Goal: Task Accomplishment & Management: Manage account settings

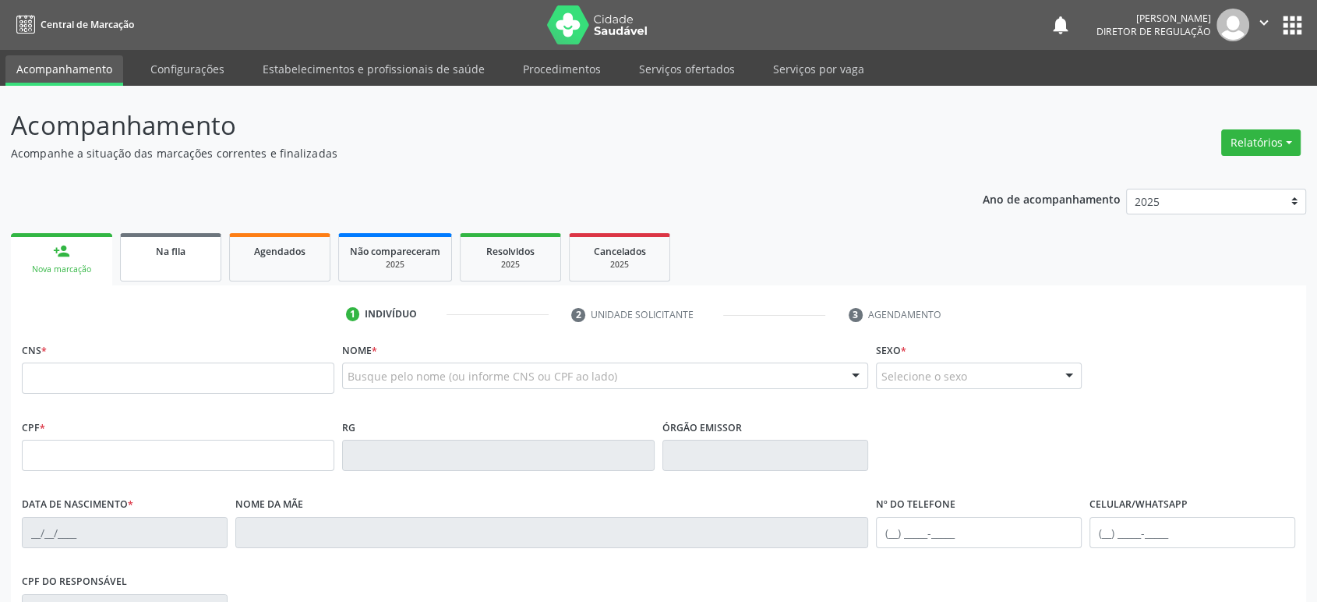
click at [177, 251] on span "Na fila" at bounding box center [171, 251] width 30 height 13
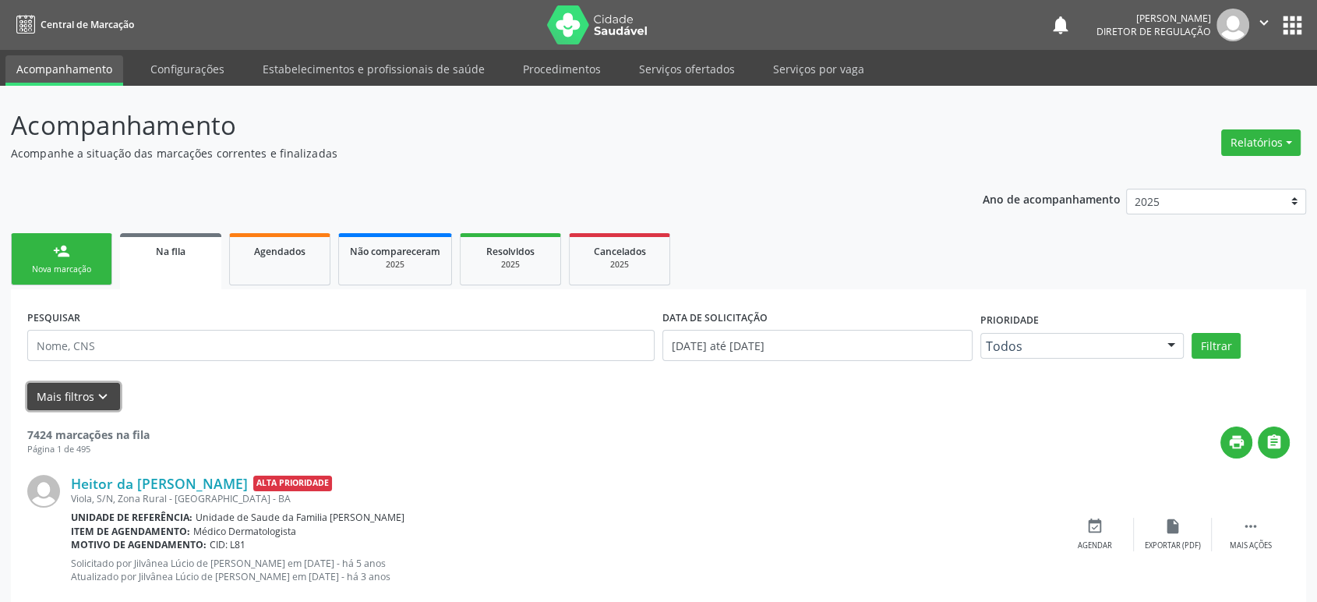
click at [87, 387] on button "Mais filtros keyboard_arrow_down" at bounding box center [73, 396] width 93 height 27
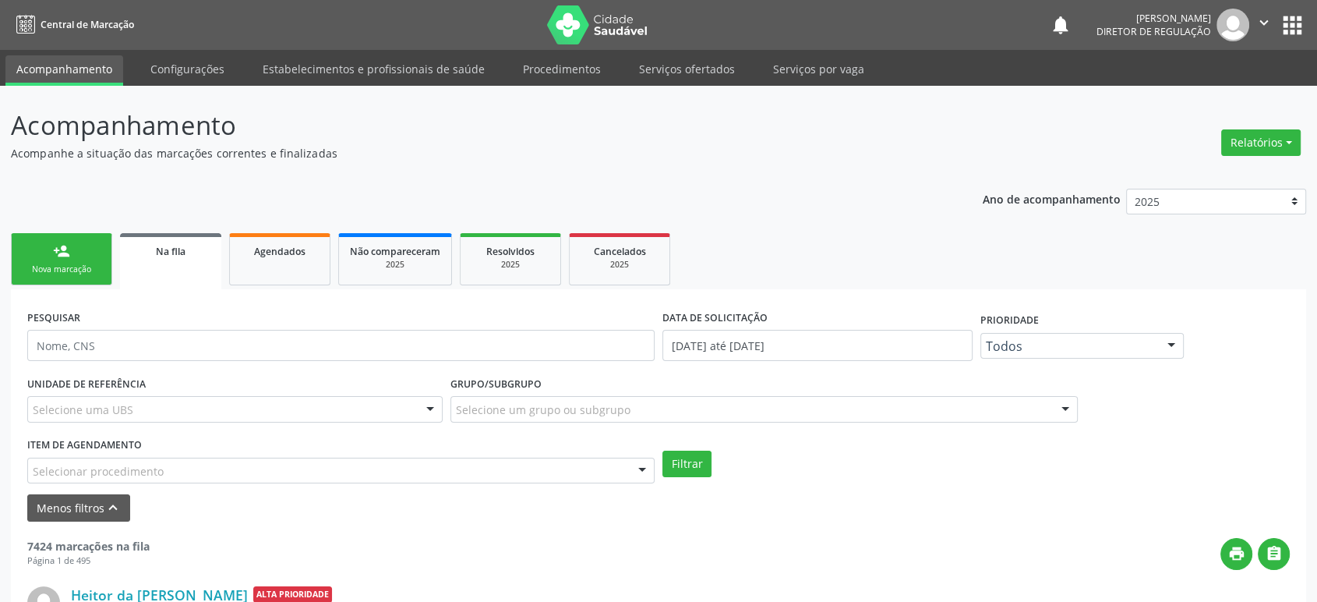
click at [173, 408] on div "Selecione uma UBS" at bounding box center [234, 409] width 415 height 27
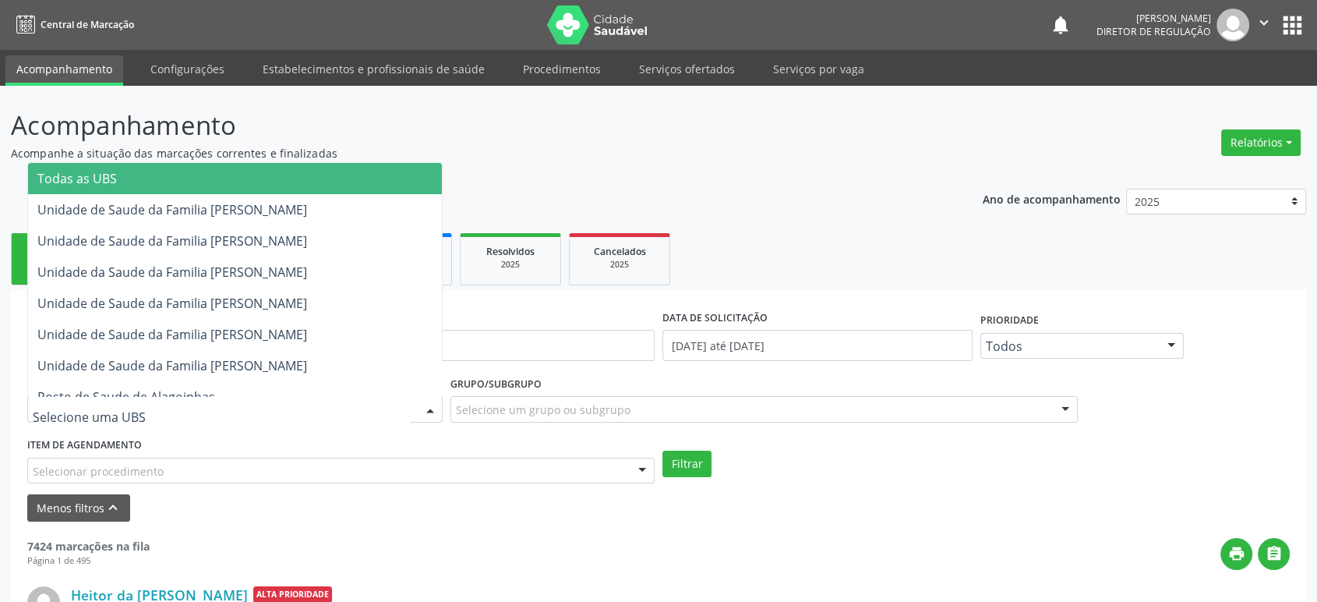
click at [104, 174] on span "Todas as UBS" at bounding box center [77, 178] width 80 height 17
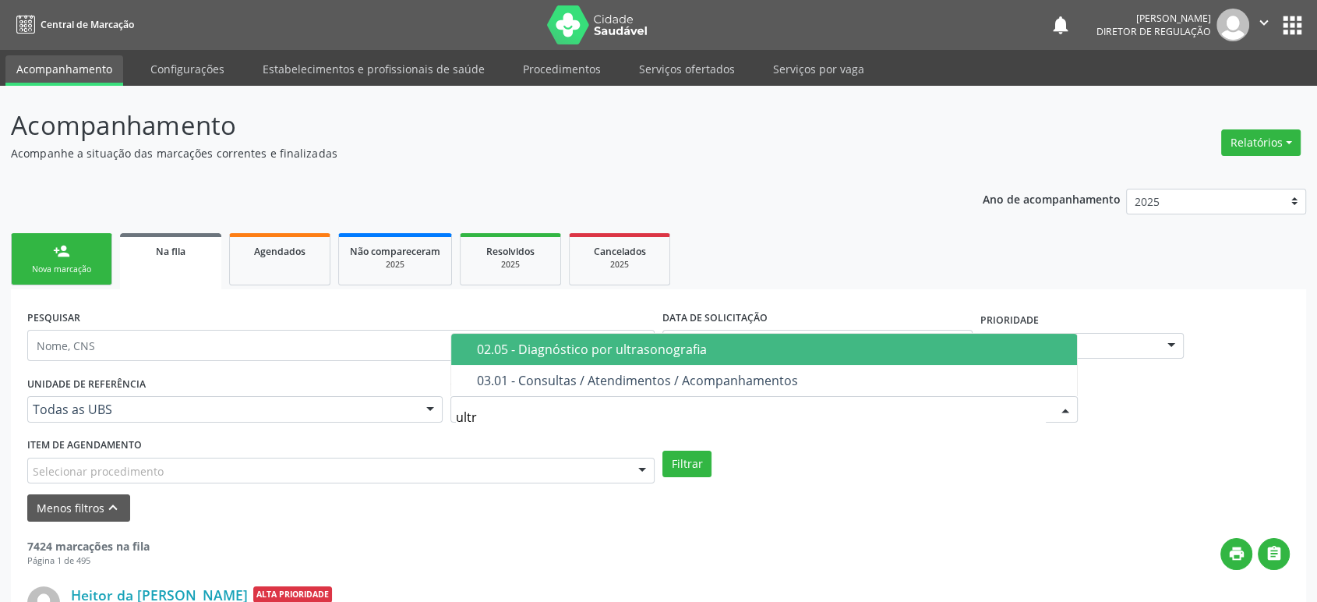
type input "ultra"
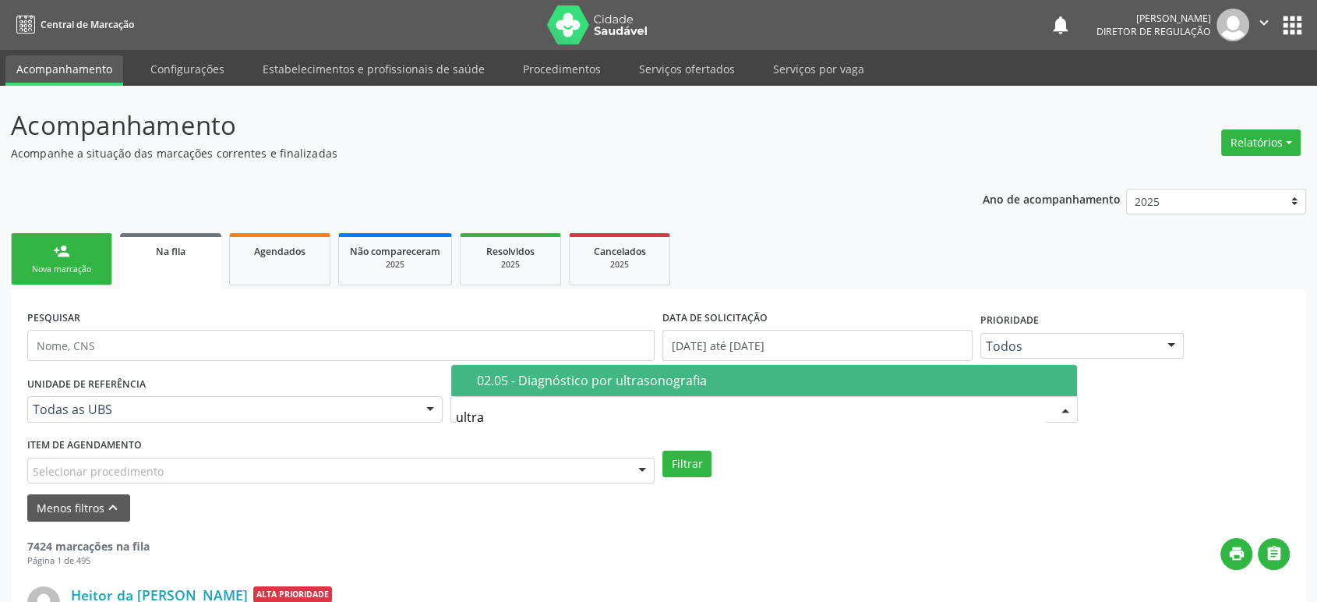
click at [544, 381] on div "02.05 - Diagnóstico por ultrasonografia" at bounding box center [772, 380] width 591 height 12
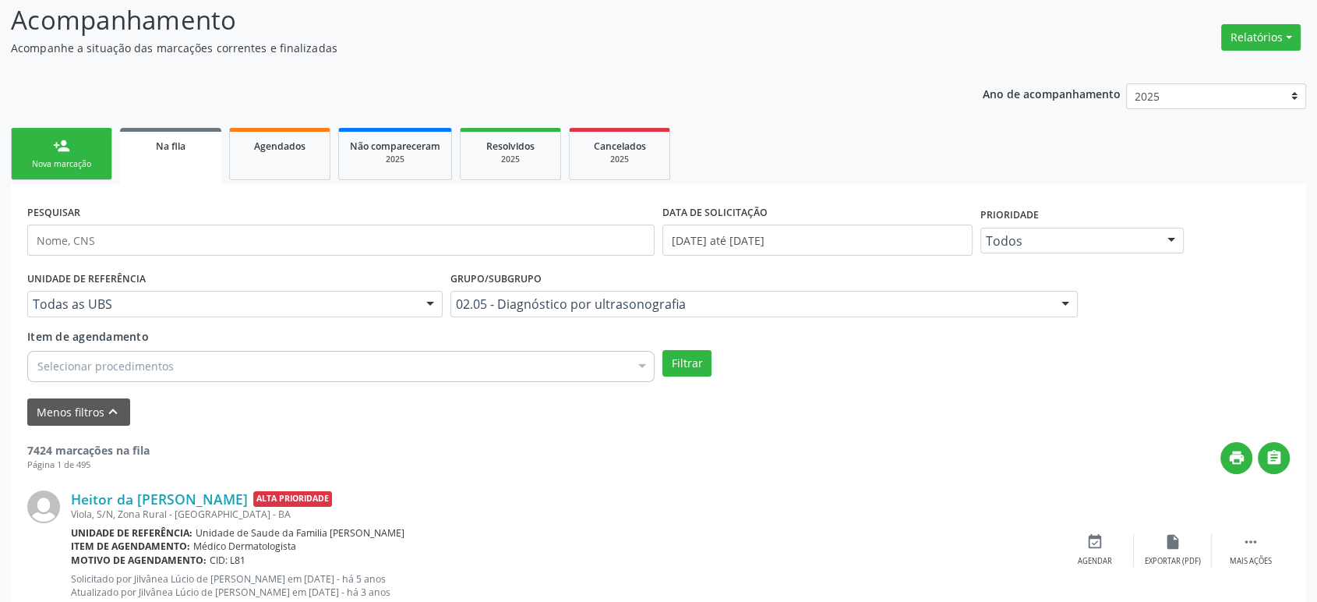
scroll to position [260, 0]
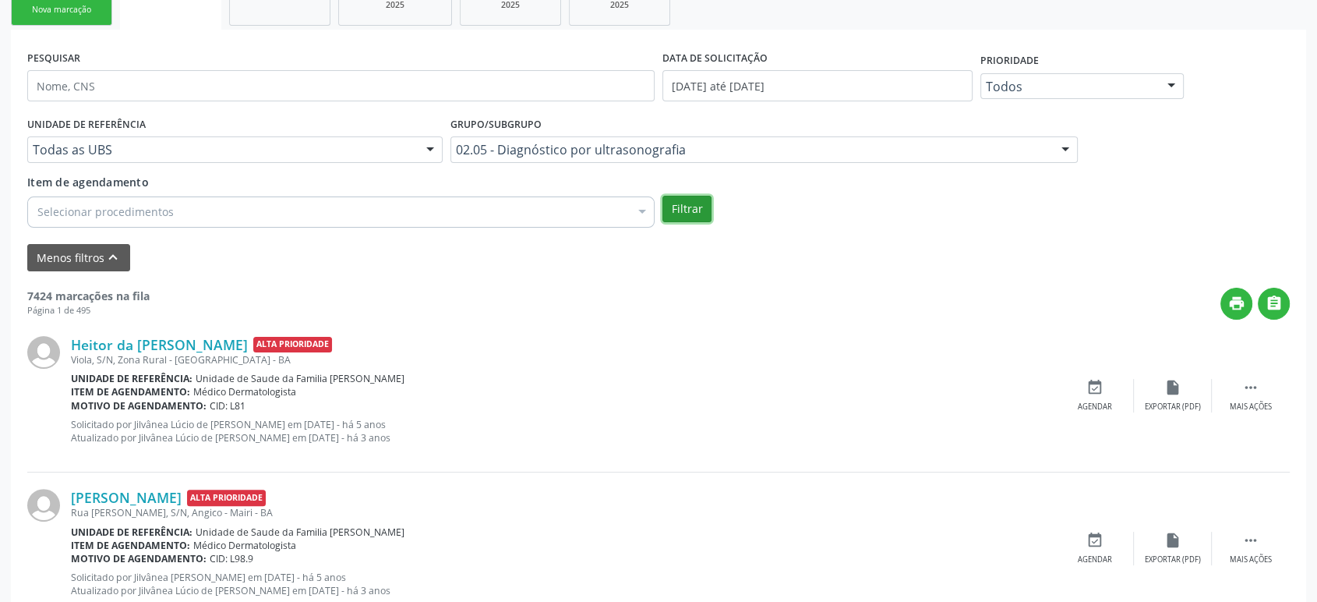
click at [686, 204] on button "Filtrar" at bounding box center [687, 209] width 49 height 27
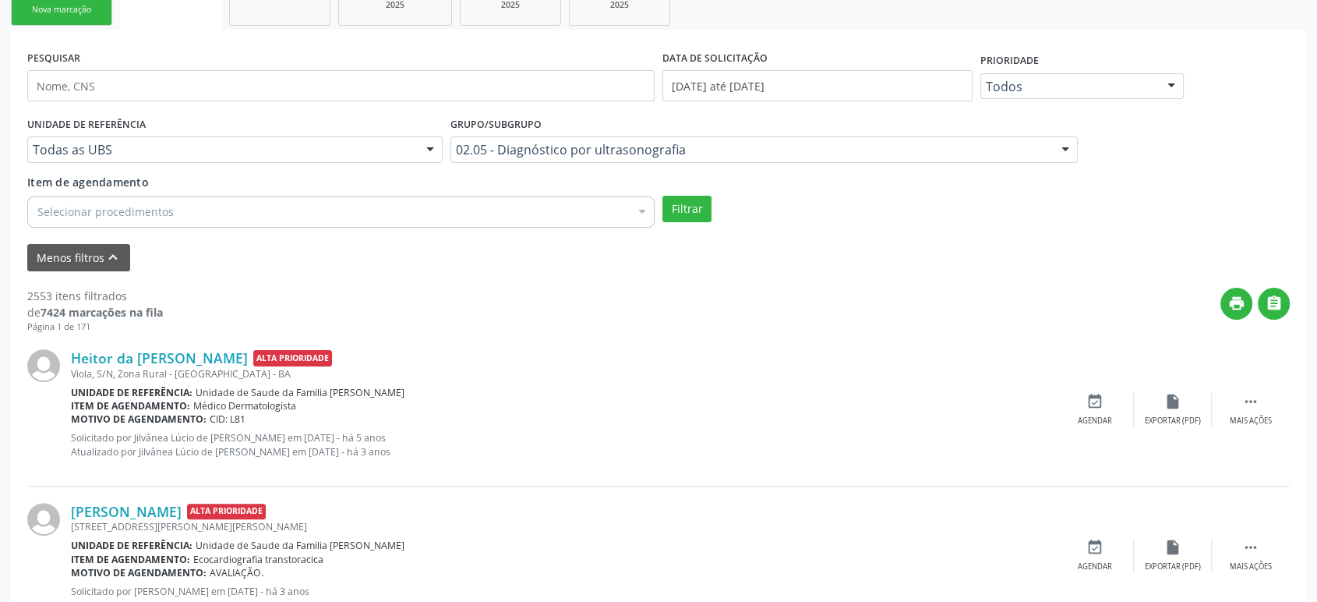
scroll to position [346, 0]
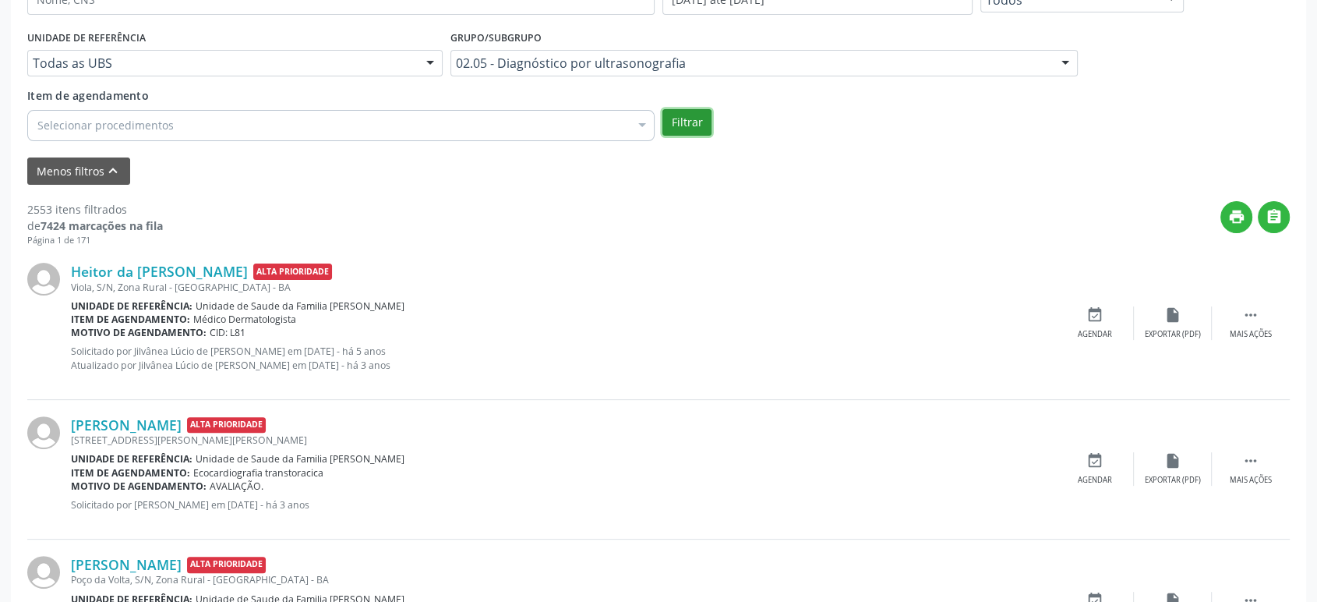
click at [692, 115] on button "Filtrar" at bounding box center [687, 122] width 49 height 27
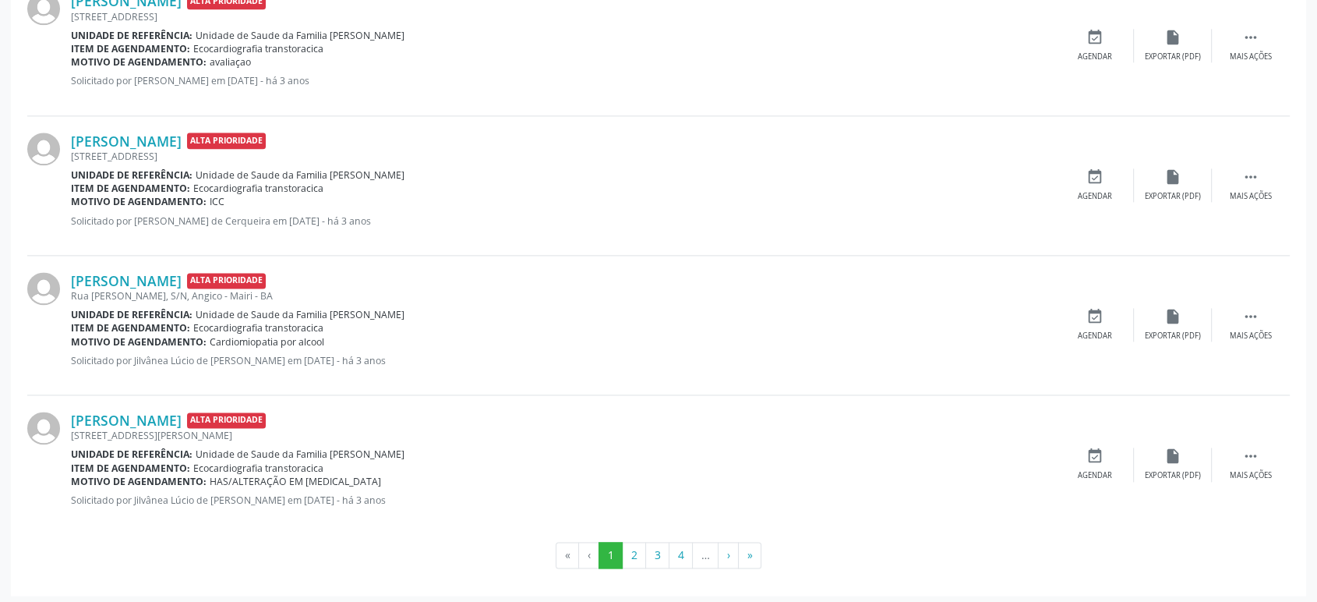
scroll to position [2014, 0]
click at [631, 552] on button "2" at bounding box center [634, 554] width 24 height 27
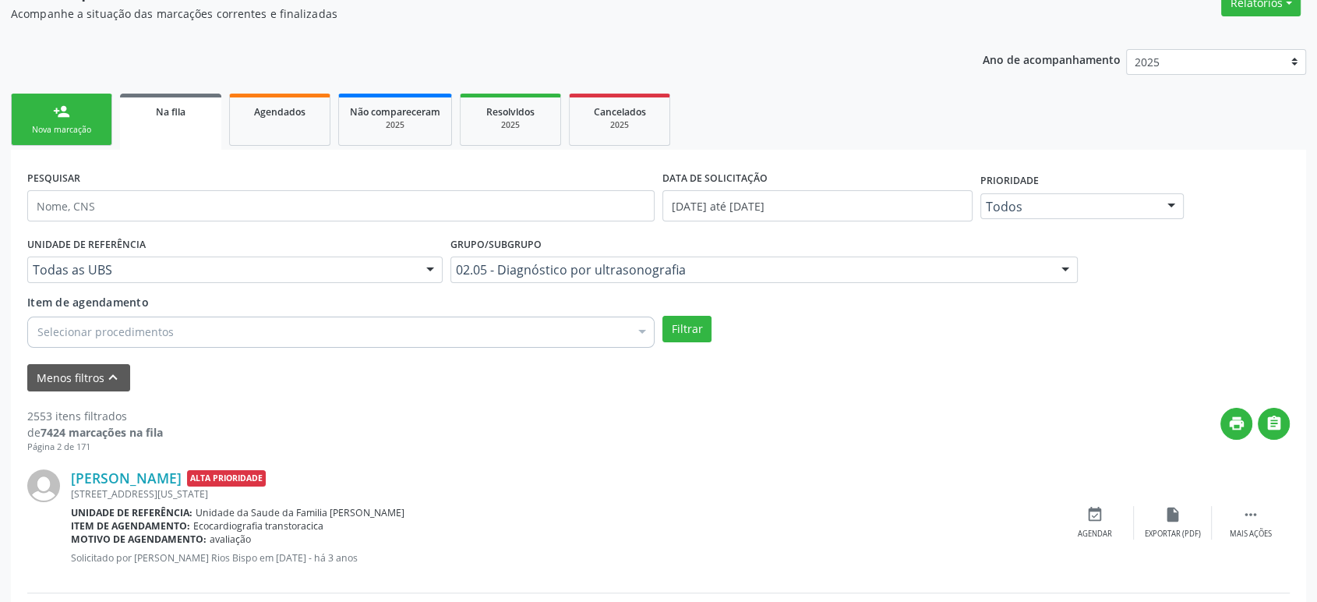
scroll to position [0, 0]
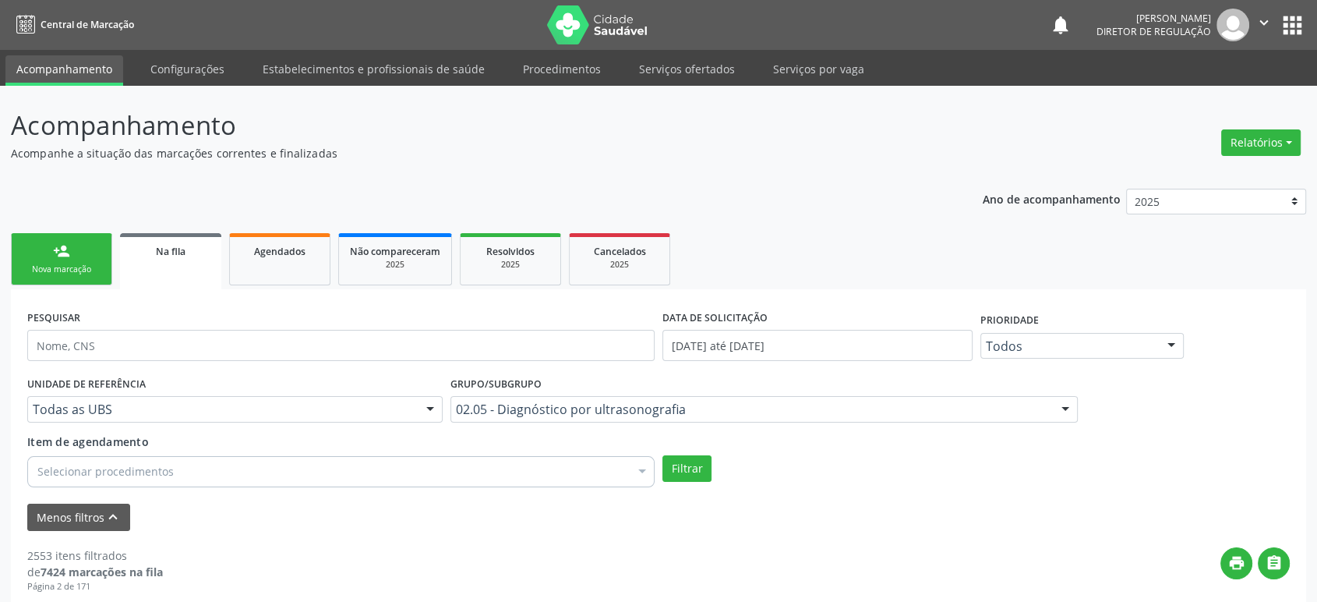
click at [864, 472] on div "Filtrar" at bounding box center [976, 468] width 635 height 27
click at [356, 470] on div "Selecionar procedimentos" at bounding box center [341, 471] width 628 height 31
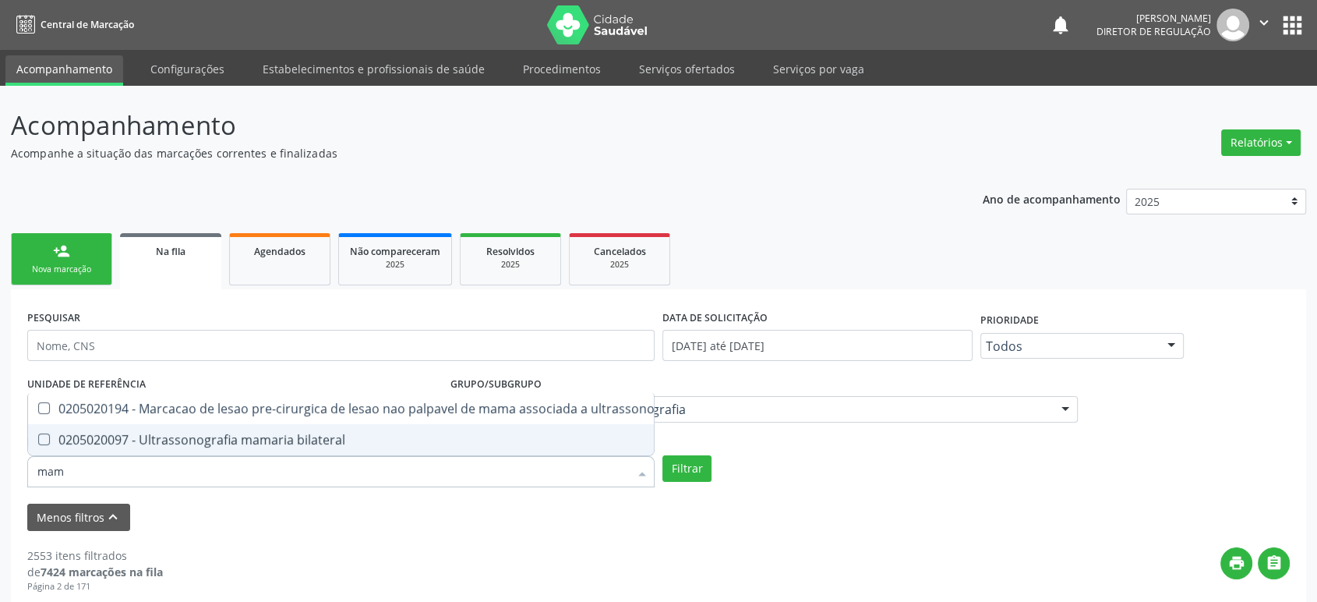
type input "mama"
click at [278, 433] on div "0205020097 - Ultrassonografia mamaria bilateral" at bounding box center [362, 439] width 651 height 12
checkbox bilateral "true"
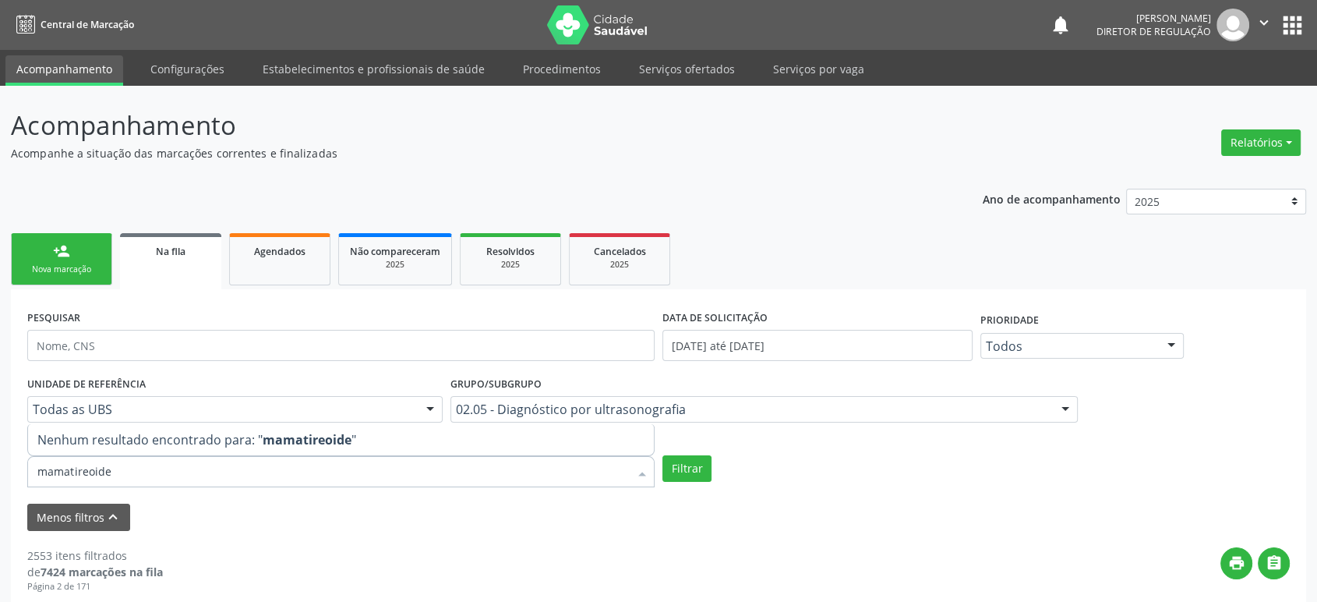
click at [69, 474] on input "mamatireoide" at bounding box center [333, 471] width 592 height 31
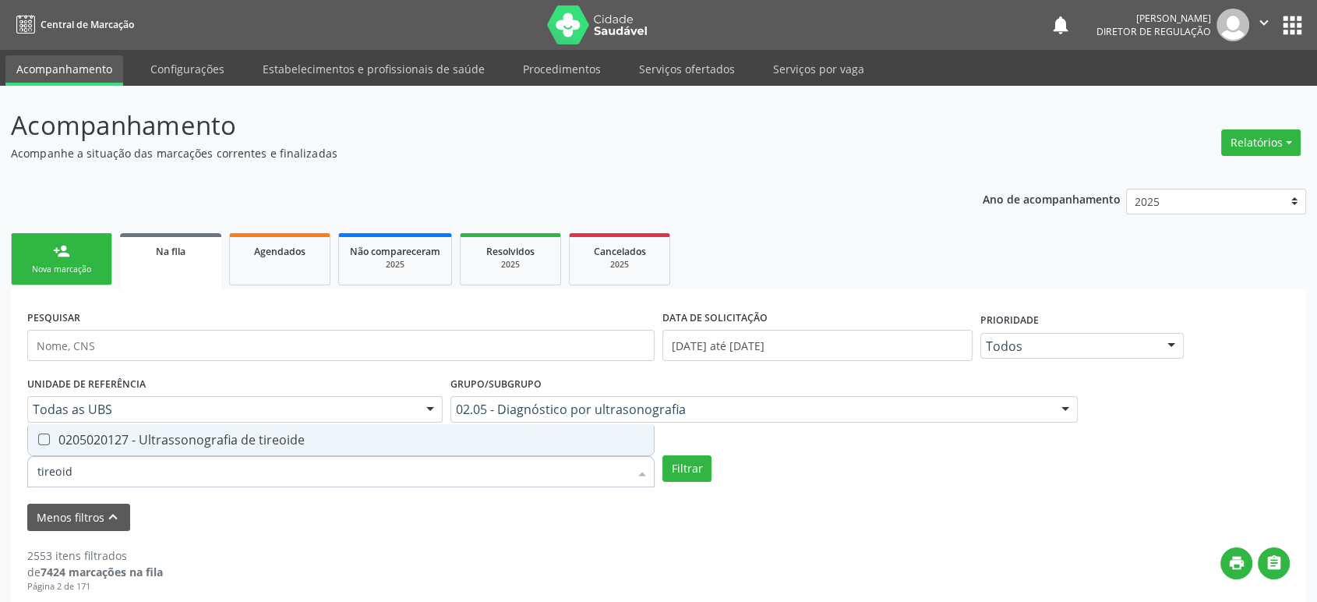
type input "tireoide"
click at [133, 439] on div "0205020127 - Ultrassonografia de tireoide" at bounding box center [340, 439] width 607 height 12
checkbox tireoide "true"
click at [129, 467] on input "tireoide" at bounding box center [333, 471] width 592 height 31
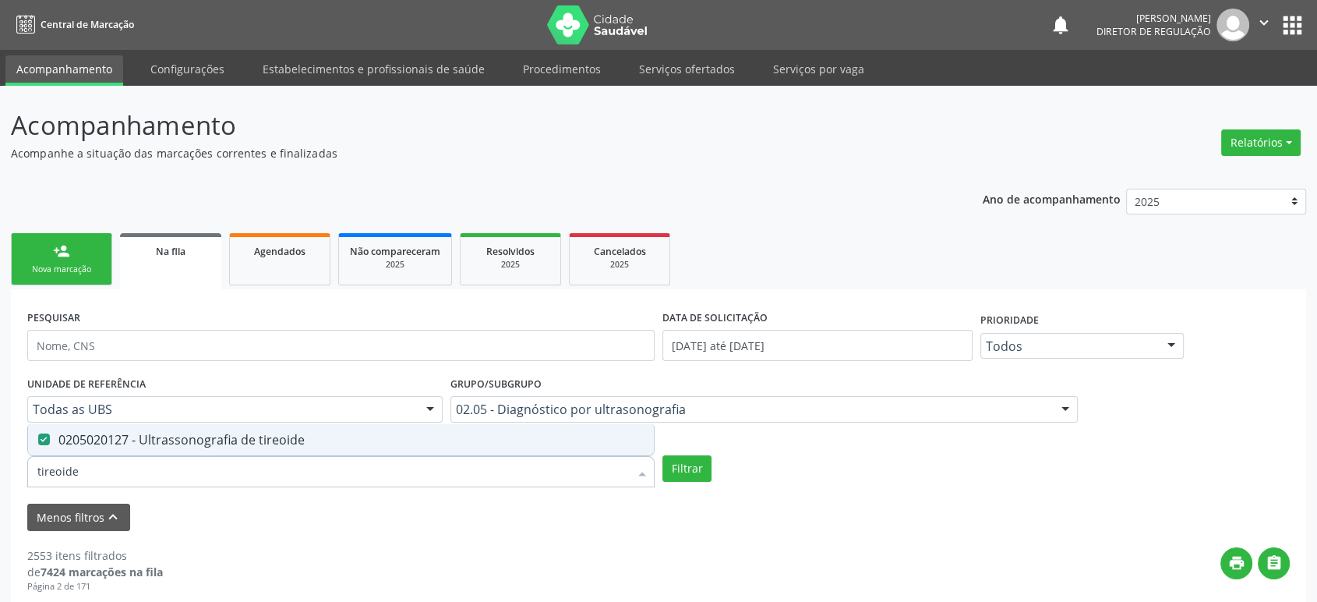
click at [129, 467] on input "tireoide" at bounding box center [333, 471] width 592 height 31
type input "p"
checkbox tireoide "false"
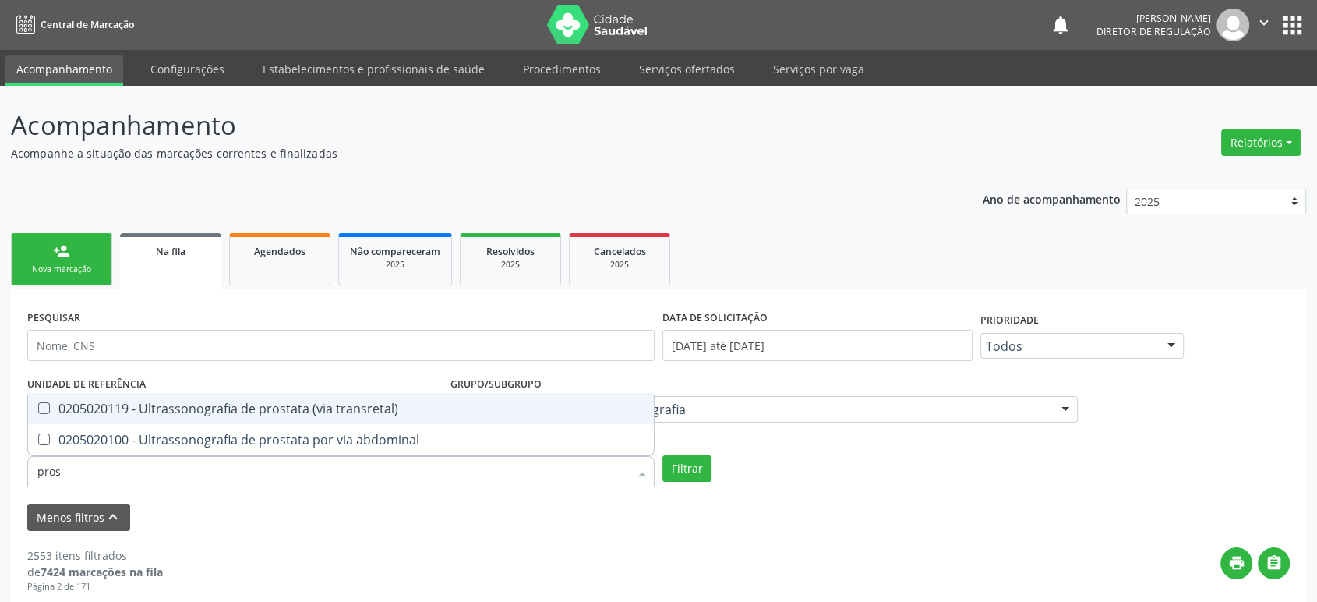
type input "prost"
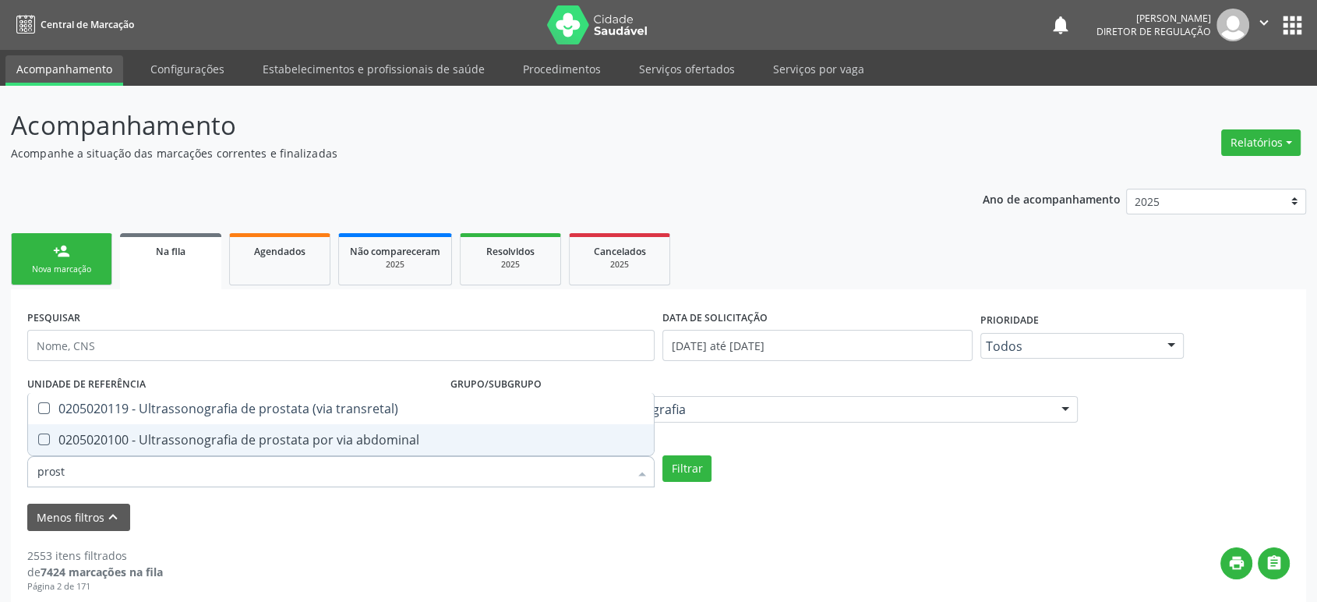
click at [306, 445] on div "0205020100 - Ultrassonografia de prostata por via abdominal" at bounding box center [340, 439] width 607 height 12
checkbox abdominal "true"
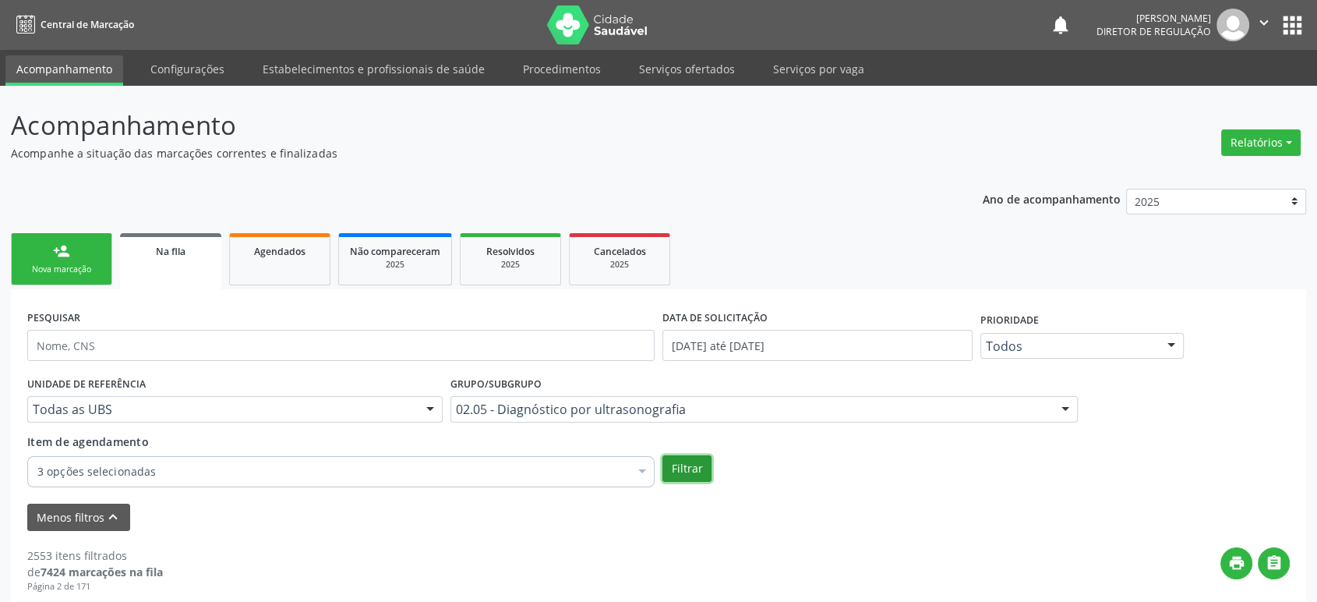
click at [692, 470] on button "Filtrar" at bounding box center [687, 468] width 49 height 27
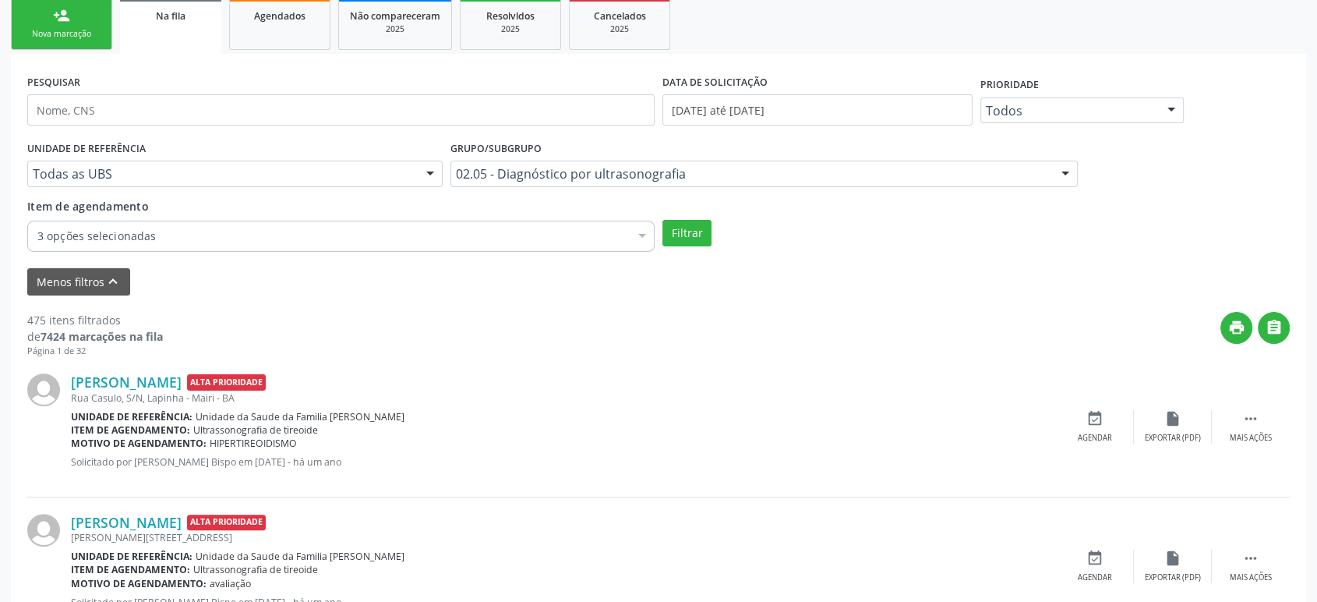
scroll to position [433, 0]
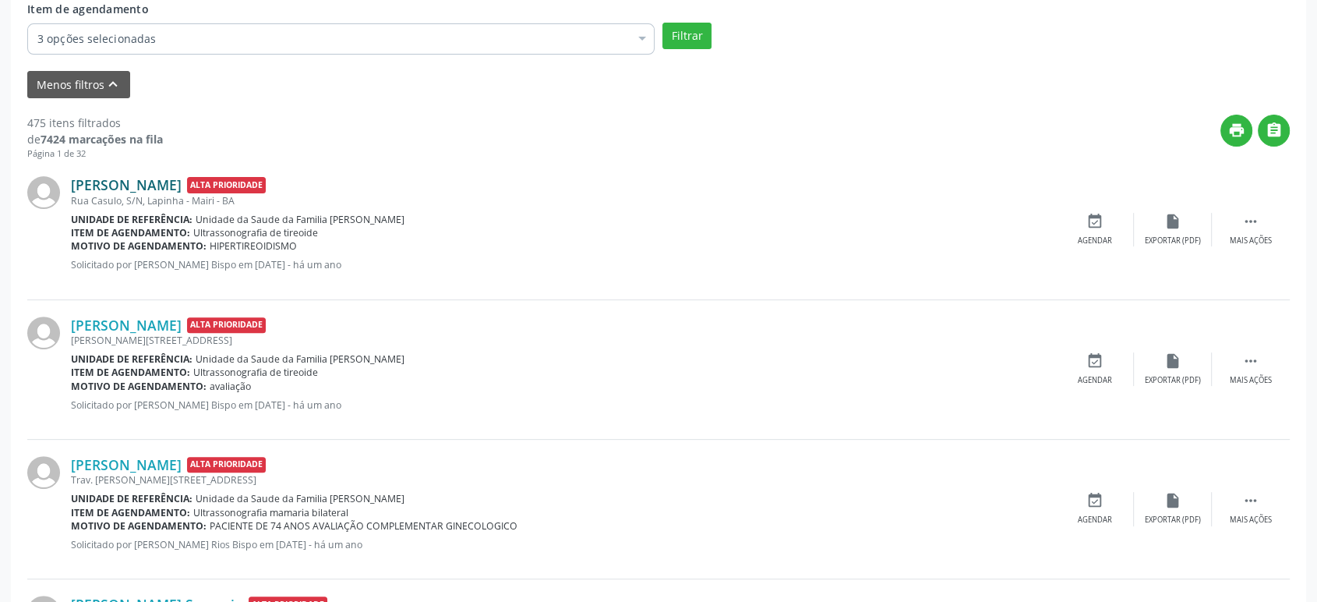
click at [175, 182] on link "[PERSON_NAME]" at bounding box center [126, 184] width 111 height 17
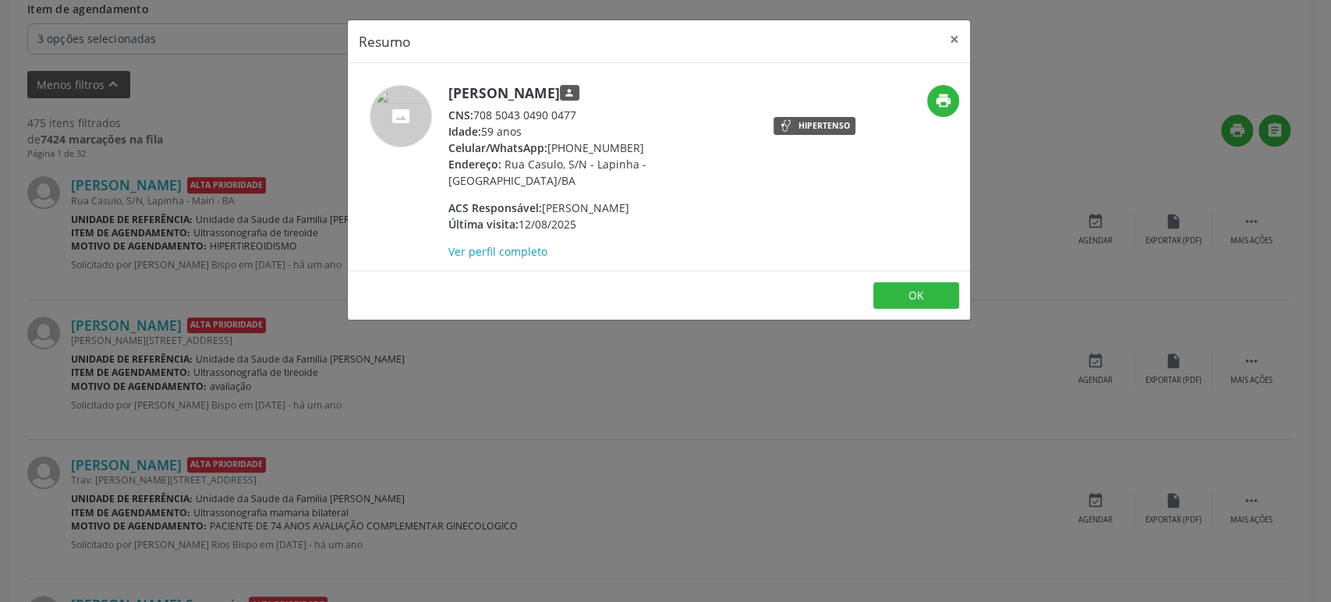
drag, startPoint x: 448, startPoint y: 88, endPoint x: 643, endPoint y: 87, distance: 194.9
click at [643, 87] on h5 "[PERSON_NAME] person" at bounding box center [599, 93] width 303 height 16
copy h5 "[PERSON_NAME]"
click at [208, 340] on div "Resumo × [PERSON_NAME] person CNS: 708 5043 0490 0477 Idade: 59 anos Celular/Wh…" at bounding box center [665, 301] width 1331 height 602
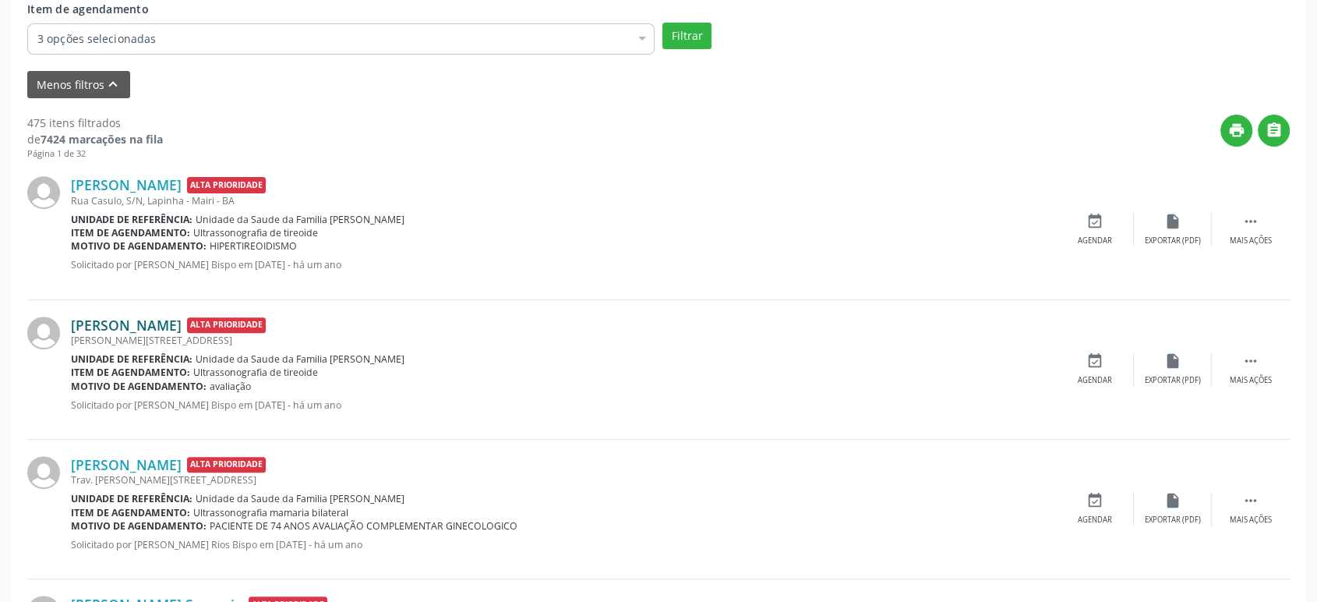
click at [124, 323] on link "[PERSON_NAME]" at bounding box center [126, 324] width 111 height 17
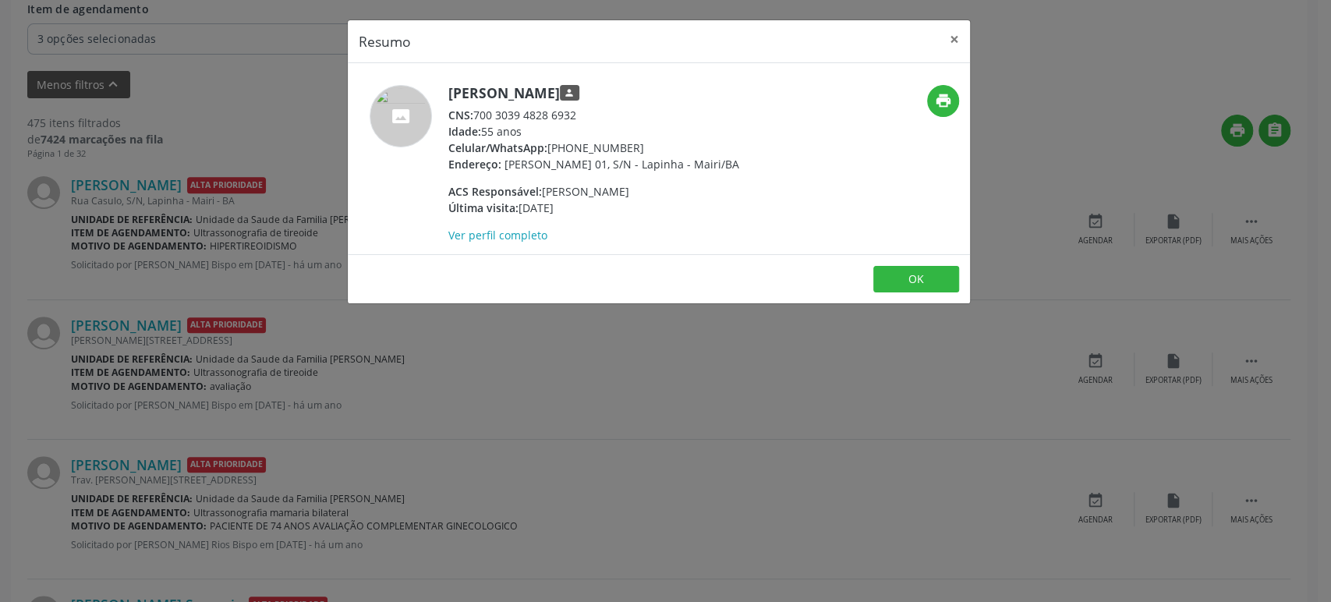
drag, startPoint x: 447, startPoint y: 92, endPoint x: 586, endPoint y: 94, distance: 138.8
click at [586, 94] on h5 "[PERSON_NAME] person" at bounding box center [593, 93] width 291 height 16
copy h5 "[PERSON_NAME]"
click at [264, 221] on div "Resumo × [PERSON_NAME] person CNS: 700 3039 4828 6932 Idade: 55 anos Celular/Wh…" at bounding box center [665, 301] width 1331 height 602
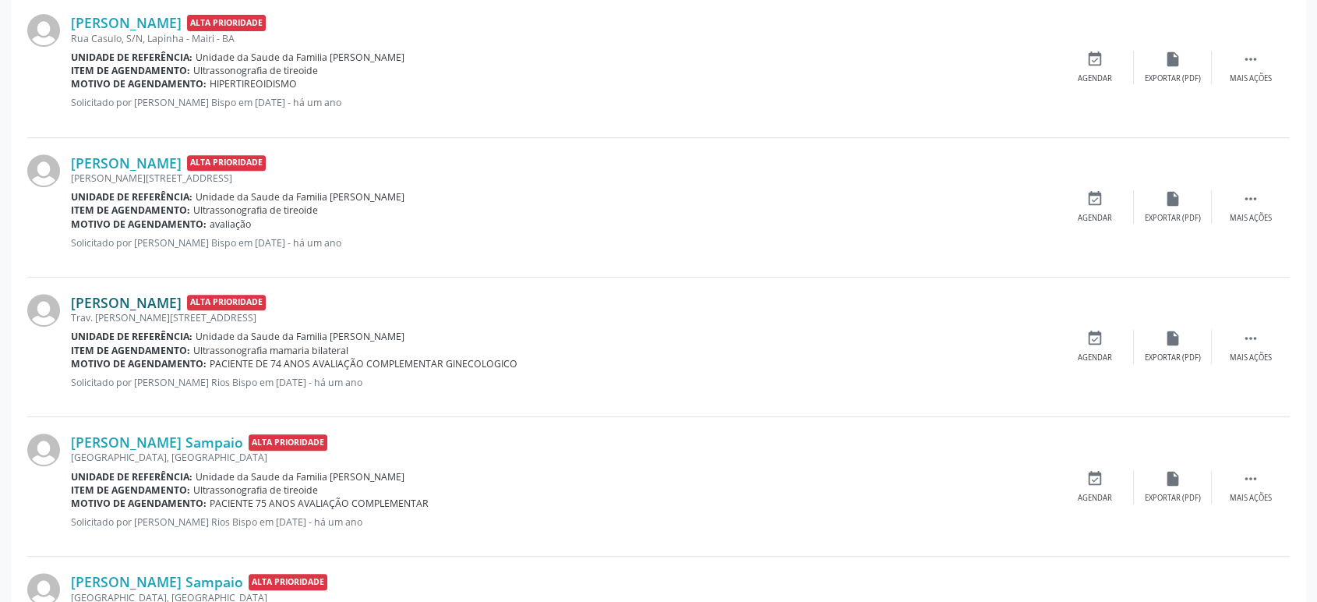
scroll to position [606, 0]
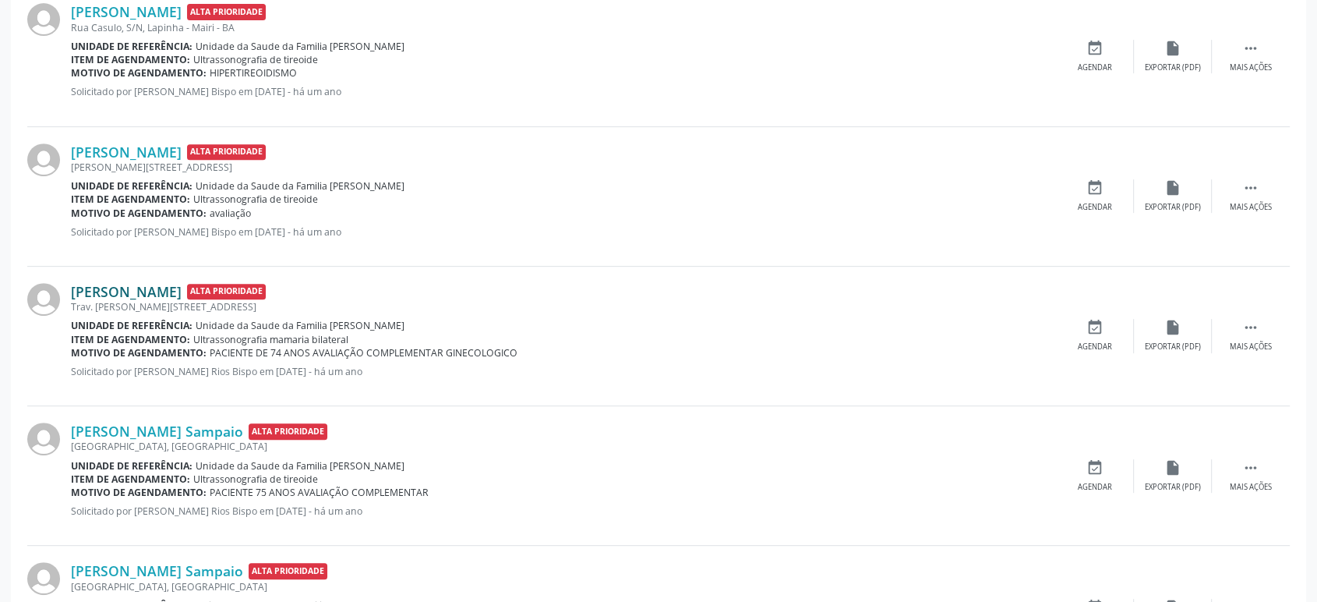
click at [131, 288] on link "[PERSON_NAME]" at bounding box center [126, 291] width 111 height 17
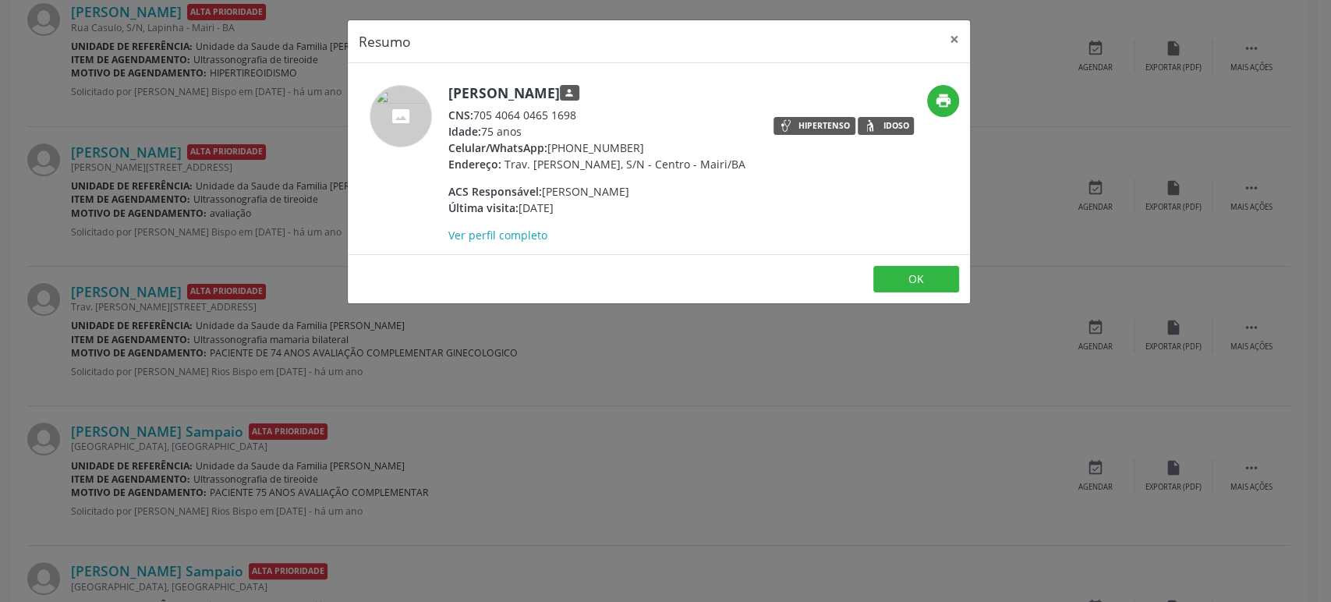
drag, startPoint x: 449, startPoint y: 88, endPoint x: 656, endPoint y: 96, distance: 206.7
click at [656, 96] on h5 "[PERSON_NAME] person" at bounding box center [596, 93] width 297 height 16
copy h5 "[PERSON_NAME]"
click at [212, 288] on div "Resumo × [PERSON_NAME] person CNS: 705 4064 0465 1698 Idade: 75 anos Celular/Wh…" at bounding box center [665, 301] width 1331 height 602
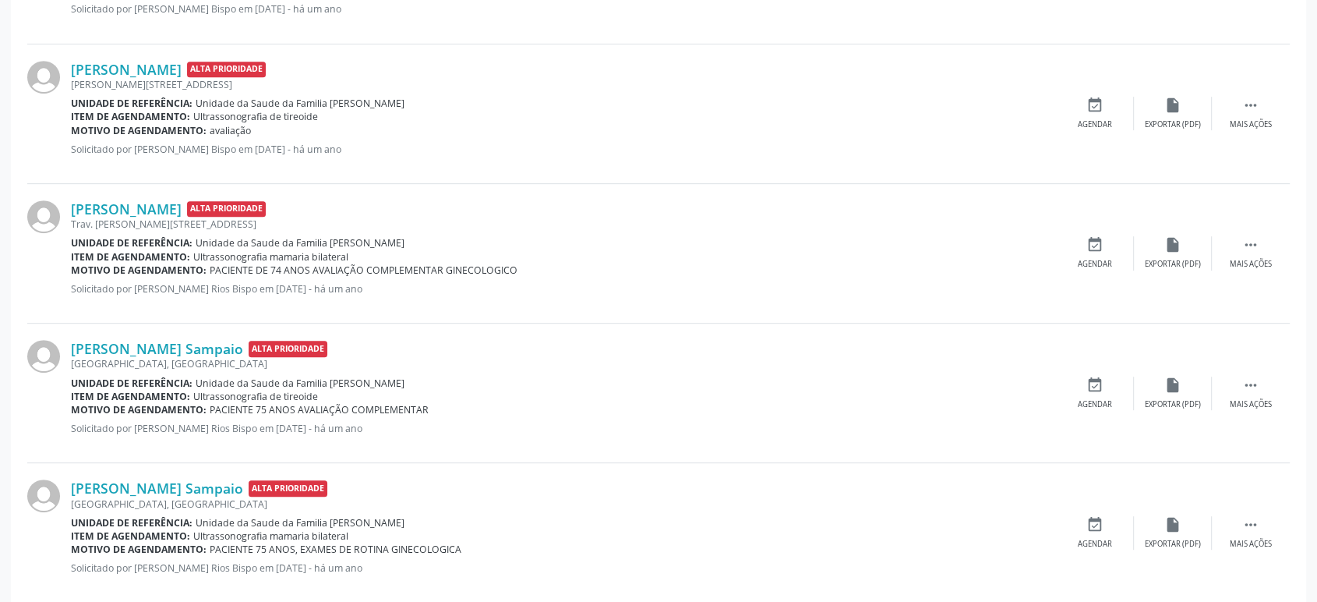
scroll to position [780, 0]
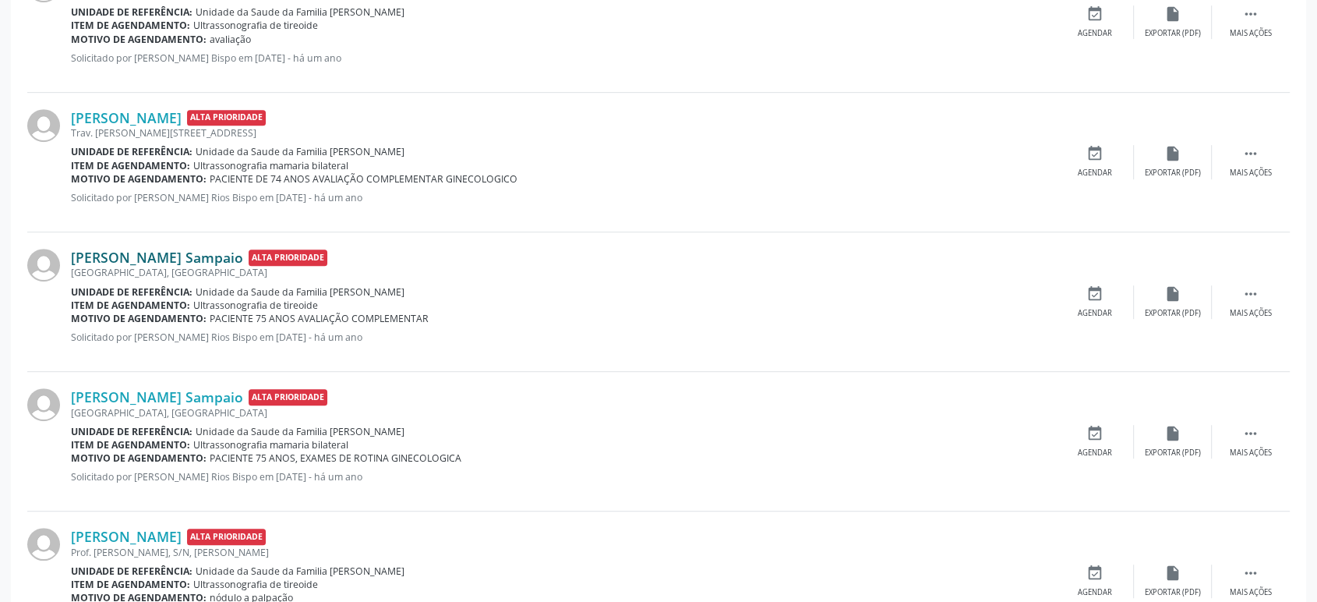
click at [144, 254] on link "[PERSON_NAME] Sampaio" at bounding box center [157, 257] width 172 height 17
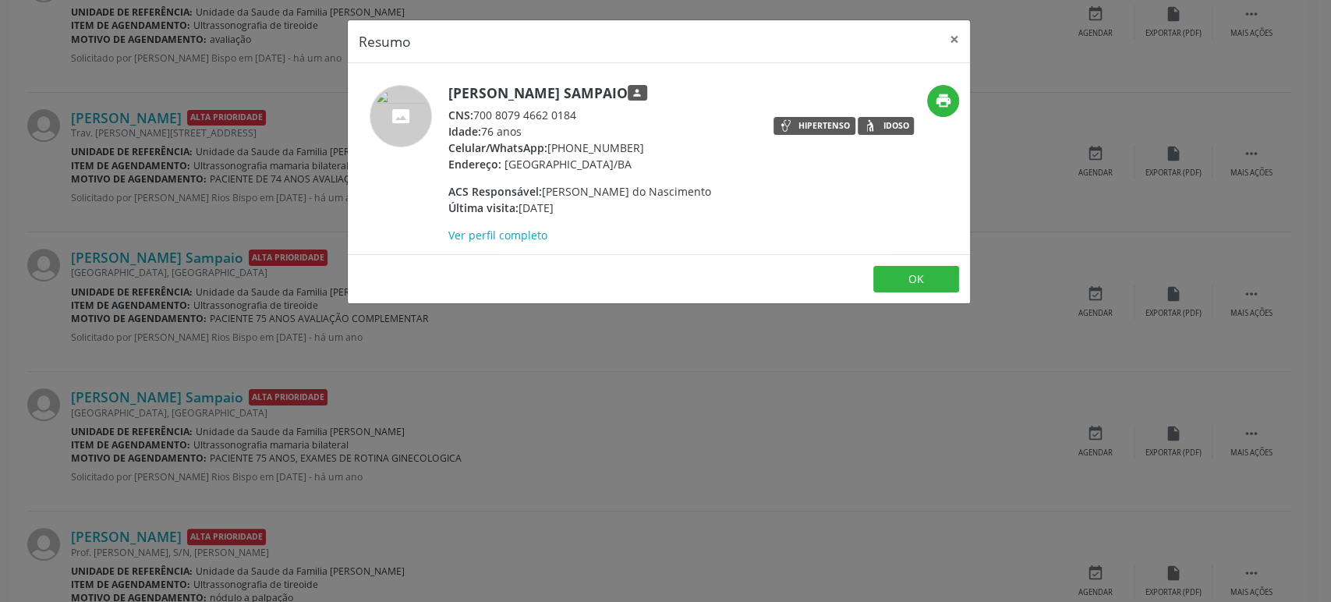
drag, startPoint x: 447, startPoint y: 87, endPoint x: 659, endPoint y: 91, distance: 212.9
click at [659, 91] on h5 "[PERSON_NAME] Sampaio person" at bounding box center [579, 93] width 263 height 16
copy h5 "[PERSON_NAME] Sampaio"
click at [194, 235] on div "Resumo × [PERSON_NAME] person CNS: 700 8079 4662 0184 Idade: 76 anos Celular/Wh…" at bounding box center [665, 301] width 1331 height 602
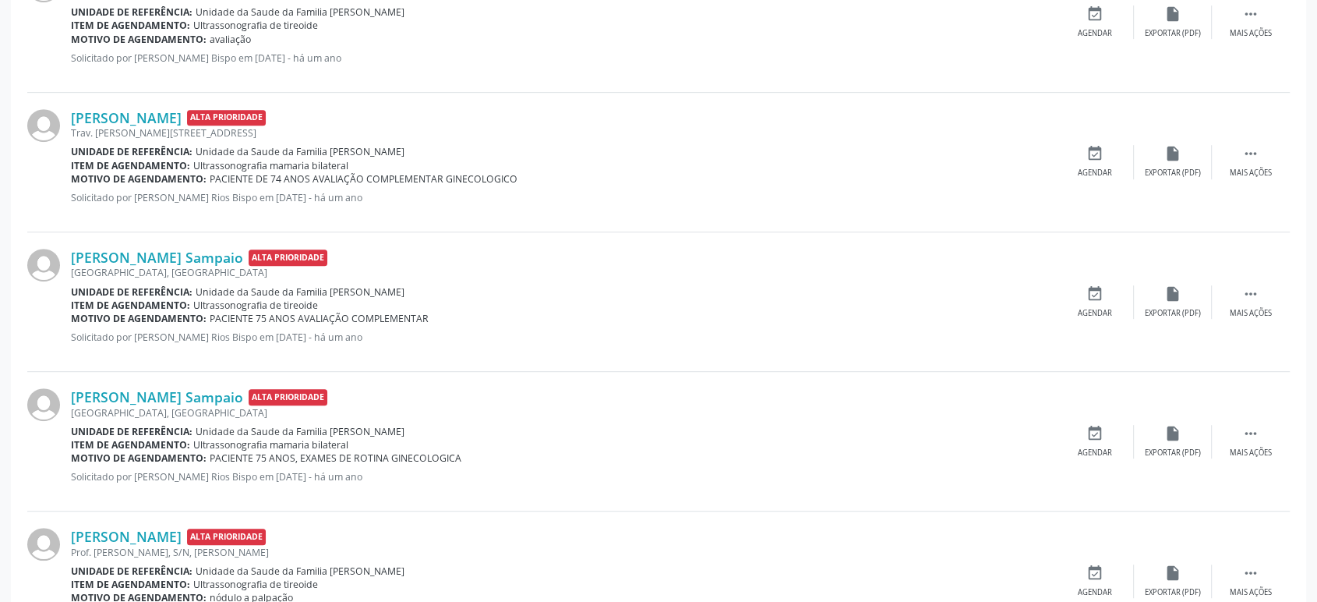
scroll to position [953, 0]
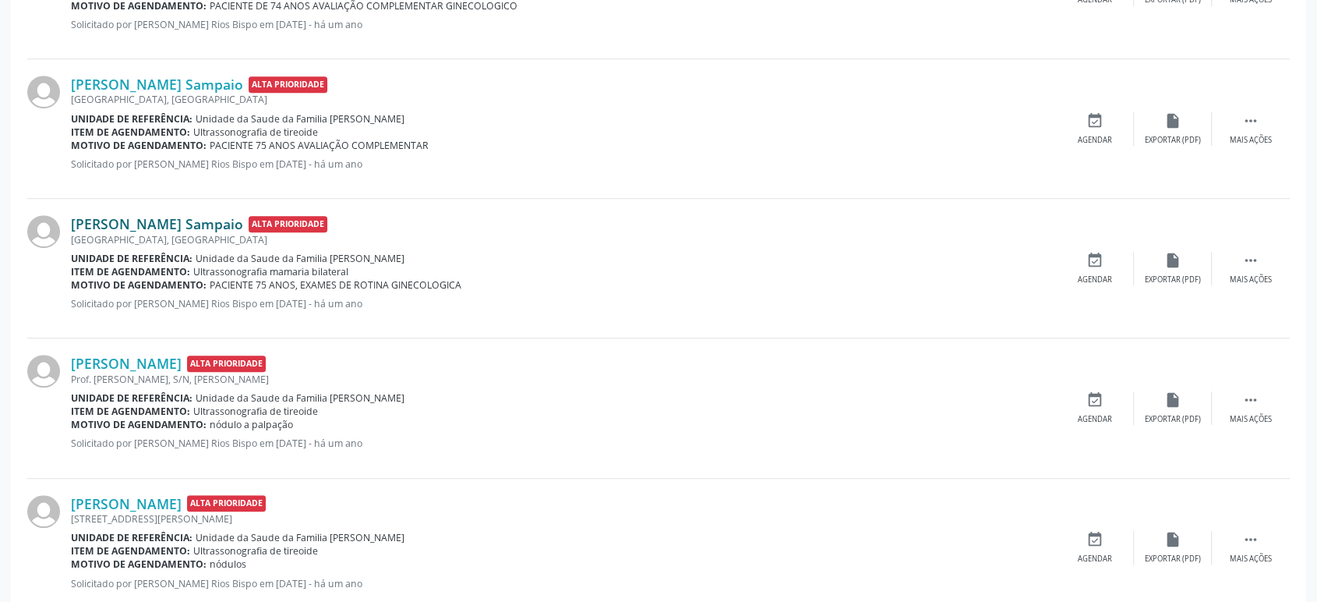
click at [162, 225] on link "[PERSON_NAME] Sampaio" at bounding box center [157, 223] width 172 height 17
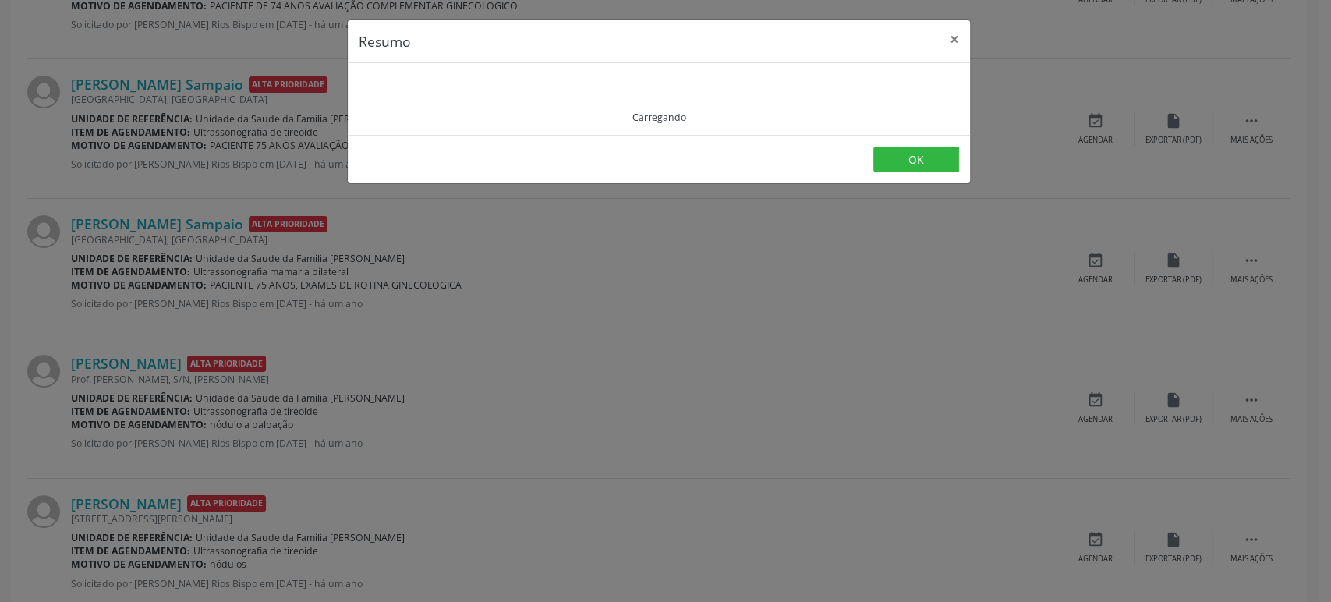
click at [163, 295] on div "Resumo × Carregando OK" at bounding box center [665, 301] width 1331 height 602
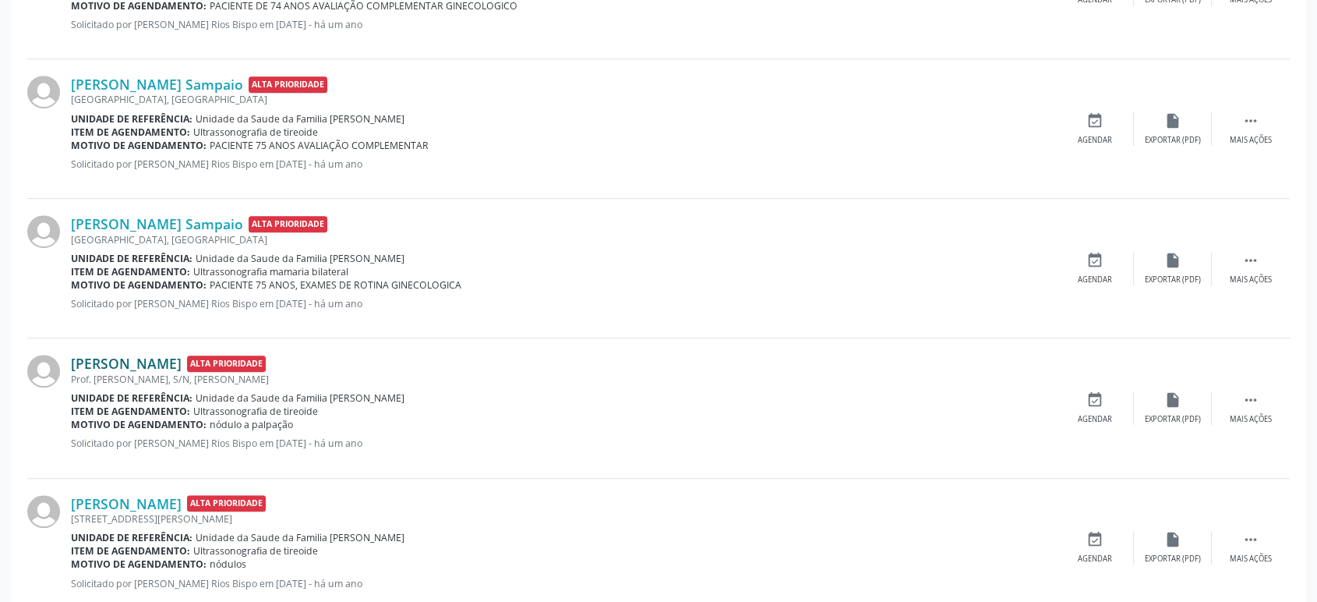
click at [157, 362] on link "[PERSON_NAME]" at bounding box center [126, 363] width 111 height 17
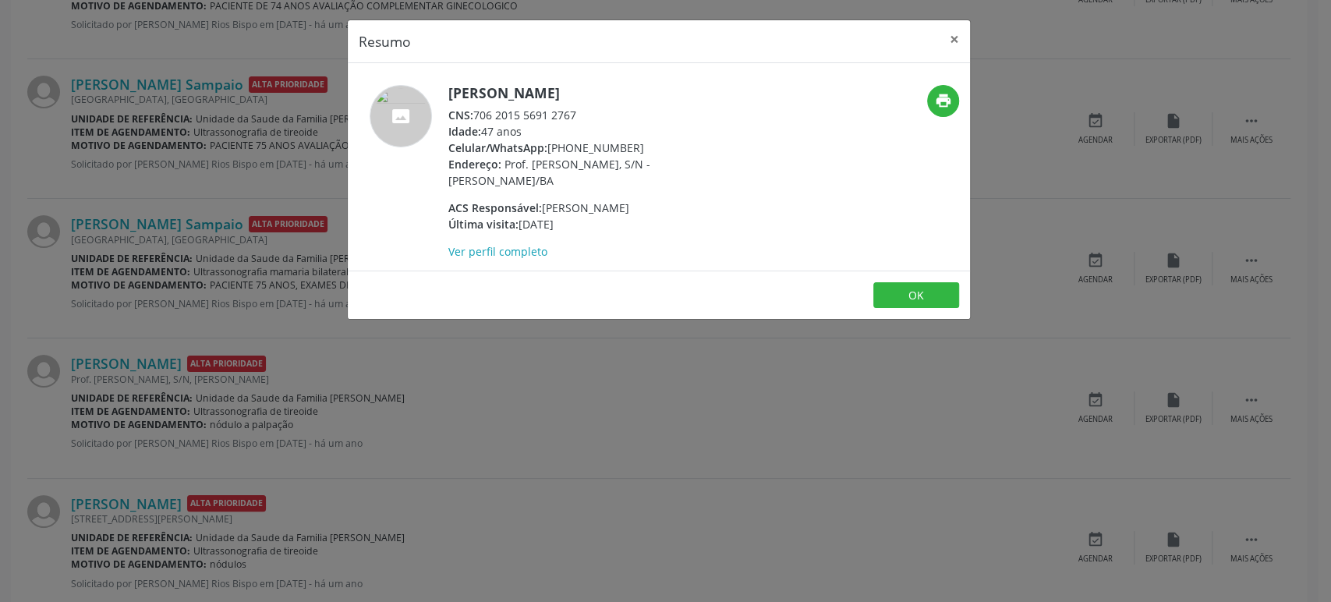
drag, startPoint x: 447, startPoint y: 91, endPoint x: 622, endPoint y: 94, distance: 175.4
click at [622, 94] on div "[PERSON_NAME] CNS: 706 2015 5691 2767 Idade: 47 anos Celular/WhatsApp: [PHONE_N…" at bounding box center [555, 172] width 415 height 175
copy h5 "[PERSON_NAME]"
click at [205, 447] on div "Resumo × [PERSON_NAME] CNS: 706 2015 5691 2767 Idade: 47 anos Celular/WhatsApp:…" at bounding box center [665, 301] width 1331 height 602
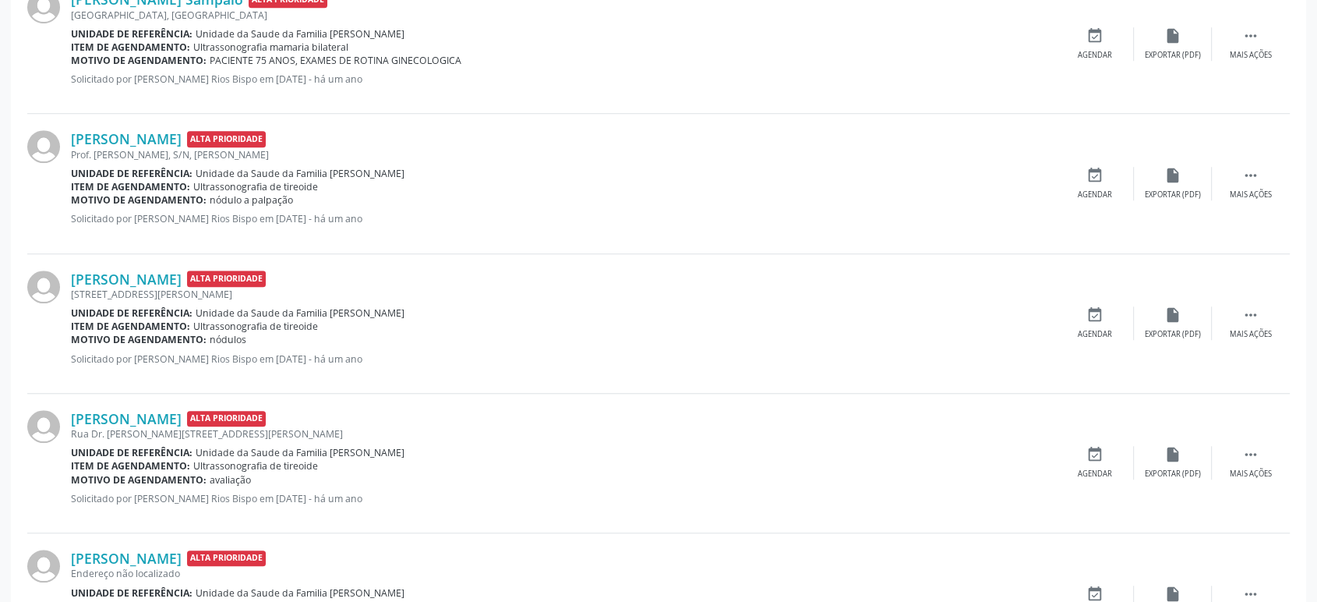
scroll to position [1212, 0]
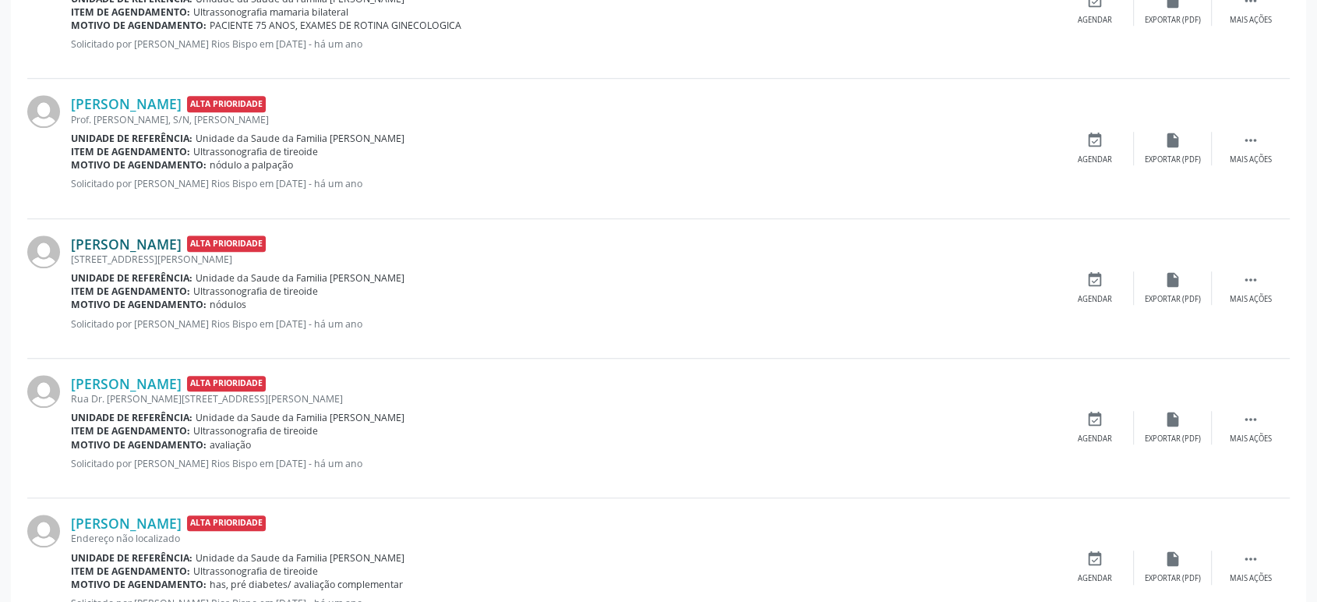
click at [147, 239] on link "[PERSON_NAME]" at bounding box center [126, 243] width 111 height 17
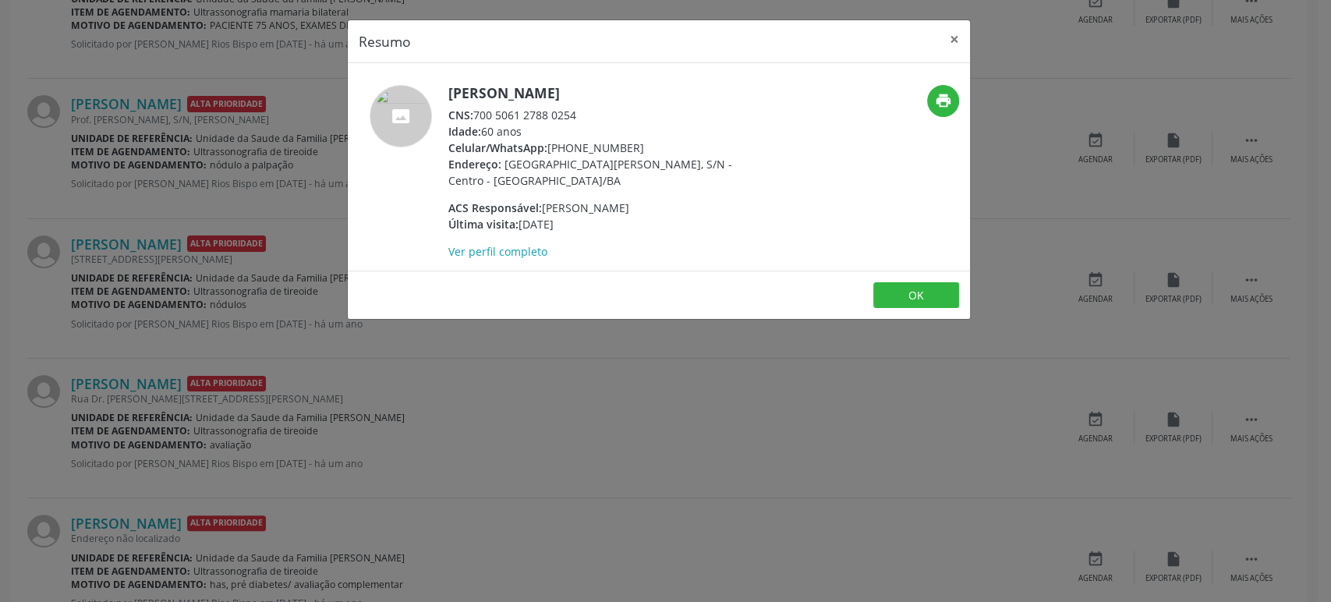
drag, startPoint x: 449, startPoint y: 92, endPoint x: 639, endPoint y: 83, distance: 190.4
click at [639, 85] on h5 "[PERSON_NAME]" at bounding box center [599, 93] width 303 height 16
copy h5 "[PERSON_NAME]"
drag, startPoint x: 547, startPoint y: 142, endPoint x: 628, endPoint y: 148, distance: 80.5
click at [628, 148] on div "Celular/WhatsApp: [PHONE_NUMBER]" at bounding box center [599, 148] width 303 height 16
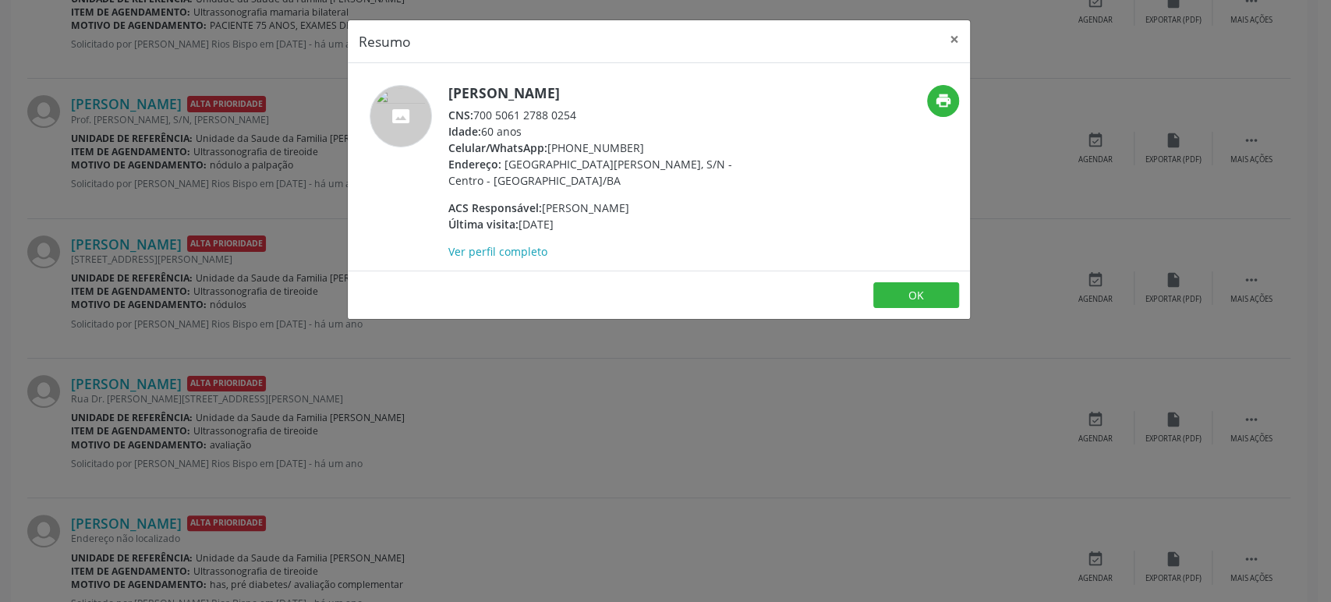
copy div "[PHONE_NUMBER]"
click at [284, 439] on div "Resumo × [PERSON_NAME] CNS: 700 5061 2788 0254 Idade: 60 anos Celular/WhatsApp:…" at bounding box center [665, 301] width 1331 height 602
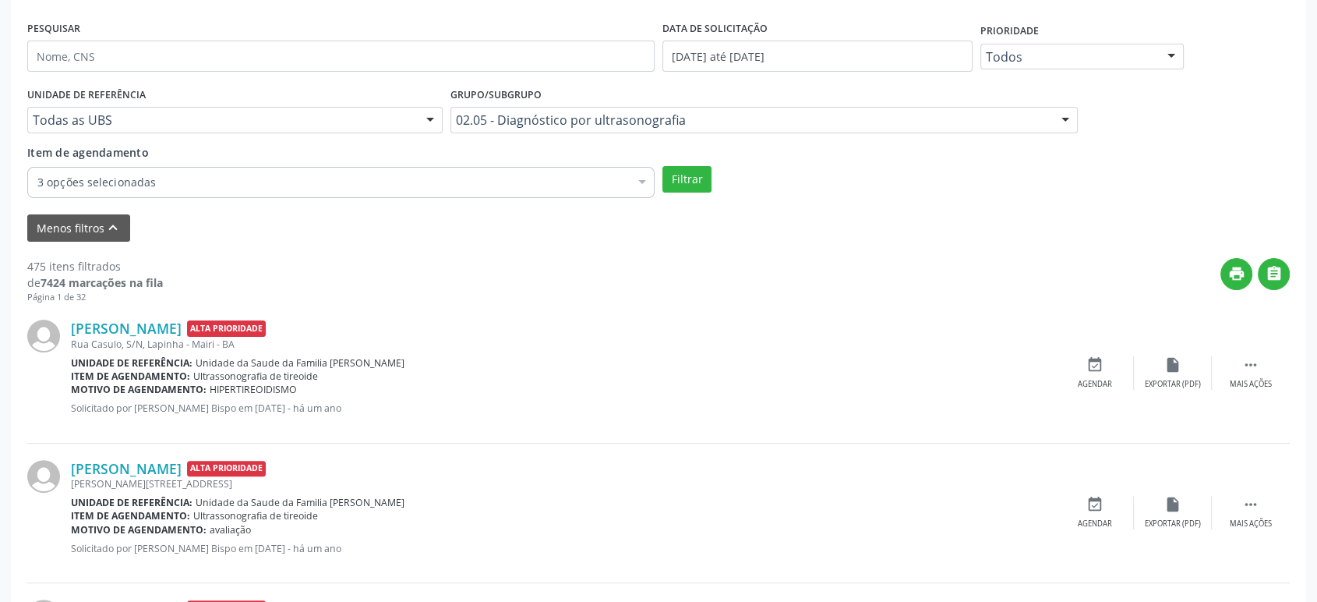
scroll to position [260, 0]
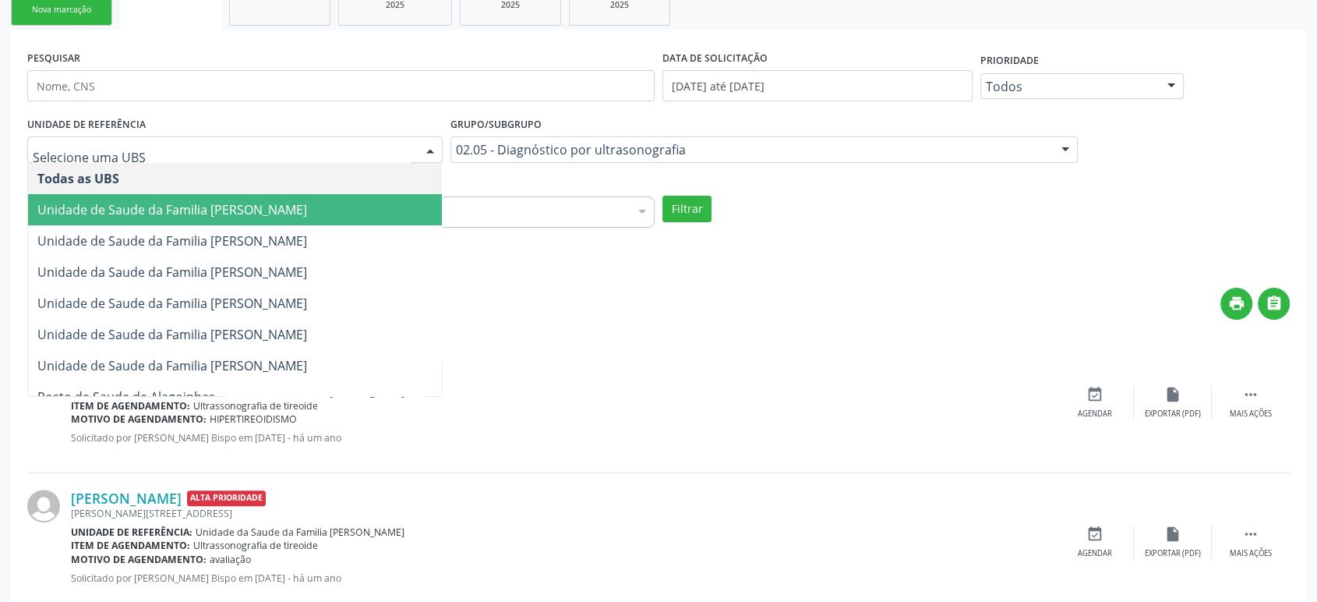
click at [239, 214] on span "Unidade de Saude da Familia [PERSON_NAME]" at bounding box center [172, 209] width 270 height 17
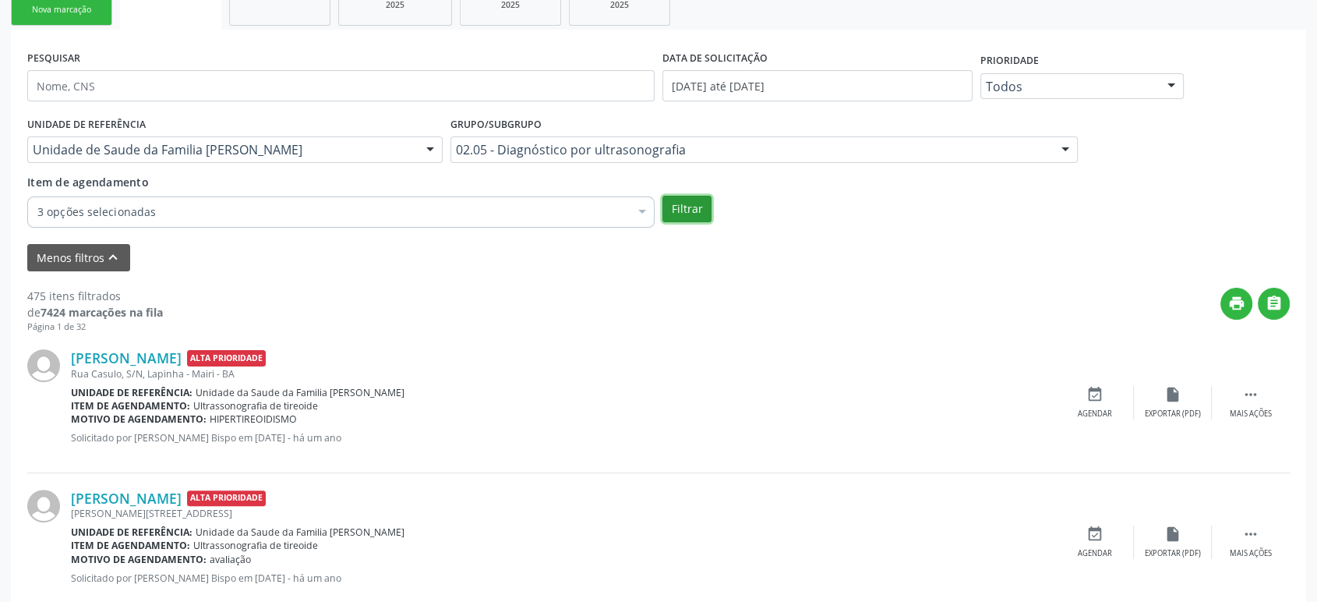
click at [690, 208] on button "Filtrar" at bounding box center [687, 209] width 49 height 27
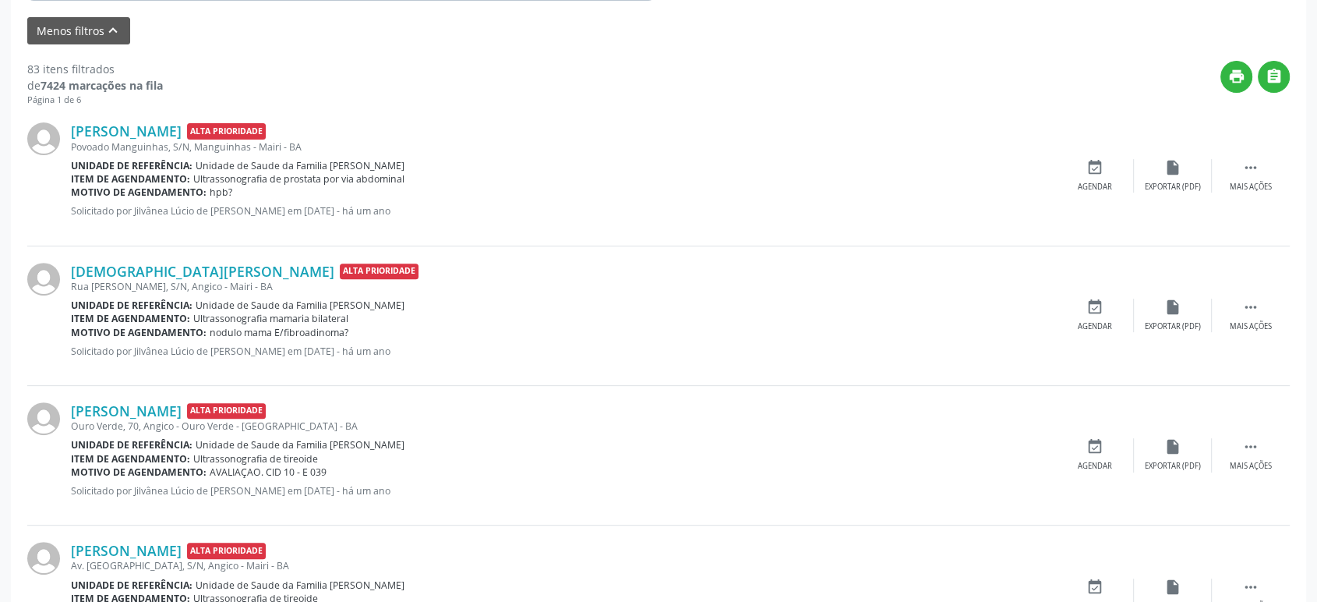
scroll to position [519, 0]
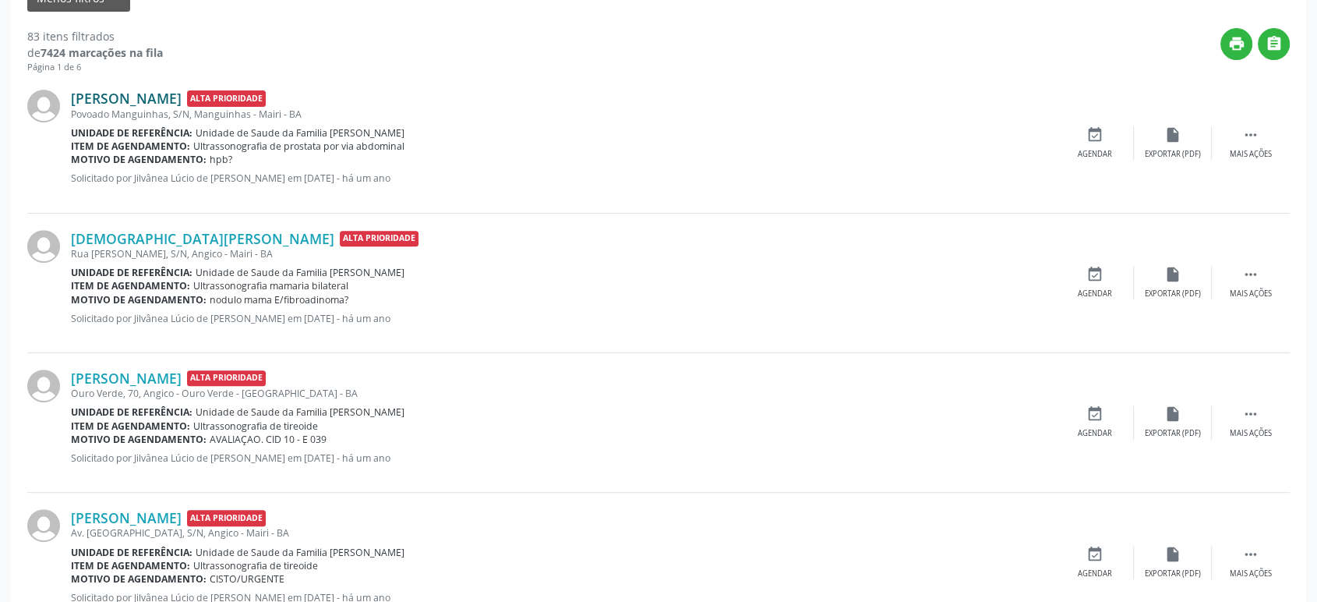
click at [157, 94] on link "[PERSON_NAME]" at bounding box center [126, 98] width 111 height 17
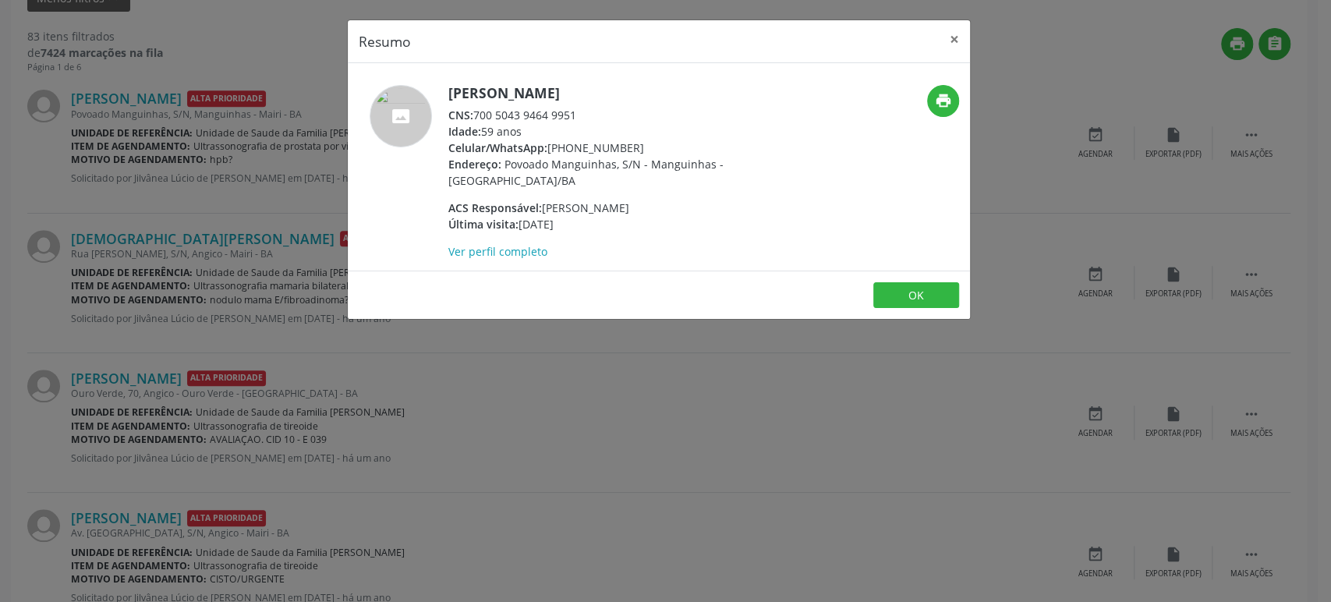
click at [256, 167] on div "Resumo × [PERSON_NAME] CNS: 700 5043 9464 9951 Idade: 59 anos Celular/WhatsApp:…" at bounding box center [665, 301] width 1331 height 602
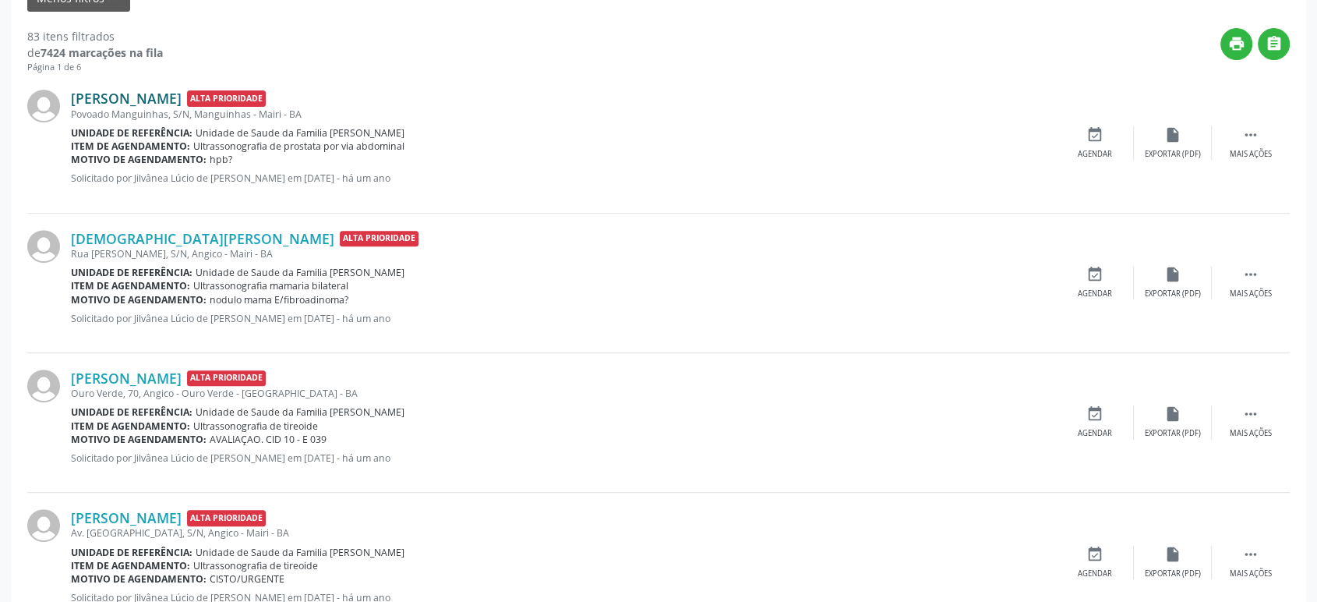
click at [148, 94] on link "[PERSON_NAME]" at bounding box center [126, 98] width 111 height 17
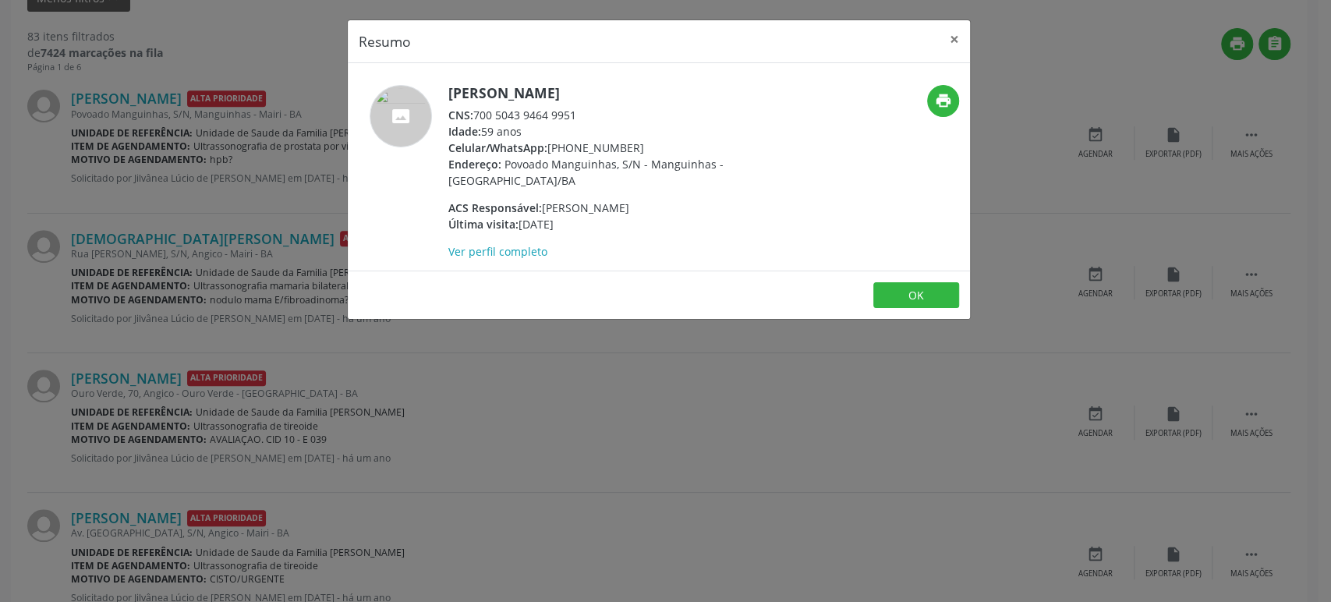
drag, startPoint x: 444, startPoint y: 92, endPoint x: 670, endPoint y: 86, distance: 226.1
click at [670, 86] on div "[PERSON_NAME] CNS: 700 5043 9464 9951 Idade: 59 anos Celular/WhatsApp: [PHONE_N…" at bounding box center [555, 172] width 415 height 175
copy div "[PERSON_NAME]"
click at [131, 328] on div "Resumo × [PERSON_NAME] CNS: 700 5043 9464 9951 Idade: 59 anos Celular/WhatsApp:…" at bounding box center [665, 301] width 1331 height 602
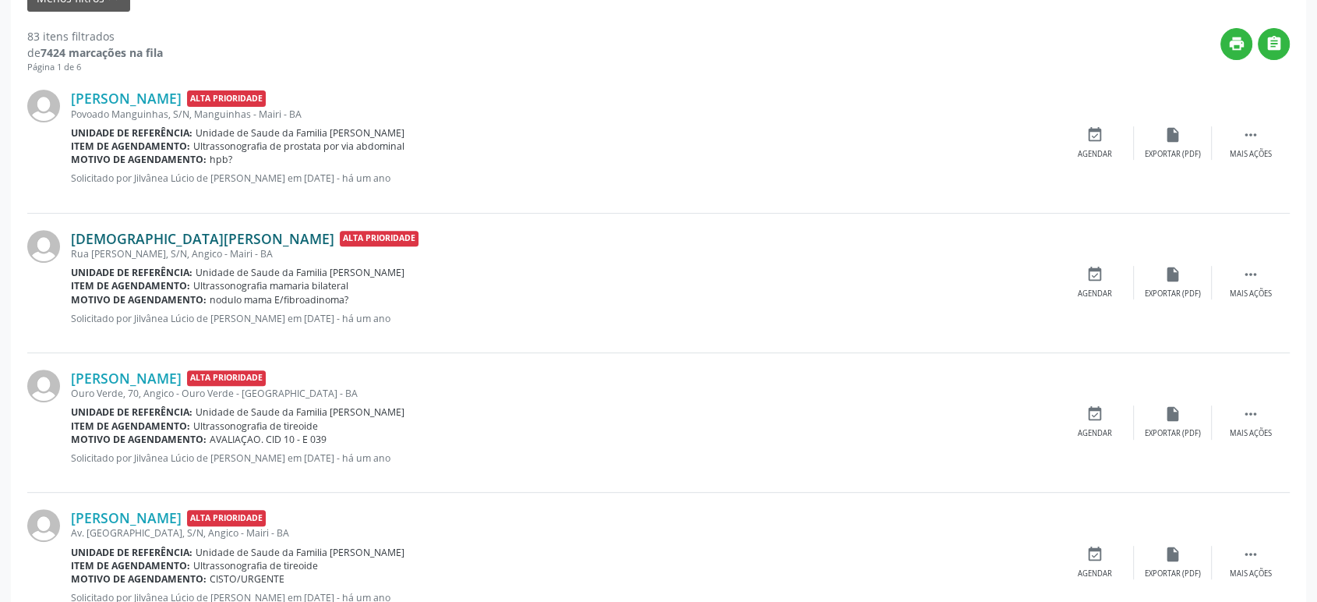
click at [140, 235] on link "[DEMOGRAPHIC_DATA][PERSON_NAME]" at bounding box center [202, 238] width 263 height 17
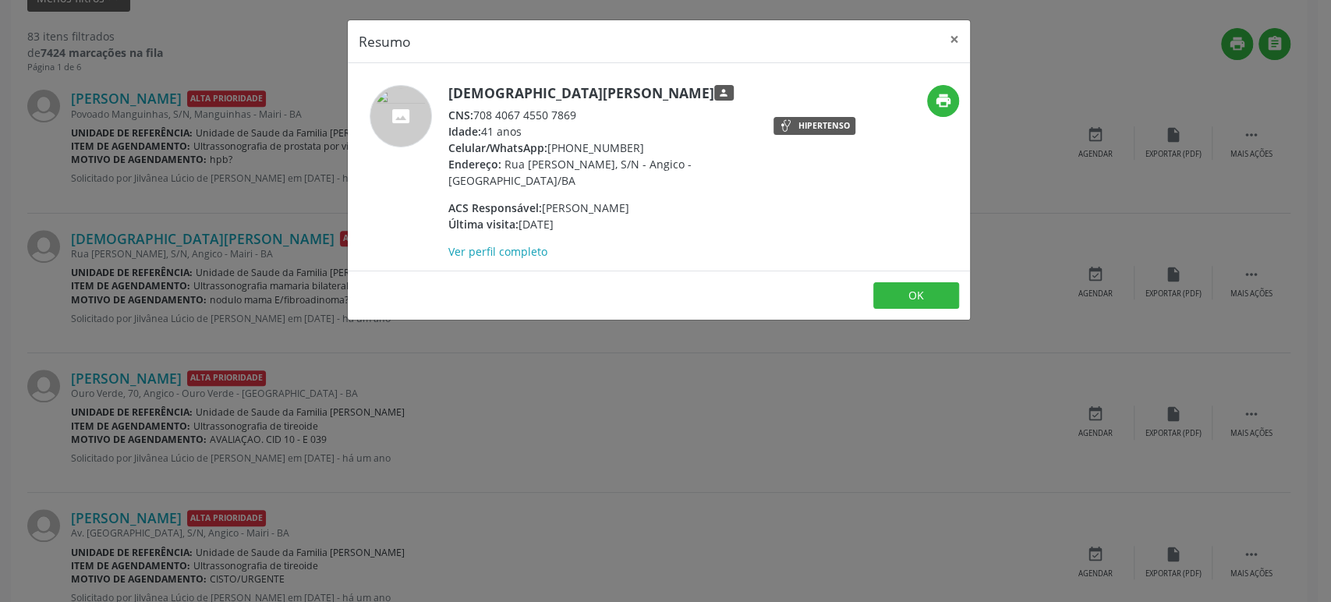
drag, startPoint x: 449, startPoint y: 90, endPoint x: 656, endPoint y: 93, distance: 207.4
click at [656, 93] on h5 "[DEMOGRAPHIC_DATA][PERSON_NAME] person" at bounding box center [599, 93] width 303 height 16
copy h5 "[DEMOGRAPHIC_DATA][PERSON_NAME]"
click at [300, 155] on div "Resumo × [PERSON_NAME] person CNS: 708 4067 4550 7869 Idade: 41 anos Celular/Wh…" at bounding box center [665, 301] width 1331 height 602
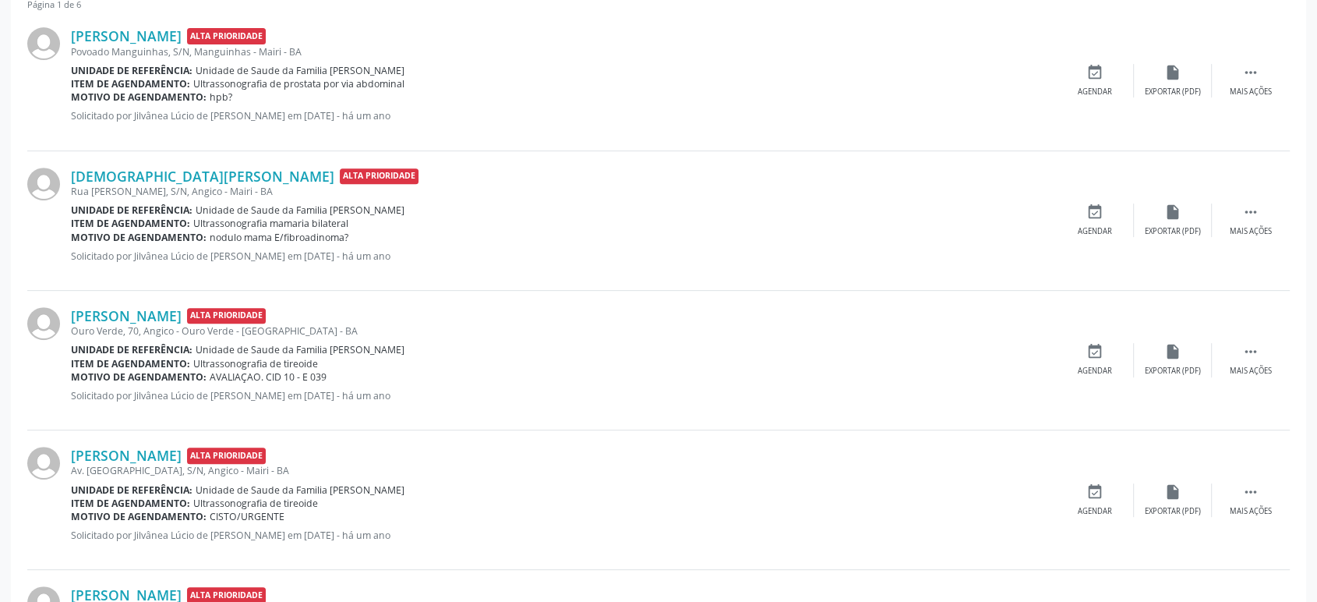
scroll to position [606, 0]
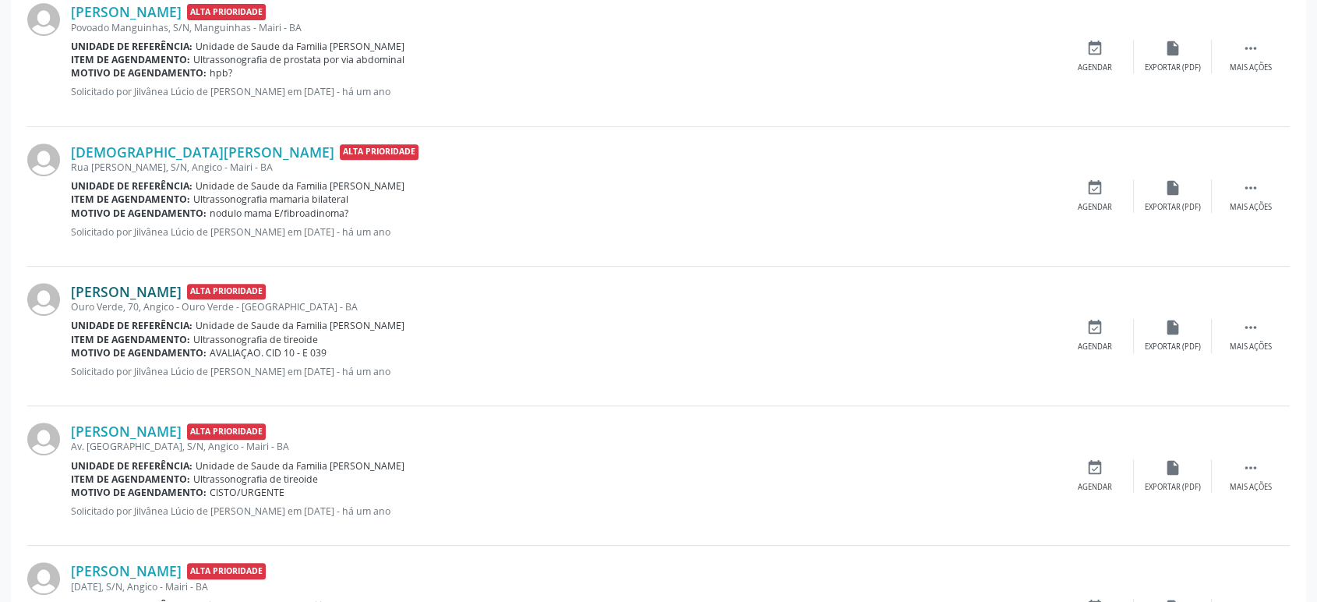
click at [156, 290] on link "[PERSON_NAME]" at bounding box center [126, 291] width 111 height 17
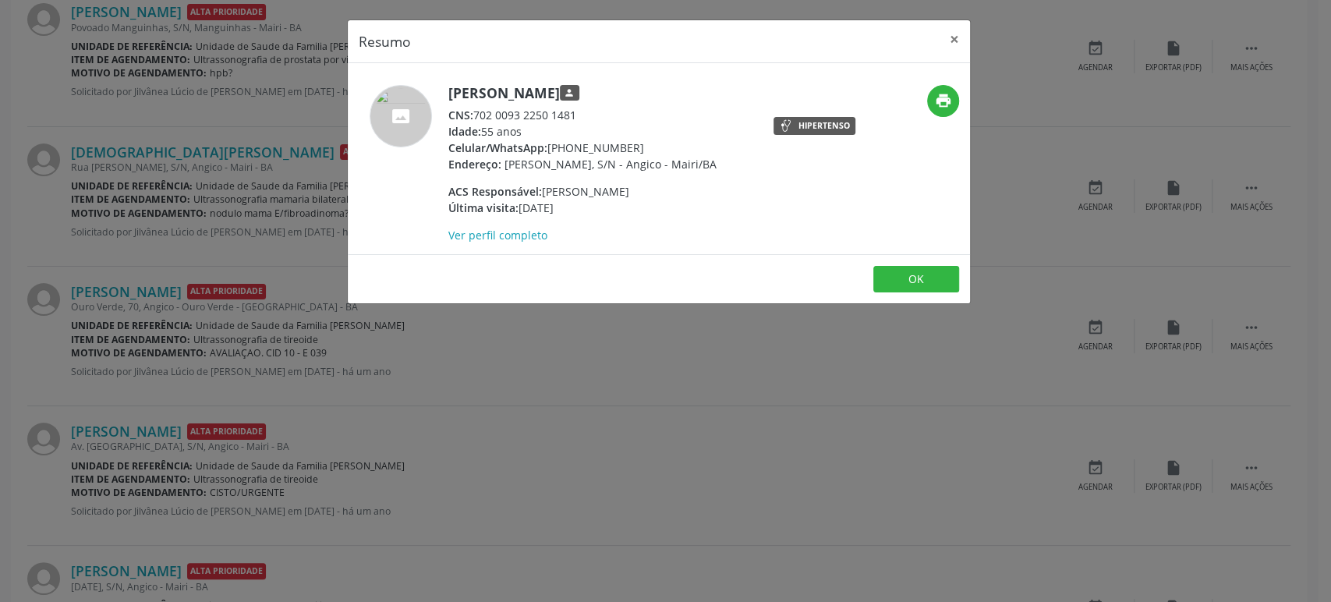
drag, startPoint x: 450, startPoint y: 92, endPoint x: 636, endPoint y: 97, distance: 186.4
click at [636, 97] on h5 "[PERSON_NAME] person" at bounding box center [582, 93] width 268 height 16
click at [210, 355] on div "Resumo × [PERSON_NAME] person CNS: 702 0093 2250 1481 Idade: 55 anos Celular/Wh…" at bounding box center [665, 301] width 1331 height 602
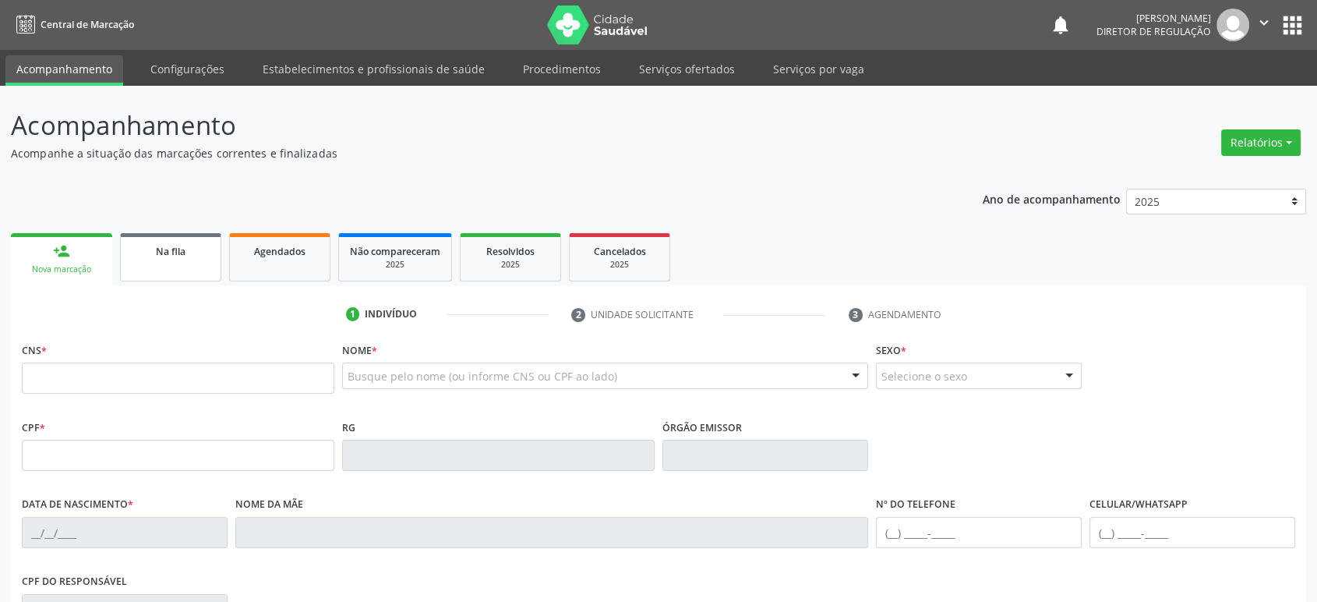
click at [156, 260] on link "Na fila" at bounding box center [170, 257] width 101 height 48
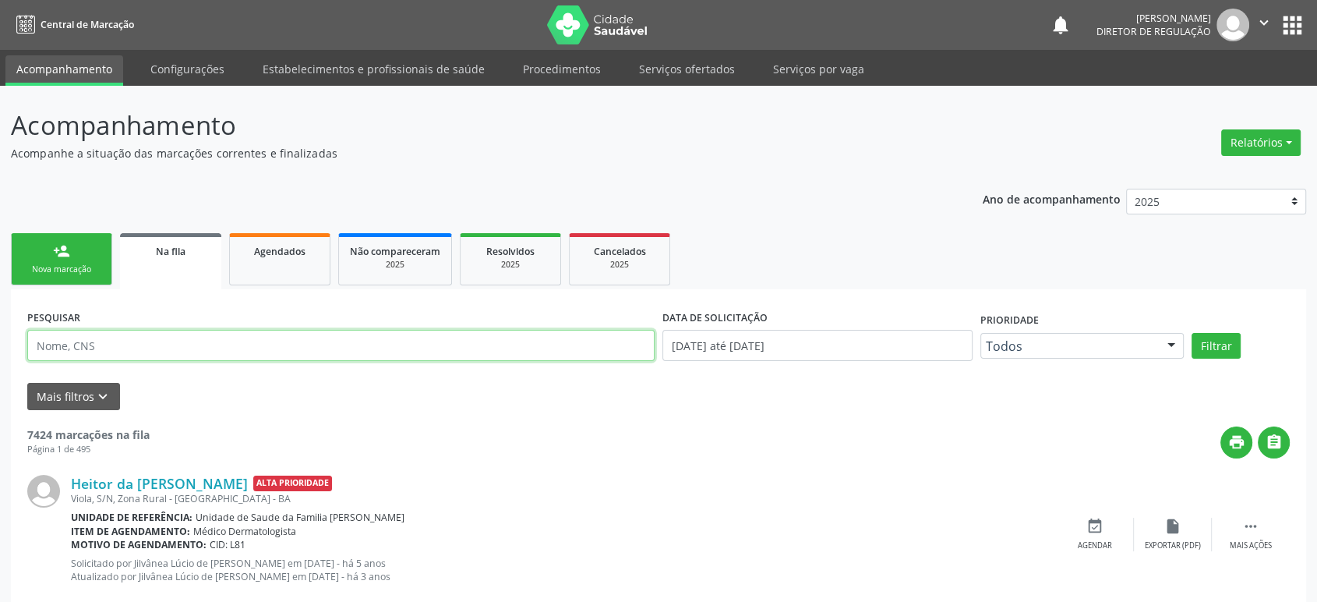
click at [119, 336] on input "text" at bounding box center [341, 345] width 628 height 31
click at [1192, 333] on button "Filtrar" at bounding box center [1216, 346] width 49 height 27
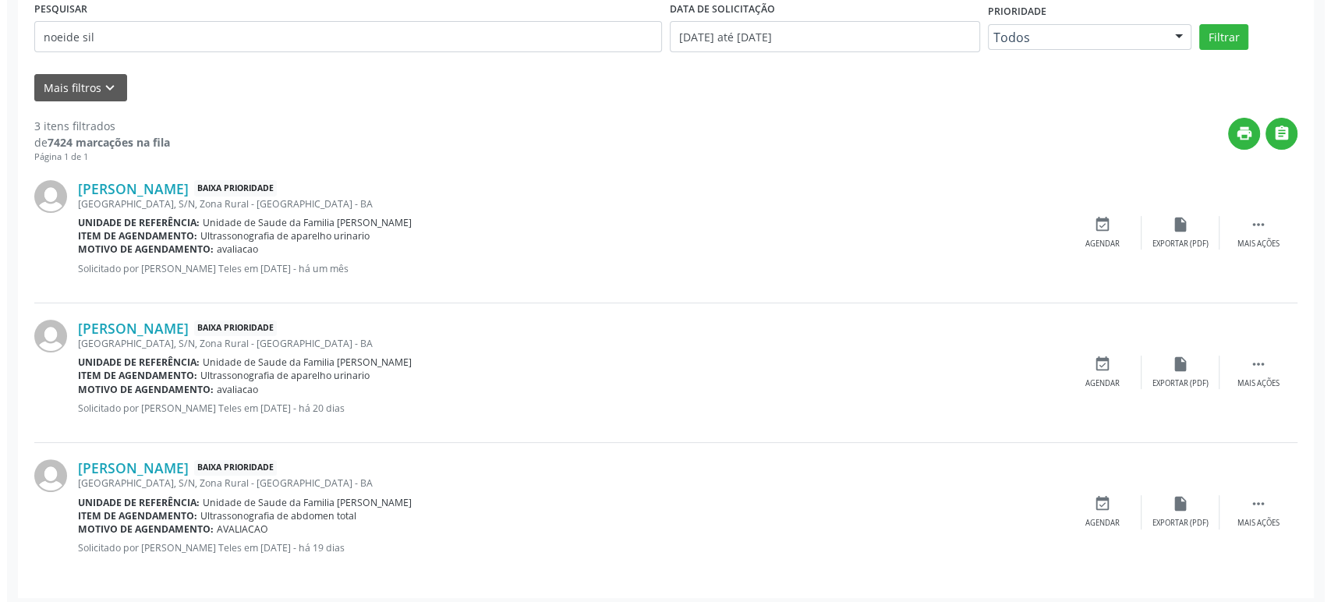
scroll to position [314, 0]
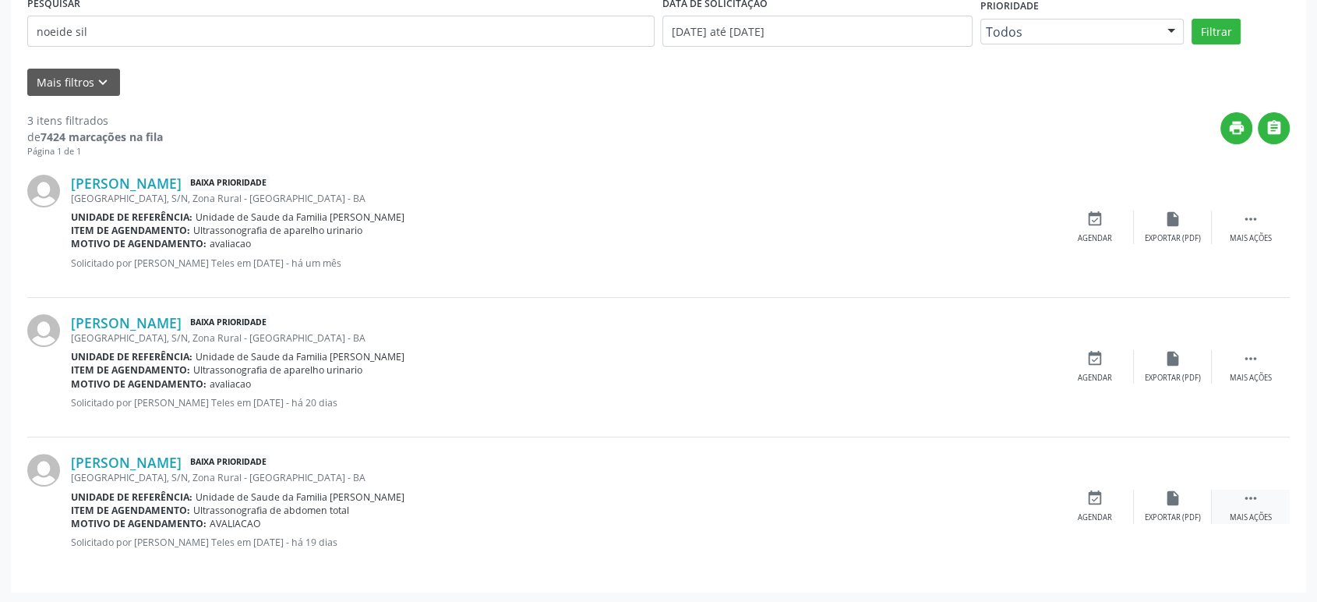
click at [1256, 512] on div "Mais ações" at bounding box center [1251, 517] width 42 height 11
click at [1085, 506] on div "cancel Cancelar" at bounding box center [1095, 507] width 78 height 34
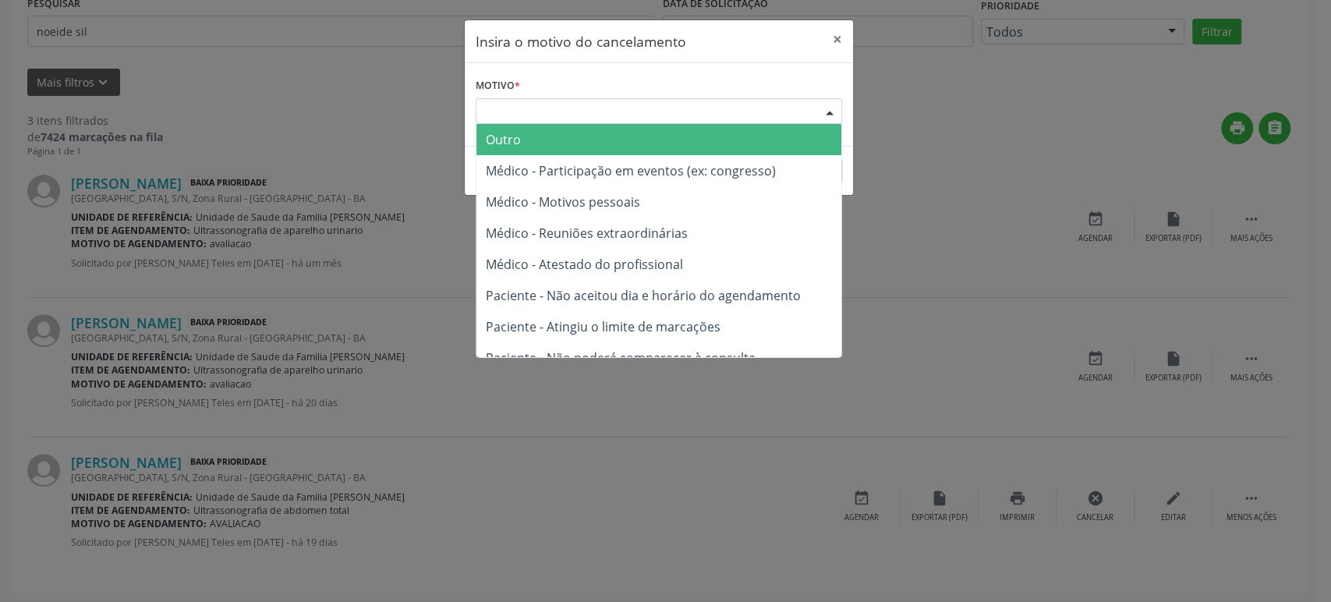
click at [533, 110] on div "Escolha o motivo" at bounding box center [659, 111] width 366 height 27
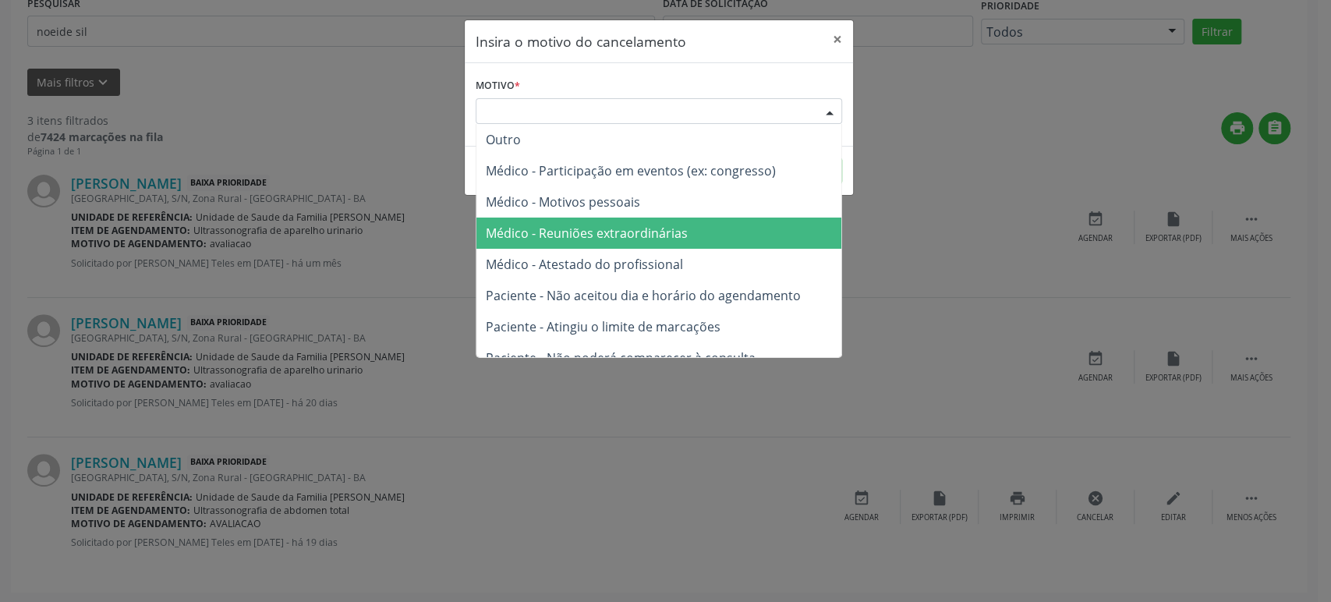
click at [557, 241] on span "Médico - Reuniões extraordinárias" at bounding box center [587, 233] width 202 height 17
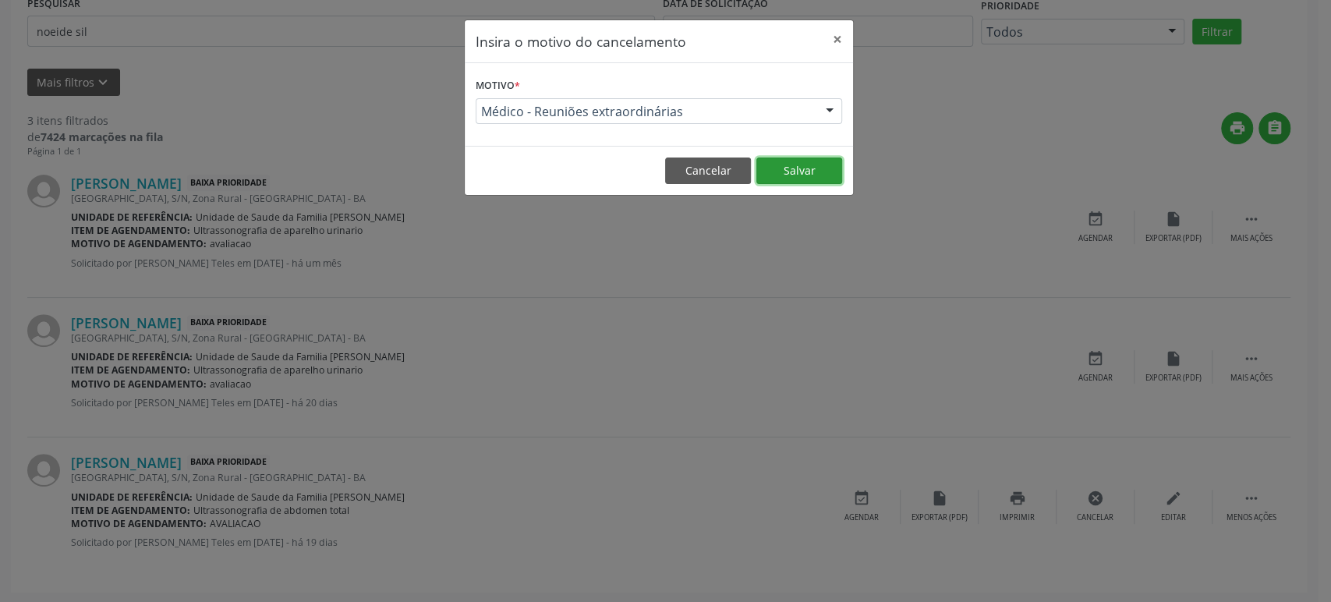
click at [802, 167] on button "Salvar" at bounding box center [799, 170] width 86 height 27
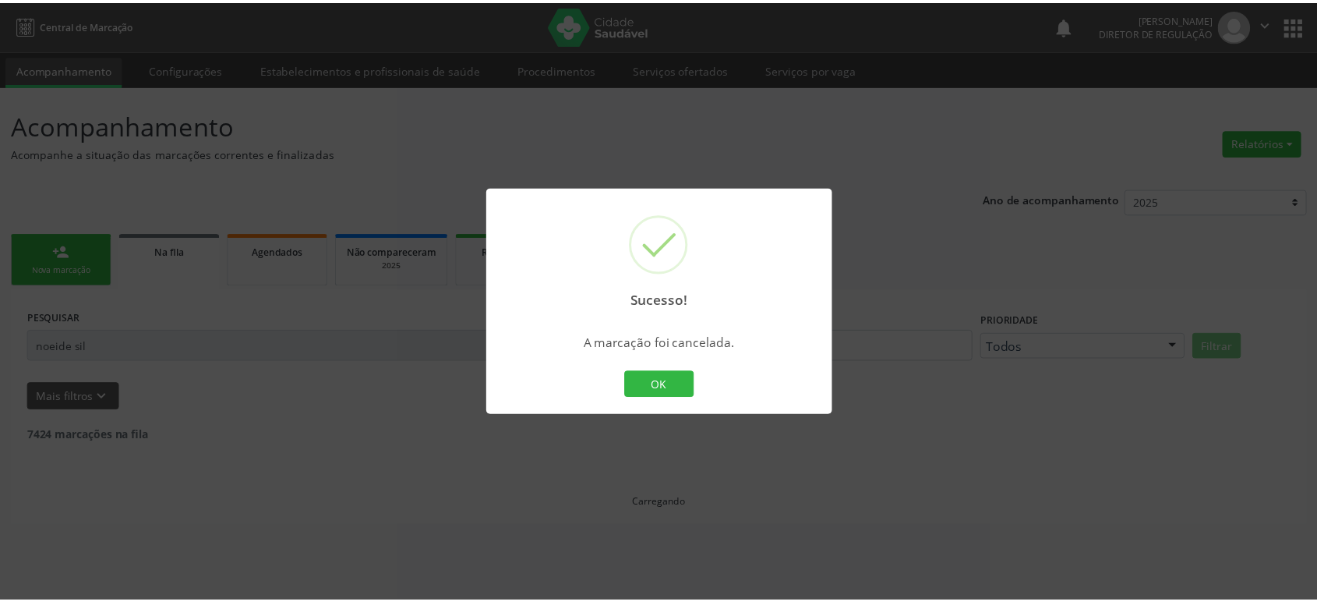
scroll to position [0, 0]
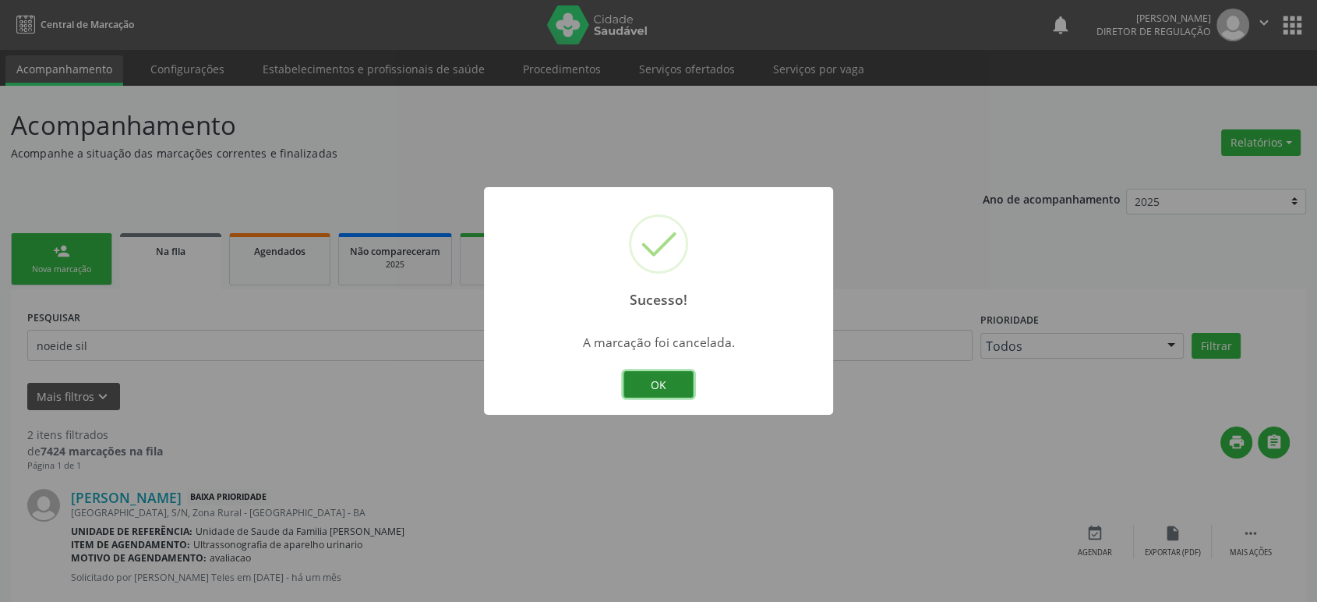
click at [663, 386] on button "OK" at bounding box center [659, 384] width 70 height 27
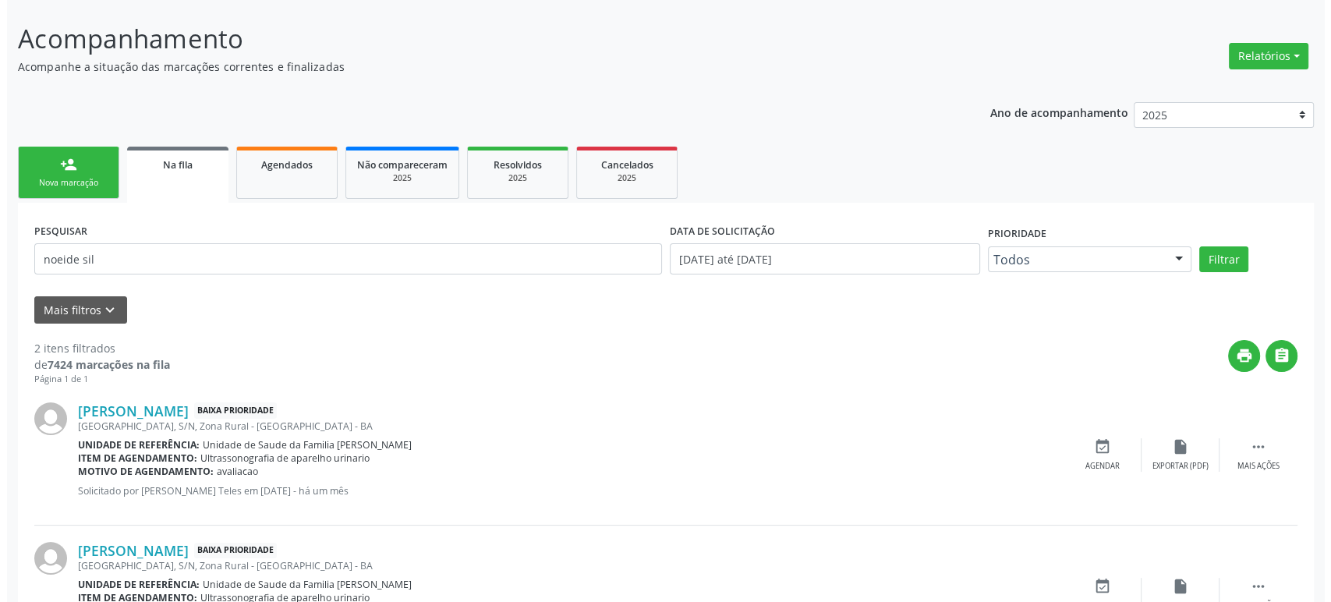
scroll to position [175, 0]
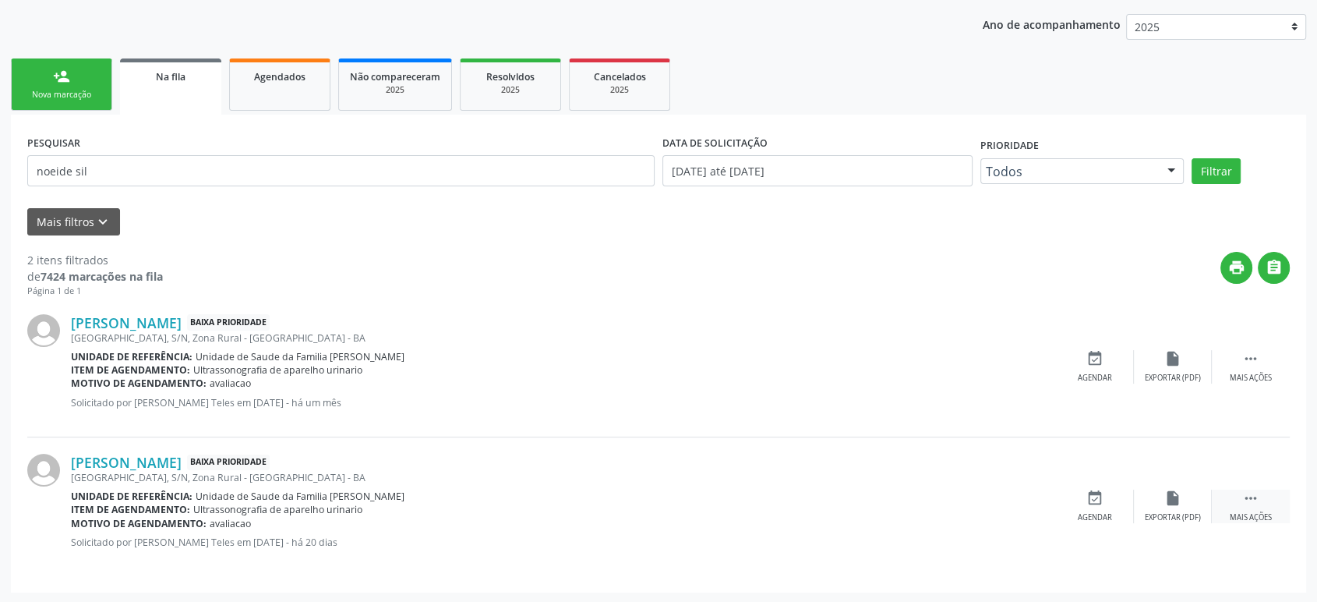
click at [1265, 517] on div "Mais ações" at bounding box center [1251, 517] width 42 height 11
click at [1073, 496] on div "cancel Cancelar" at bounding box center [1095, 507] width 78 height 34
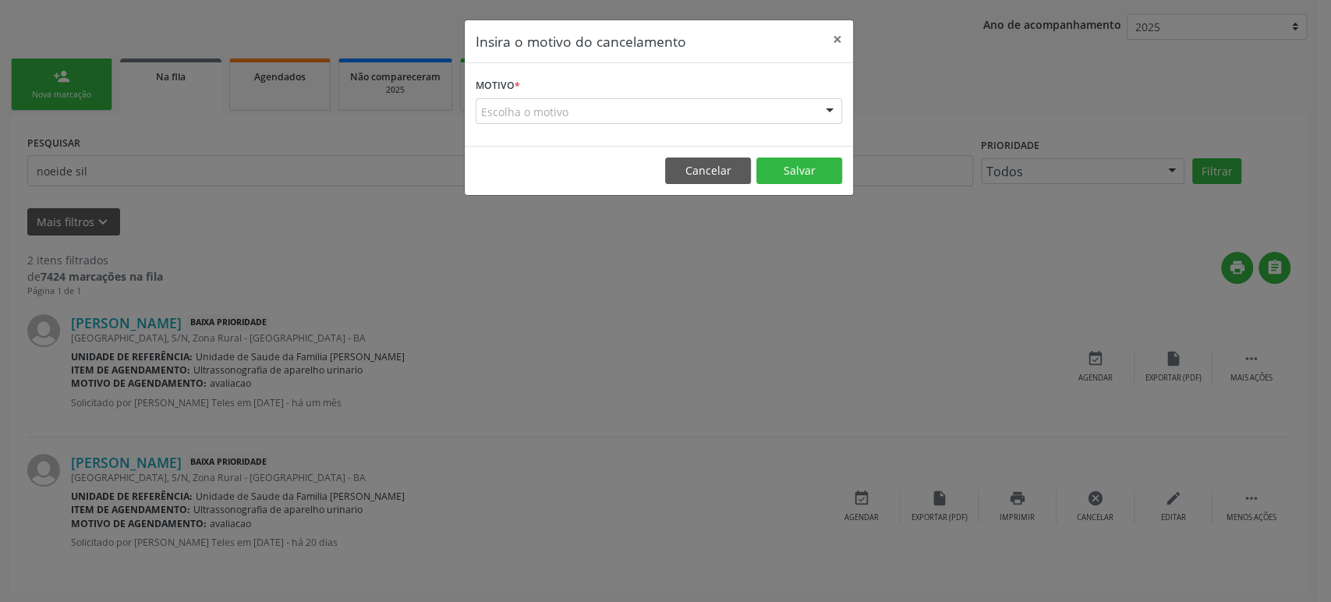
click at [520, 108] on div "Escolha o motivo" at bounding box center [659, 111] width 366 height 27
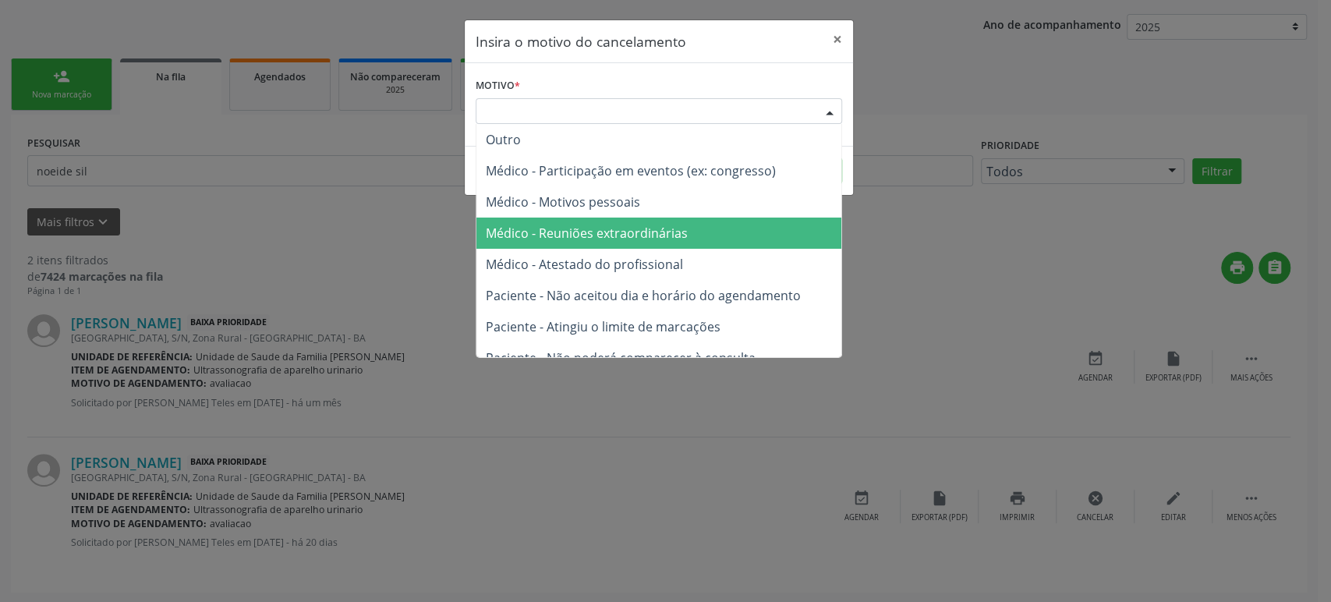
click at [562, 223] on span "Médico - Reuniões extraordinárias" at bounding box center [658, 232] width 365 height 31
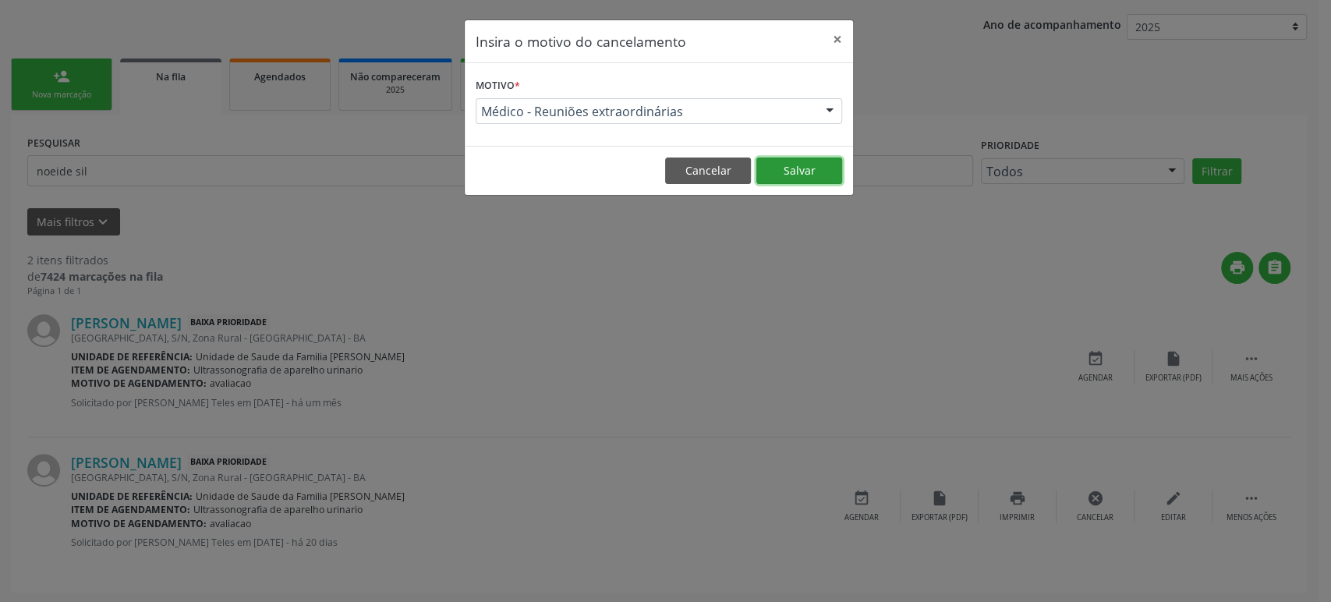
click at [794, 171] on button "Salvar" at bounding box center [799, 170] width 86 height 27
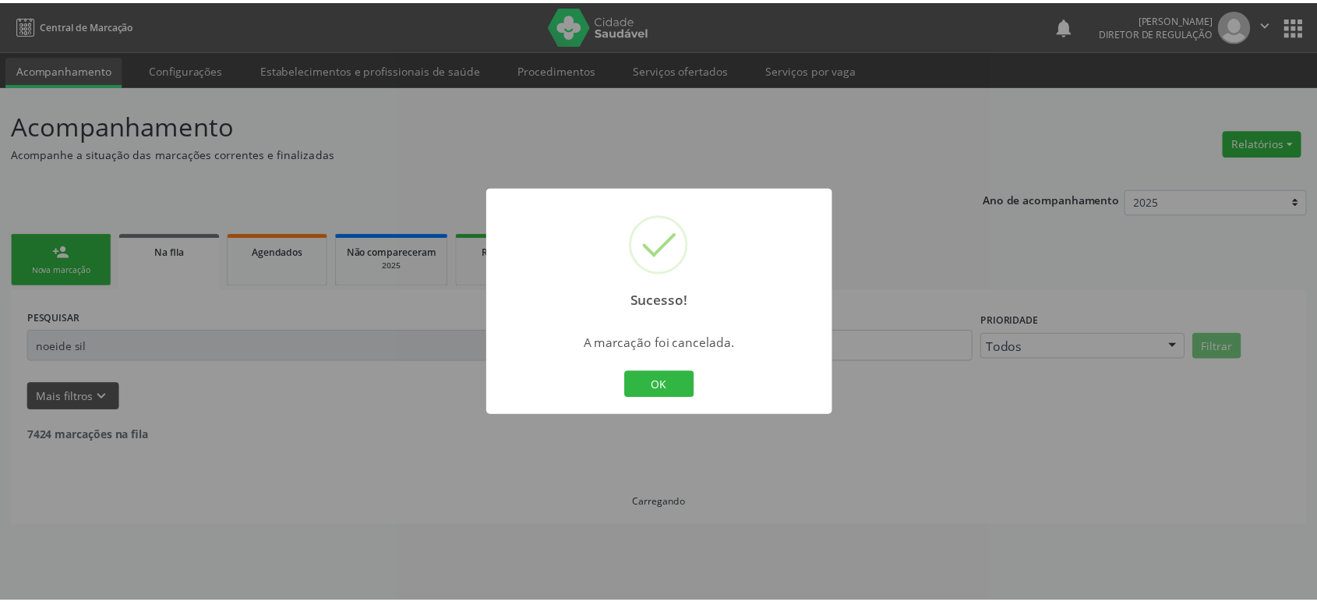
scroll to position [0, 0]
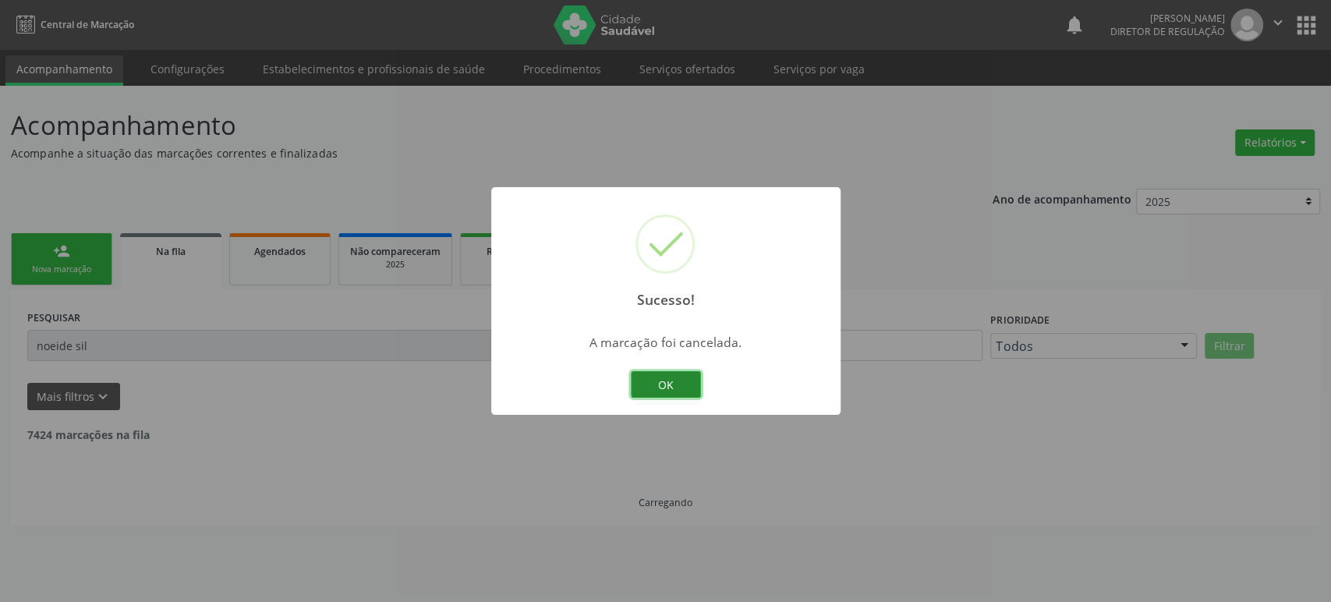
click at [650, 386] on button "OK" at bounding box center [666, 384] width 70 height 27
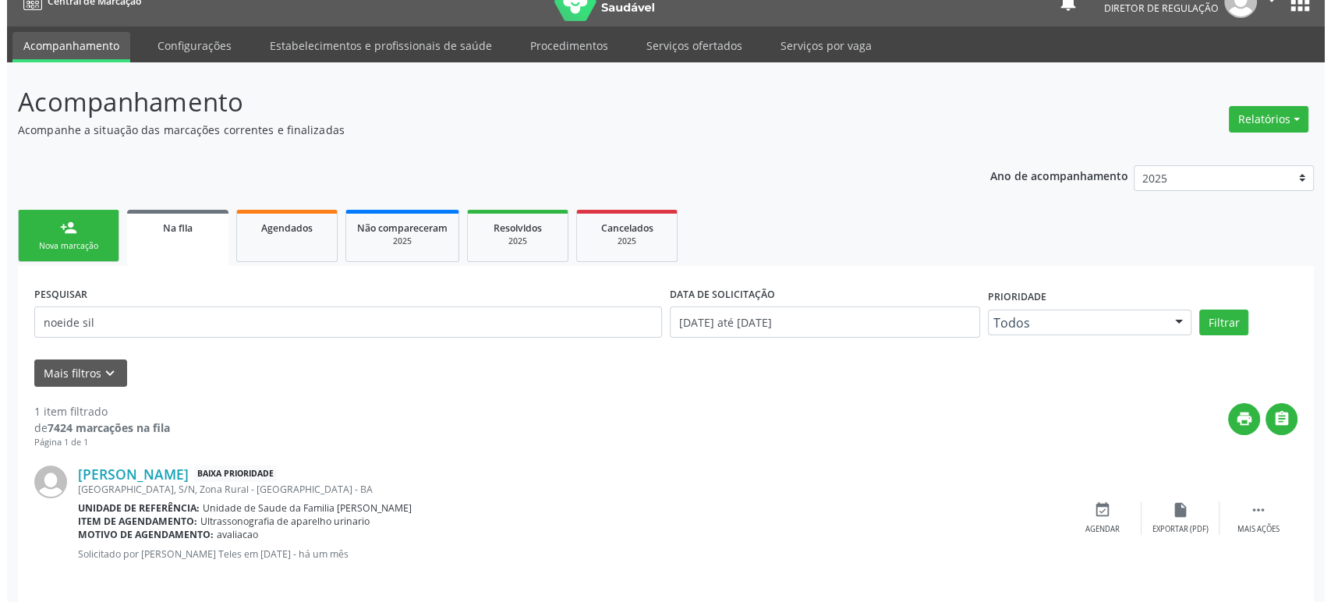
scroll to position [35, 0]
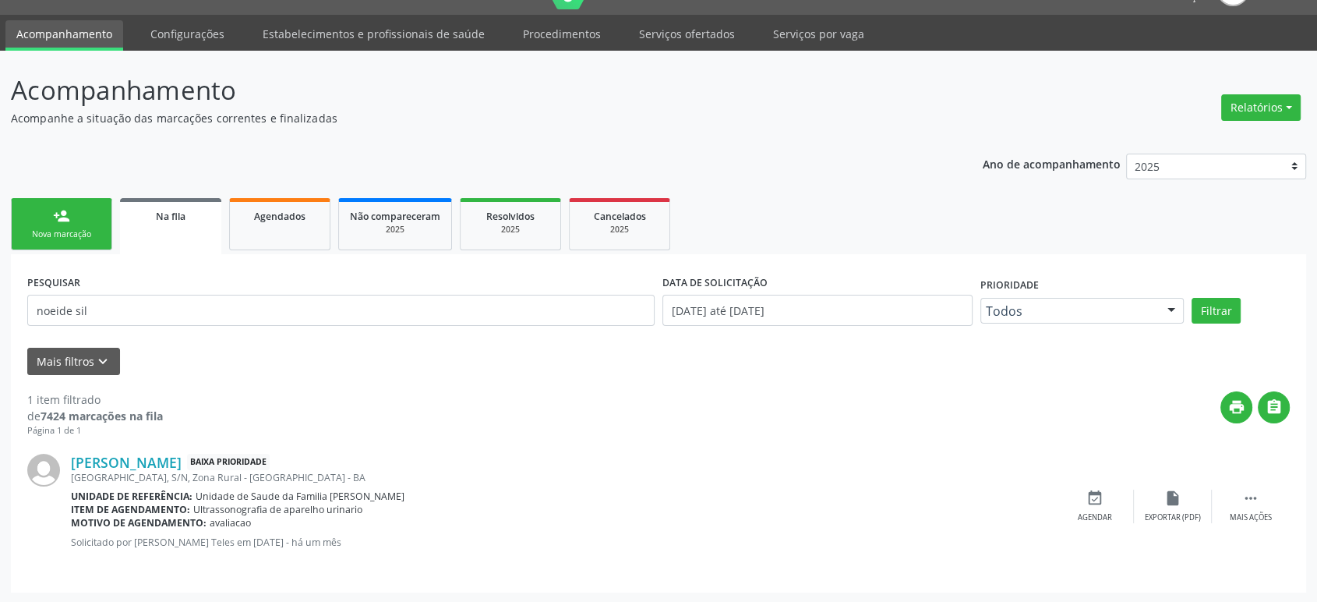
click at [1258, 482] on div "Noeide Silva Paixão Baixa Prioridade Alto Alegre, S/N, Zona Rural - Mairi - BA …" at bounding box center [658, 506] width 1263 height 139
click at [1245, 497] on icon "" at bounding box center [1251, 498] width 17 height 17
click at [1104, 504] on div "cancel Cancelar" at bounding box center [1095, 507] width 78 height 34
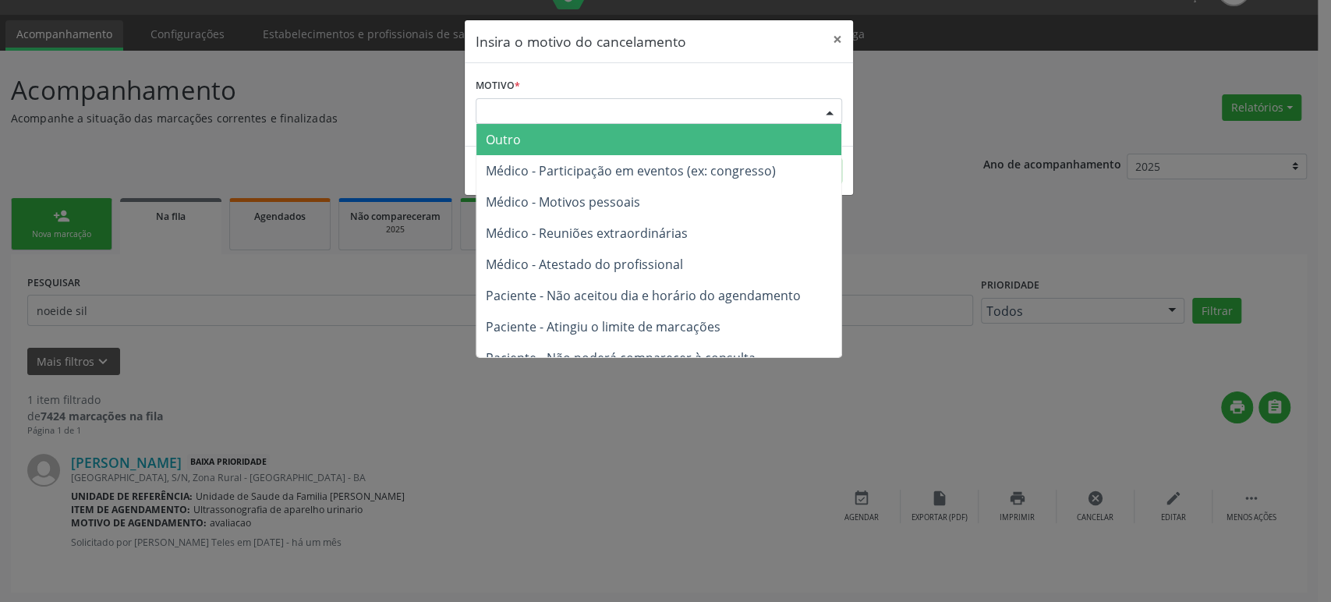
click at [567, 110] on div "Escolha o motivo" at bounding box center [659, 111] width 366 height 27
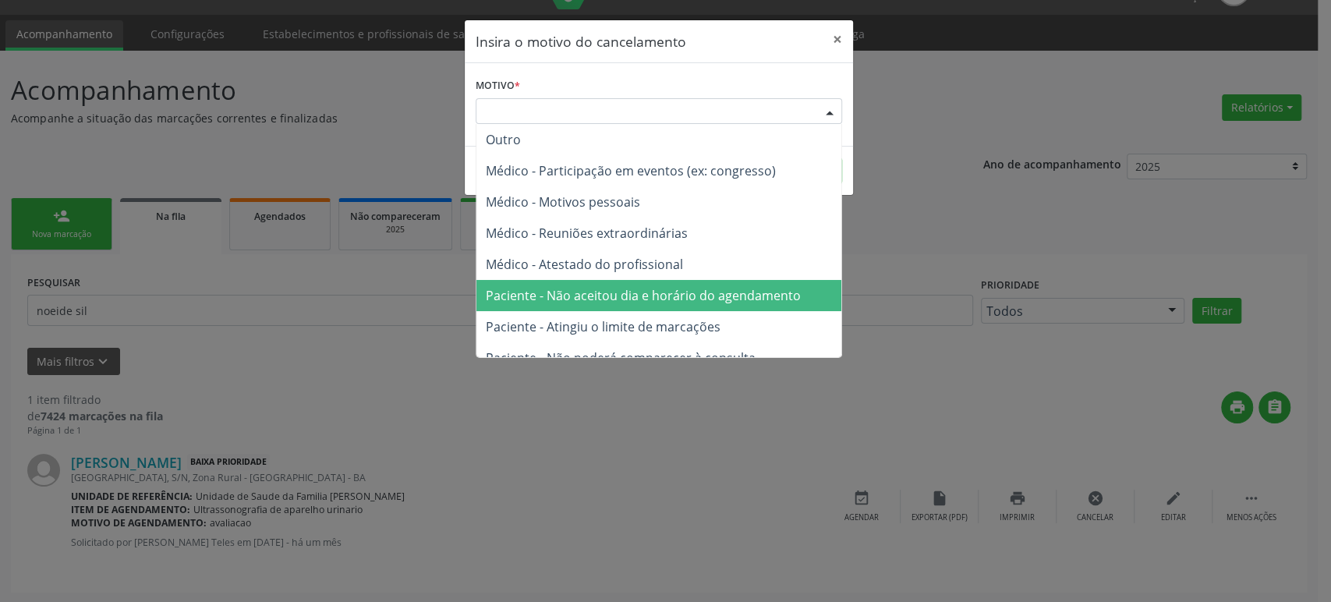
click at [592, 285] on span "Paciente - Não aceitou dia e horário do agendamento" at bounding box center [658, 295] width 365 height 31
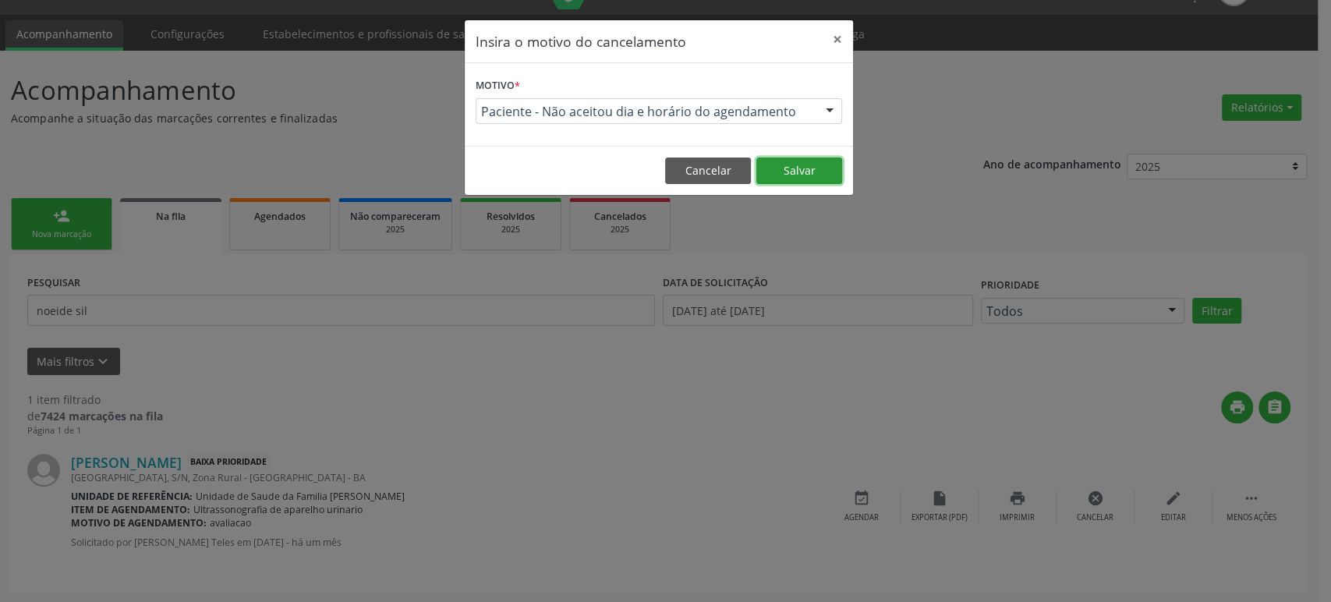
click at [785, 168] on button "Salvar" at bounding box center [799, 170] width 86 height 27
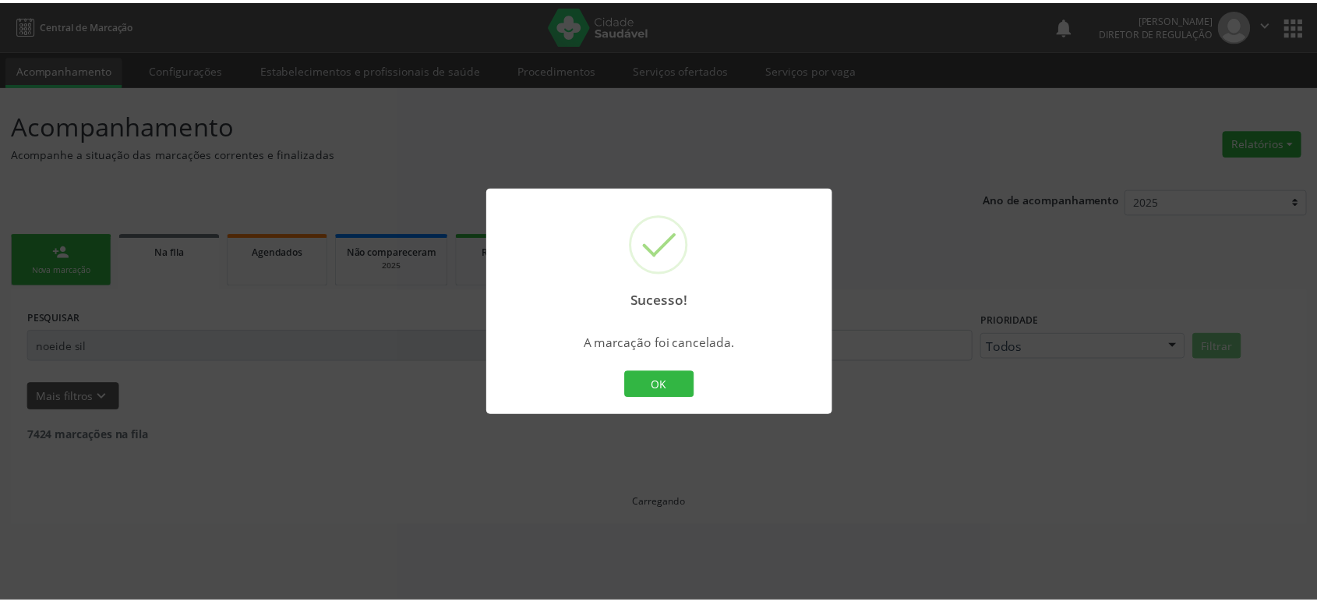
scroll to position [0, 0]
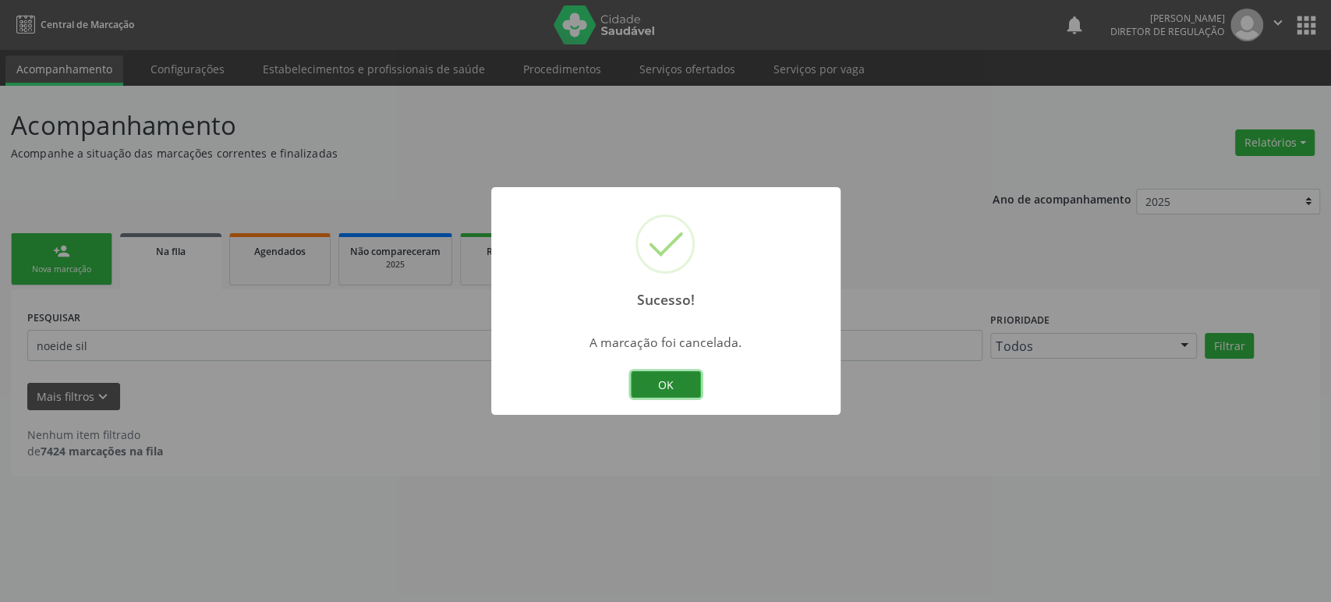
click at [668, 387] on button "OK" at bounding box center [666, 384] width 70 height 27
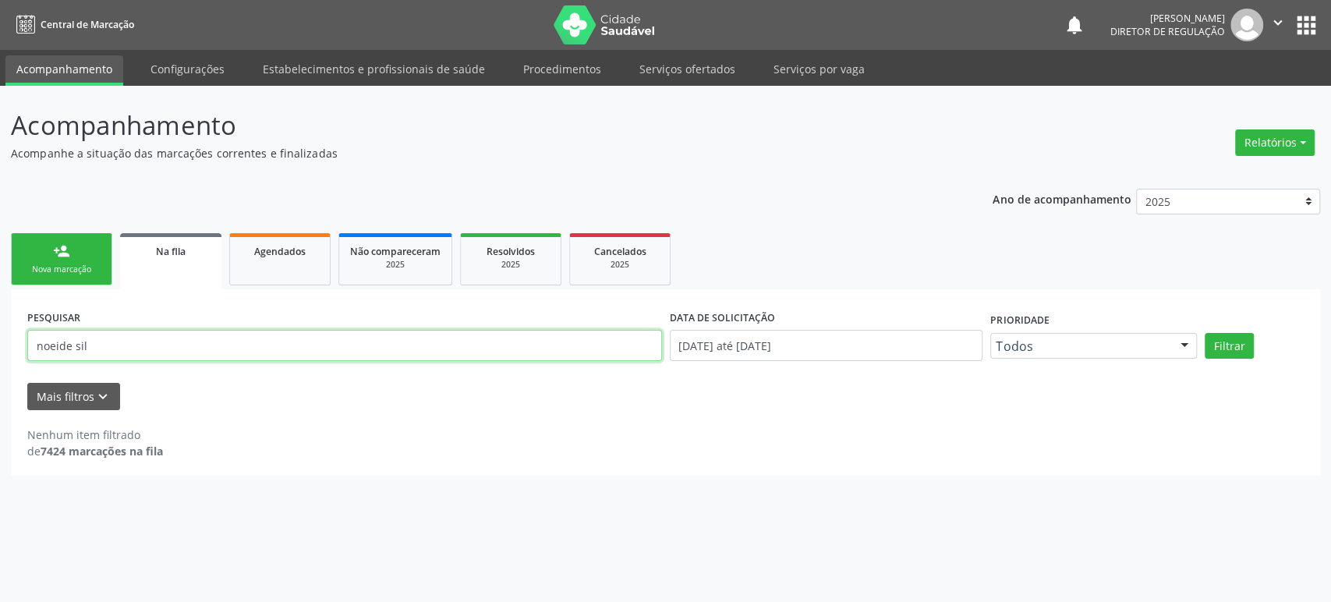
click at [175, 337] on input "noeide sil" at bounding box center [344, 345] width 635 height 31
click at [1204, 333] on button "Filtrar" at bounding box center [1228, 346] width 49 height 27
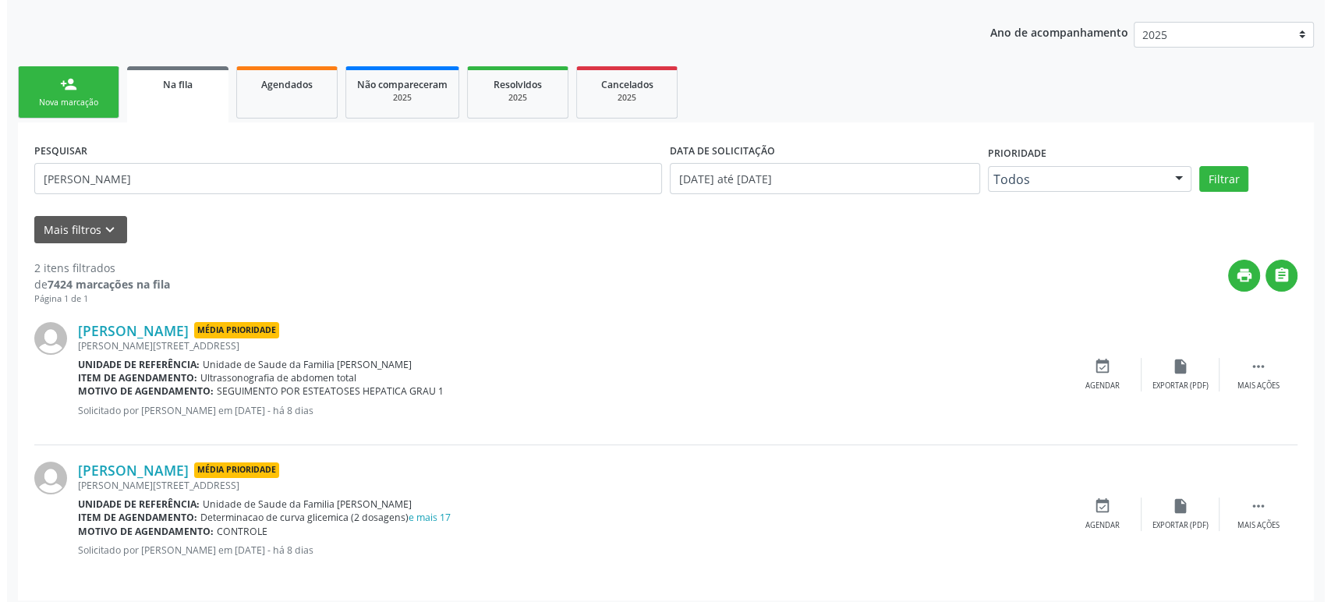
scroll to position [175, 0]
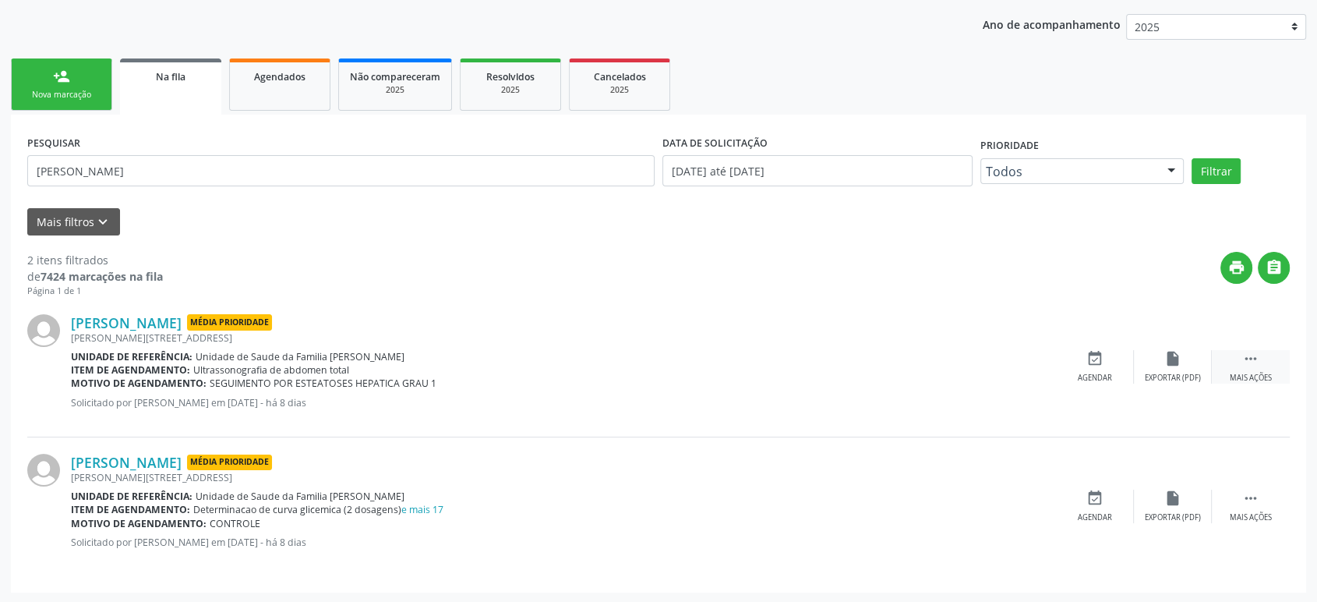
click at [1244, 374] on div "Mais ações" at bounding box center [1251, 378] width 42 height 11
click at [1098, 361] on icon "cancel" at bounding box center [1095, 358] width 17 height 17
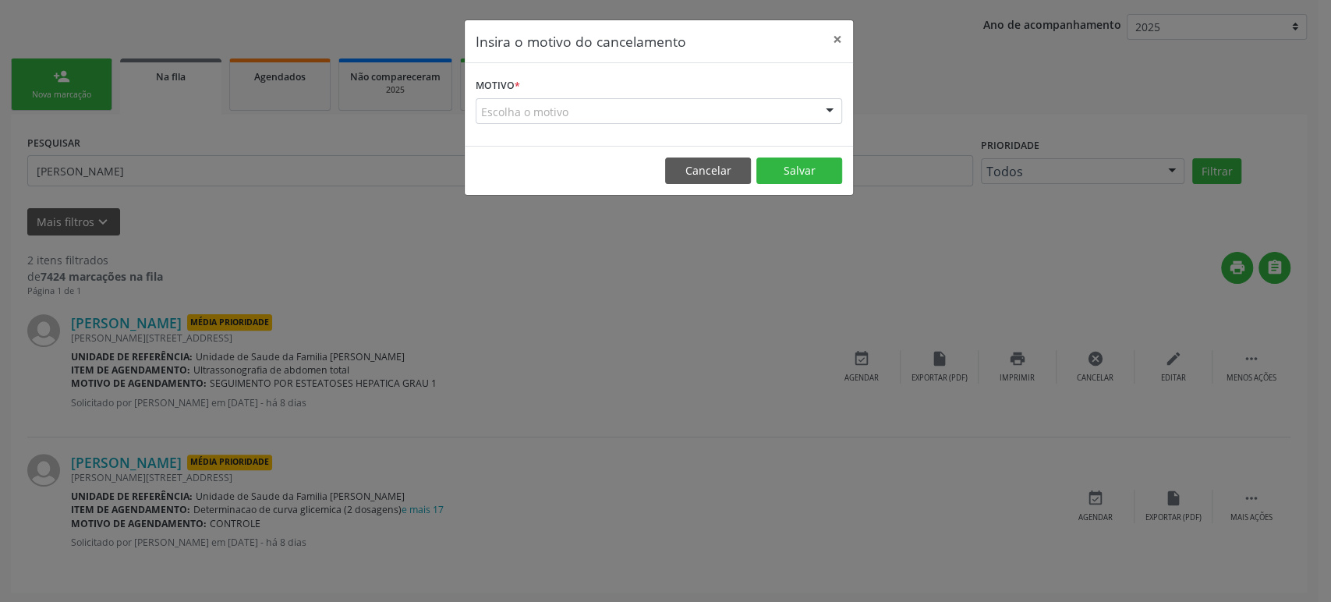
click at [651, 122] on div "Escolha o motivo" at bounding box center [659, 111] width 366 height 27
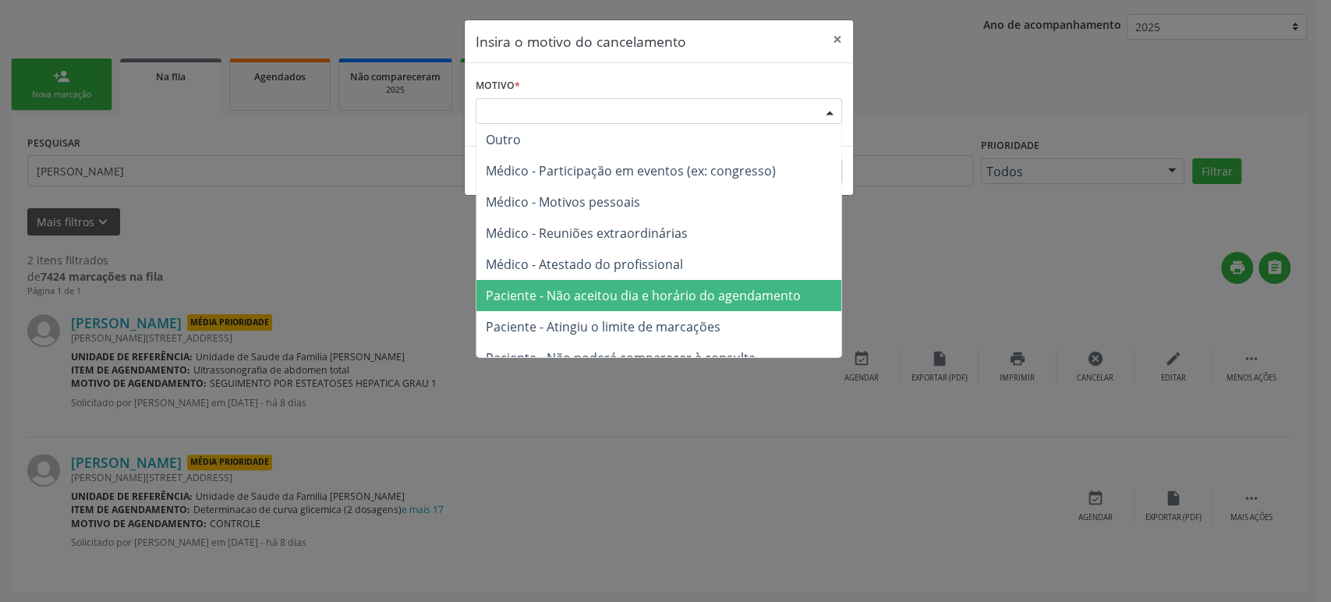
click at [613, 283] on span "Paciente - Não aceitou dia e horário do agendamento" at bounding box center [658, 295] width 365 height 31
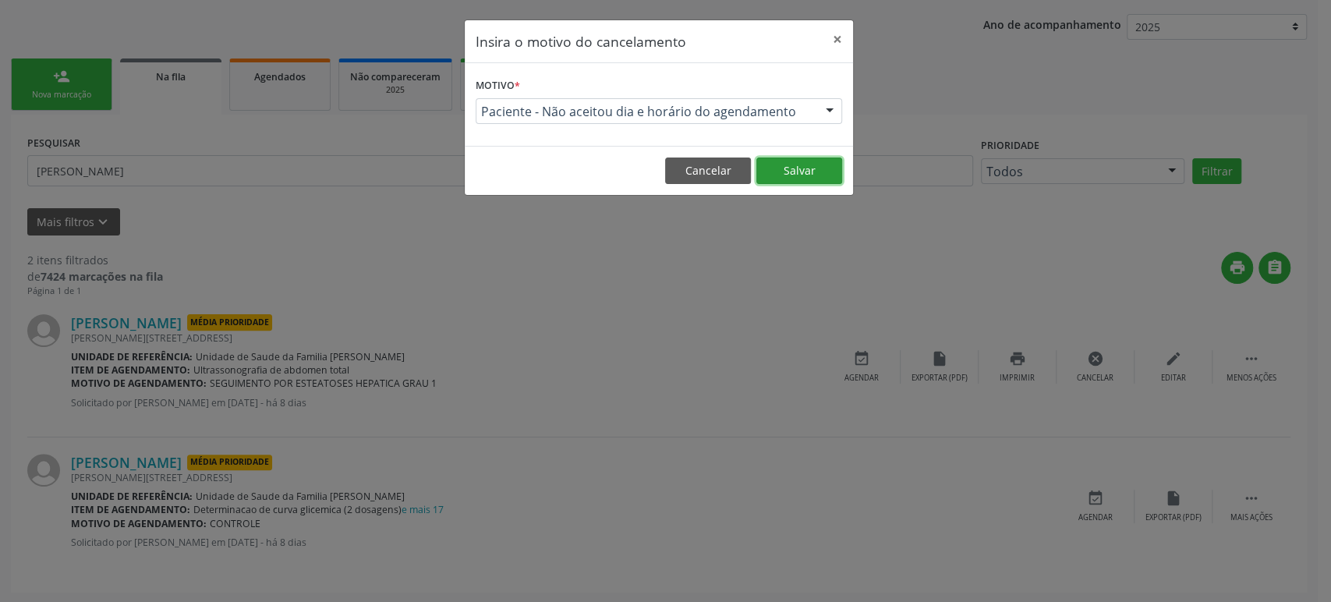
click at [788, 175] on button "Salvar" at bounding box center [799, 170] width 86 height 27
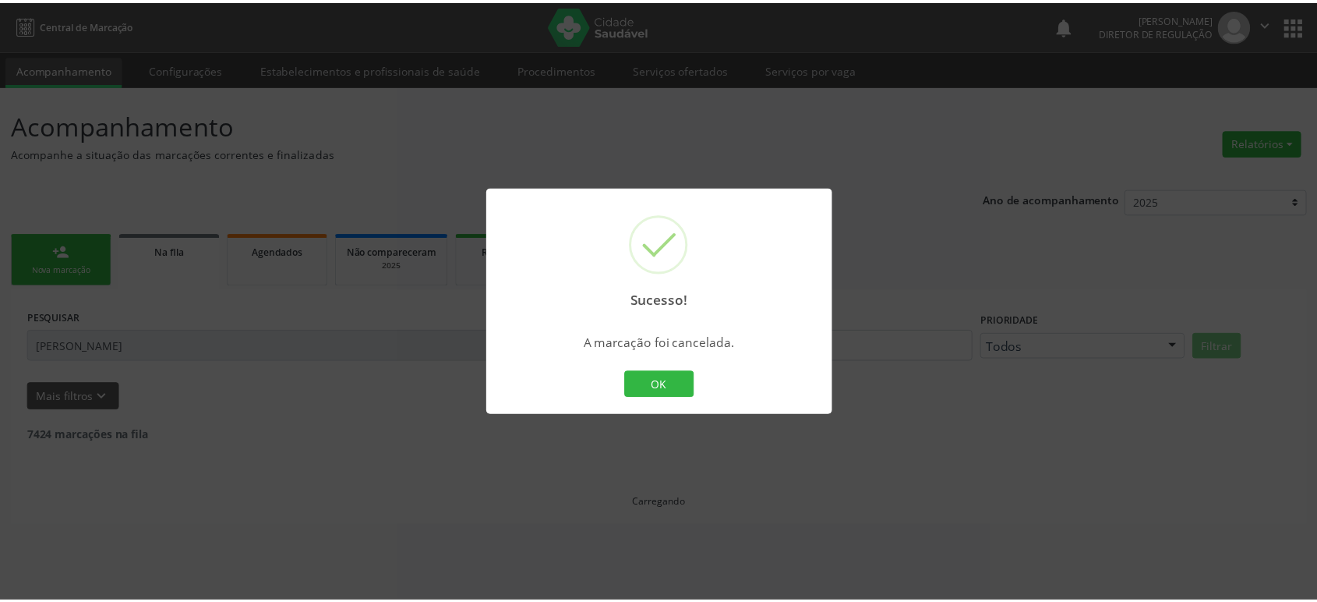
scroll to position [0, 0]
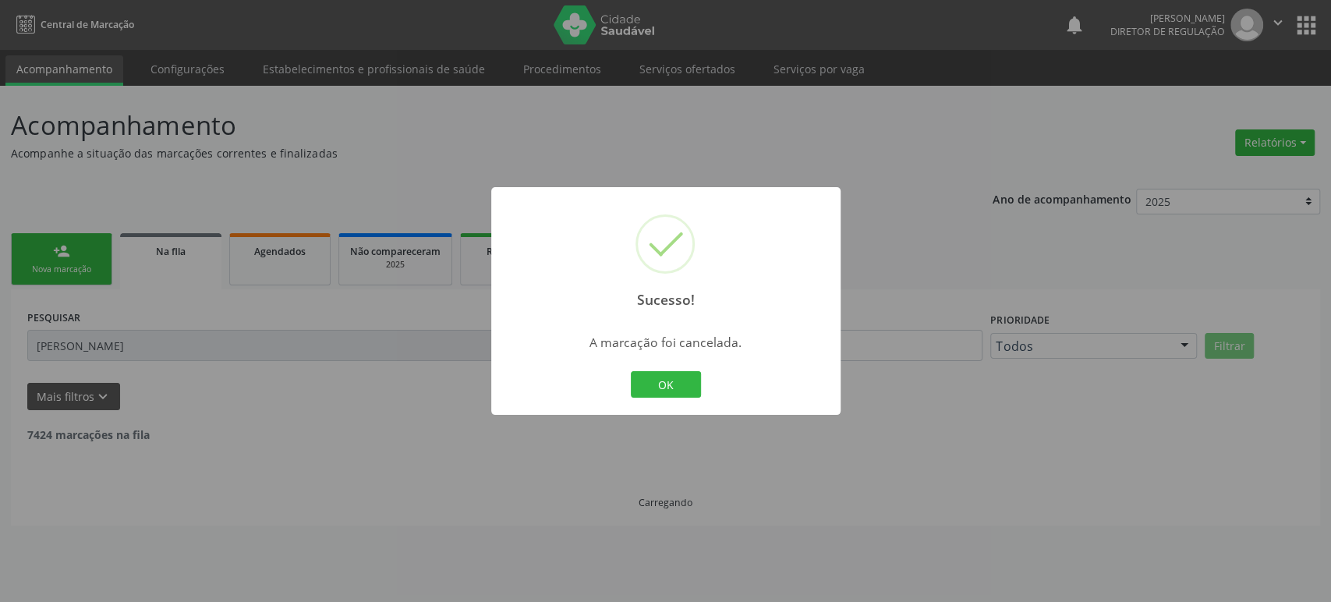
click at [281, 254] on div "Sucesso! × A marcação foi cancelada. OK Cancel" at bounding box center [665, 301] width 1331 height 602
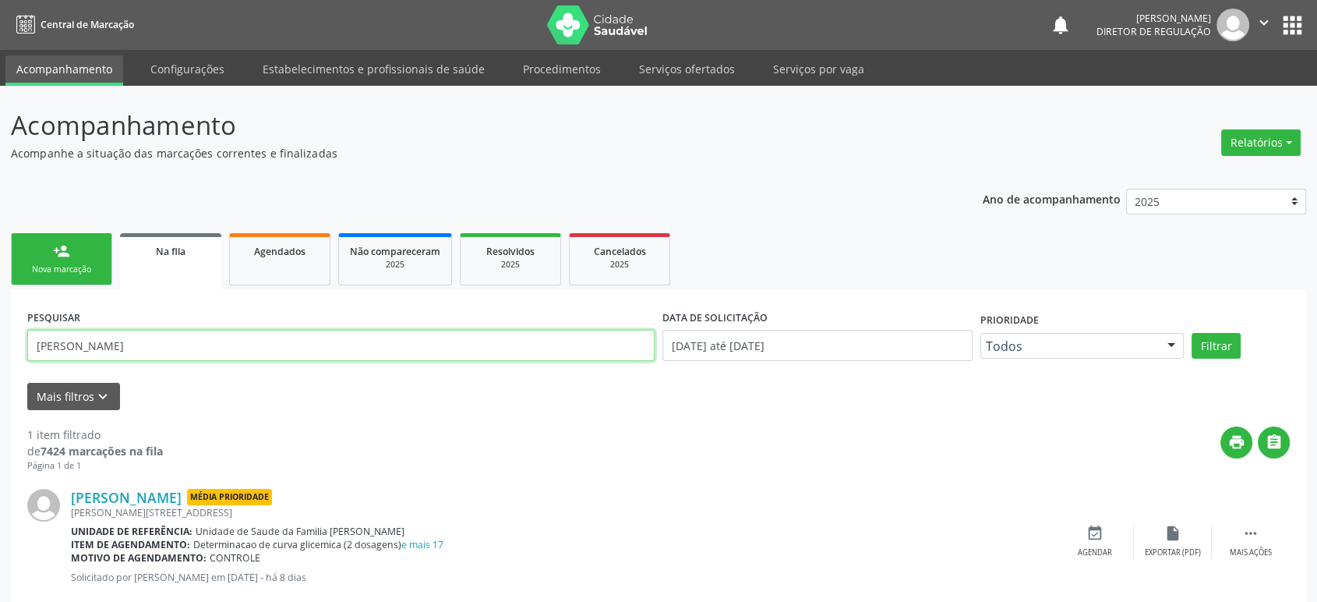
click at [134, 353] on input "dacione lima" at bounding box center [341, 345] width 628 height 31
paste input "Lucineide de Almeida Sen"
click at [1192, 333] on button "Filtrar" at bounding box center [1216, 346] width 49 height 27
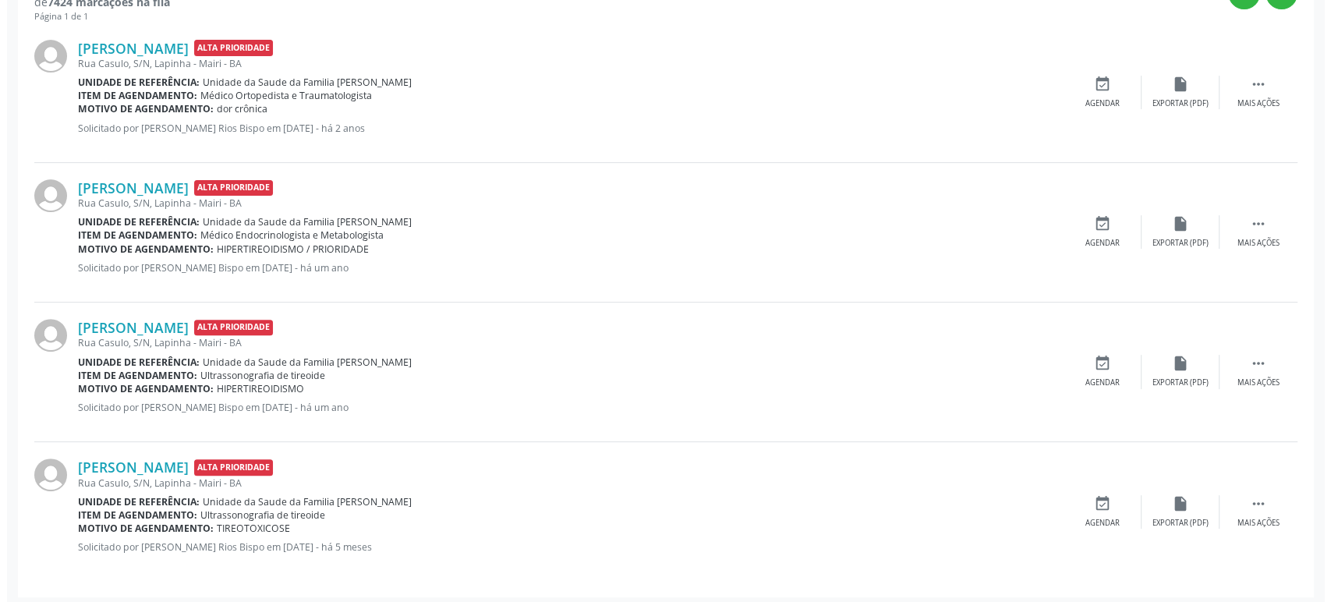
scroll to position [454, 0]
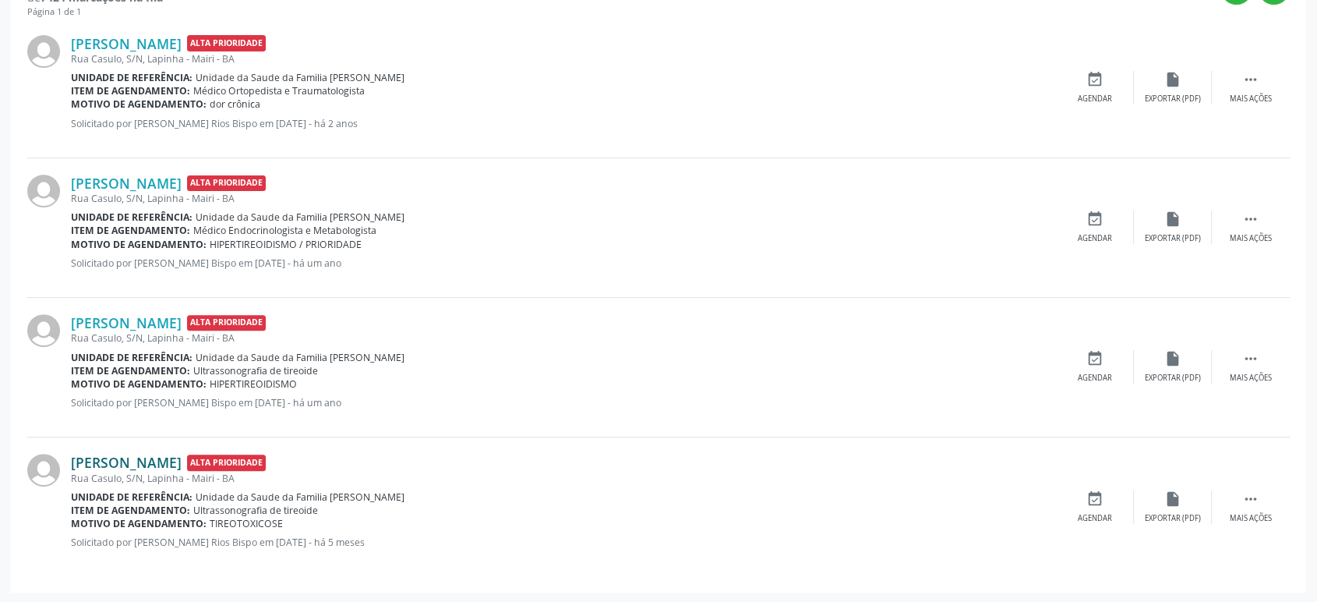
click at [175, 460] on link "[PERSON_NAME]" at bounding box center [126, 462] width 111 height 17
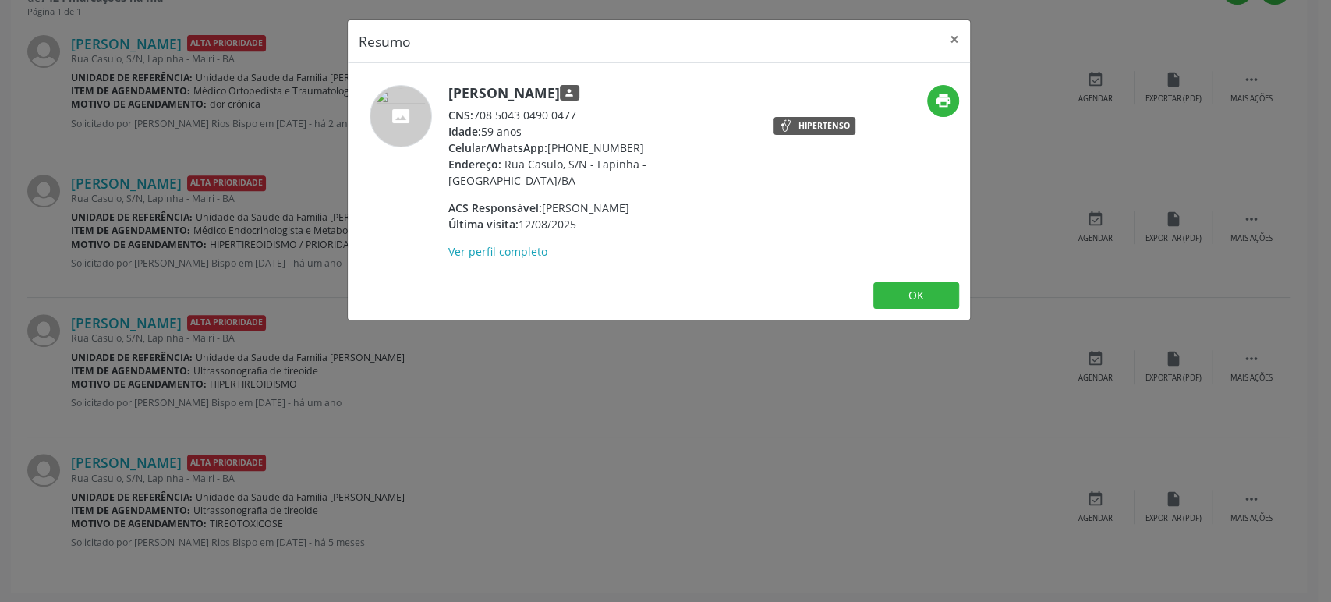
drag, startPoint x: 447, startPoint y: 88, endPoint x: 642, endPoint y: 92, distance: 195.7
click at [642, 92] on h5 "[PERSON_NAME] person" at bounding box center [599, 93] width 303 height 16
copy h5 "[PERSON_NAME]"
drag, startPoint x: 548, startPoint y: 146, endPoint x: 633, endPoint y: 142, distance: 85.1
click at [633, 142] on div "Celular/WhatsApp: (74) 99956-2605" at bounding box center [599, 148] width 303 height 16
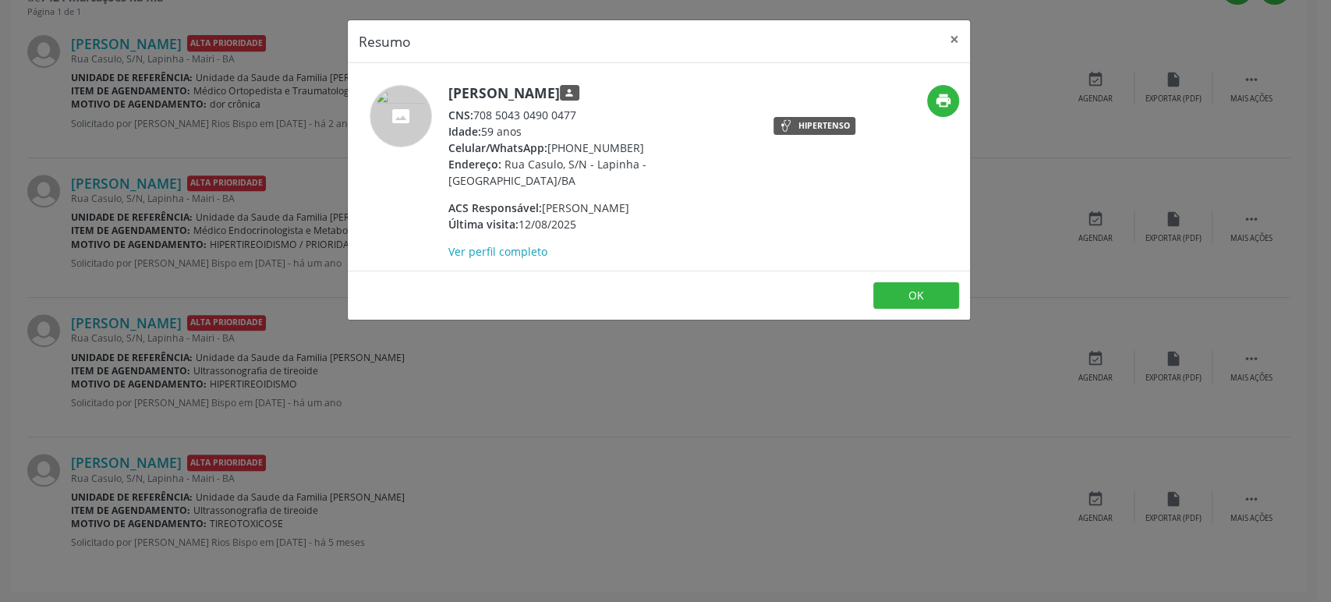
copy div "[PHONE_NUMBER]"
click at [210, 319] on div "Resumo × [PERSON_NAME] person CNS: 708 5043 0490 0477 Idade: 59 anos Celular/Wh…" at bounding box center [665, 301] width 1331 height 602
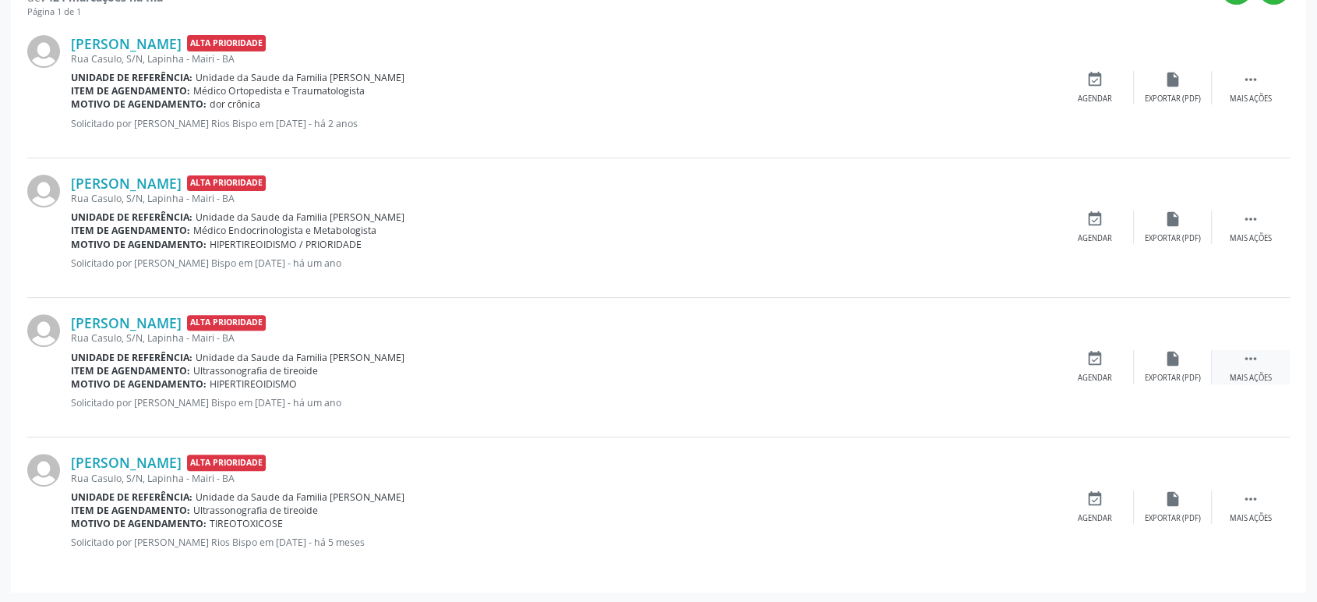
click at [1249, 357] on icon "" at bounding box center [1251, 358] width 17 height 17
click at [1085, 356] on div "cancel Cancelar" at bounding box center [1095, 367] width 78 height 34
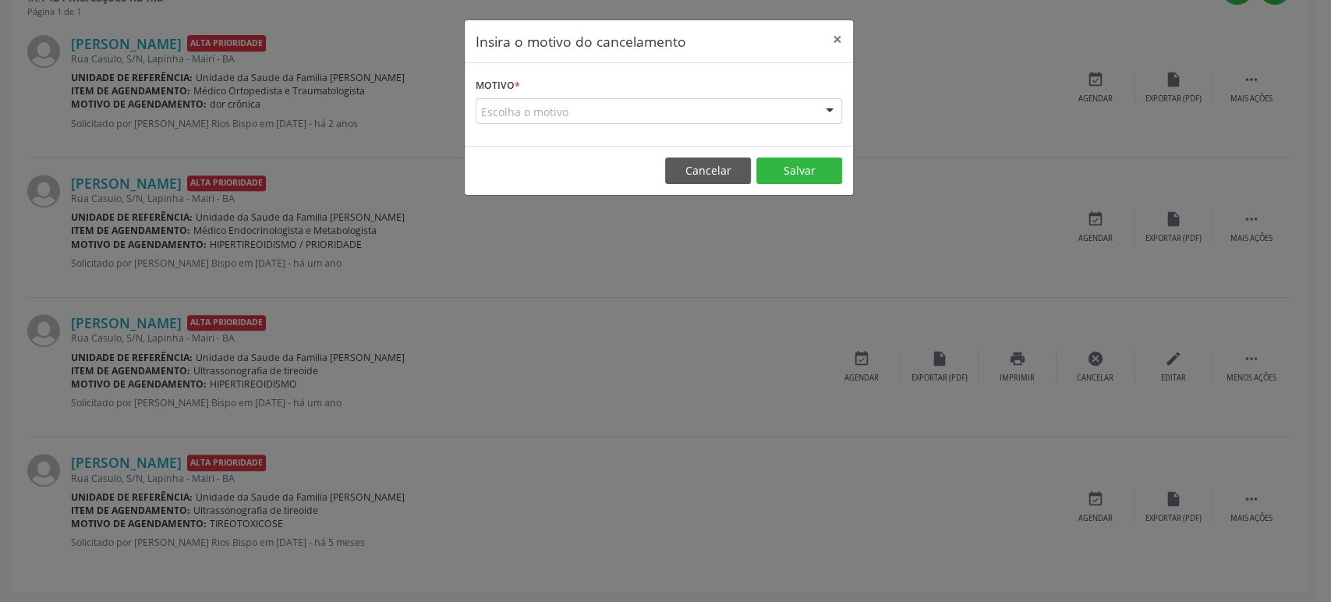
click at [518, 110] on div "Escolha o motivo" at bounding box center [659, 111] width 366 height 27
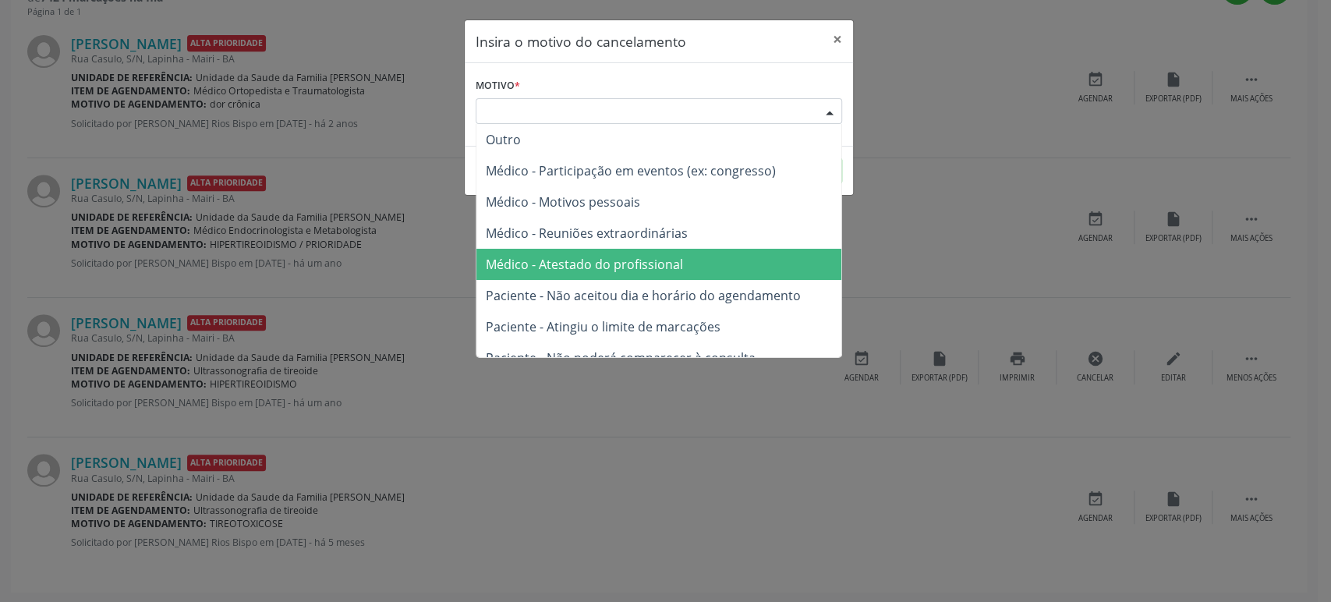
click at [595, 257] on span "Médico - Atestado do profissional" at bounding box center [584, 264] width 197 height 17
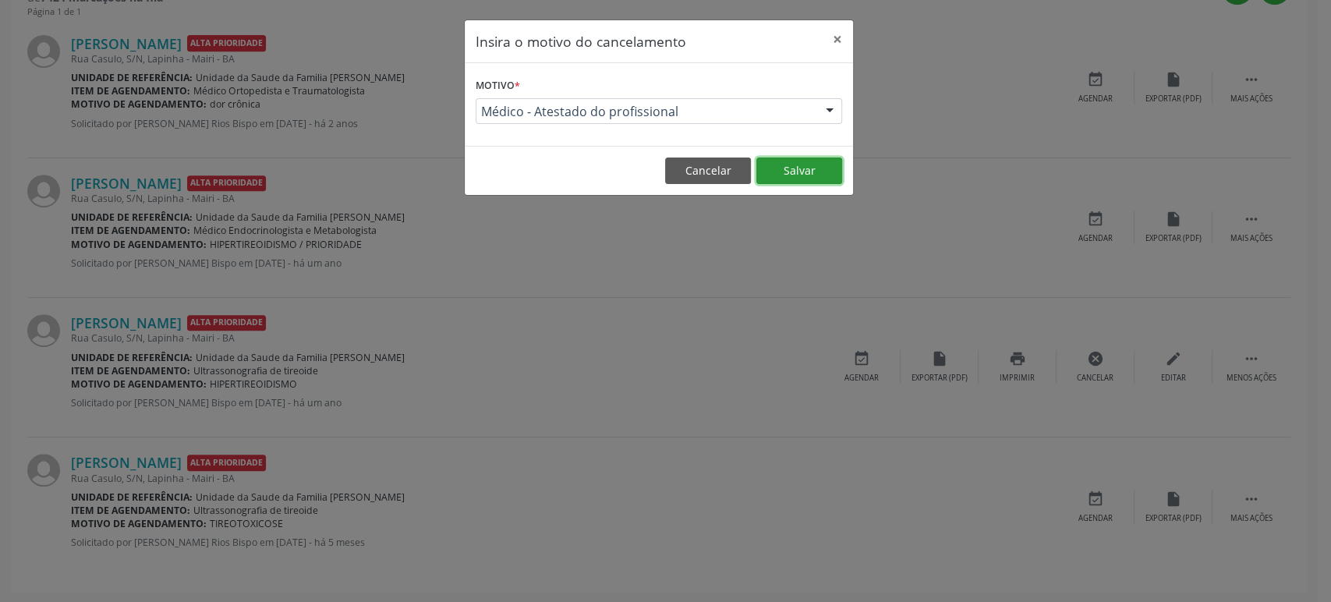
click at [792, 161] on button "Salvar" at bounding box center [799, 170] width 86 height 27
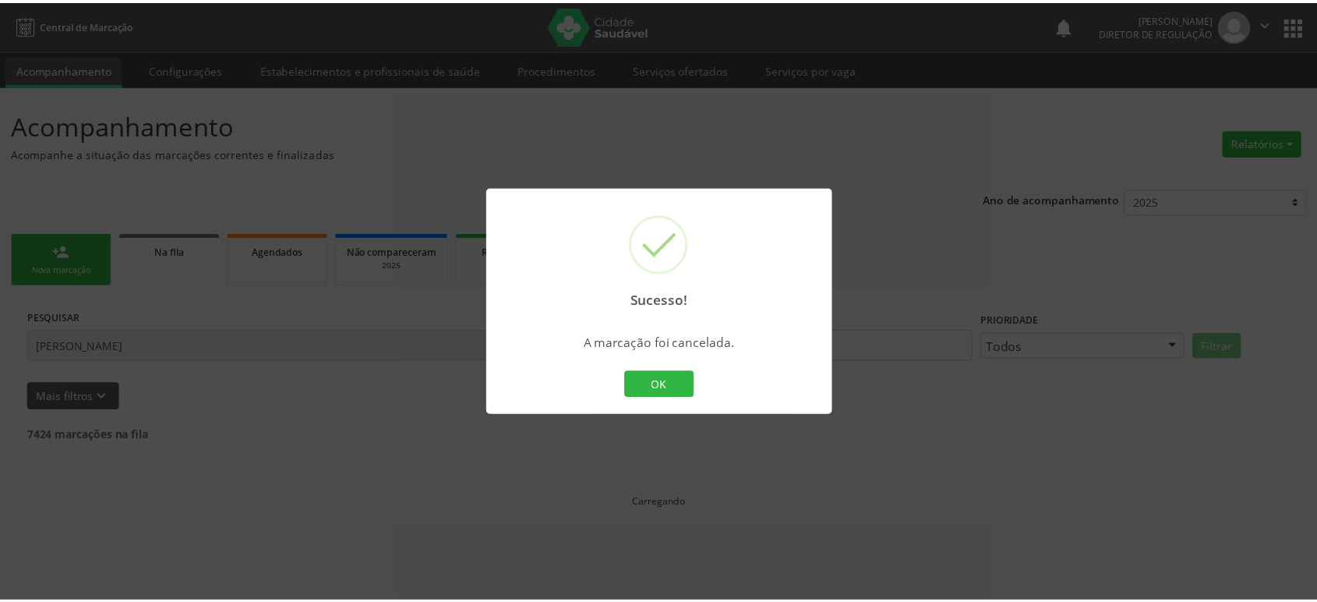
scroll to position [0, 0]
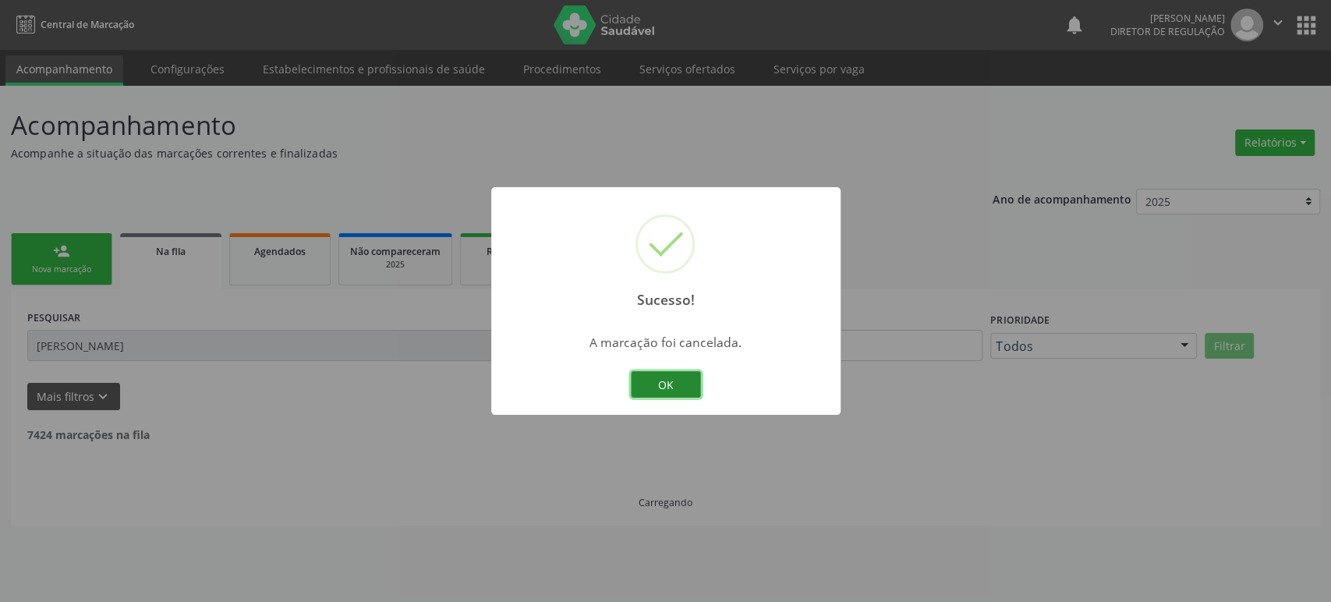
click at [666, 388] on button "OK" at bounding box center [666, 384] width 70 height 27
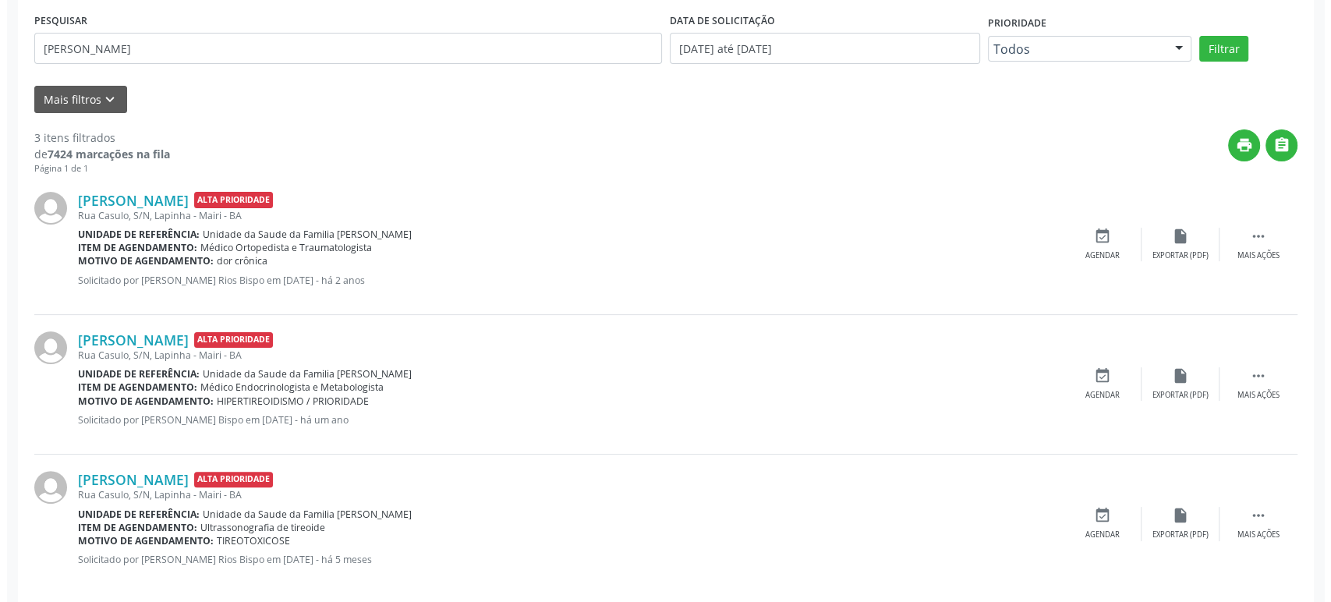
scroll to position [314, 0]
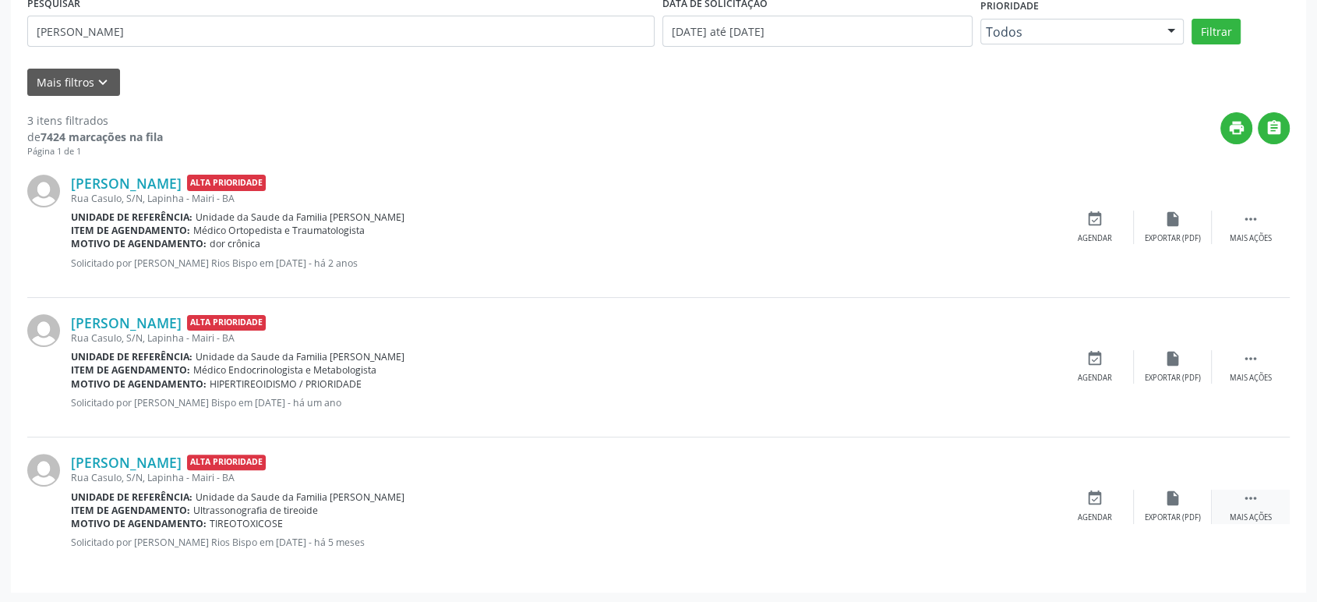
click at [1247, 496] on icon "" at bounding box center [1251, 498] width 17 height 17
click at [1098, 502] on icon "cancel" at bounding box center [1095, 498] width 17 height 17
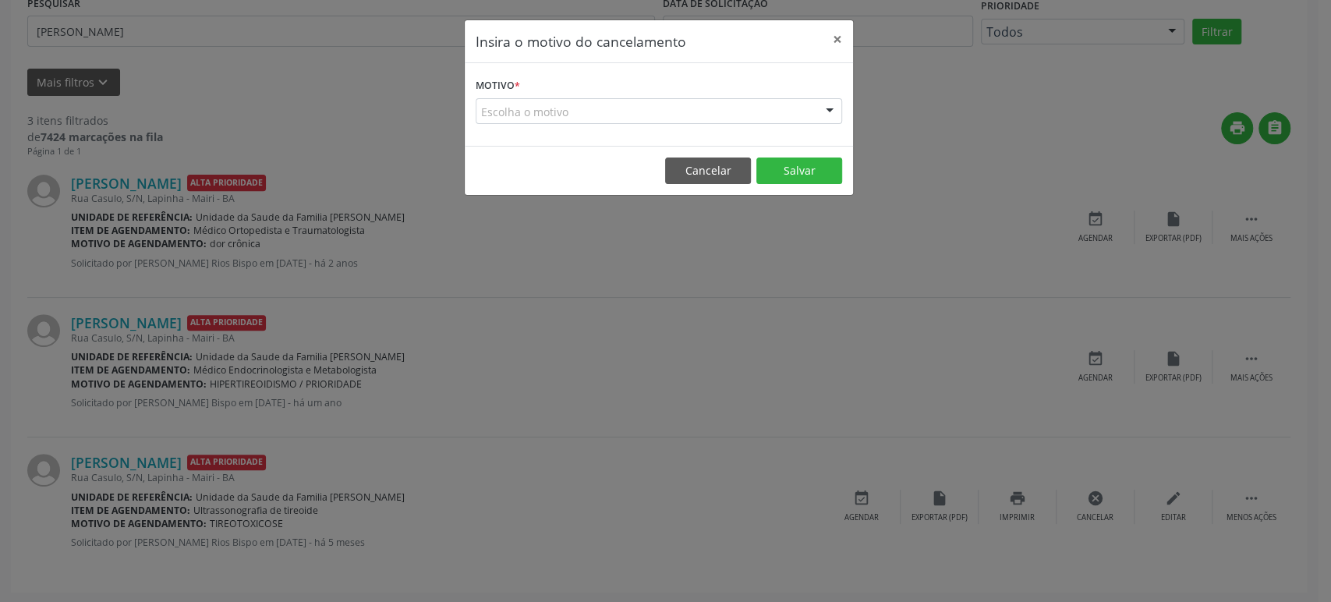
click at [581, 110] on div "Escolha o motivo" at bounding box center [659, 111] width 366 height 27
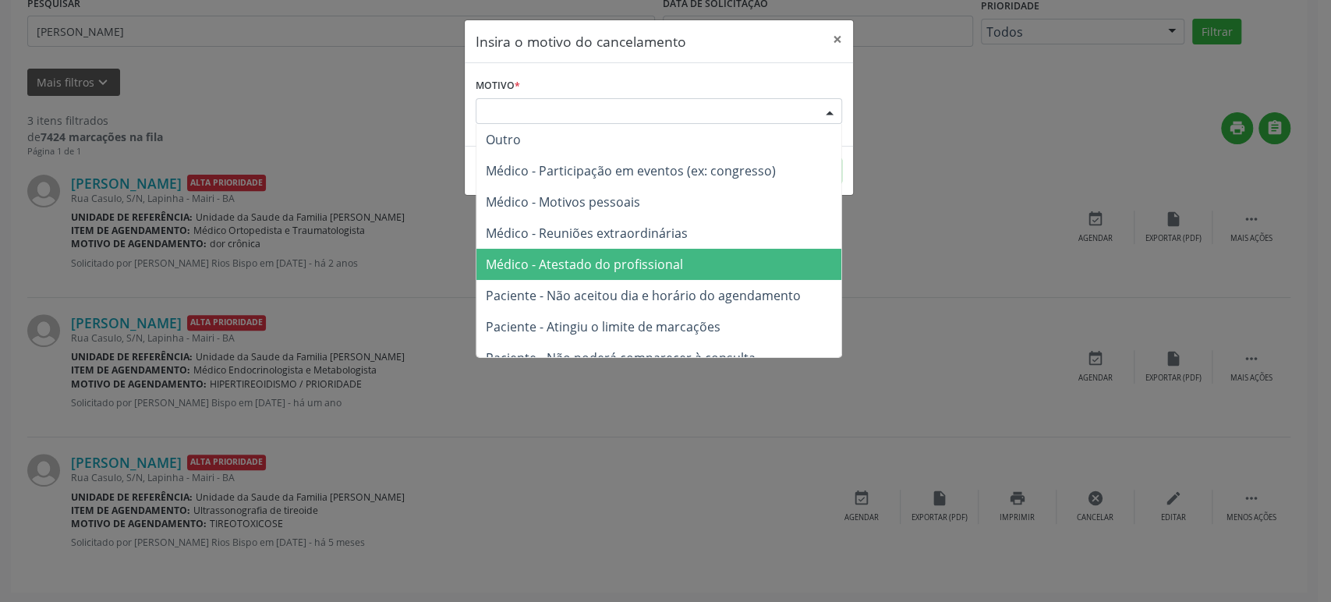
click at [589, 263] on span "Médico - Atestado do profissional" at bounding box center [584, 264] width 197 height 17
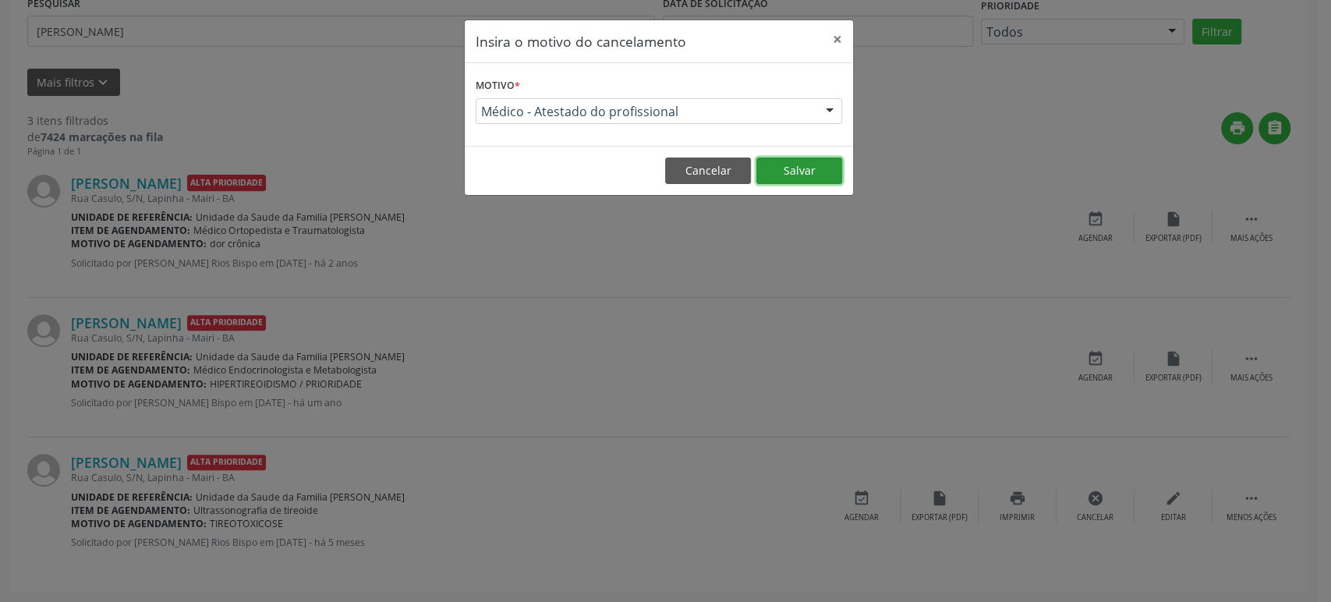
click at [786, 168] on button "Salvar" at bounding box center [799, 170] width 86 height 27
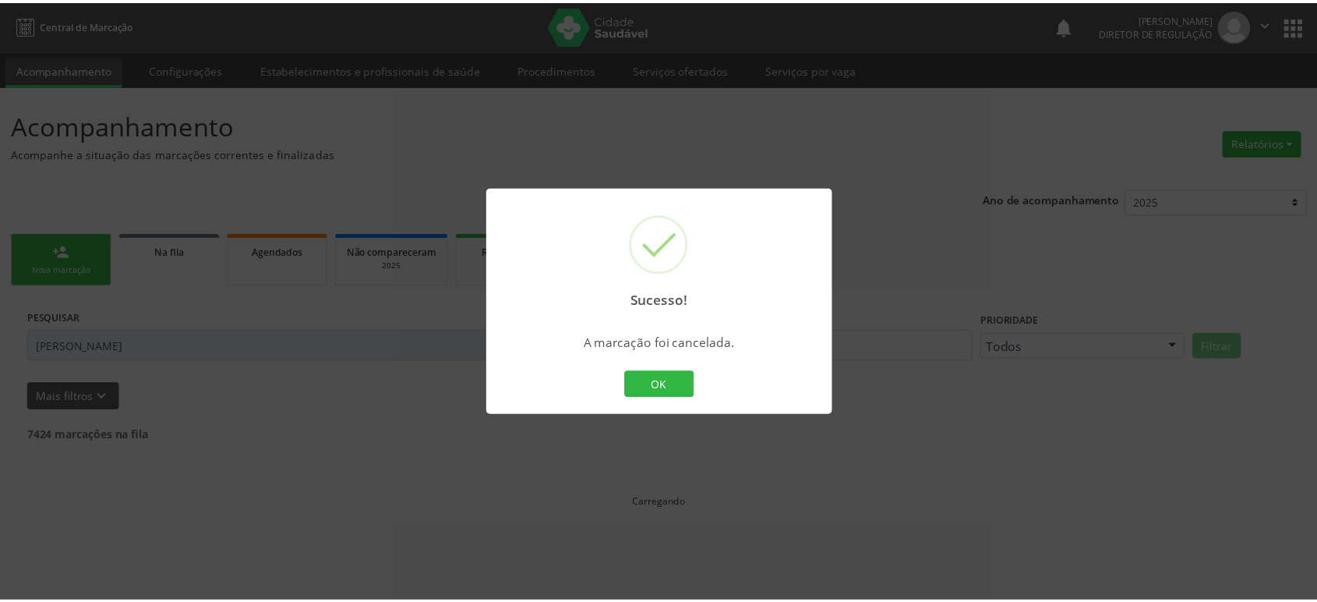
scroll to position [0, 0]
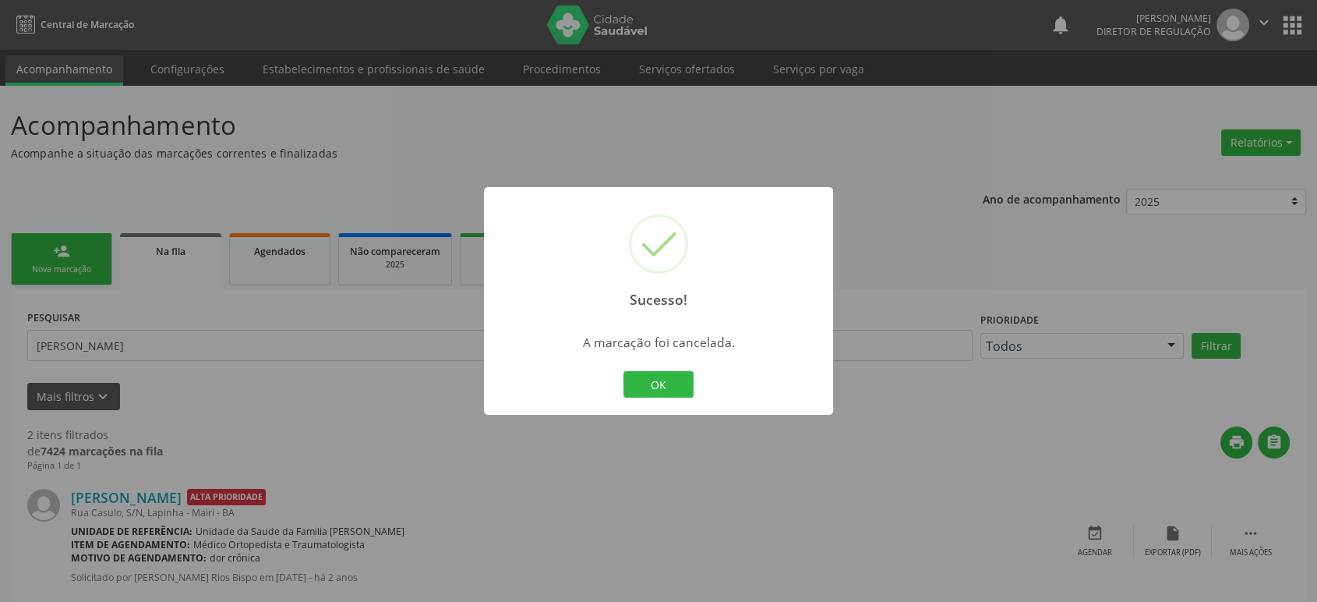
click at [596, 529] on div "Sucesso! × A marcação foi cancelada. OK Cancel" at bounding box center [658, 301] width 1317 height 602
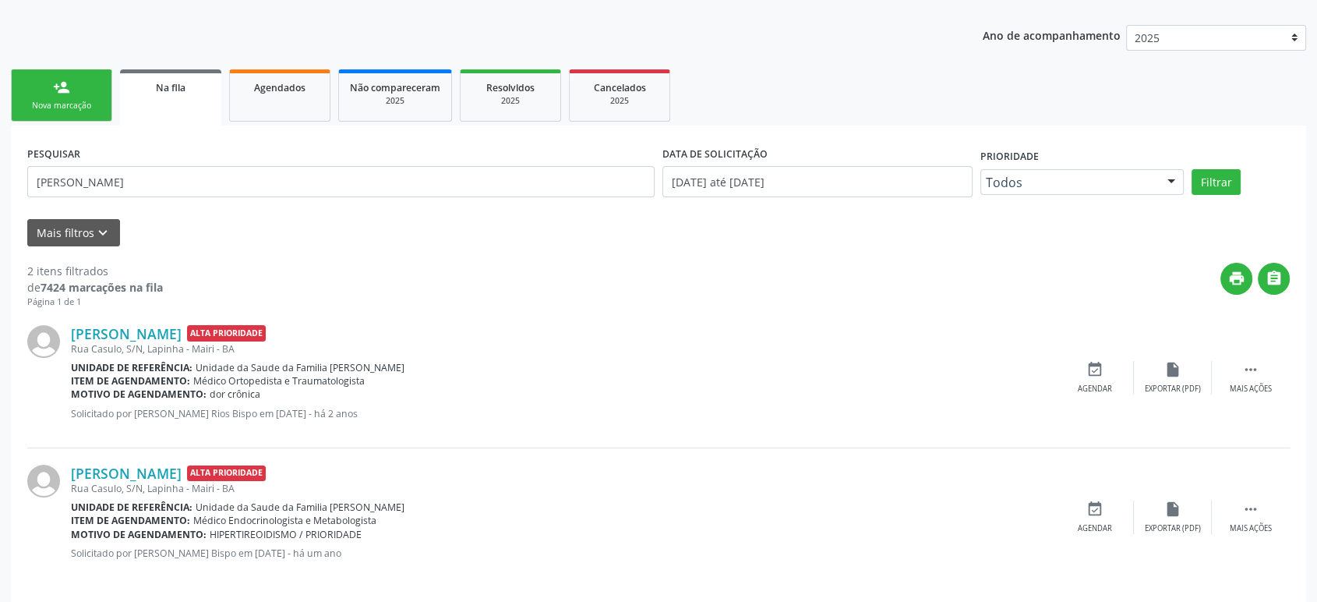
scroll to position [175, 0]
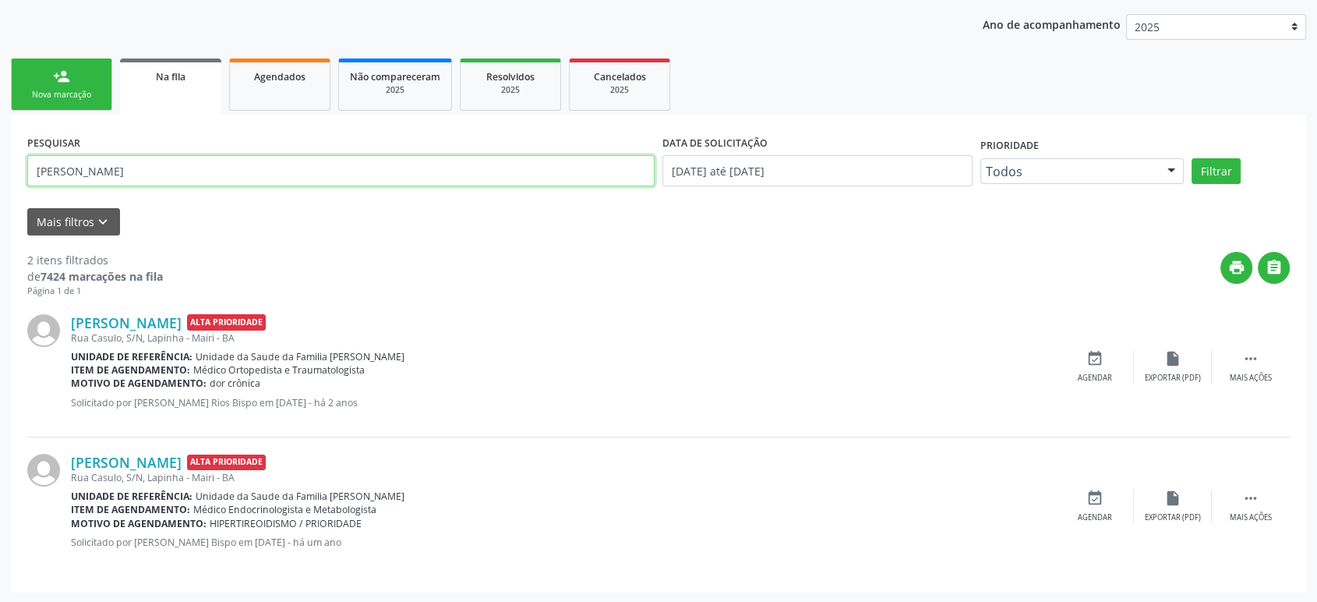
click at [131, 174] on input "[PERSON_NAME]" at bounding box center [341, 170] width 628 height 31
paste input "[PERSON_NAME]"
click at [1192, 158] on button "Filtrar" at bounding box center [1216, 171] width 49 height 27
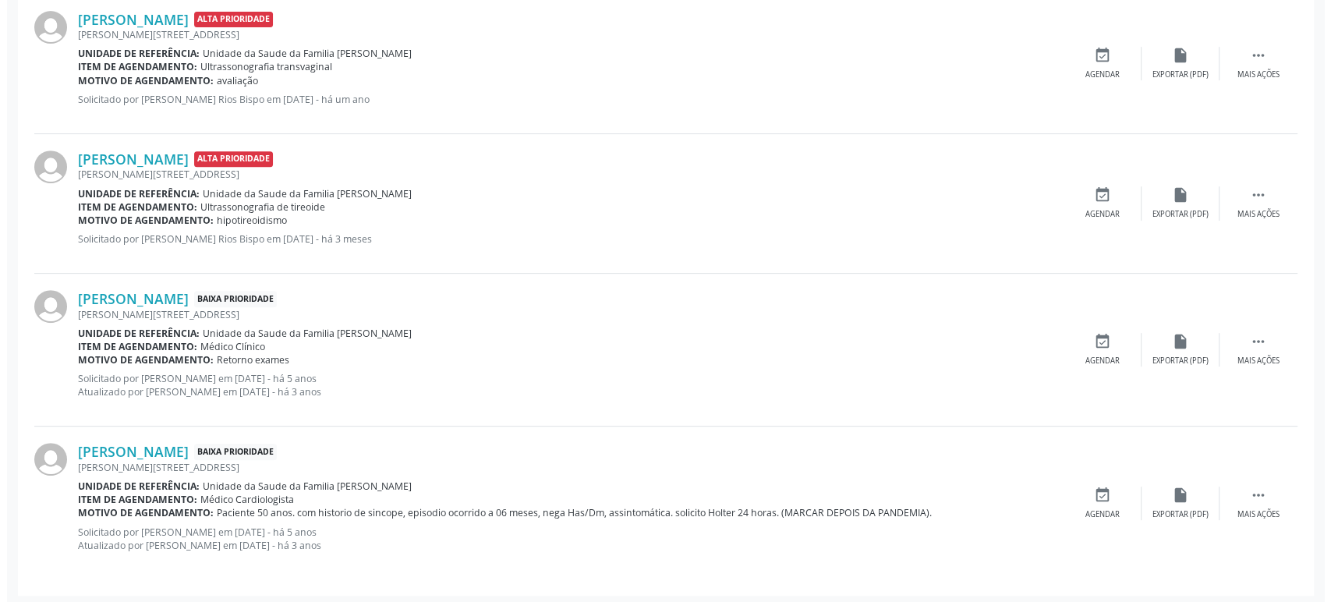
scroll to position [620, 0]
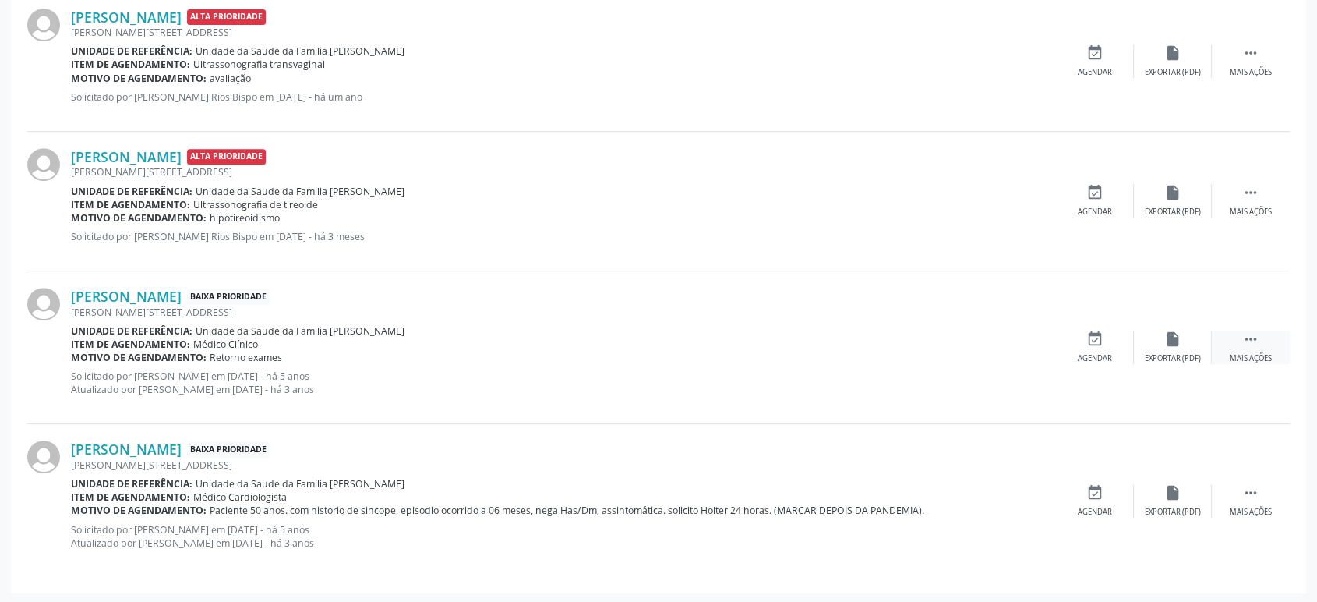
click at [1248, 335] on icon "" at bounding box center [1251, 339] width 17 height 17
click at [1087, 333] on icon "cancel" at bounding box center [1095, 339] width 17 height 17
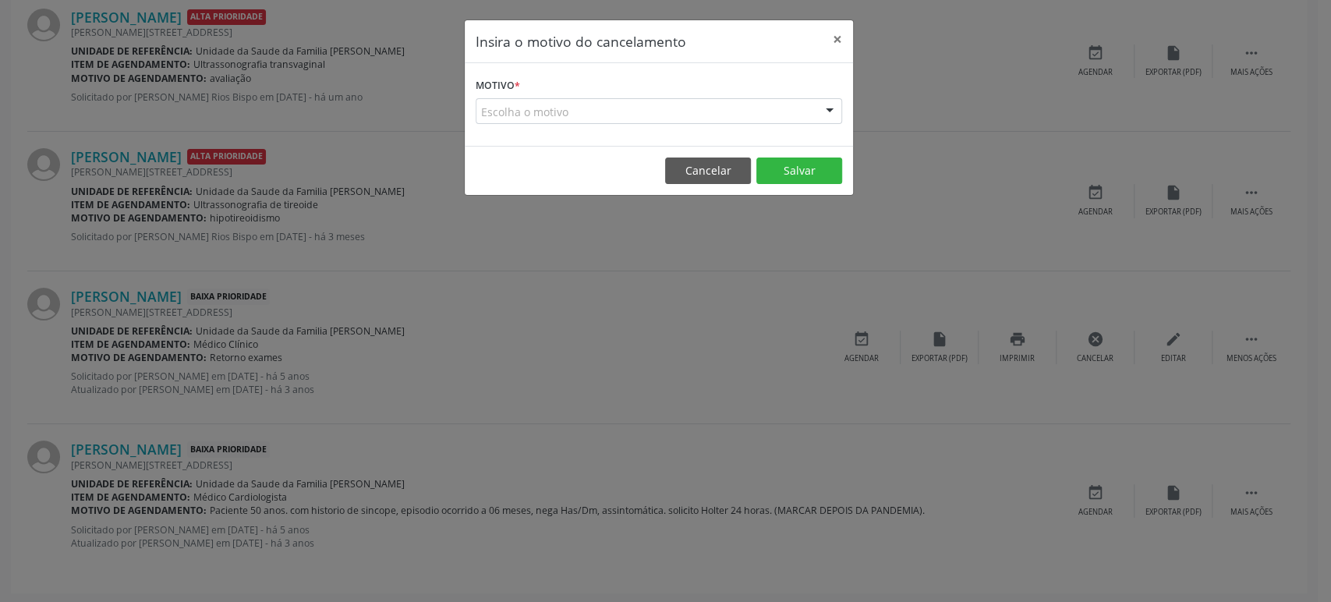
click at [572, 95] on form "Motivo * Escolha o motivo Outro Médico - Participação em eventos (ex: congresso…" at bounding box center [659, 99] width 366 height 50
drag, startPoint x: 576, startPoint y: 111, endPoint x: 579, endPoint y: 123, distance: 12.1
click at [577, 117] on div "Escolha o motivo" at bounding box center [659, 111] width 366 height 27
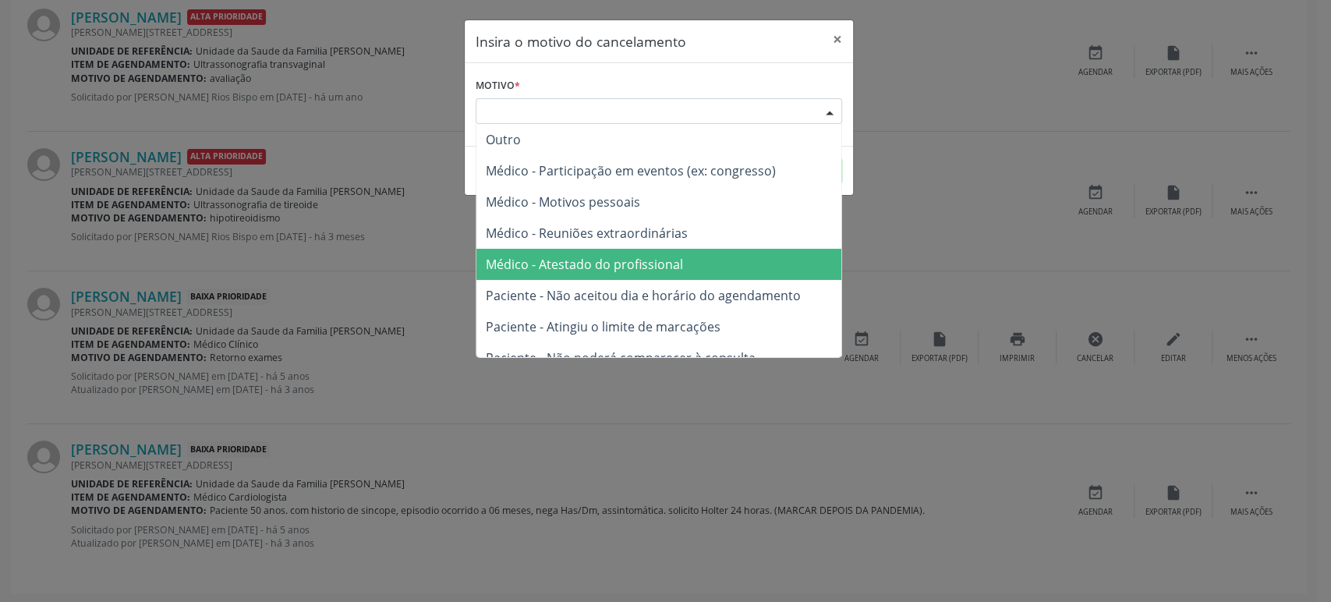
click at [575, 249] on span "Médico - Atestado do profissional" at bounding box center [658, 264] width 365 height 31
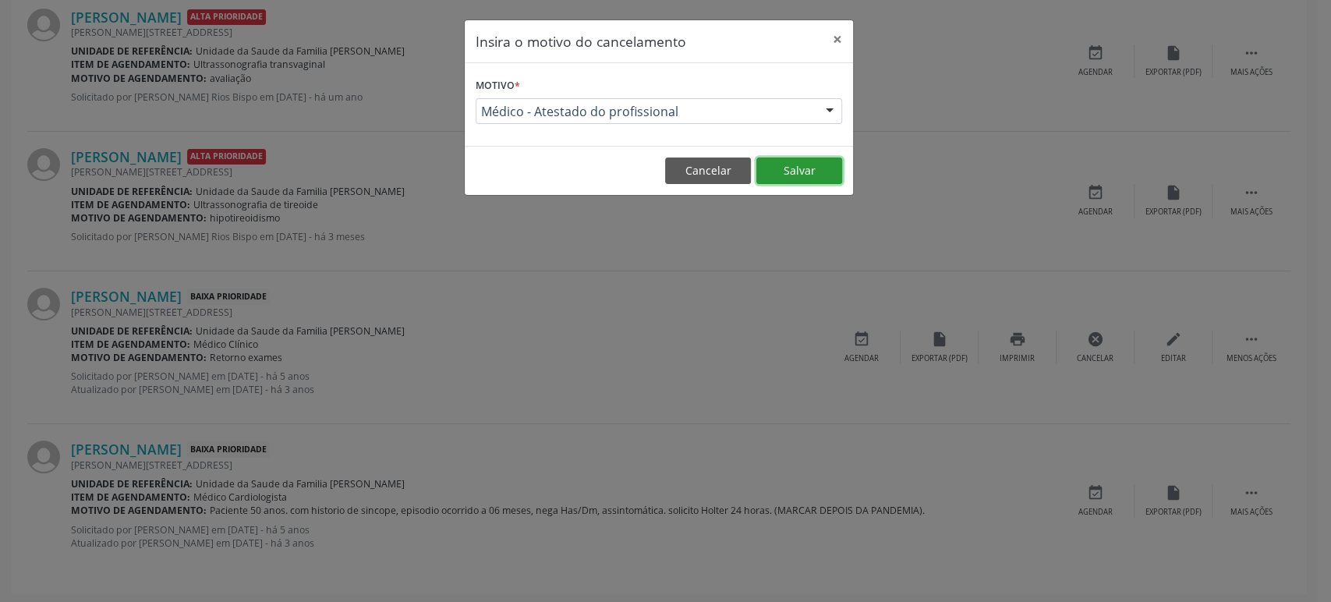
click at [797, 173] on button "Salvar" at bounding box center [799, 170] width 86 height 27
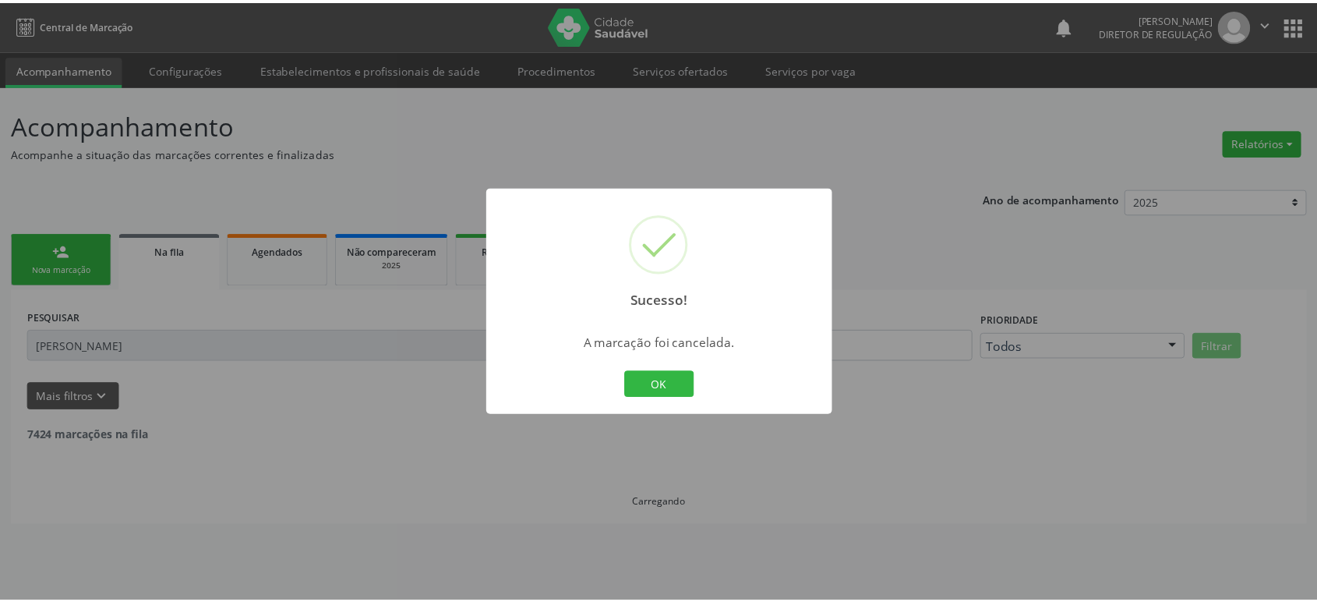
scroll to position [0, 0]
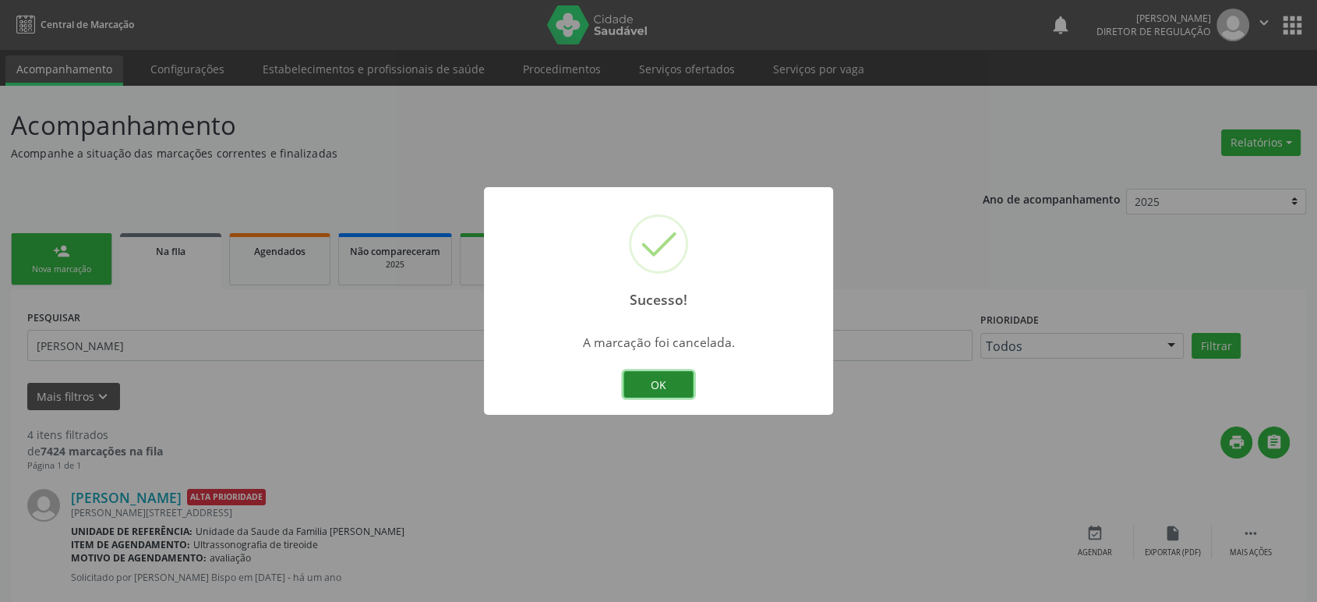
click at [665, 385] on button "OK" at bounding box center [659, 384] width 70 height 27
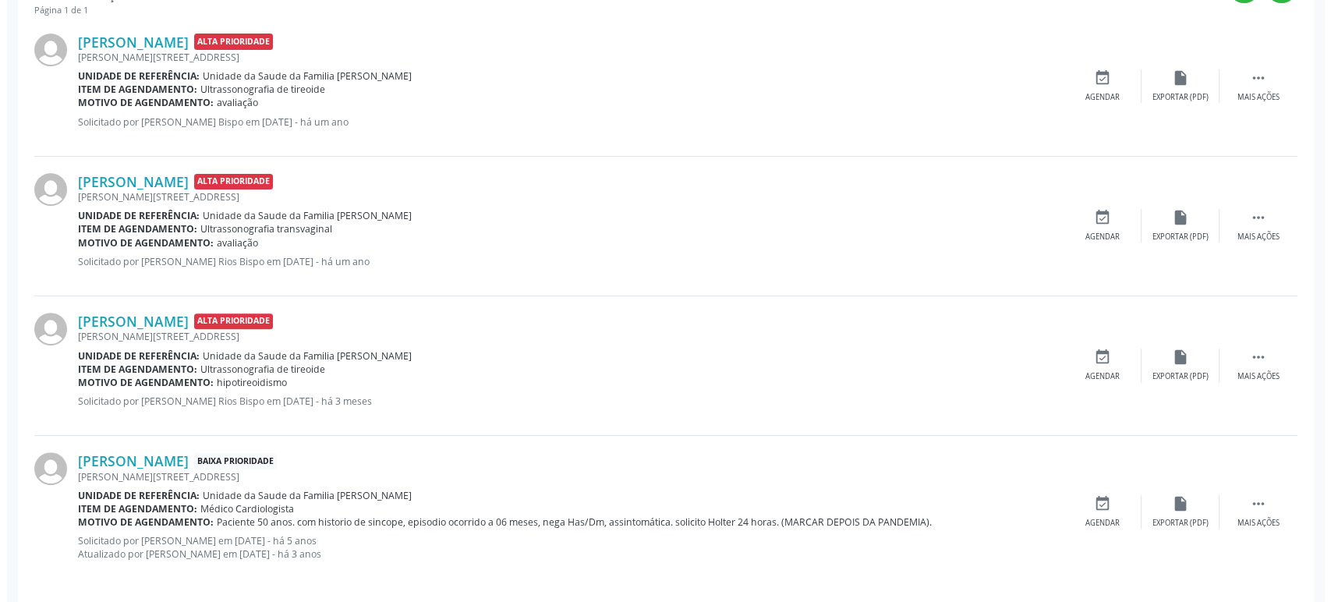
scroll to position [467, 0]
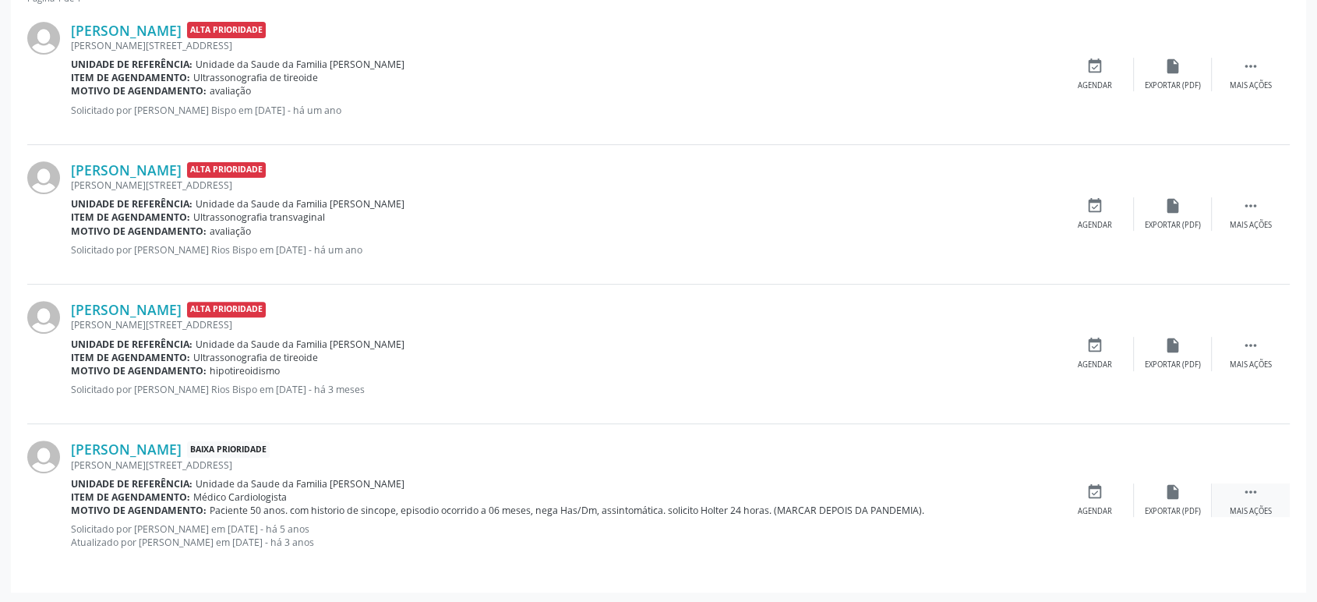
click at [1248, 485] on icon "" at bounding box center [1251, 491] width 17 height 17
click at [1108, 497] on div "cancel Cancelar" at bounding box center [1095, 500] width 78 height 34
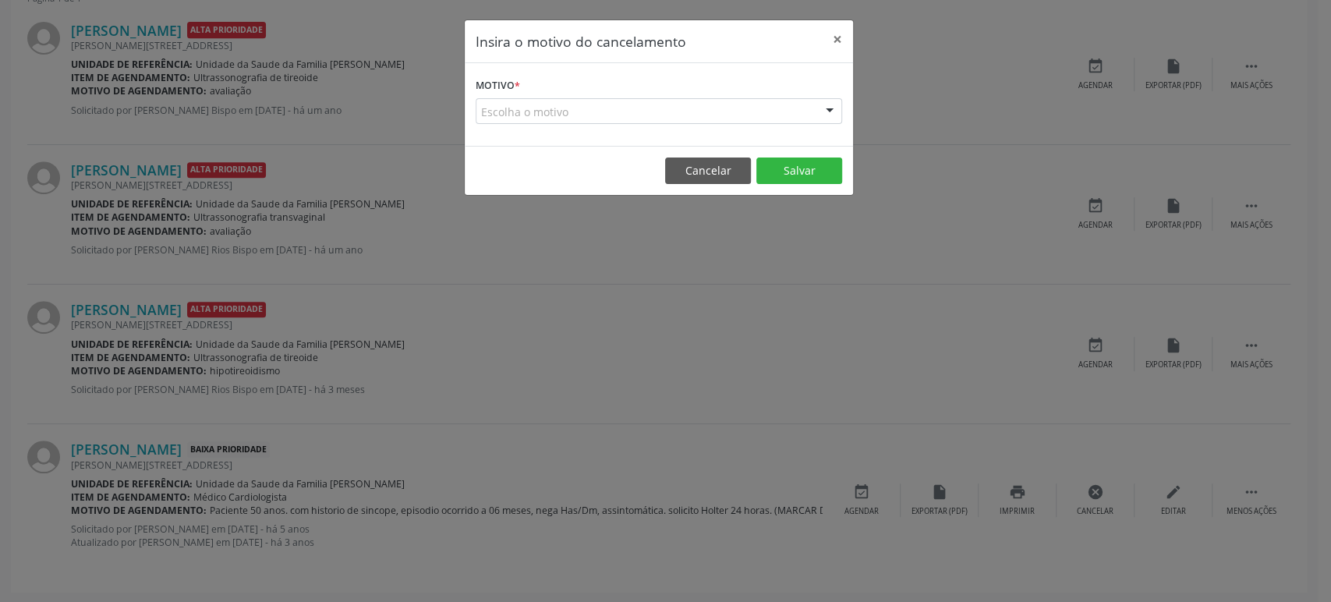
click at [631, 115] on div "Escolha o motivo" at bounding box center [659, 111] width 366 height 27
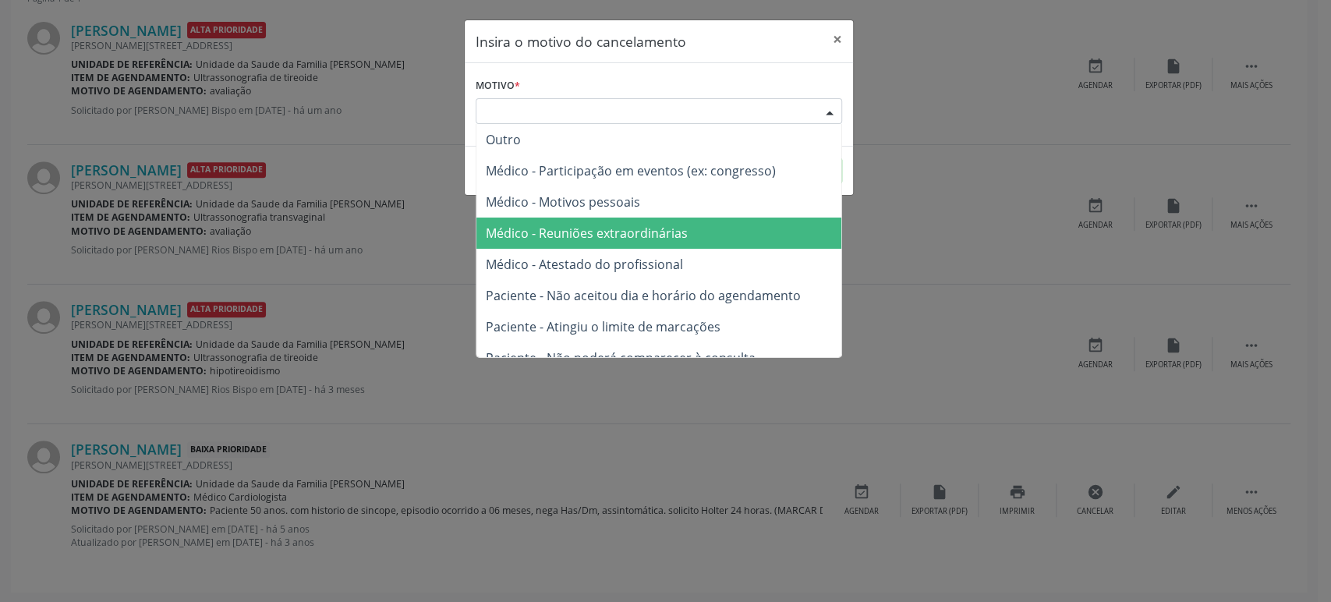
click at [641, 385] on div "Insira o motivo do cancelamento × Motivo * Escolha o motivo Outro Médico - Part…" at bounding box center [665, 301] width 1331 height 602
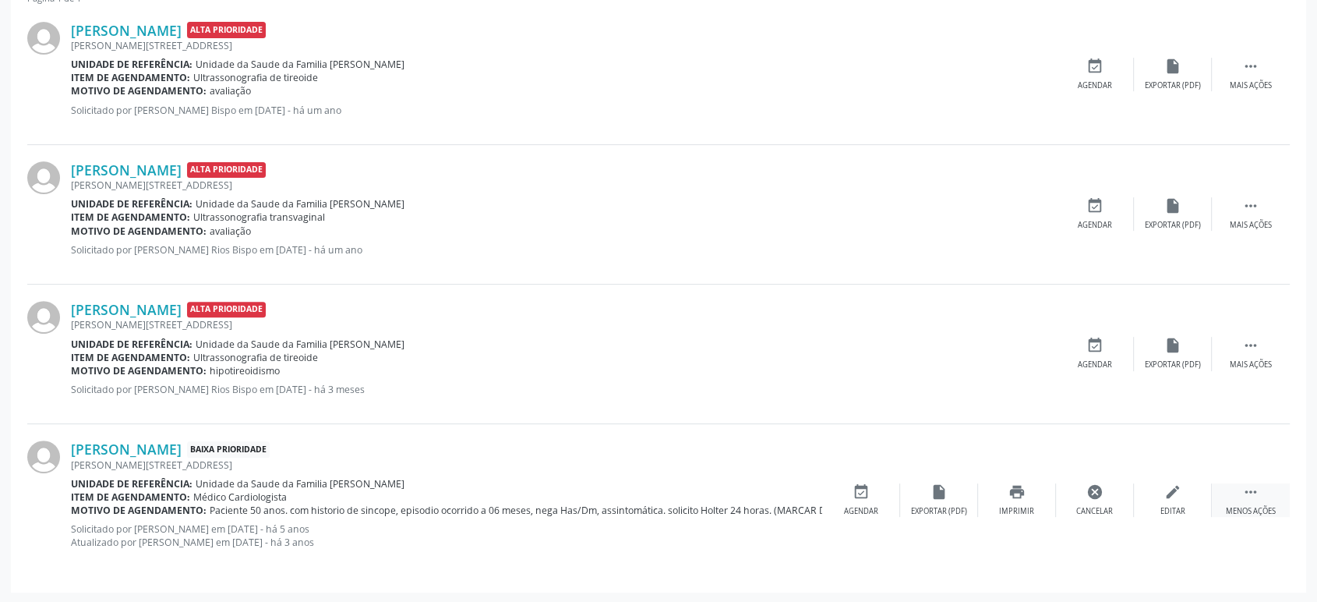
click at [1229, 485] on div " Menos ações" at bounding box center [1251, 500] width 78 height 34
click at [1254, 498] on icon "" at bounding box center [1251, 491] width 17 height 17
click at [1093, 500] on div "cancel Cancelar" at bounding box center [1095, 500] width 78 height 34
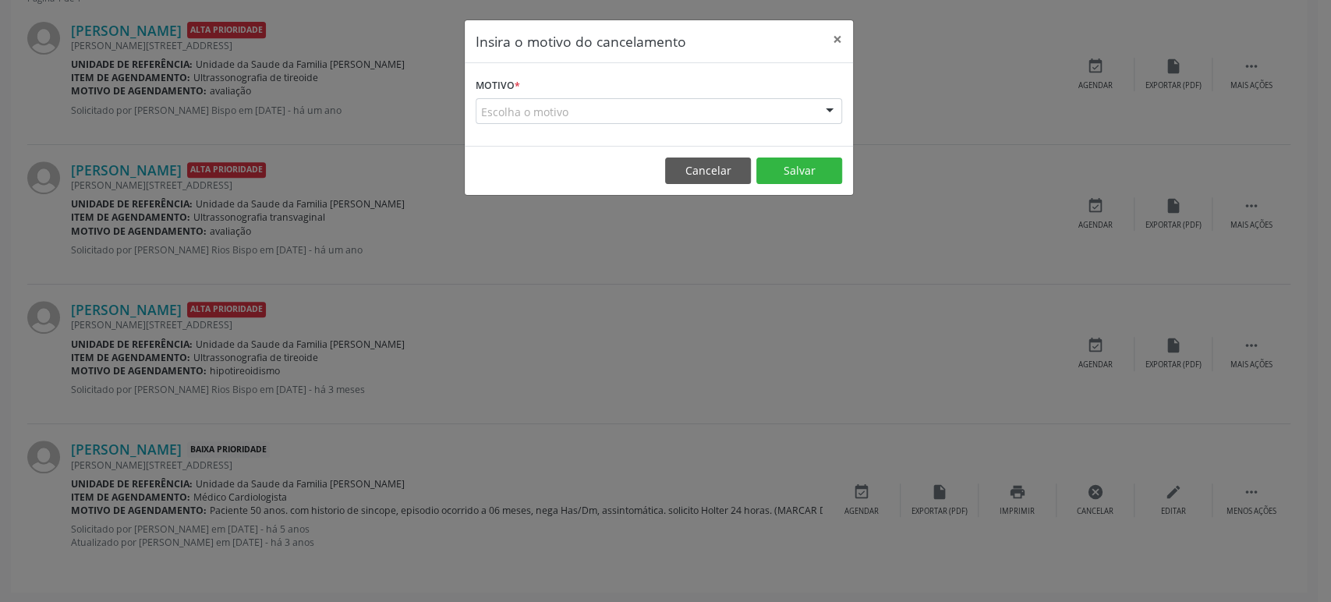
click at [508, 104] on div "Escolha o motivo" at bounding box center [659, 111] width 366 height 27
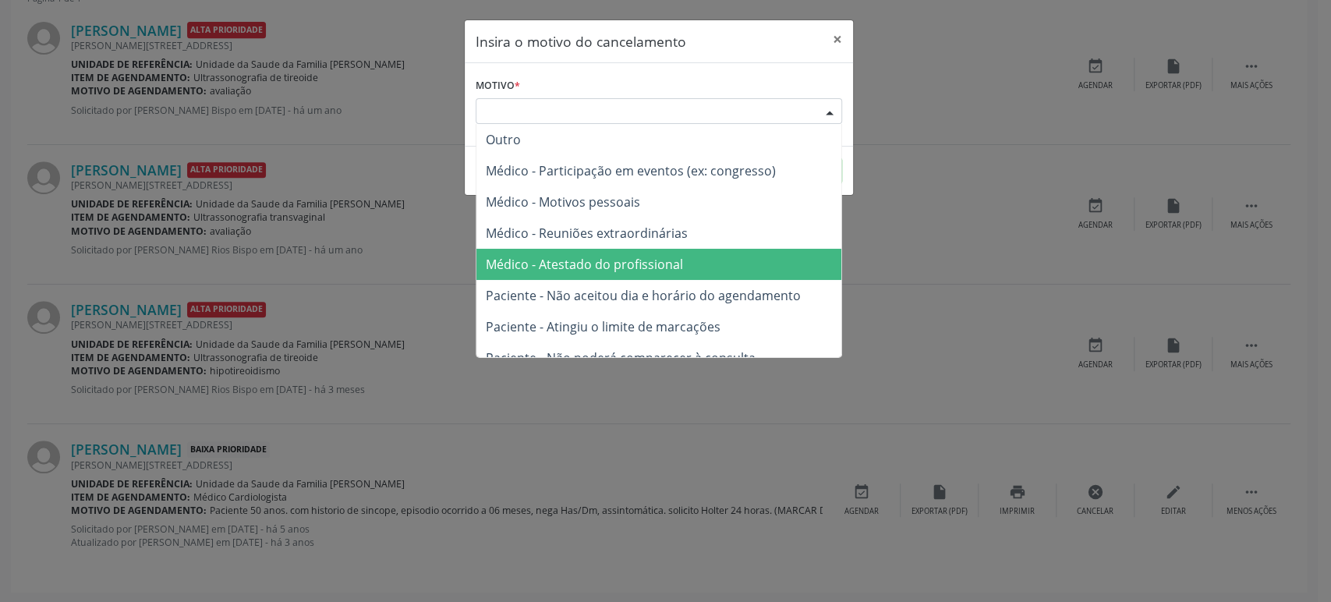
click at [596, 318] on span "Paciente - Atingiu o limite de marcações" at bounding box center [603, 326] width 235 height 17
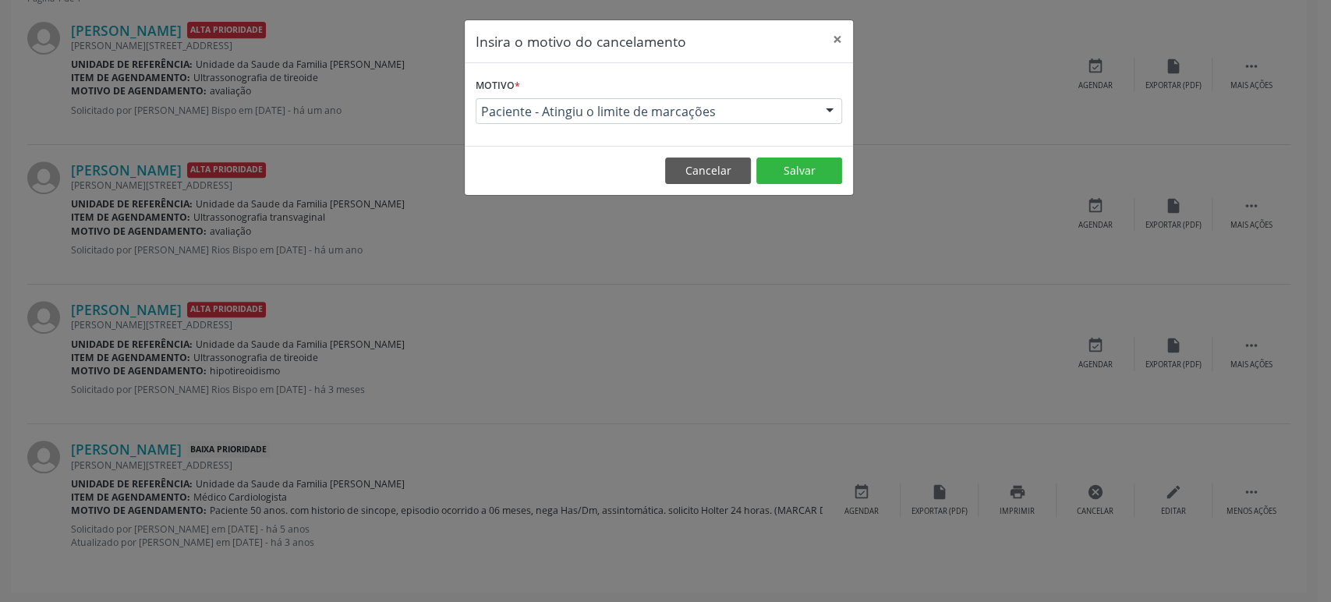
click at [790, 183] on footer "Cancelar Salvar" at bounding box center [659, 170] width 388 height 49
click at [795, 175] on button "Salvar" at bounding box center [799, 170] width 86 height 27
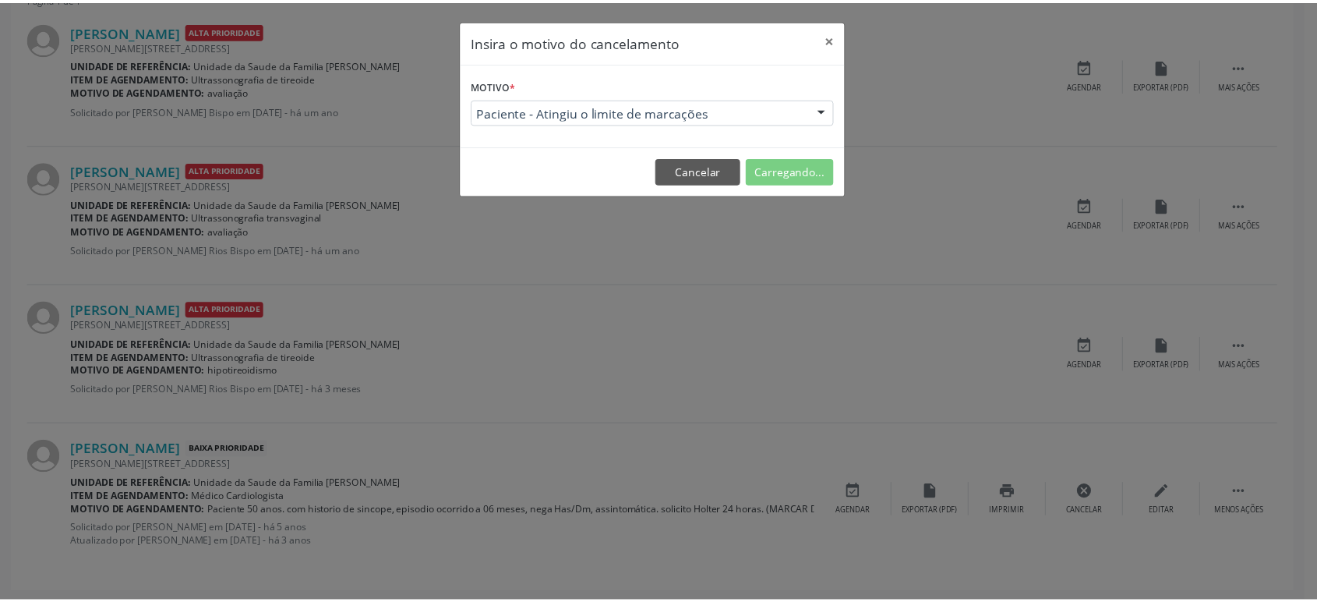
scroll to position [0, 0]
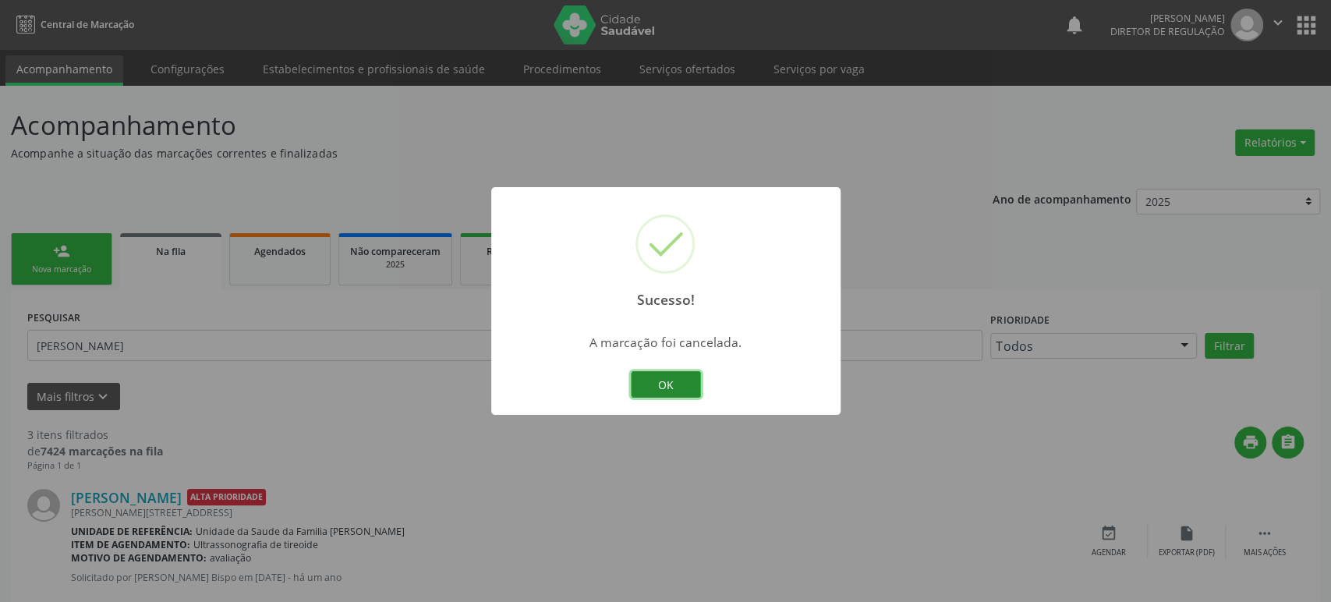
click at [653, 390] on button "OK" at bounding box center [666, 384] width 70 height 27
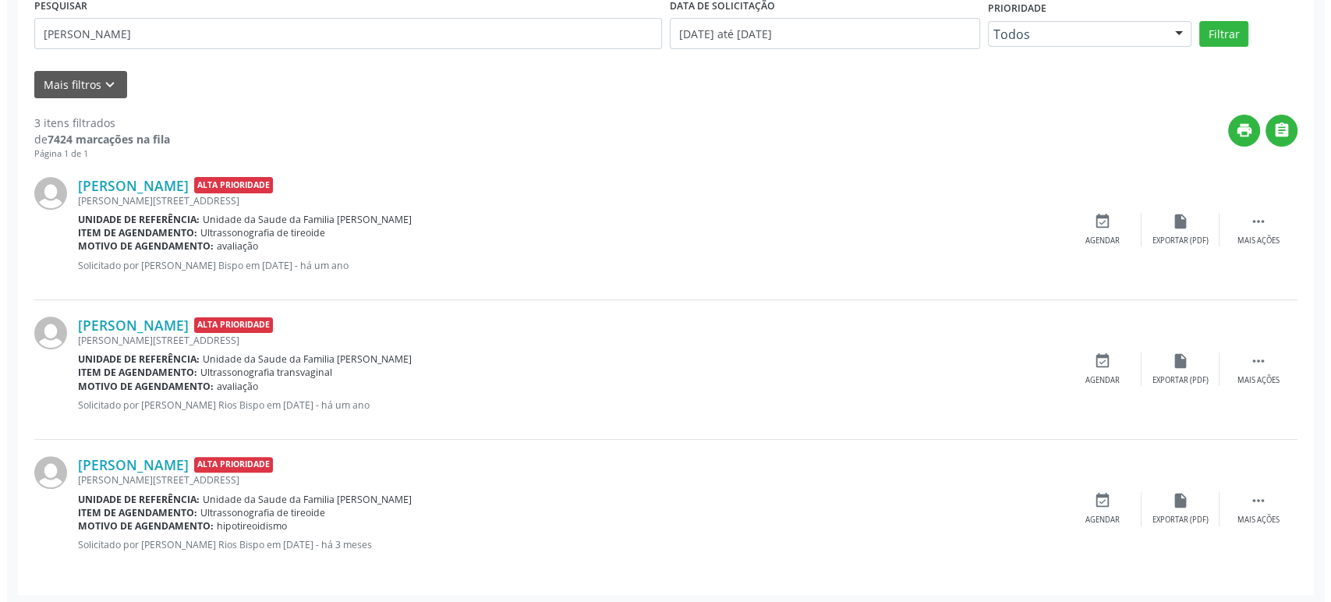
scroll to position [314, 0]
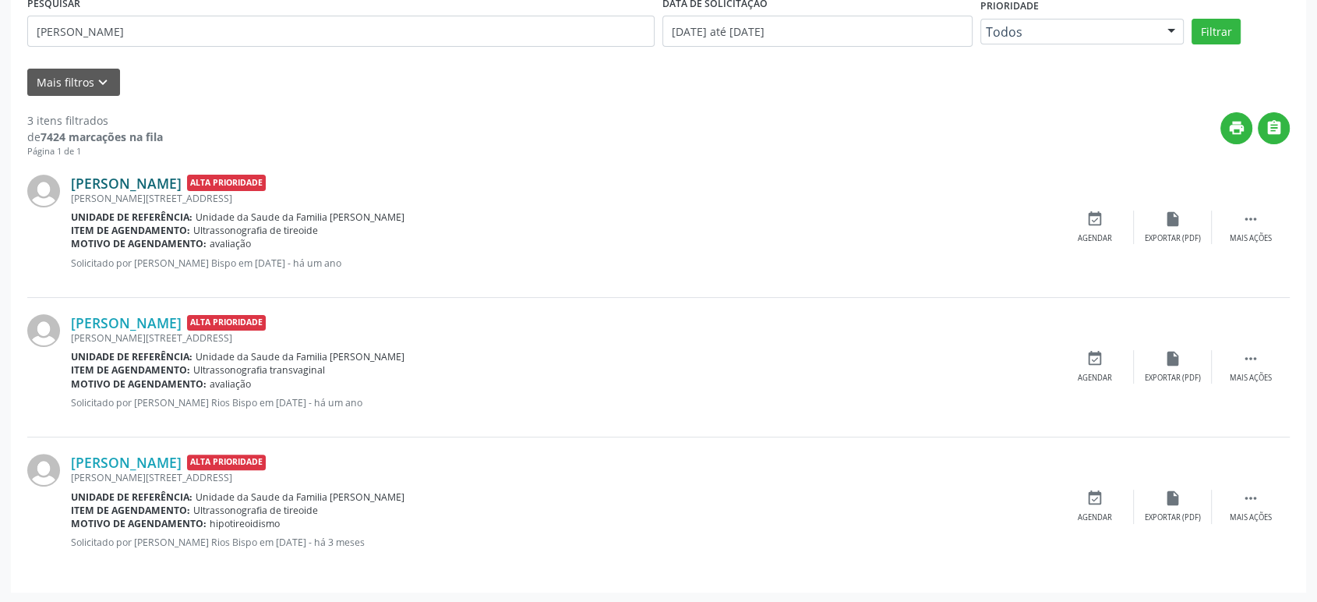
click at [87, 180] on link "[PERSON_NAME]" at bounding box center [126, 183] width 111 height 17
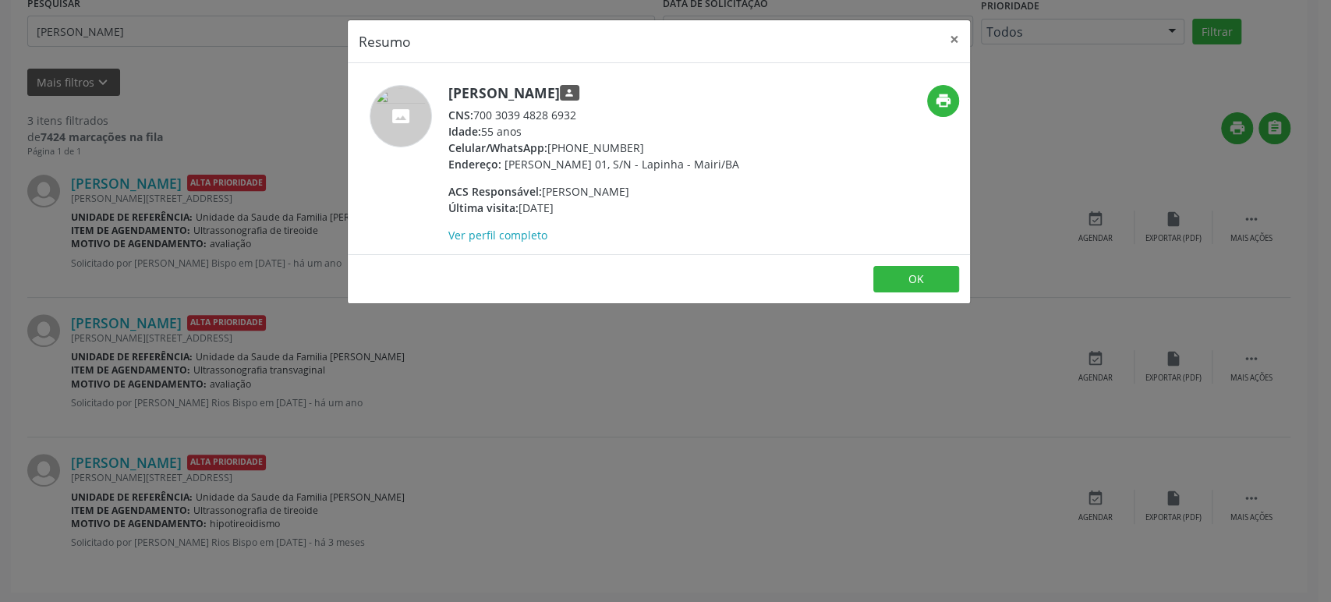
drag, startPoint x: 449, startPoint y: 92, endPoint x: 589, endPoint y: 91, distance: 140.3
click at [589, 91] on h5 "[PERSON_NAME] person" at bounding box center [593, 93] width 291 height 16
copy h5 "[PERSON_NAME]"
click at [592, 484] on div "Resumo × [PERSON_NAME] person CNS: 700 3039 4828 6932 Idade: 55 anos Celular/Wh…" at bounding box center [665, 301] width 1331 height 602
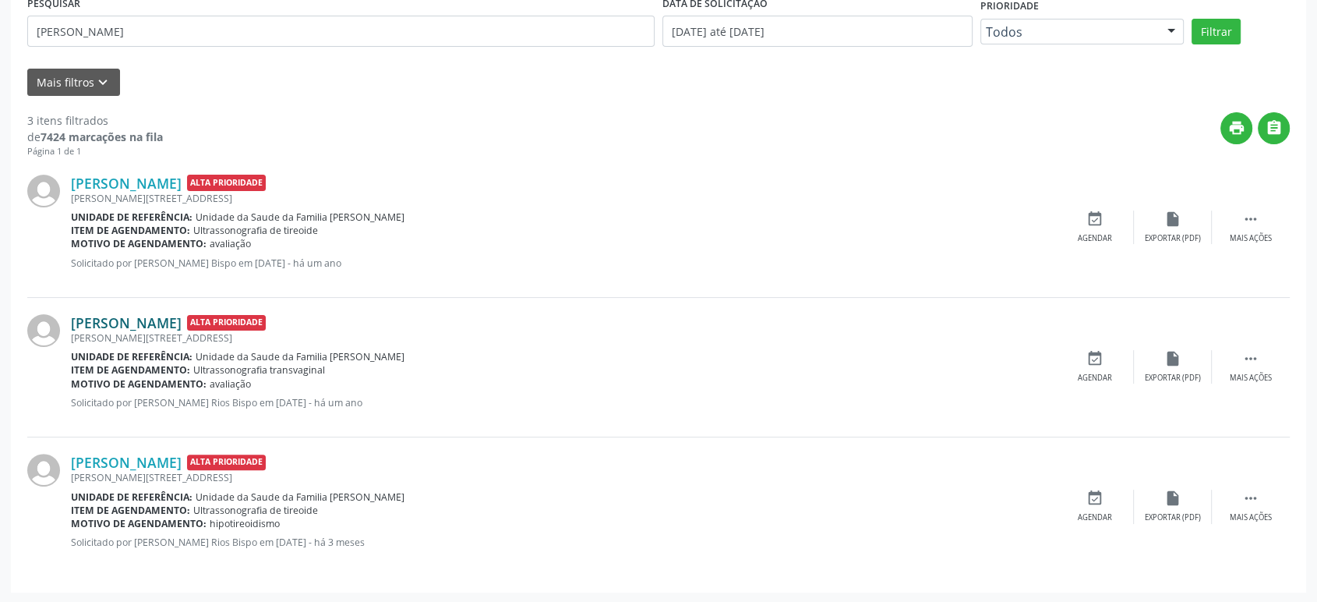
click at [160, 319] on link "[PERSON_NAME]" at bounding box center [126, 322] width 111 height 17
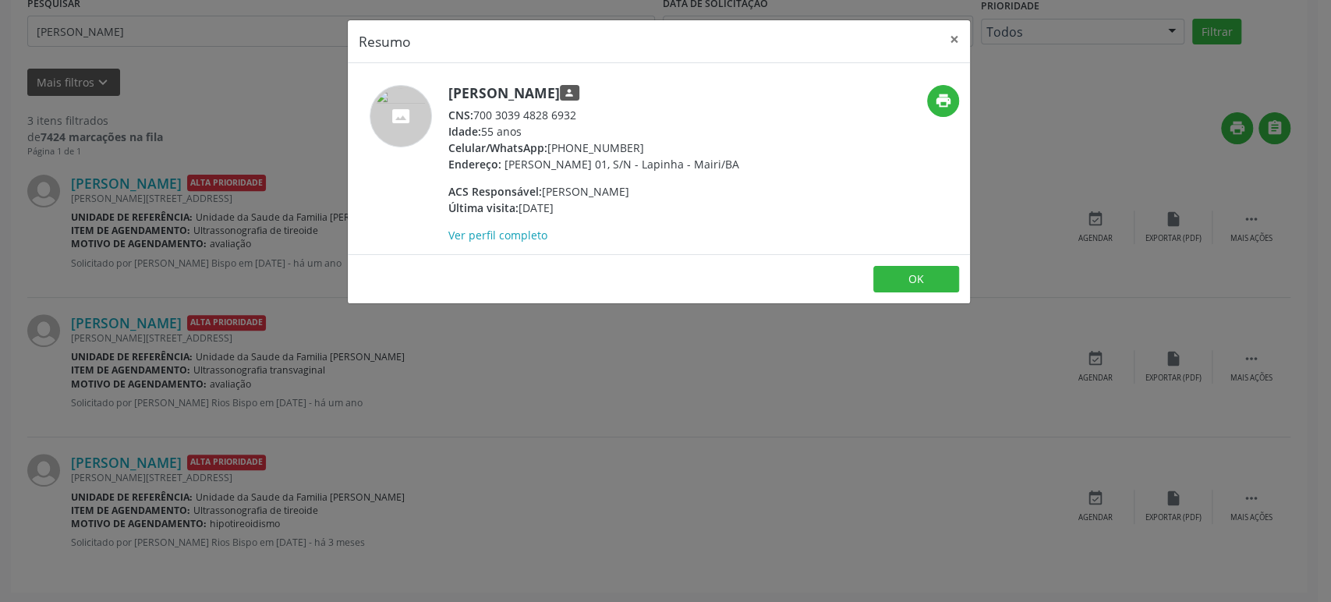
click at [158, 460] on div "Resumo × [PERSON_NAME] person CNS: 700 3039 4828 6932 Idade: 55 anos Celular/Wh…" at bounding box center [665, 301] width 1331 height 602
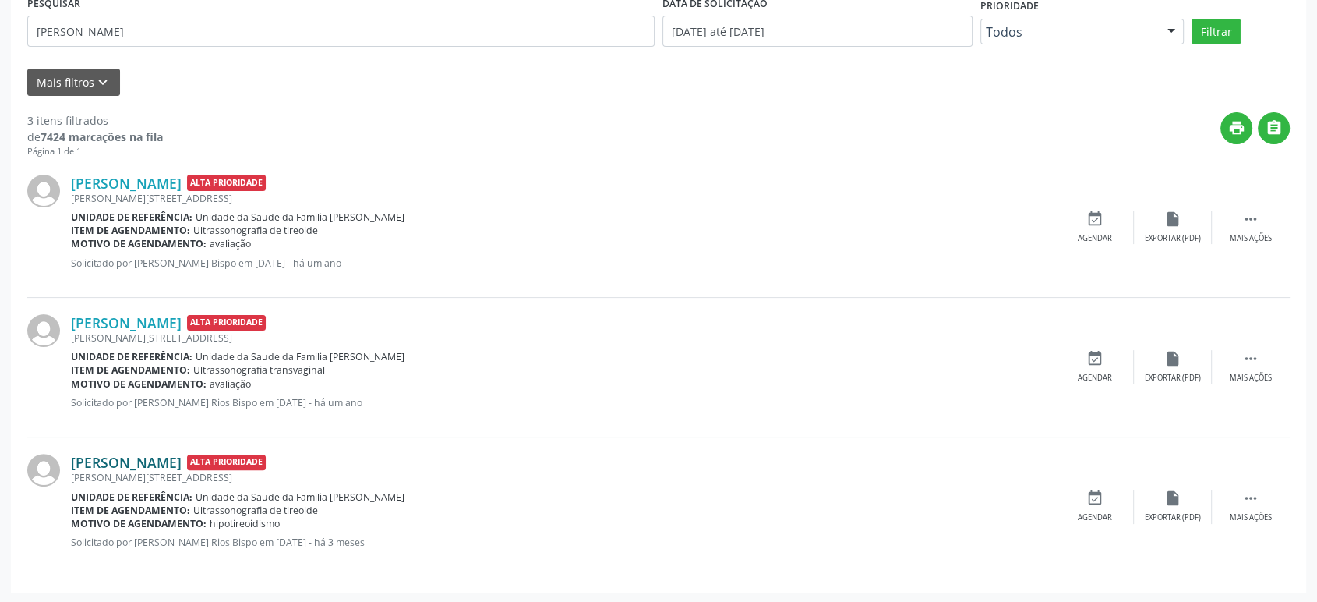
click at [156, 465] on link "[PERSON_NAME]" at bounding box center [126, 462] width 111 height 17
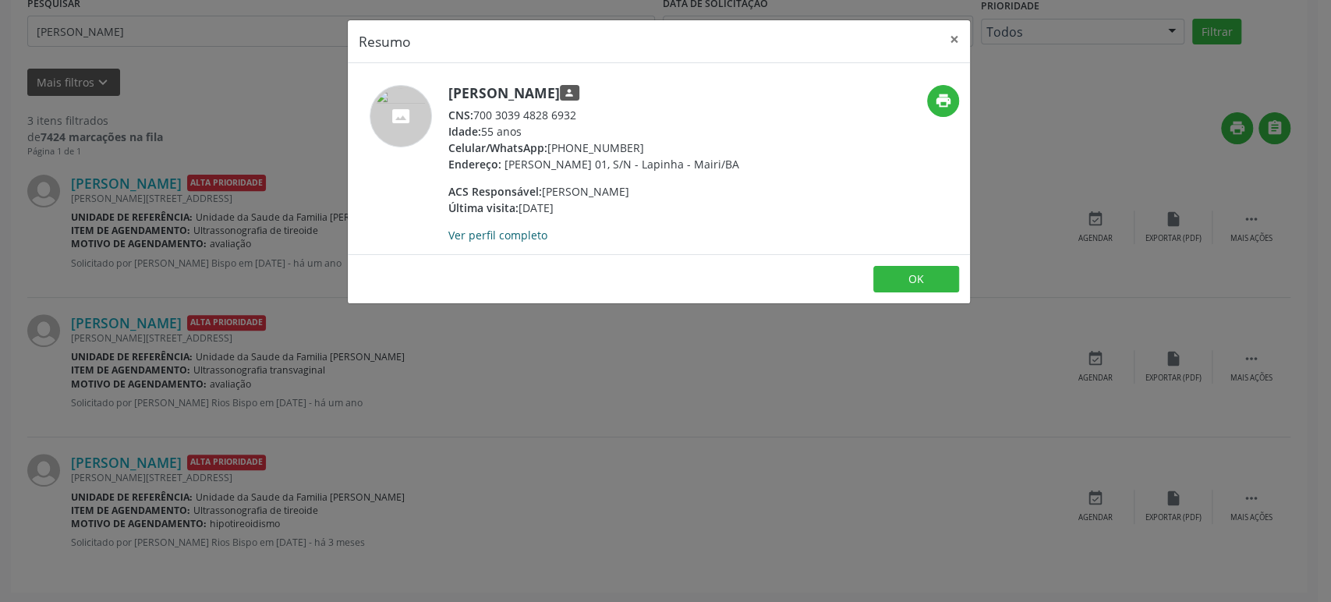
click at [504, 230] on link "Ver perfil completo" at bounding box center [497, 235] width 99 height 15
drag, startPoint x: 447, startPoint y: 86, endPoint x: 552, endPoint y: 107, distance: 106.6
click at [552, 107] on div "Dilma Silva Araujo person CNS: 700 3039 4828 6932 Idade: 55 anos Celular/WhatsA…" at bounding box center [555, 164] width 415 height 158
click at [584, 117] on div "CNS: 700 3039 4828 6932" at bounding box center [593, 115] width 291 height 16
drag, startPoint x: 575, startPoint y: 113, endPoint x: 449, endPoint y: 106, distance: 126.5
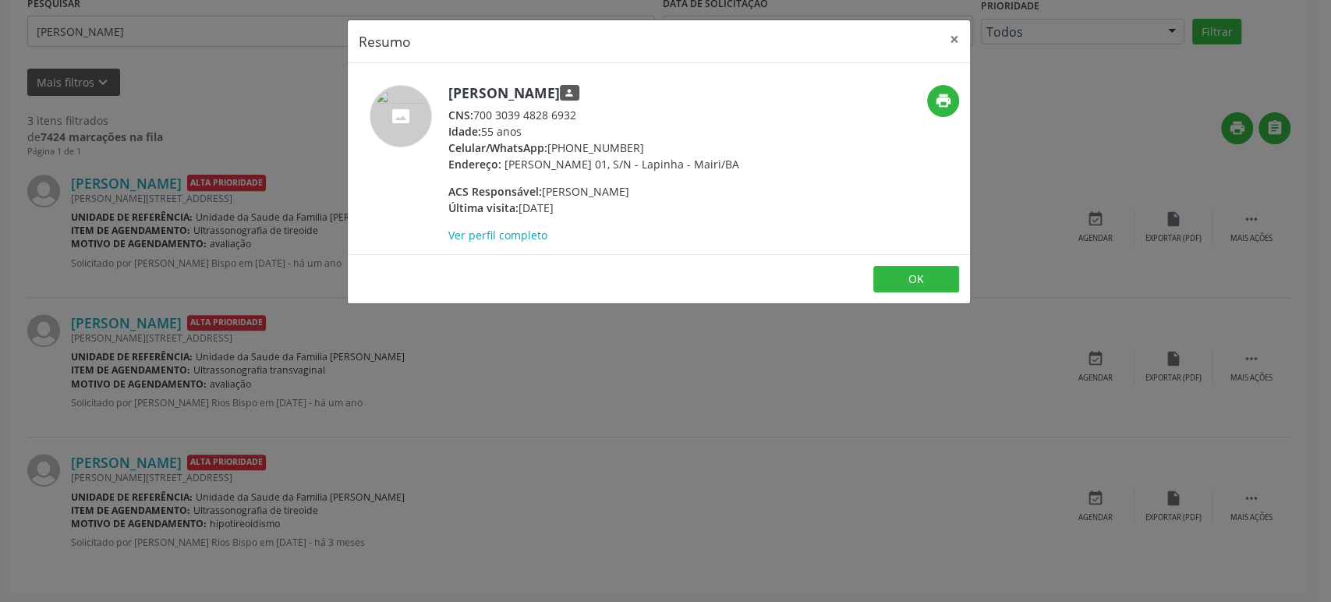
click at [449, 107] on div "CNS: 700 3039 4828 6932" at bounding box center [593, 115] width 291 height 16
copy div "CNS: 700 3039 4828 6932"
click at [593, 433] on div "Resumo × [PERSON_NAME] person CNS: 700 3039 4828 6932 Idade: 55 anos Celular/Wh…" at bounding box center [665, 301] width 1331 height 602
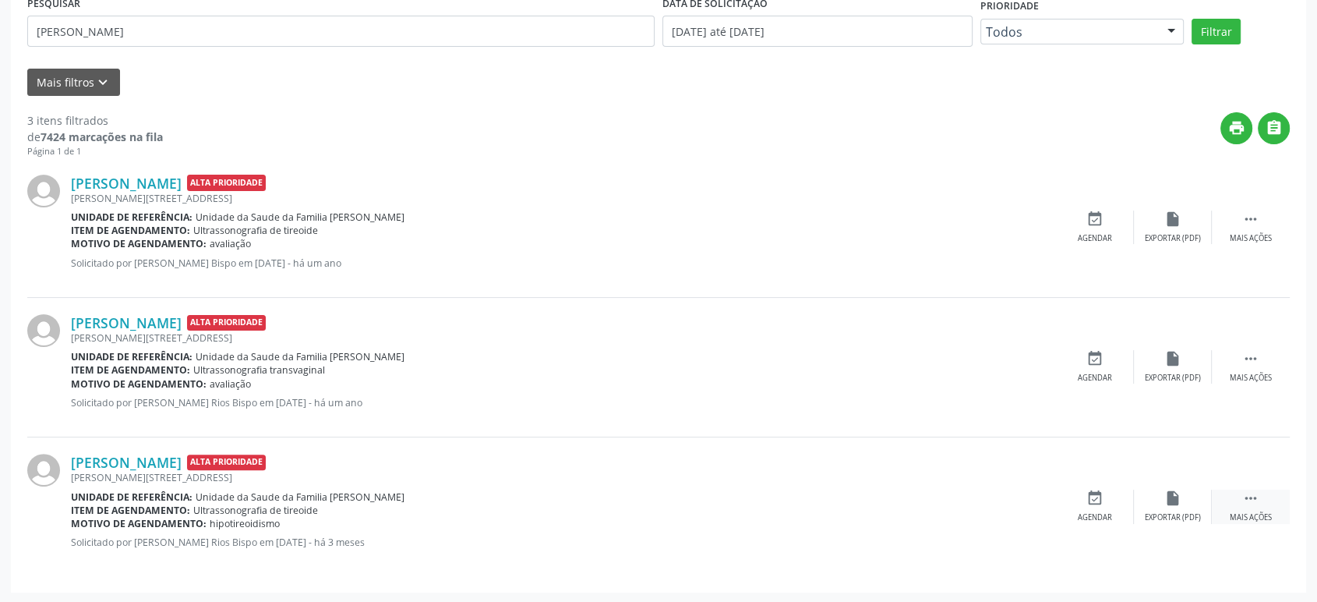
click at [1253, 493] on icon "" at bounding box center [1251, 498] width 17 height 17
click at [1094, 499] on icon "cancel" at bounding box center [1095, 498] width 17 height 17
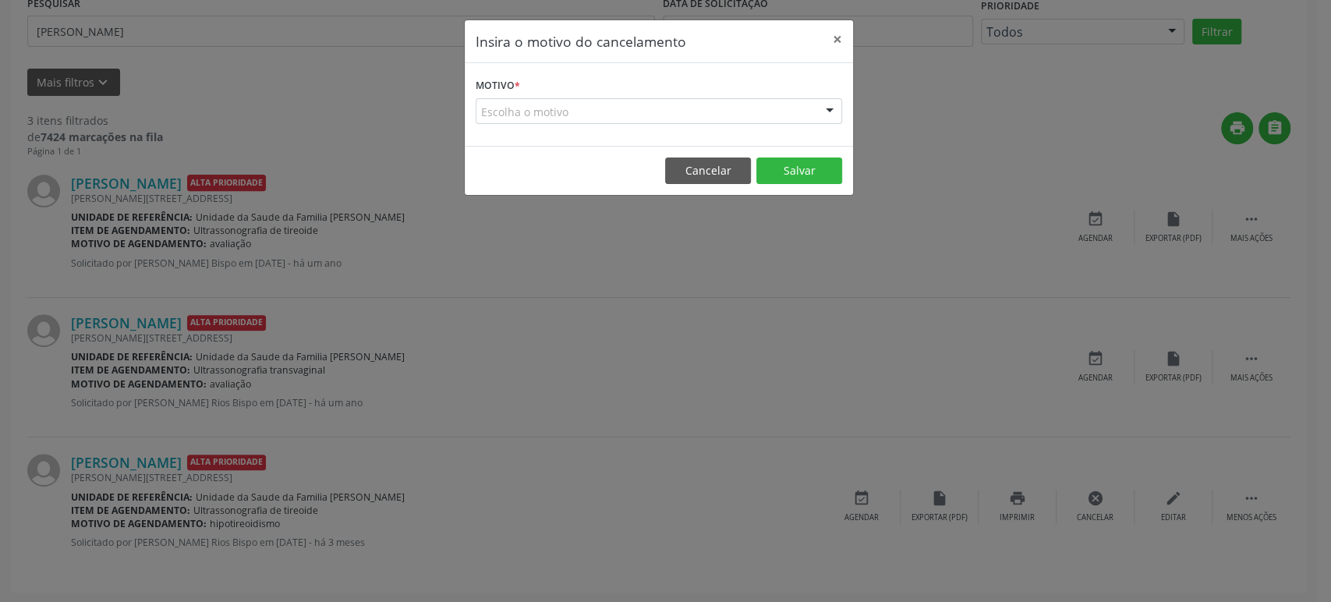
click at [605, 107] on div "Escolha o motivo" at bounding box center [659, 111] width 366 height 27
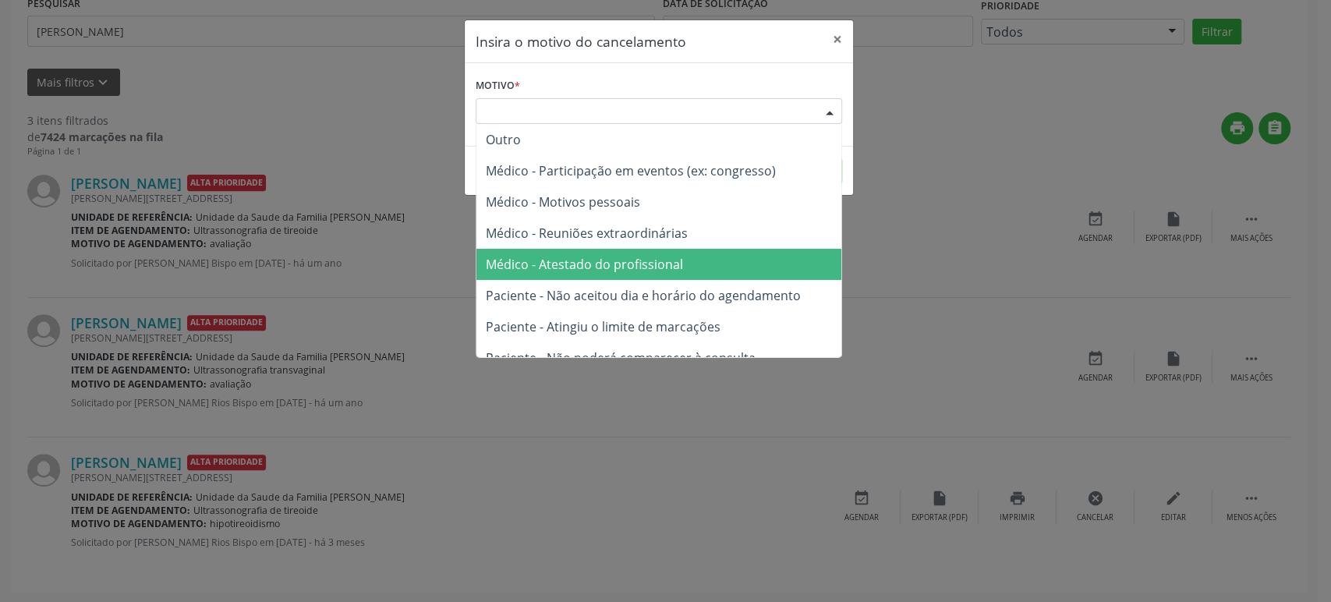
click at [585, 254] on span "Médico - Atestado do profissional" at bounding box center [658, 264] width 365 height 31
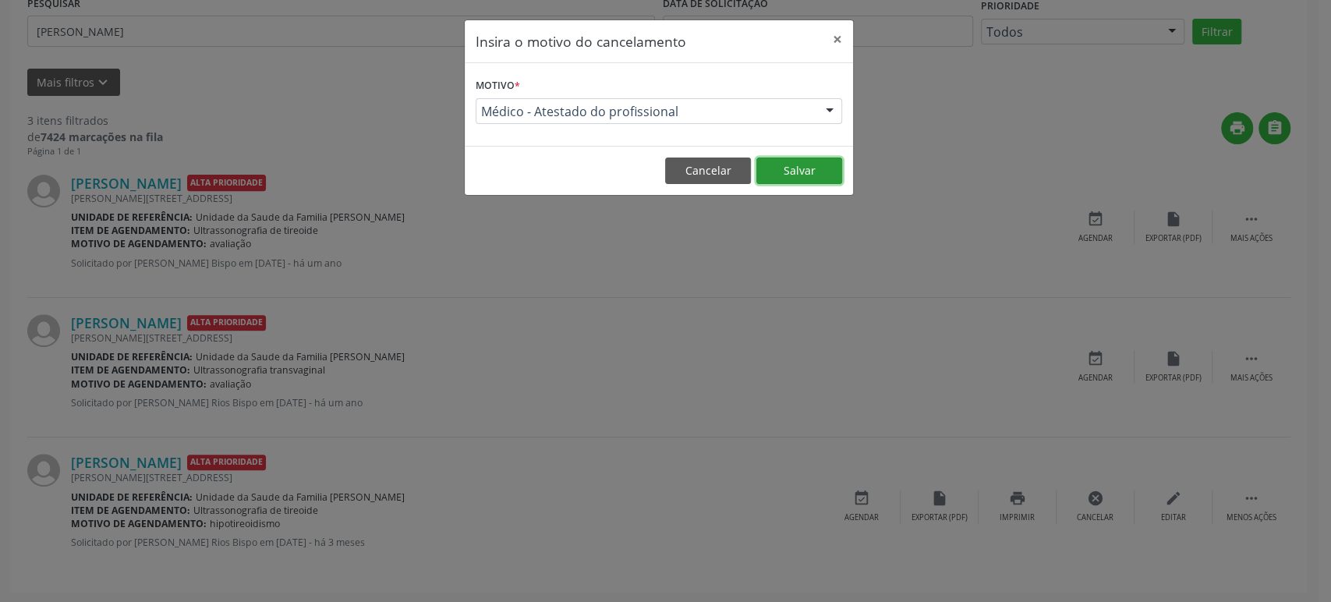
click at [800, 175] on button "Salvar" at bounding box center [799, 170] width 86 height 27
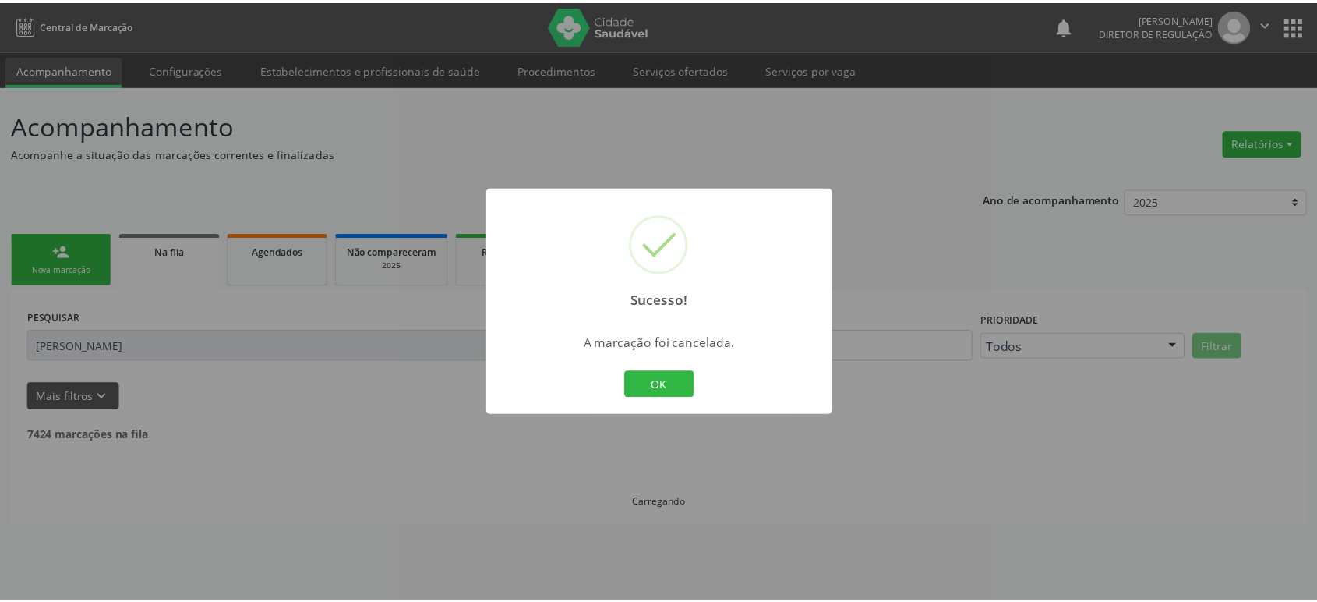
scroll to position [0, 0]
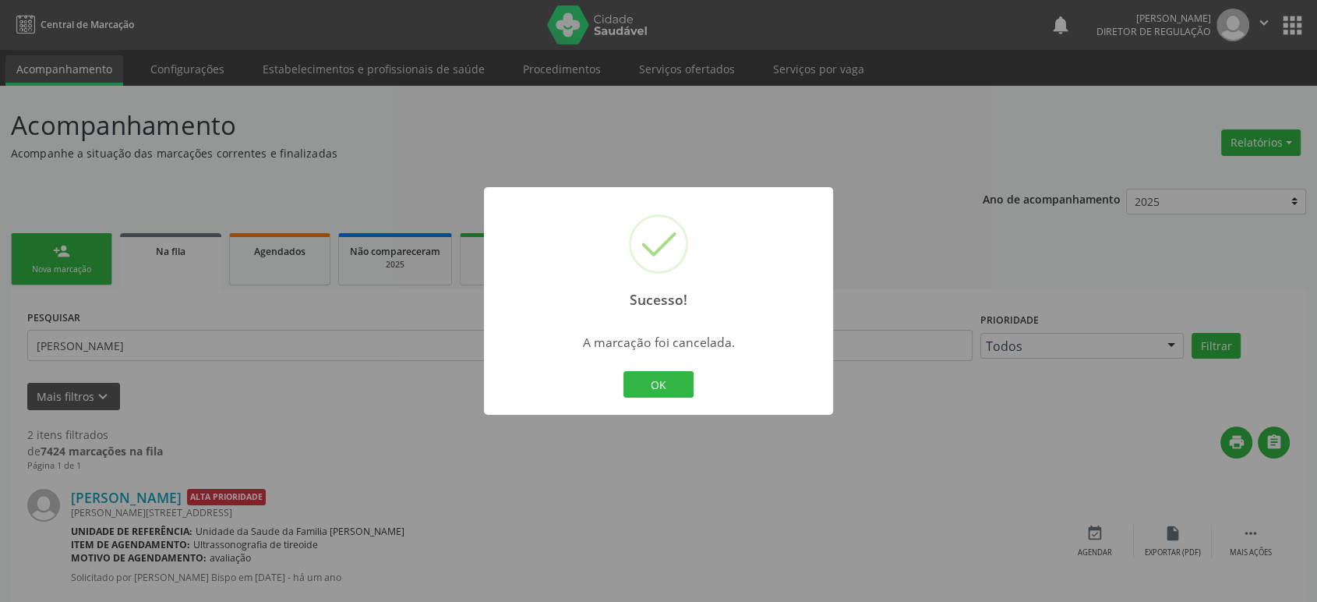
click at [624, 517] on div "Sucesso! × A marcação foi cancelada. OK Cancel" at bounding box center [658, 301] width 1317 height 602
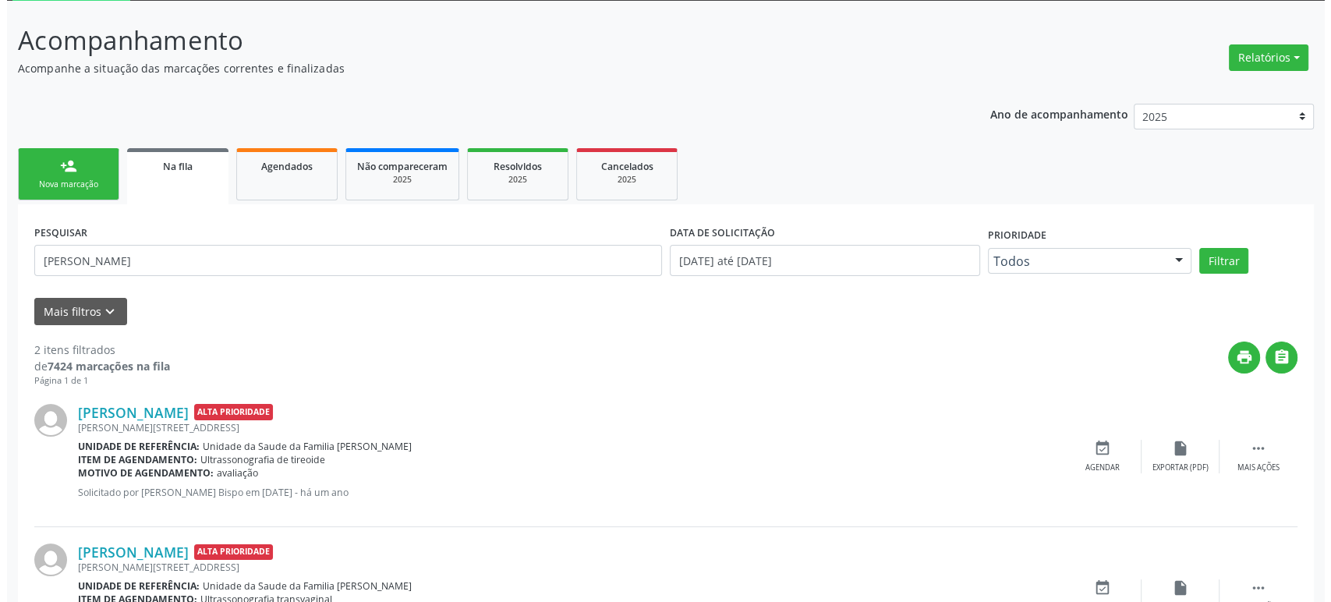
scroll to position [175, 0]
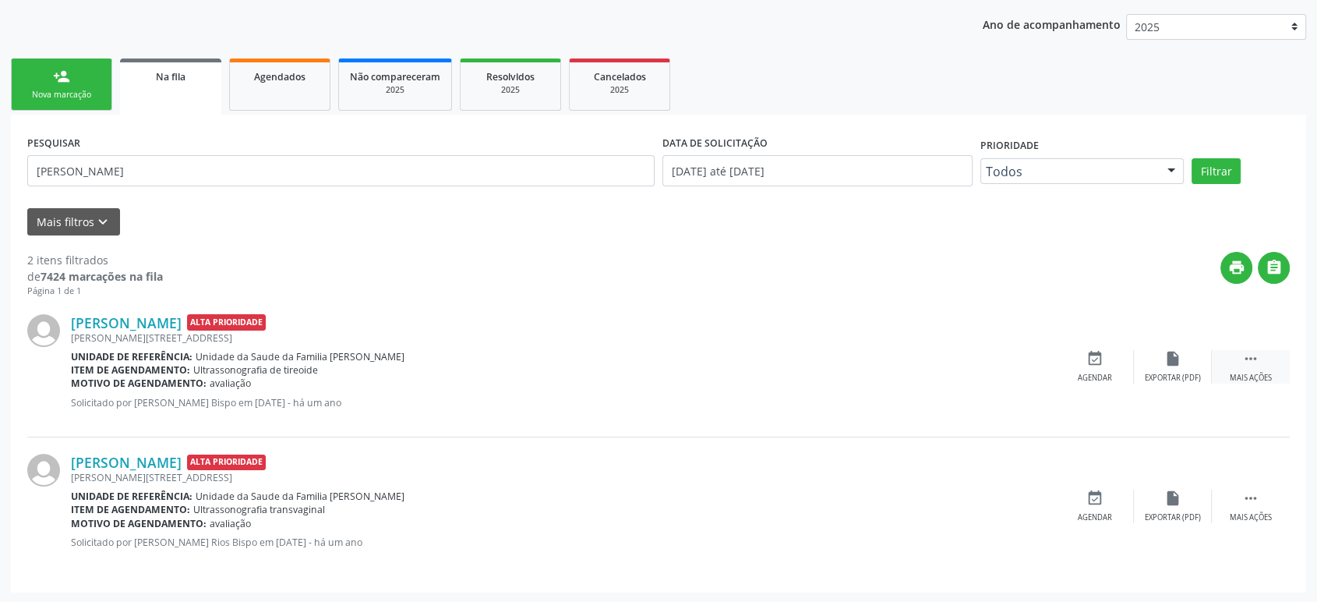
click at [1253, 365] on icon "" at bounding box center [1251, 358] width 17 height 17
click at [1081, 366] on div "cancel Cancelar" at bounding box center [1095, 367] width 78 height 34
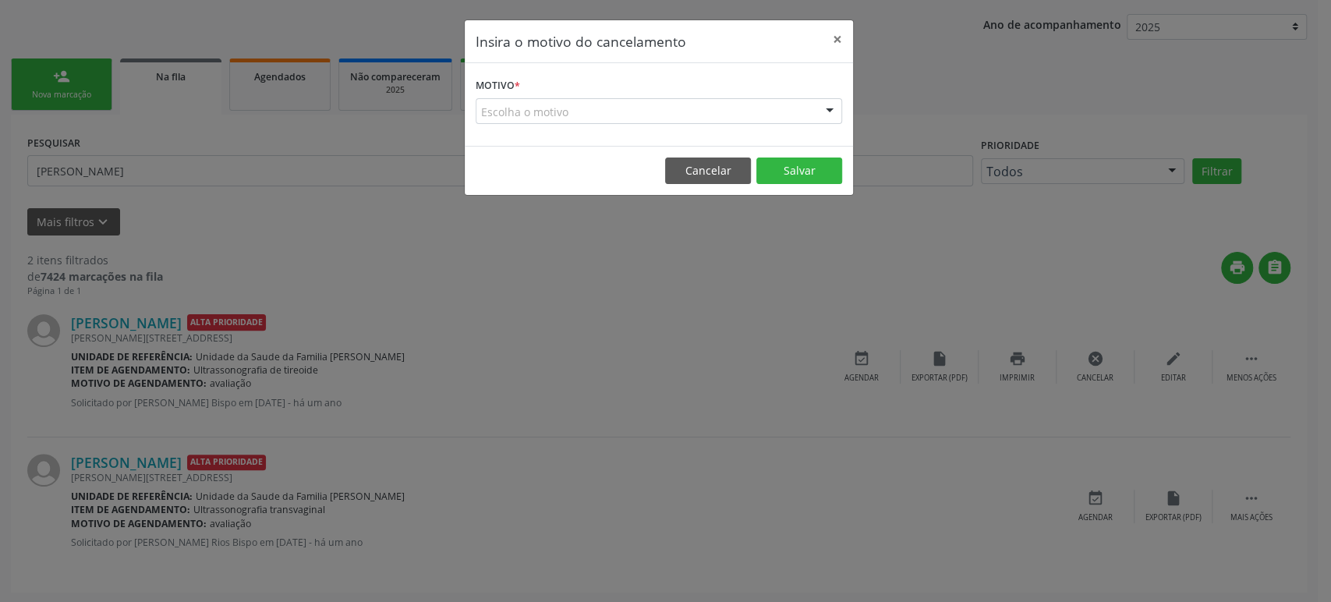
click at [536, 116] on div "Escolha o motivo" at bounding box center [659, 111] width 366 height 27
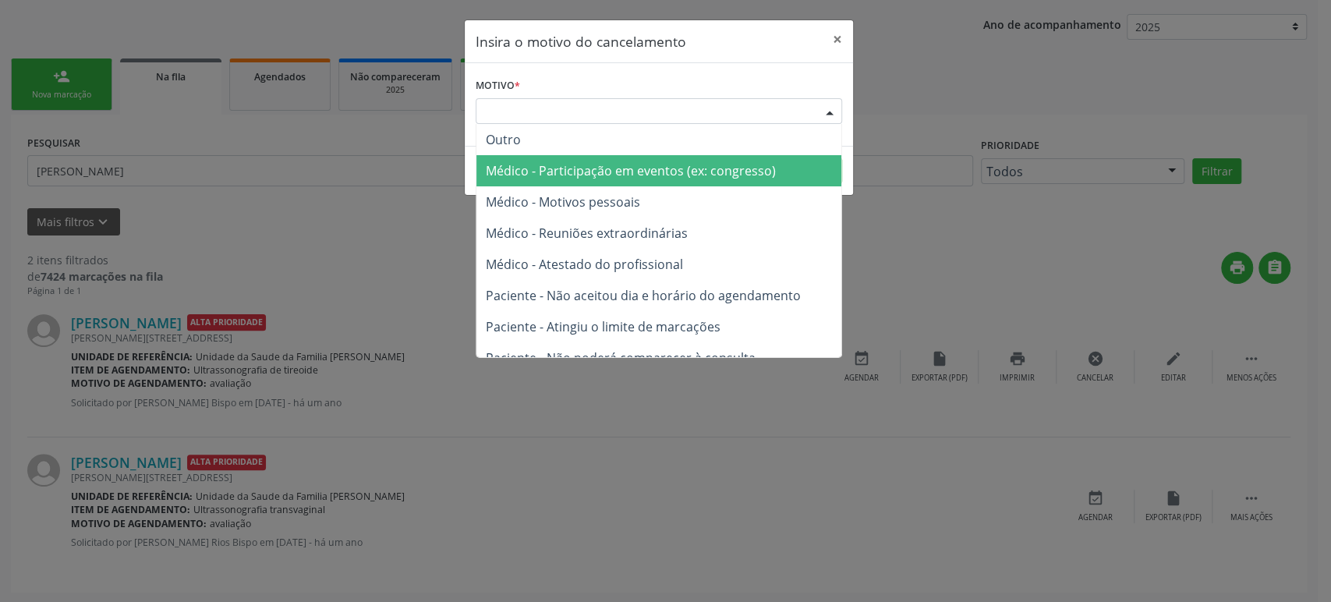
click at [550, 221] on span "Médico - Reuniões extraordinárias" at bounding box center [658, 232] width 365 height 31
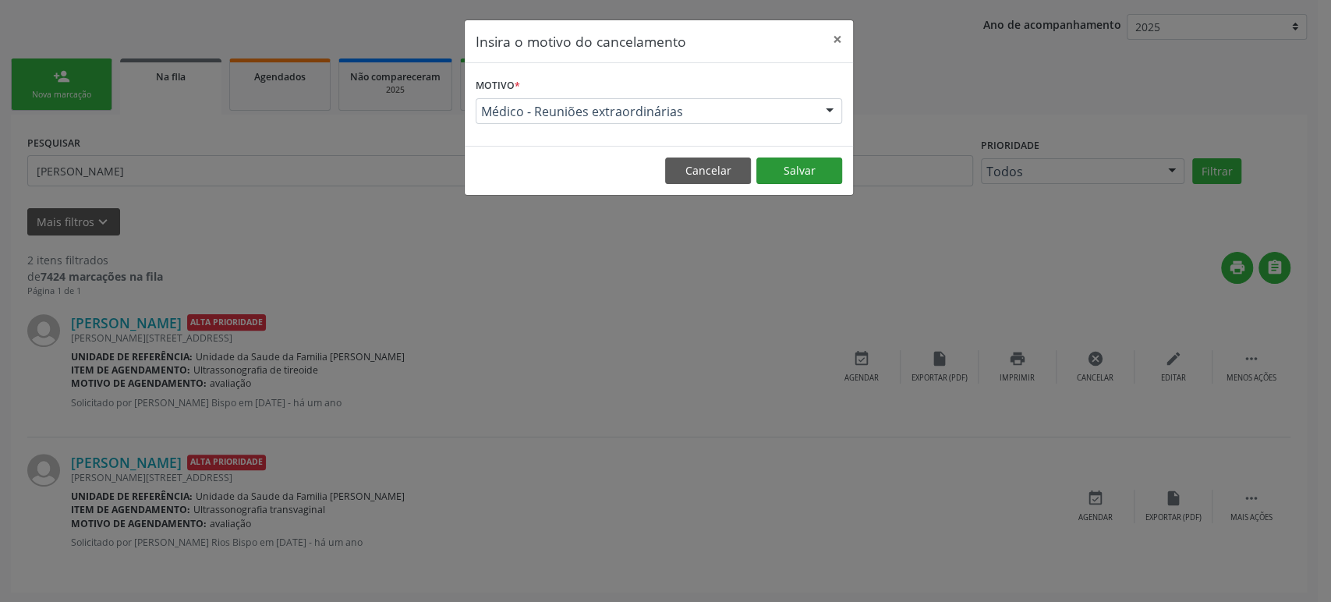
drag, startPoint x: 850, startPoint y: 147, endPoint x: 806, endPoint y: 174, distance: 51.5
click at [829, 158] on footer "Cancelar Salvar" at bounding box center [659, 170] width 388 height 49
click at [806, 174] on button "Salvar" at bounding box center [799, 170] width 86 height 27
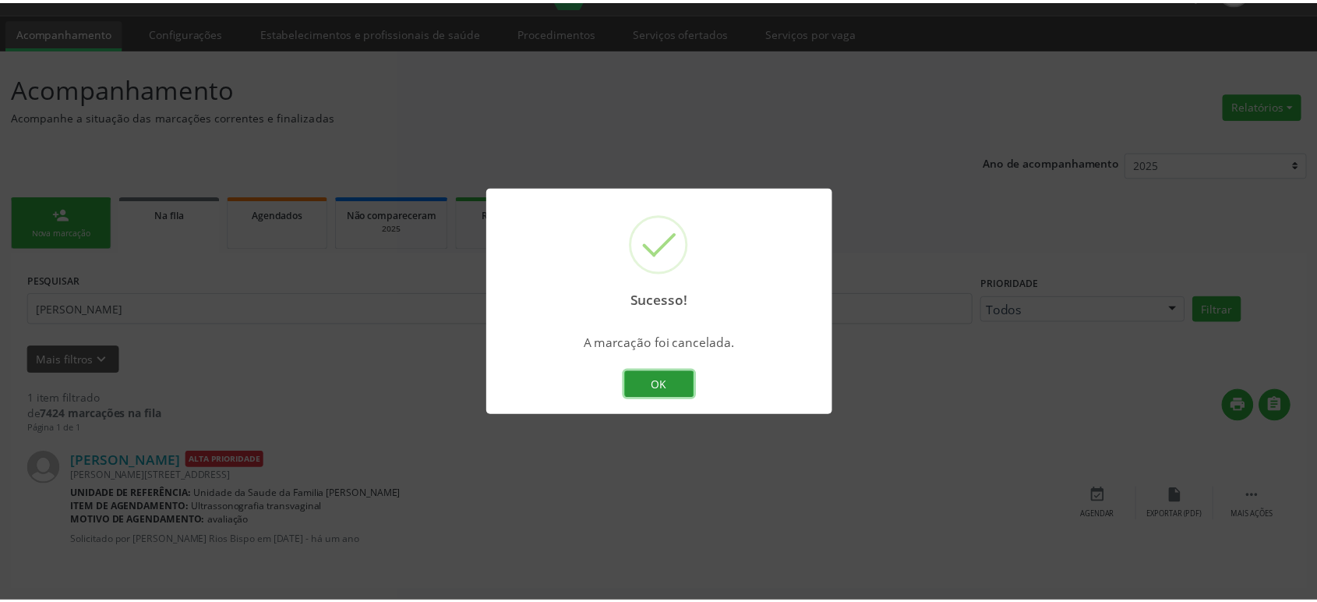
scroll to position [0, 0]
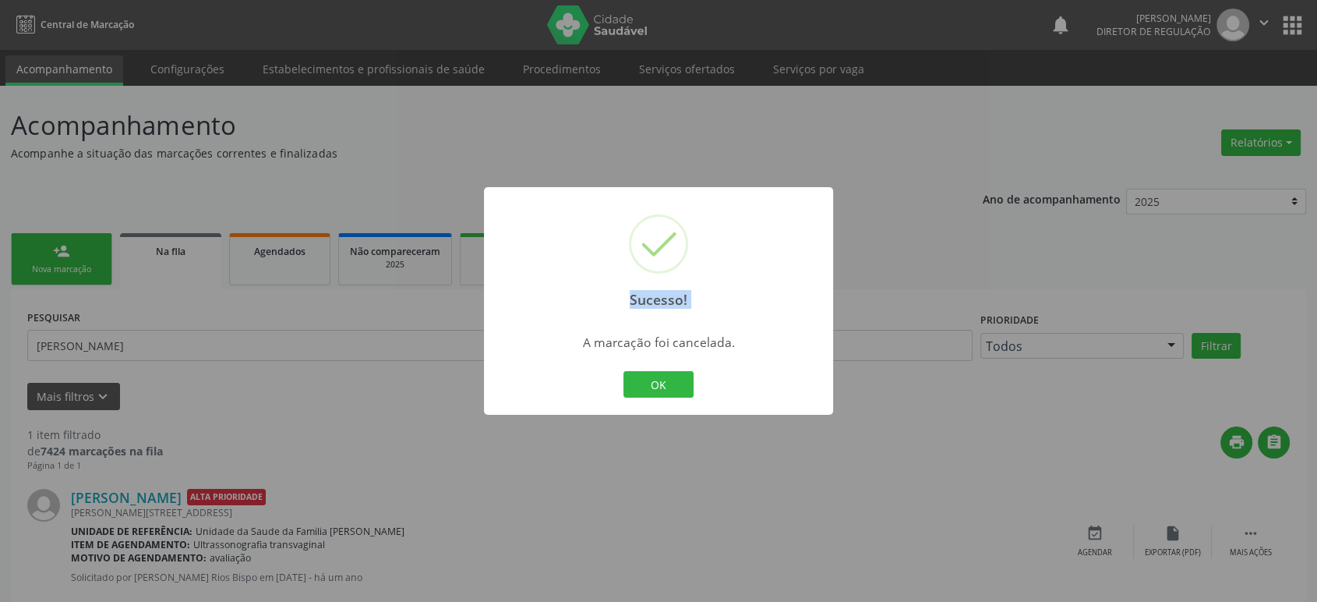
click at [108, 322] on div "Sucesso! × A marcação foi cancelada. OK Cancel" at bounding box center [658, 301] width 1317 height 602
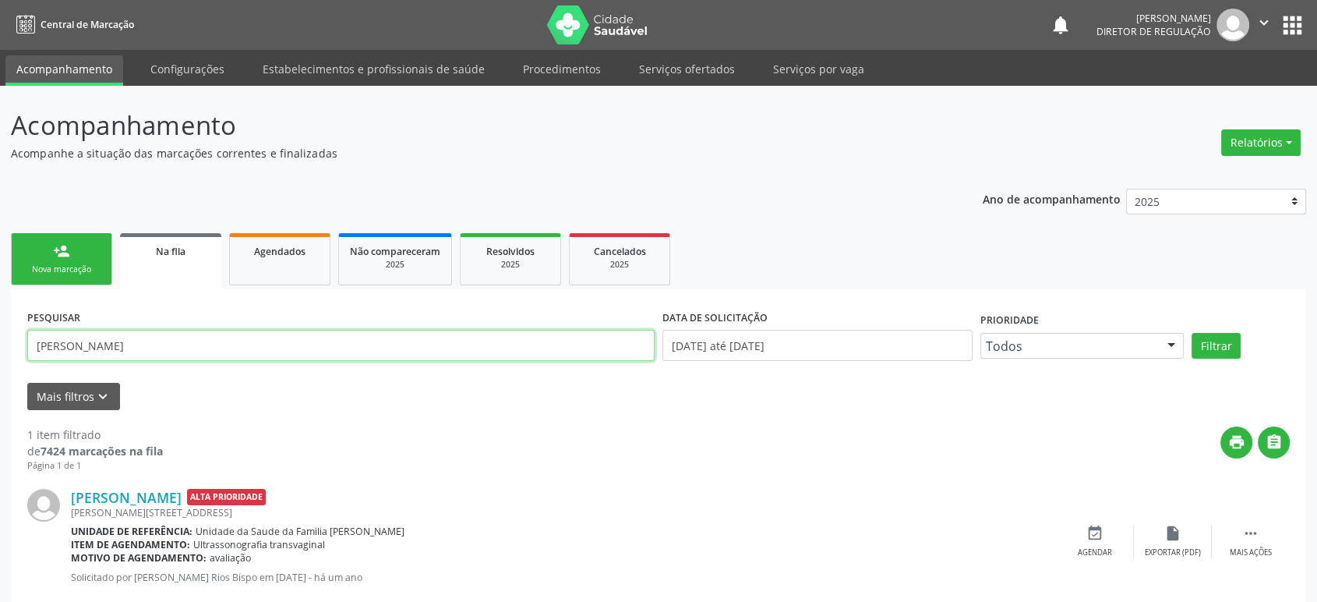
click at [105, 336] on input "[PERSON_NAME]" at bounding box center [341, 345] width 628 height 31
click at [105, 337] on input "[PERSON_NAME]" at bounding box center [341, 345] width 628 height 31
paste input "Antonieta Oliveira Sampai"
click at [1192, 333] on button "Filtrar" at bounding box center [1216, 346] width 49 height 27
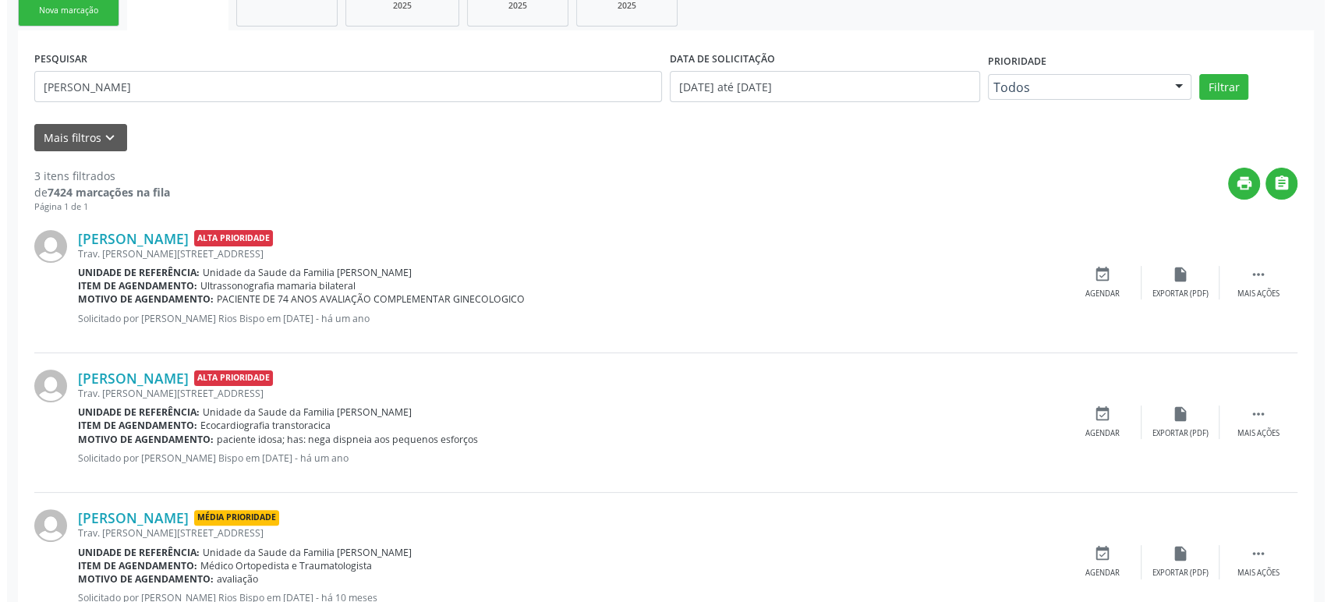
scroll to position [314, 0]
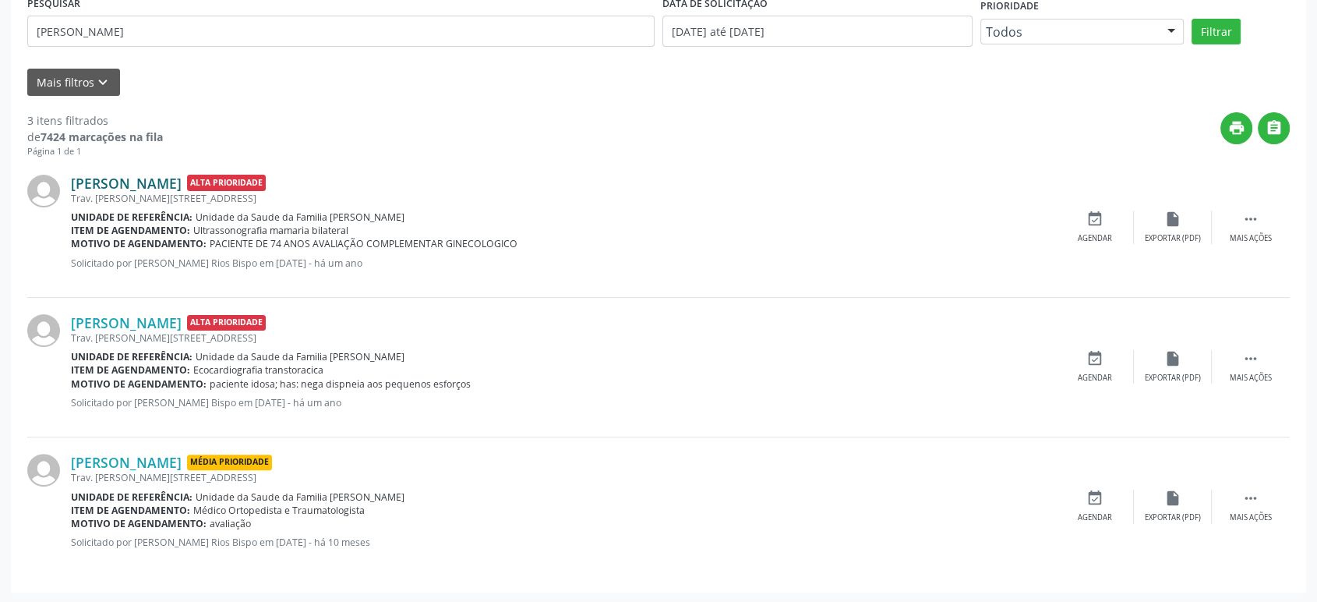
click at [182, 189] on link "[PERSON_NAME]" at bounding box center [126, 183] width 111 height 17
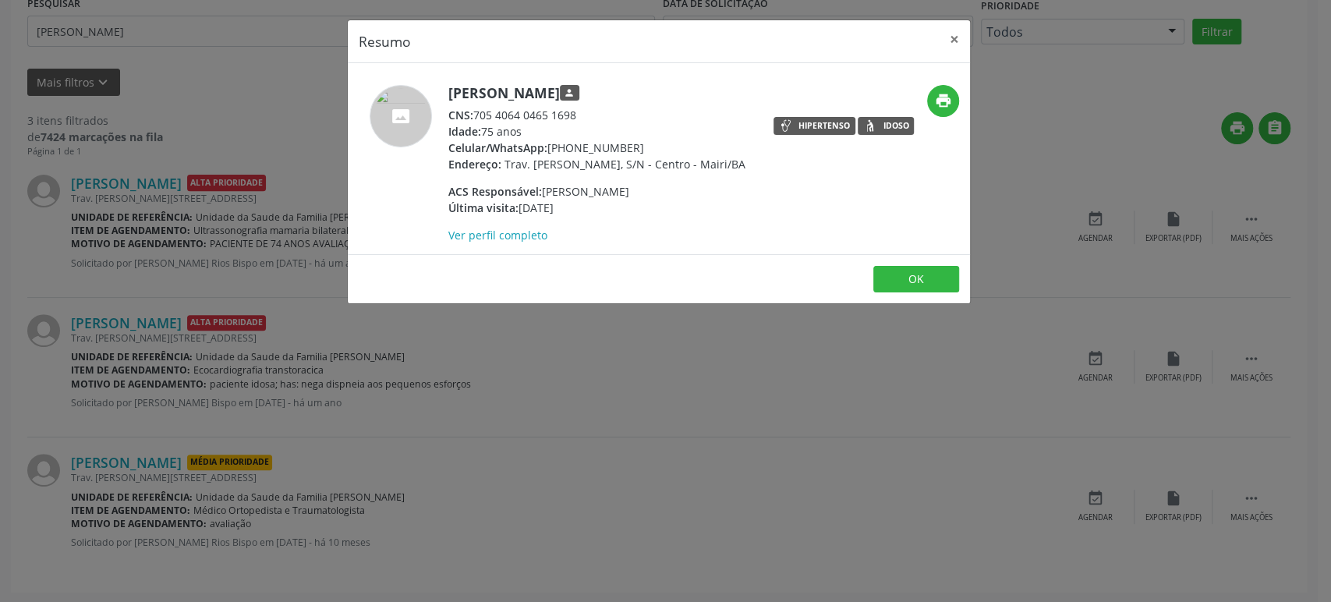
drag, startPoint x: 592, startPoint y: 143, endPoint x: 642, endPoint y: 142, distance: 50.7
click at [642, 142] on div "Celular/WhatsApp: (74) 98140-2884" at bounding box center [596, 148] width 297 height 16
copy div "[PHONE_NUMBER]"
click at [468, 461] on div "Resumo × [PERSON_NAME] person CNS: 705 4064 0465 1698 Idade: 75 anos Celular/Wh…" at bounding box center [665, 301] width 1331 height 602
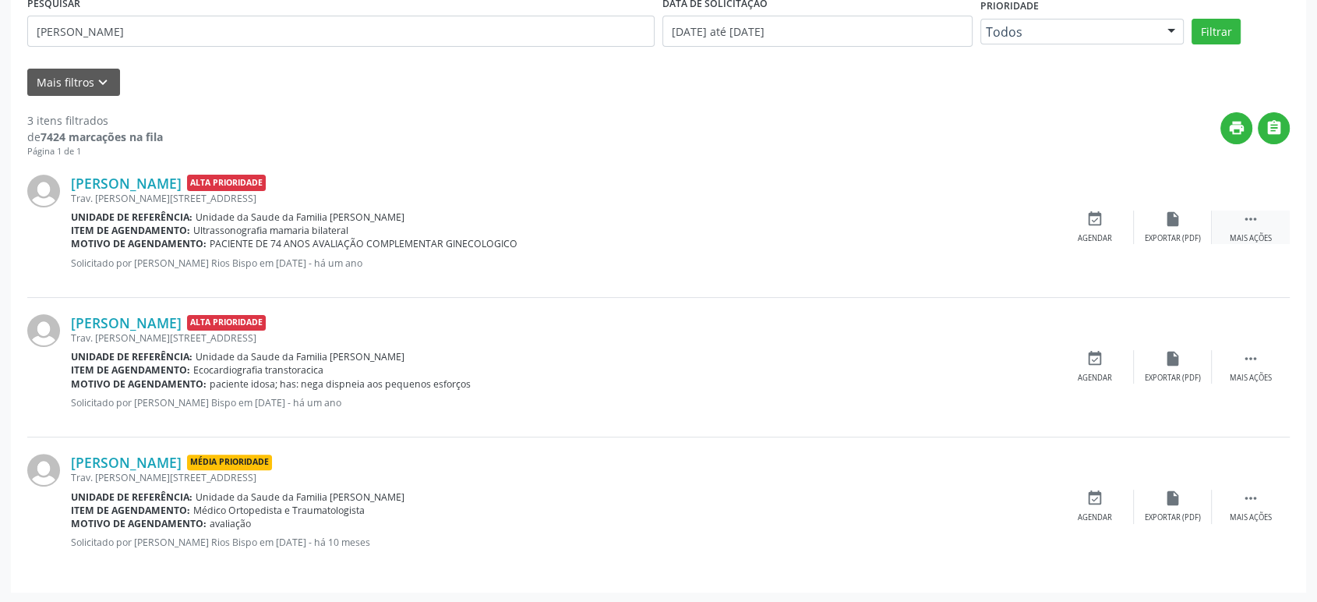
click at [1234, 221] on div " Mais ações" at bounding box center [1251, 227] width 78 height 34
click at [1103, 222] on icon "cancel" at bounding box center [1095, 218] width 17 height 17
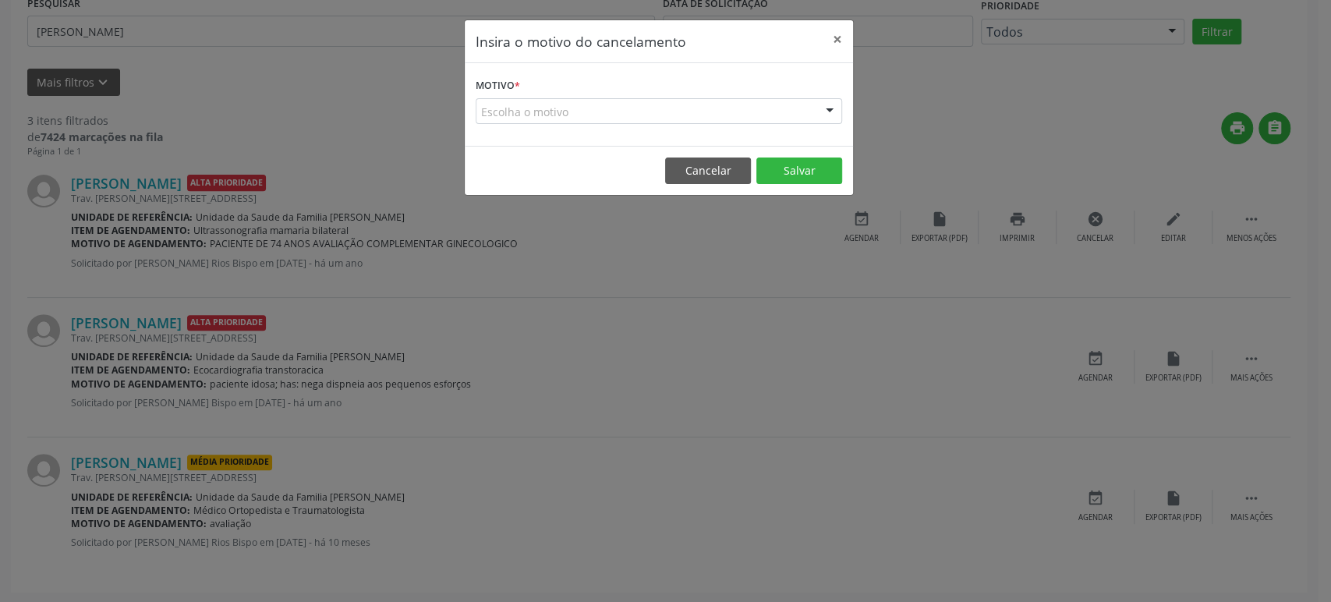
click at [515, 108] on div "Escolha o motivo" at bounding box center [659, 111] width 366 height 27
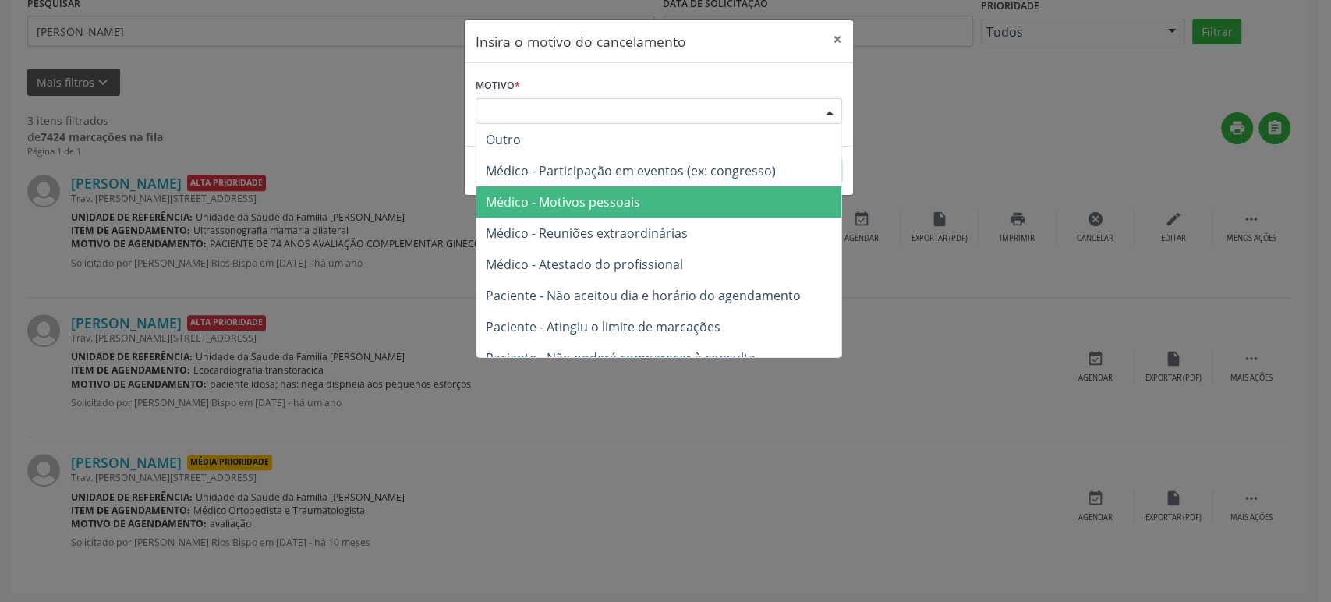
click at [595, 214] on span "Médico - Motivos pessoais" at bounding box center [658, 201] width 365 height 31
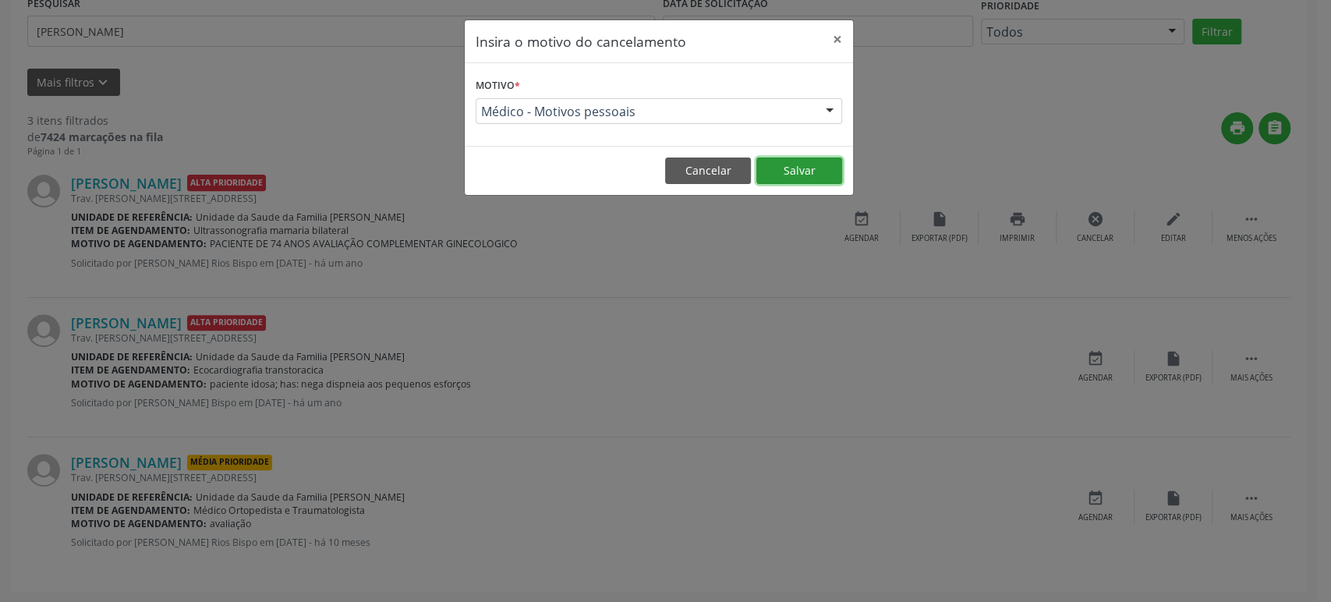
click at [791, 169] on button "Salvar" at bounding box center [799, 170] width 86 height 27
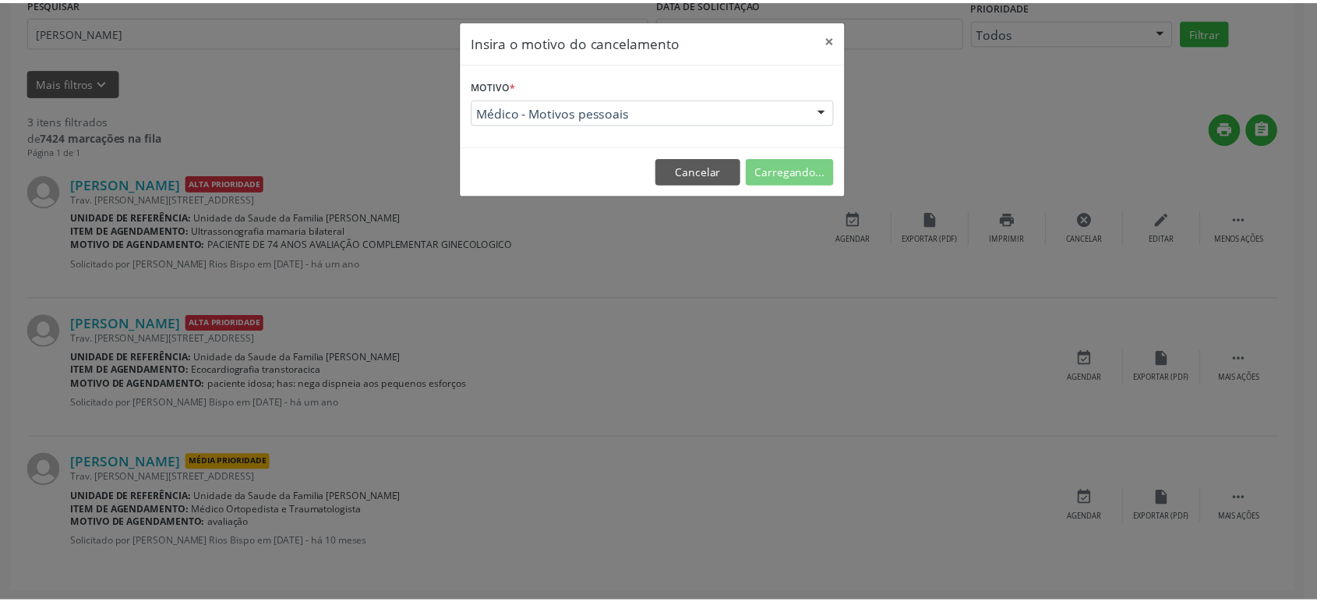
scroll to position [0, 0]
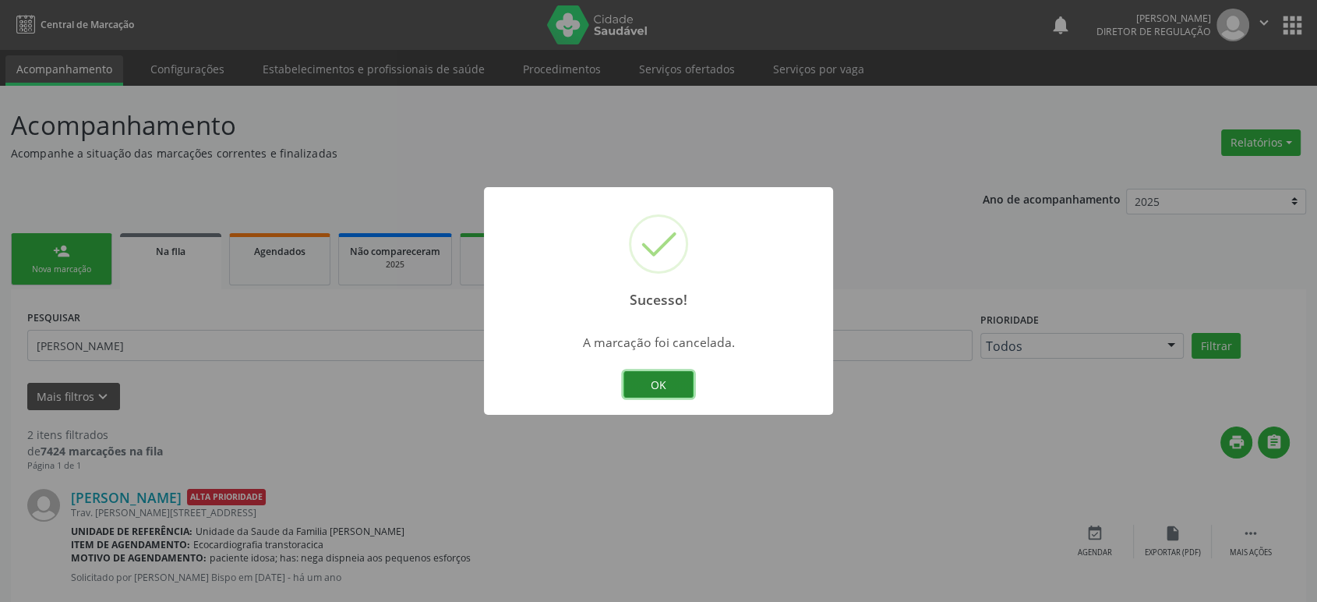
click at [652, 387] on button "OK" at bounding box center [659, 384] width 70 height 27
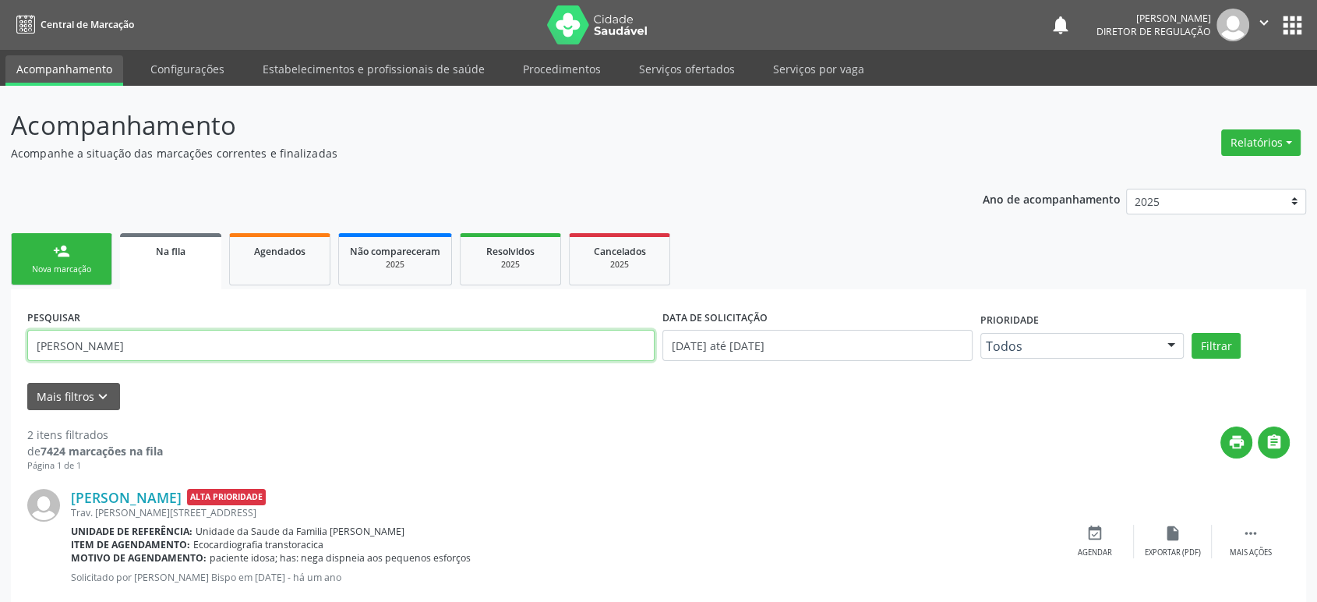
click at [126, 346] on input "[PERSON_NAME]" at bounding box center [341, 345] width 628 height 31
paste input "Rosentin"
click at [1192, 333] on button "Filtrar" at bounding box center [1216, 346] width 49 height 27
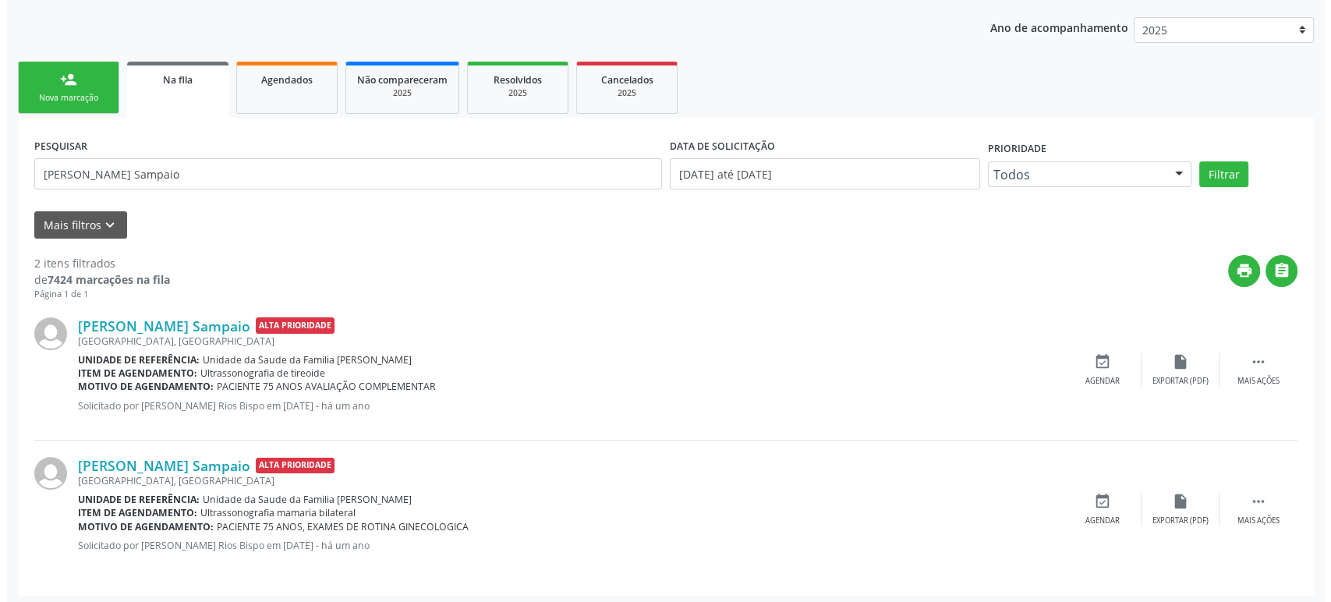
scroll to position [175, 0]
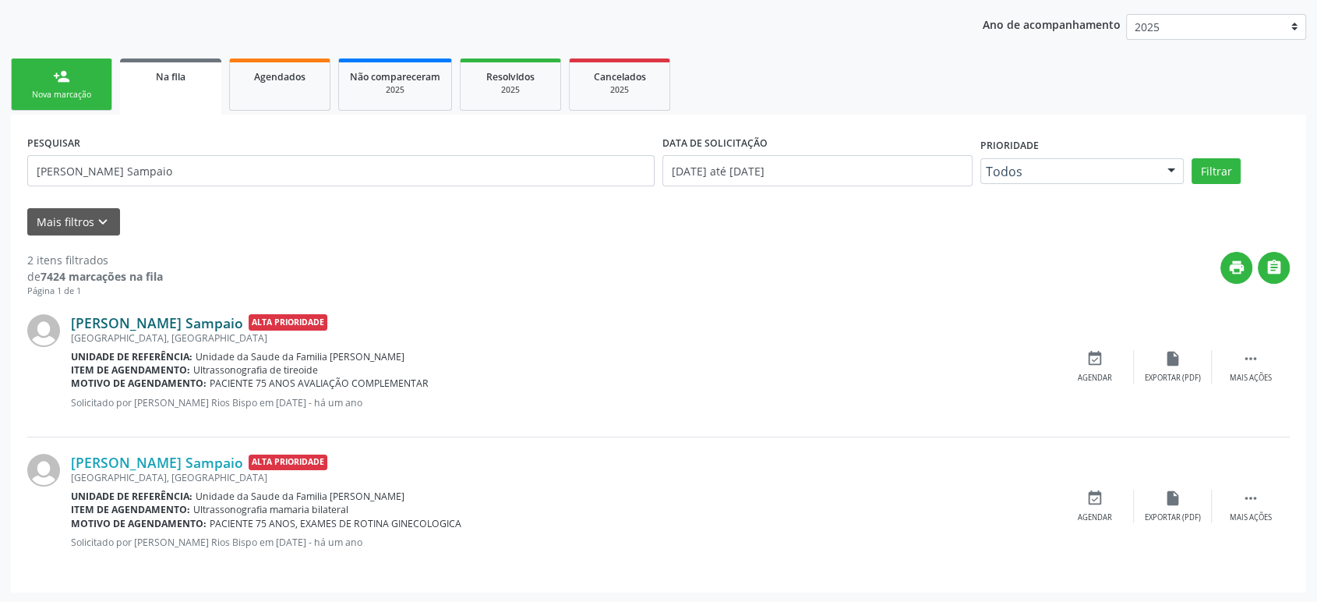
click at [220, 321] on link "[PERSON_NAME] Sampaio" at bounding box center [157, 322] width 172 height 17
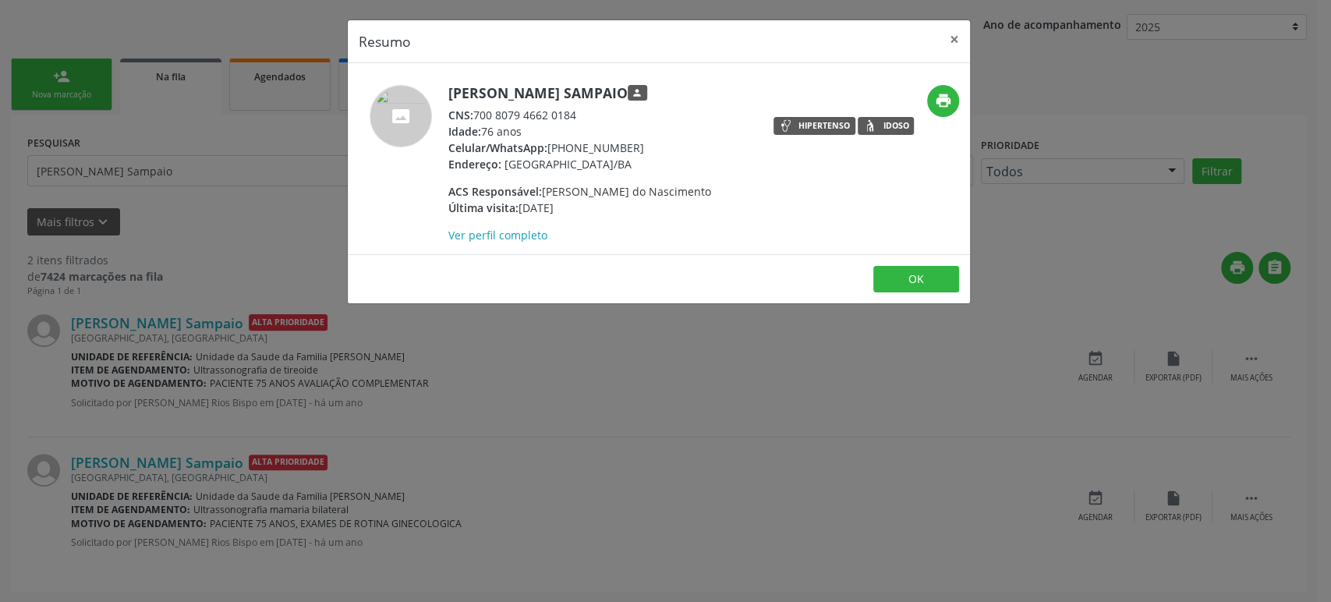
drag, startPoint x: 546, startPoint y: 145, endPoint x: 637, endPoint y: 147, distance: 90.5
click at [637, 147] on div "Celular/WhatsApp: (74) 99940-6087" at bounding box center [579, 148] width 263 height 16
copy div "[PHONE_NUMBER]"
click at [504, 499] on div "Resumo × [PERSON_NAME] person CNS: 700 8079 4662 0184 Idade: 76 anos Celular/Wh…" at bounding box center [665, 301] width 1331 height 602
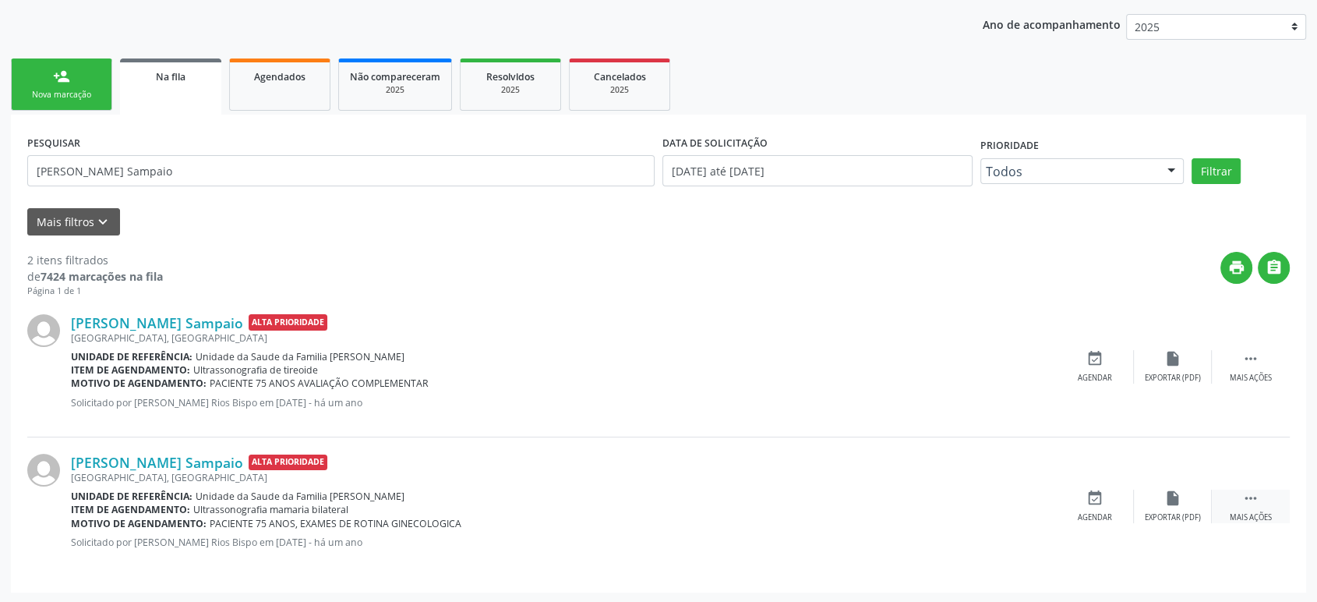
click at [1247, 500] on icon "" at bounding box center [1251, 498] width 17 height 17
click at [1098, 496] on icon "cancel" at bounding box center [1095, 498] width 17 height 17
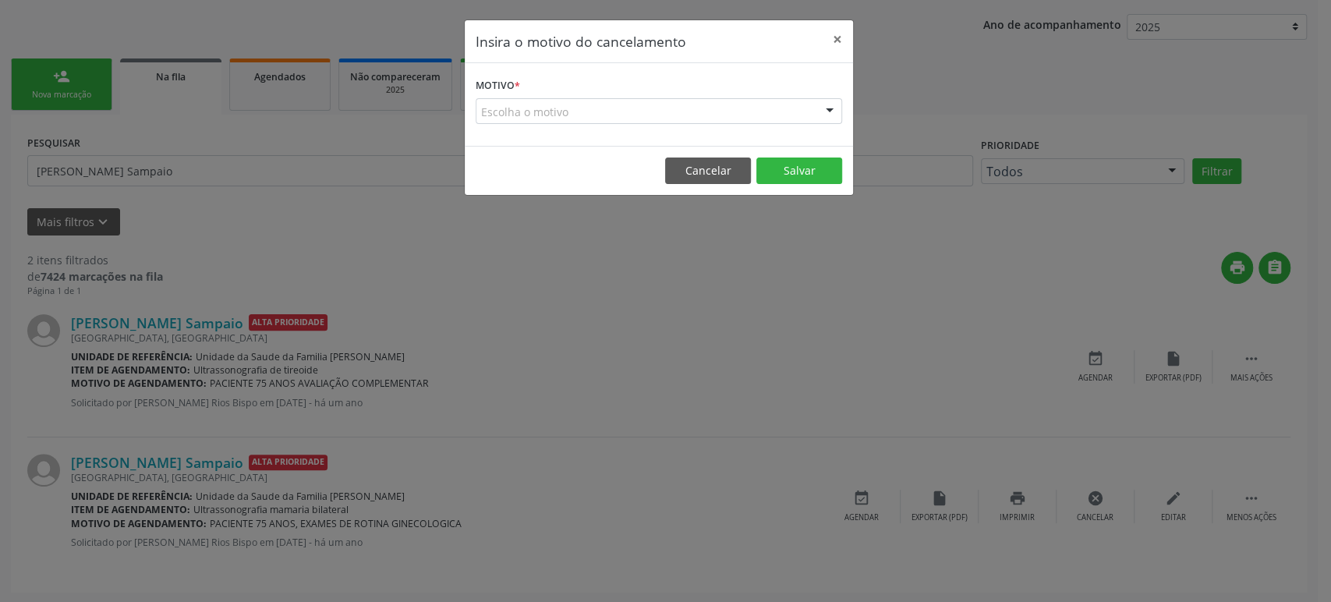
click at [547, 103] on div "Escolha o motivo" at bounding box center [659, 111] width 366 height 27
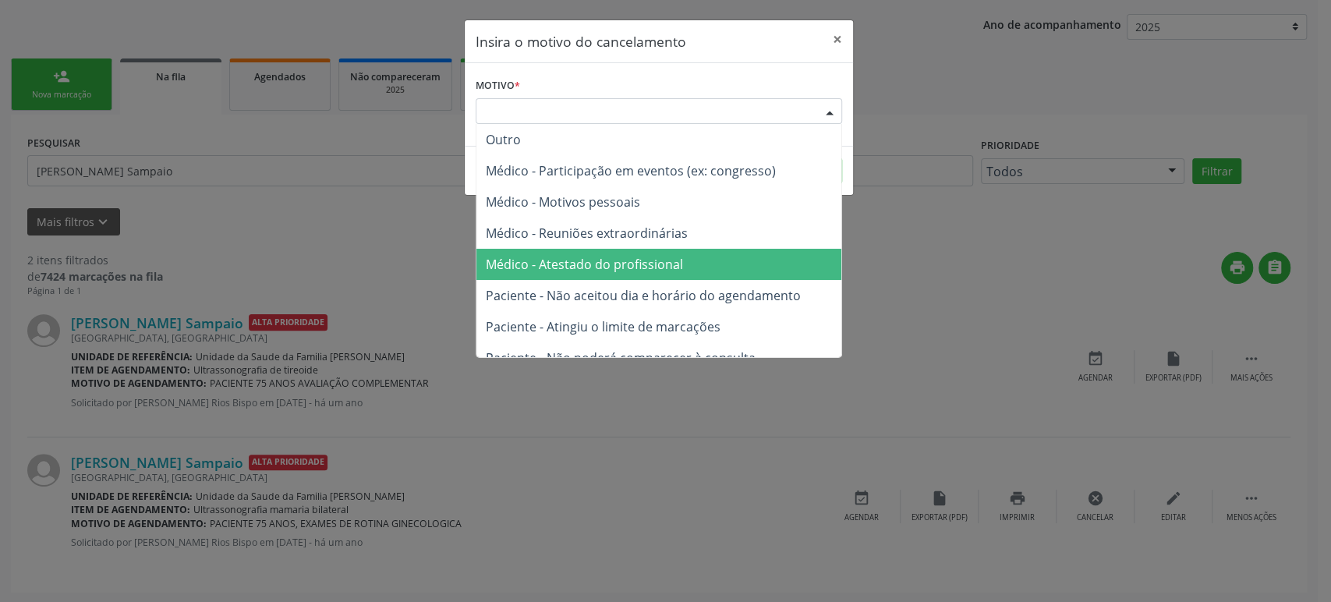
click at [601, 261] on span "Médico - Atestado do profissional" at bounding box center [584, 264] width 197 height 17
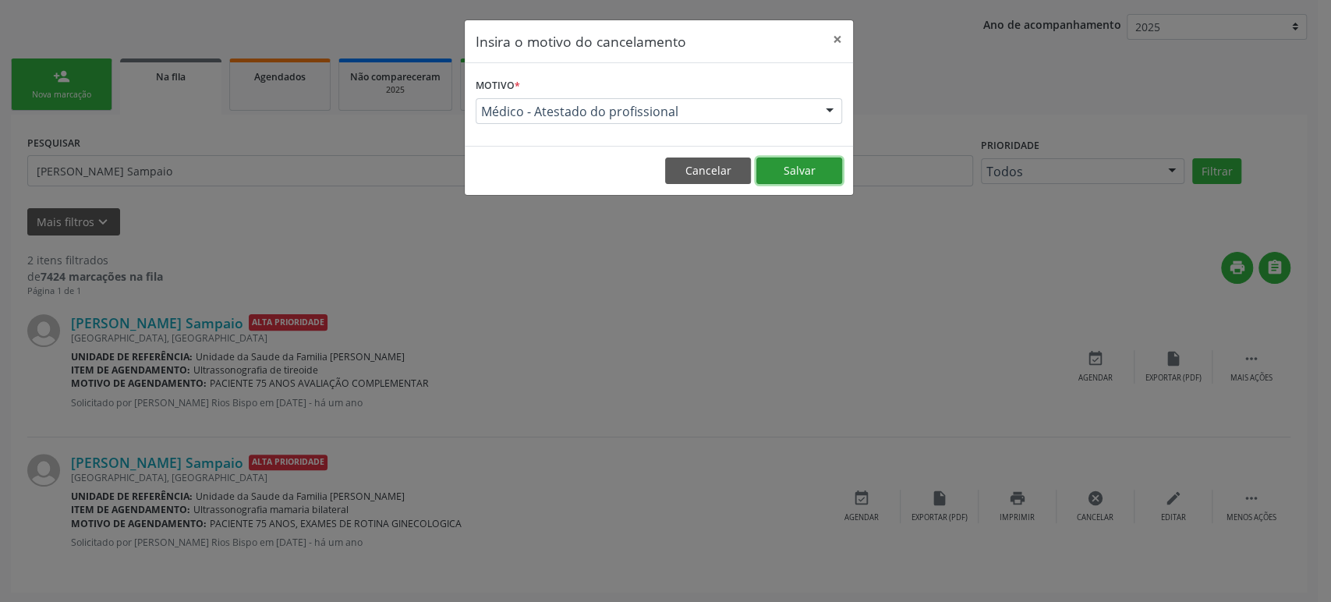
click at [789, 168] on button "Salvar" at bounding box center [799, 170] width 86 height 27
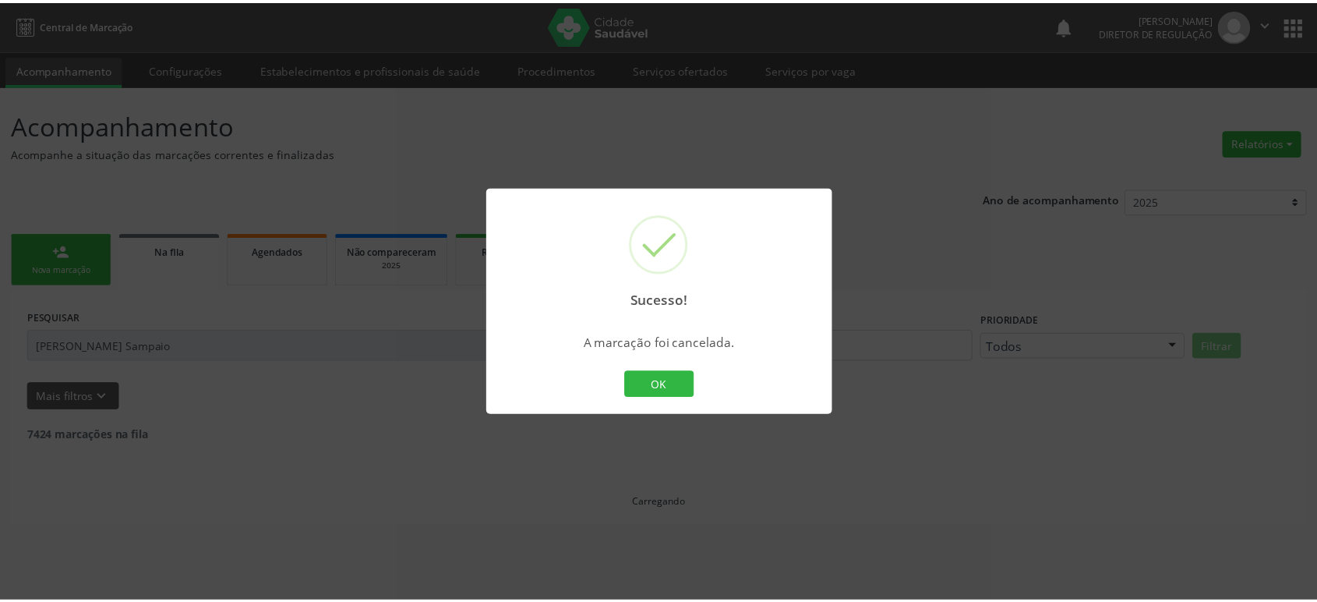
scroll to position [0, 0]
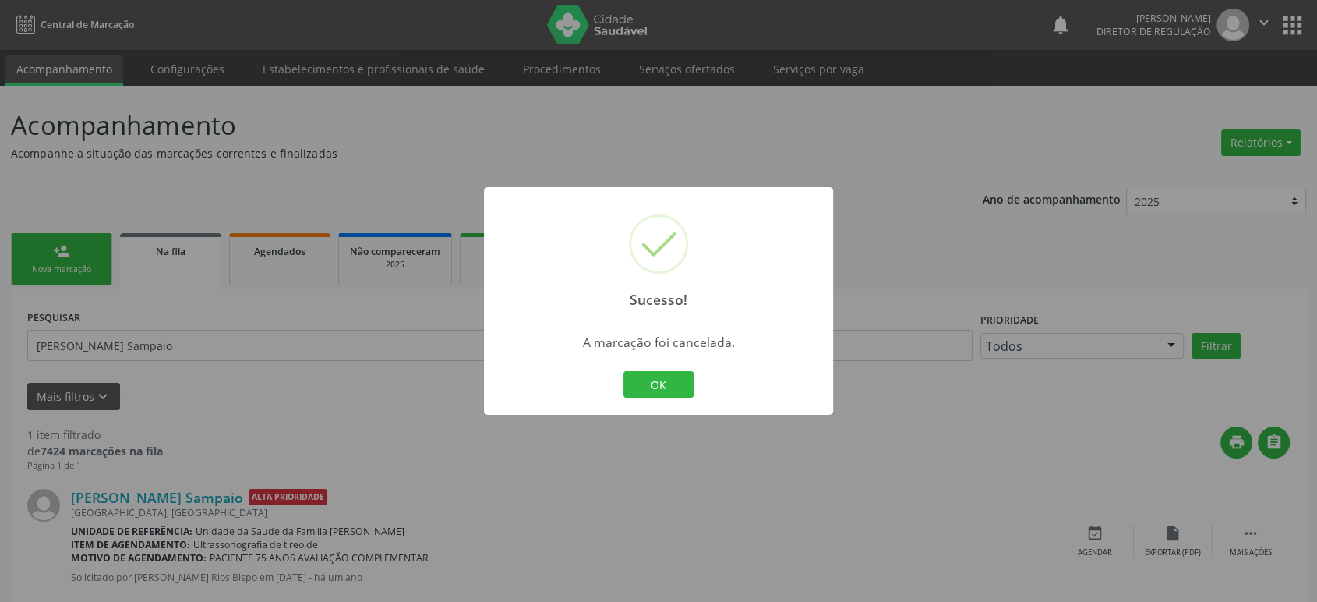
click at [672, 398] on div "OK Cancel" at bounding box center [658, 384] width 77 height 33
click at [670, 386] on button "OK" at bounding box center [659, 384] width 70 height 27
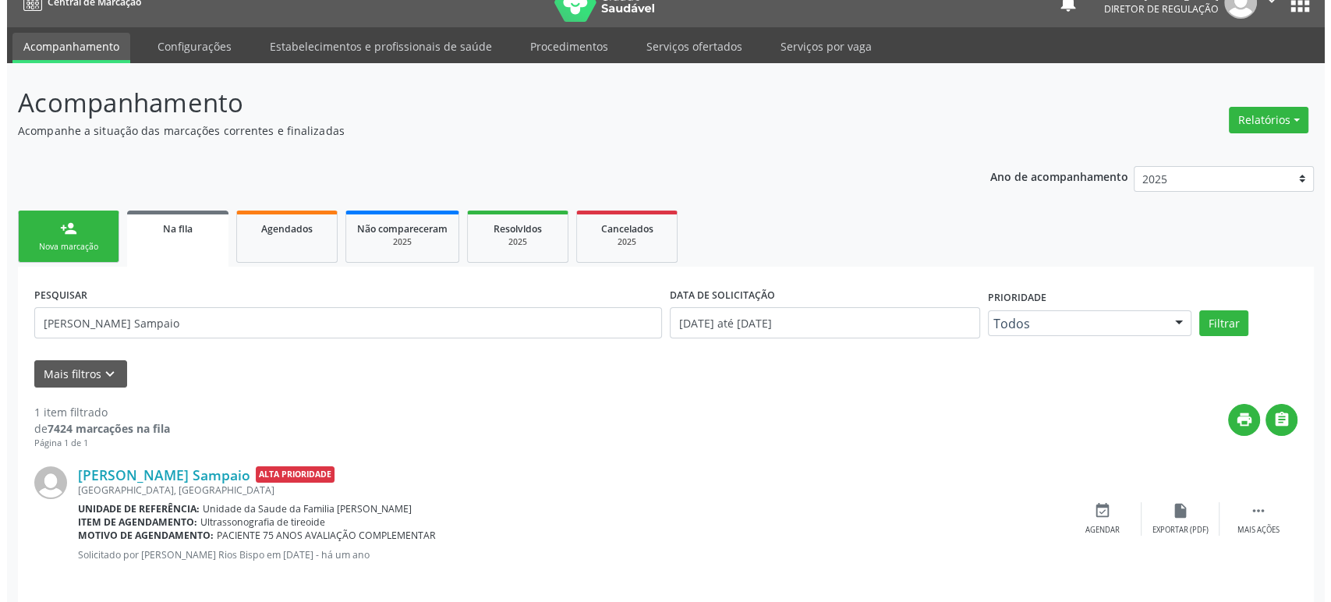
scroll to position [35, 0]
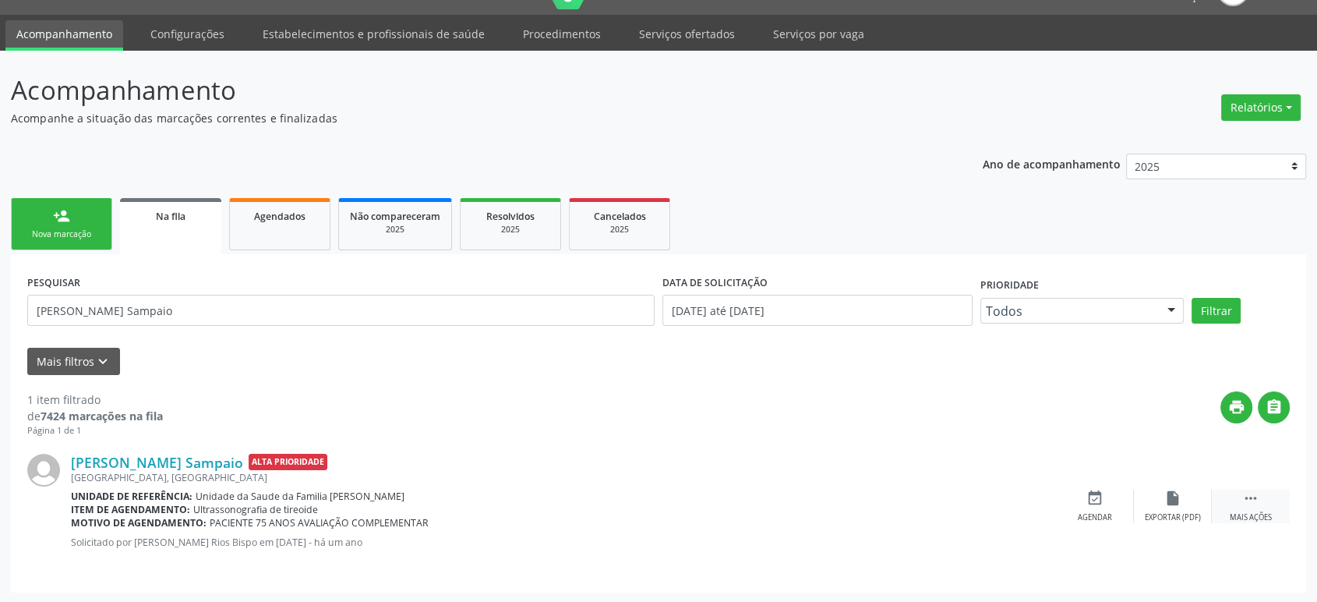
click at [1250, 498] on icon "" at bounding box center [1251, 498] width 17 height 17
click at [1091, 491] on icon "cancel" at bounding box center [1095, 498] width 17 height 17
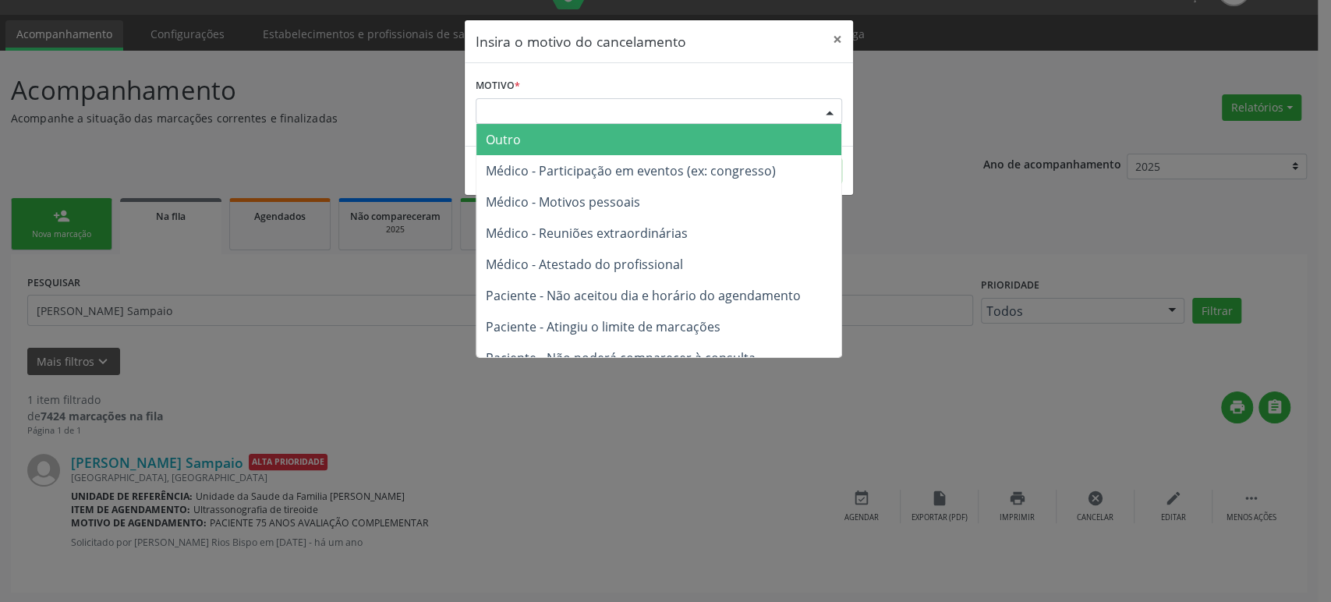
click at [596, 116] on div "Escolha o motivo" at bounding box center [659, 111] width 366 height 27
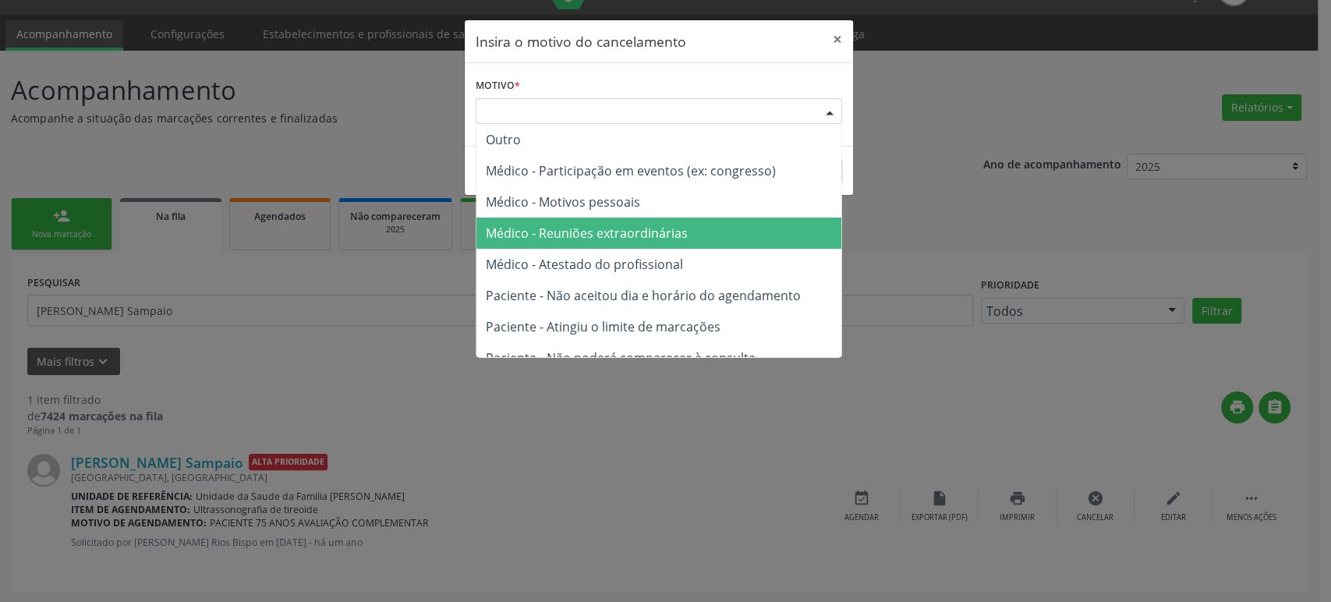
click at [597, 239] on span "Médico - Reuniões extraordinárias" at bounding box center [587, 233] width 202 height 17
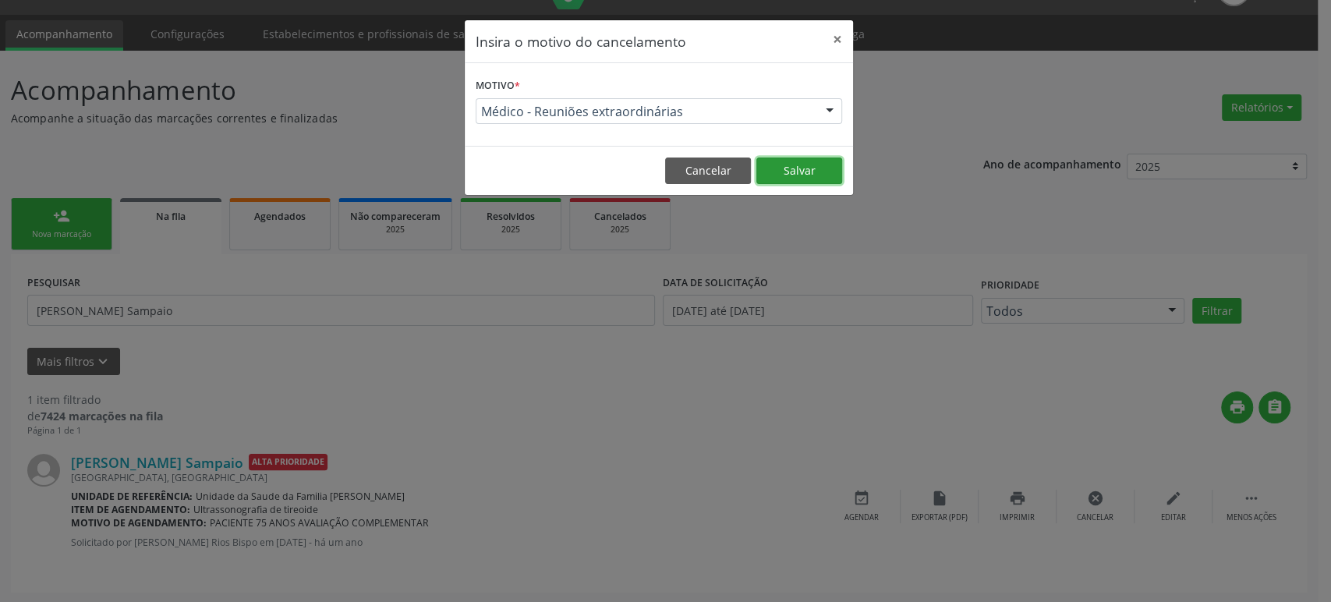
click at [776, 174] on button "Salvar" at bounding box center [799, 170] width 86 height 27
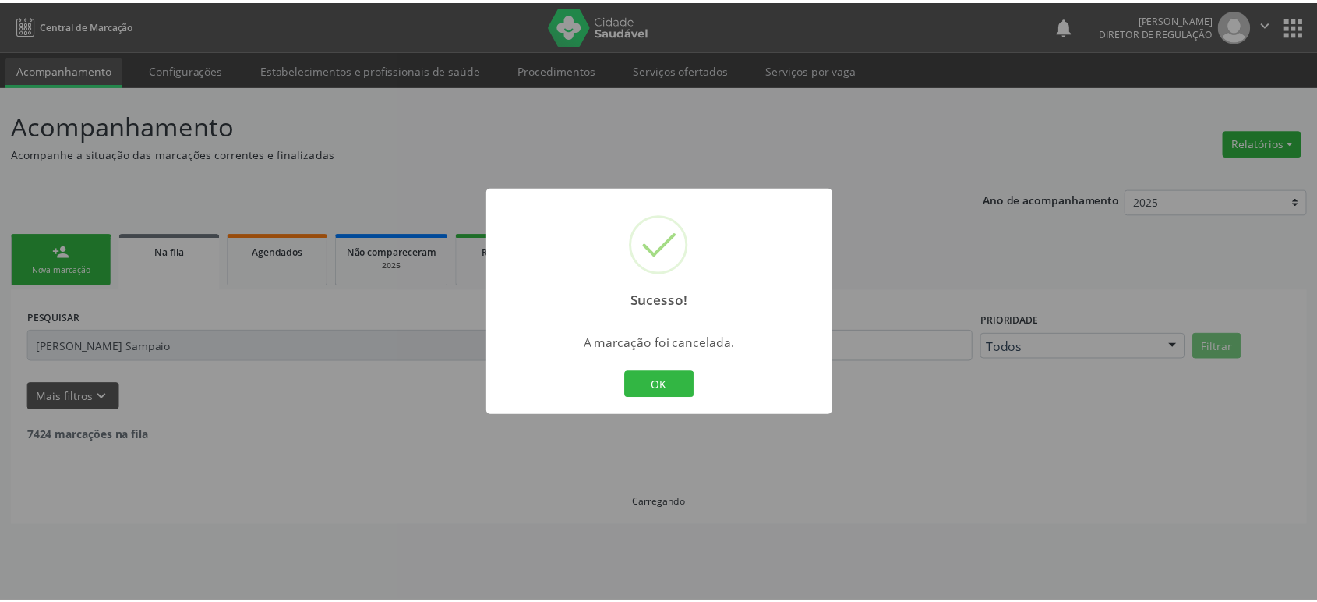
scroll to position [0, 0]
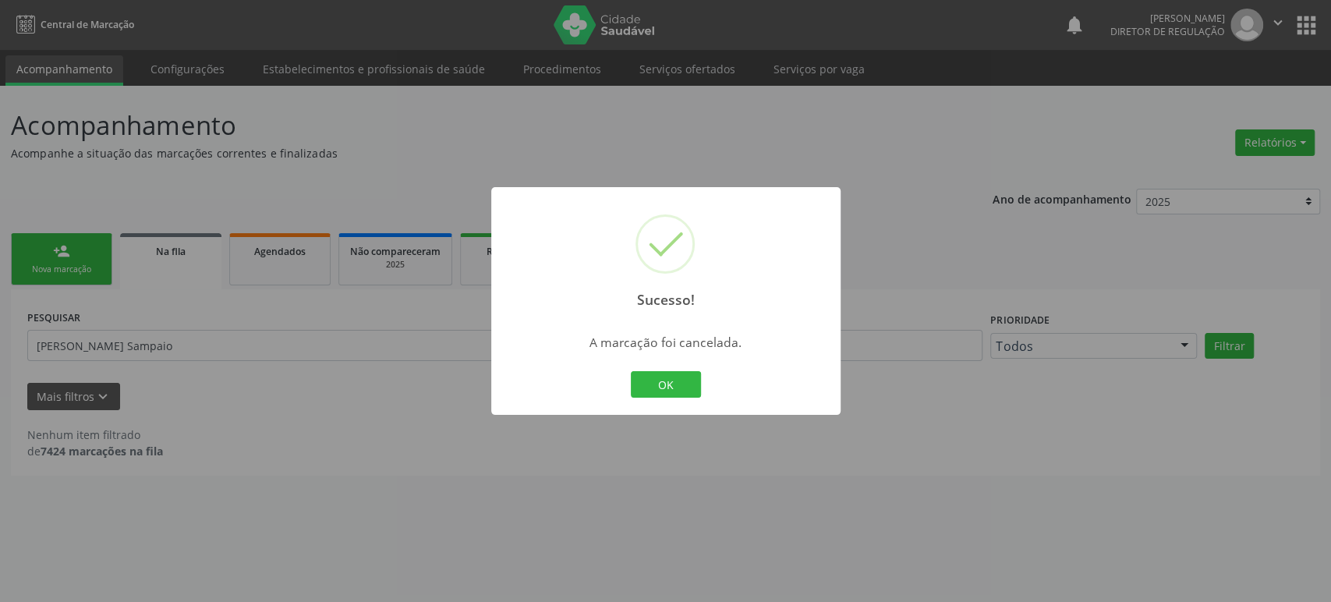
drag, startPoint x: 72, startPoint y: 320, endPoint x: 99, endPoint y: 335, distance: 31.0
click at [74, 321] on div "Sucesso! × A marcação foi cancelada. OK Cancel" at bounding box center [665, 301] width 1331 height 602
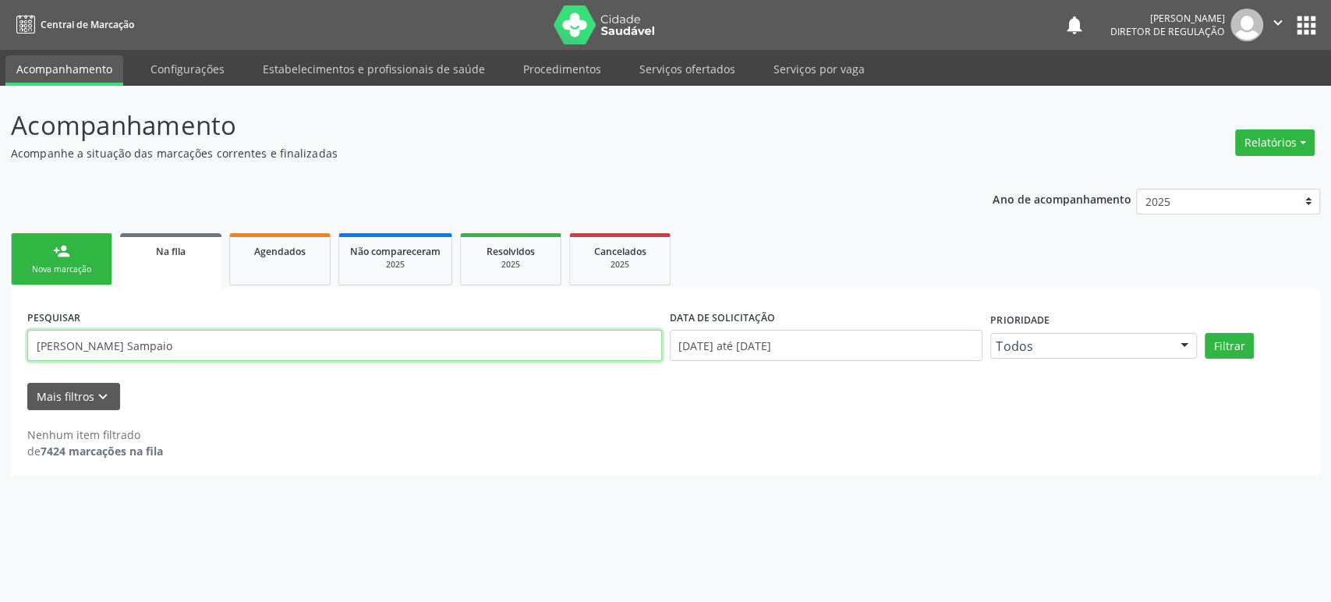
click at [111, 348] on input "[PERSON_NAME] Sampaio" at bounding box center [344, 345] width 635 height 31
paste input "[PERSON_NAME]"
click at [1204, 333] on button "Filtrar" at bounding box center [1228, 346] width 49 height 27
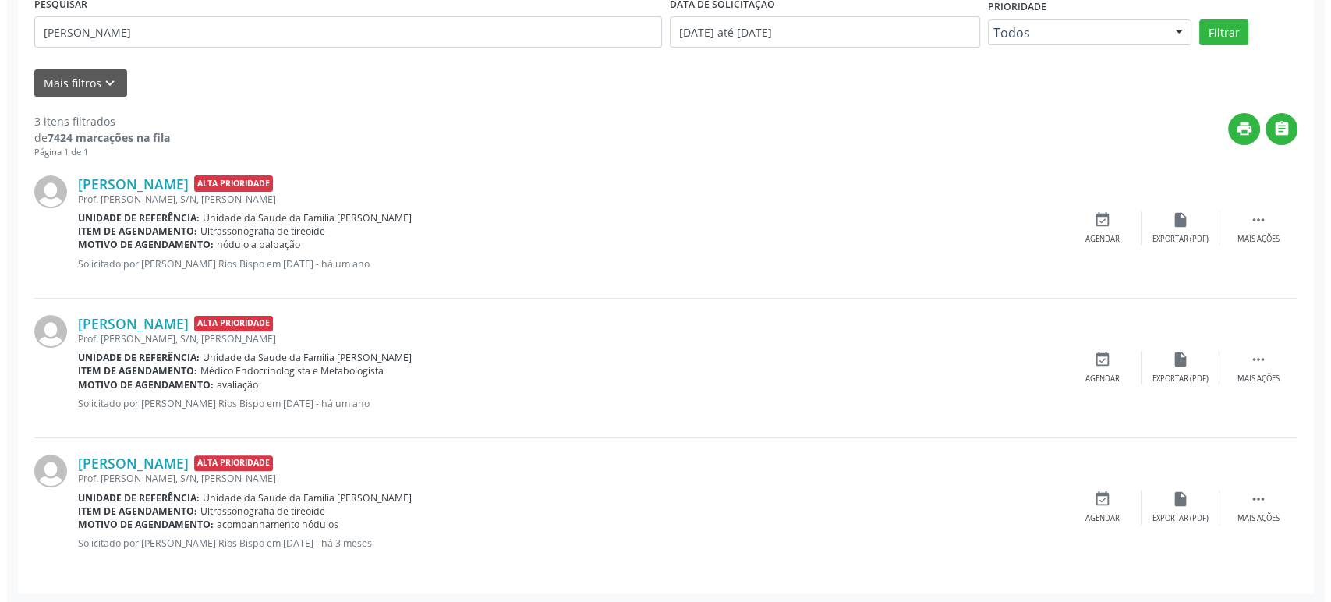
scroll to position [314, 0]
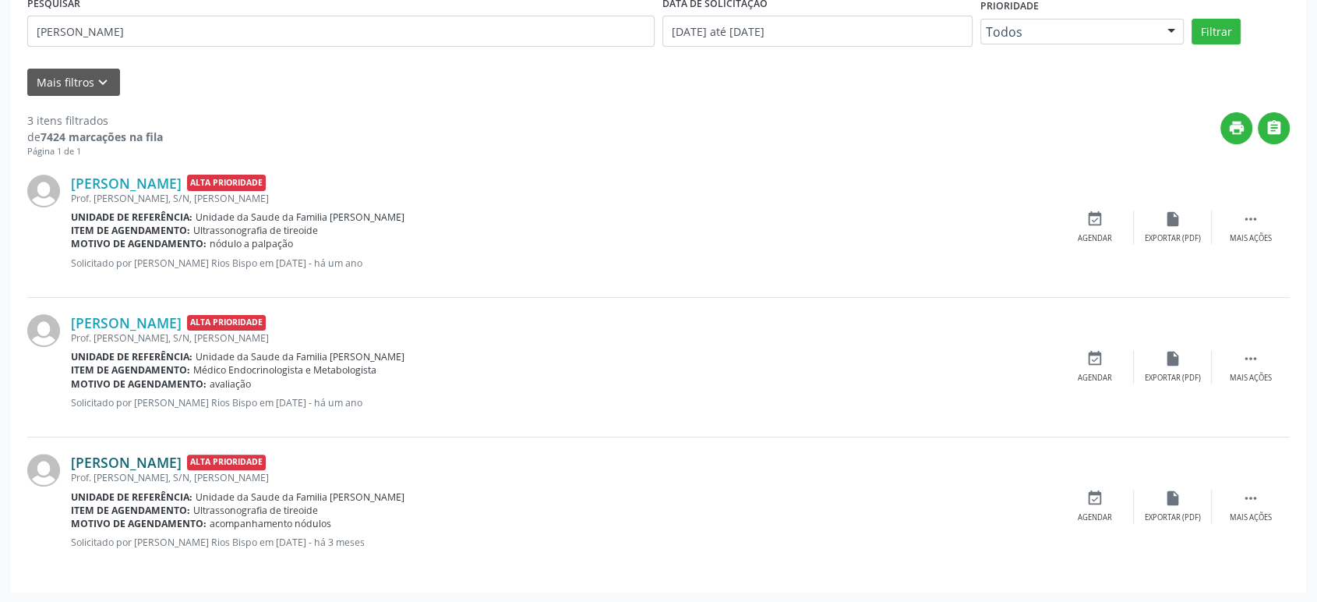
click at [154, 461] on link "[PERSON_NAME]" at bounding box center [126, 462] width 111 height 17
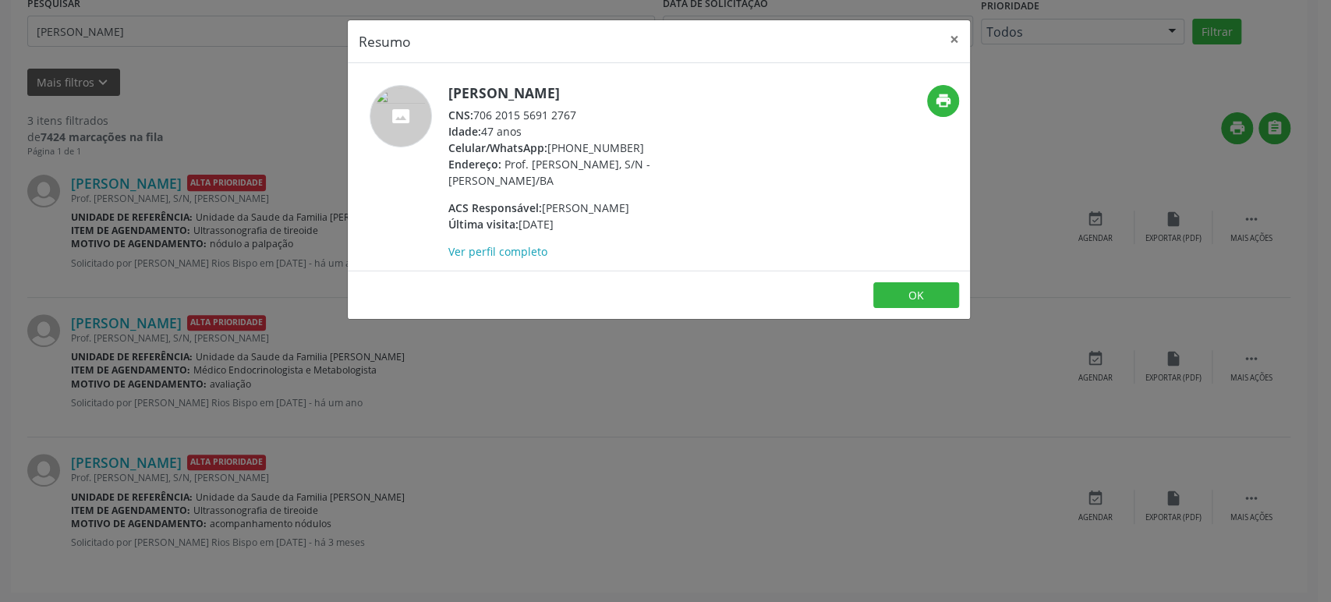
drag, startPoint x: 610, startPoint y: 144, endPoint x: 649, endPoint y: 143, distance: 39.0
click at [649, 143] on div "Celular/WhatsApp: (74) 99805-1559" at bounding box center [599, 148] width 303 height 16
copy div "[PHONE_NUMBER]"
click at [334, 398] on div "Resumo × [PERSON_NAME] CNS: 706 2015 5691 2767 Idade: 47 anos Celular/WhatsApp:…" at bounding box center [665, 301] width 1331 height 602
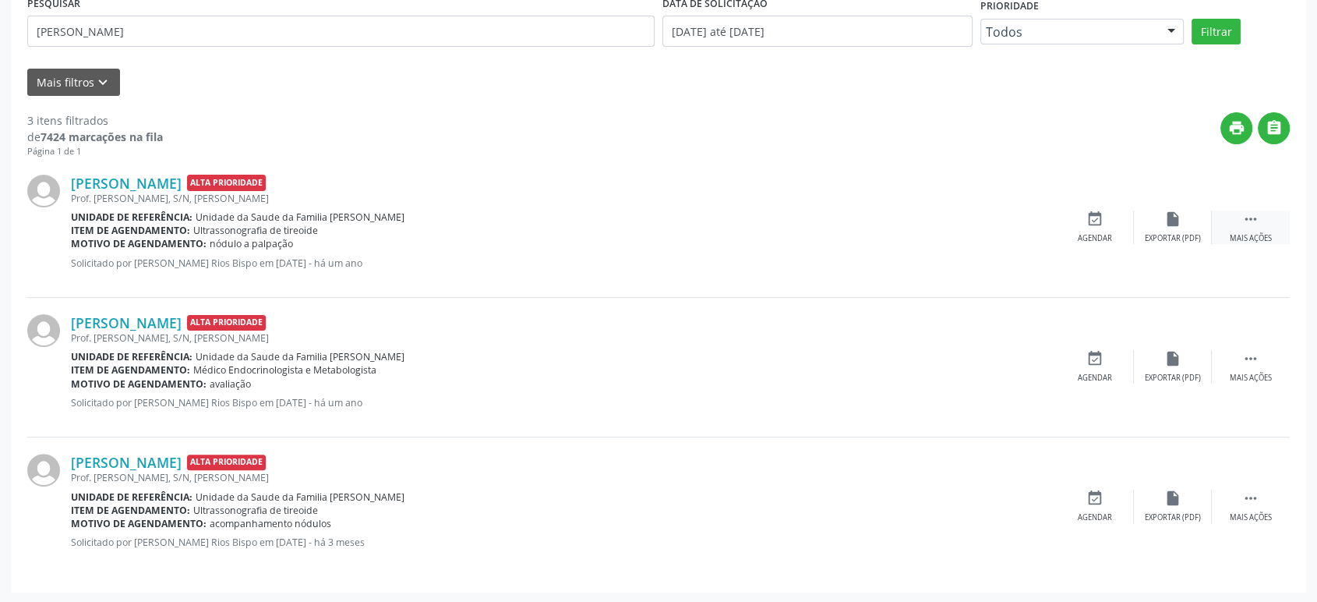
drag, startPoint x: 1264, startPoint y: 217, endPoint x: 1227, endPoint y: 225, distance: 38.2
click at [1266, 217] on div " Mais ações" at bounding box center [1251, 227] width 78 height 34
click at [1098, 225] on icon "cancel" at bounding box center [1095, 218] width 17 height 17
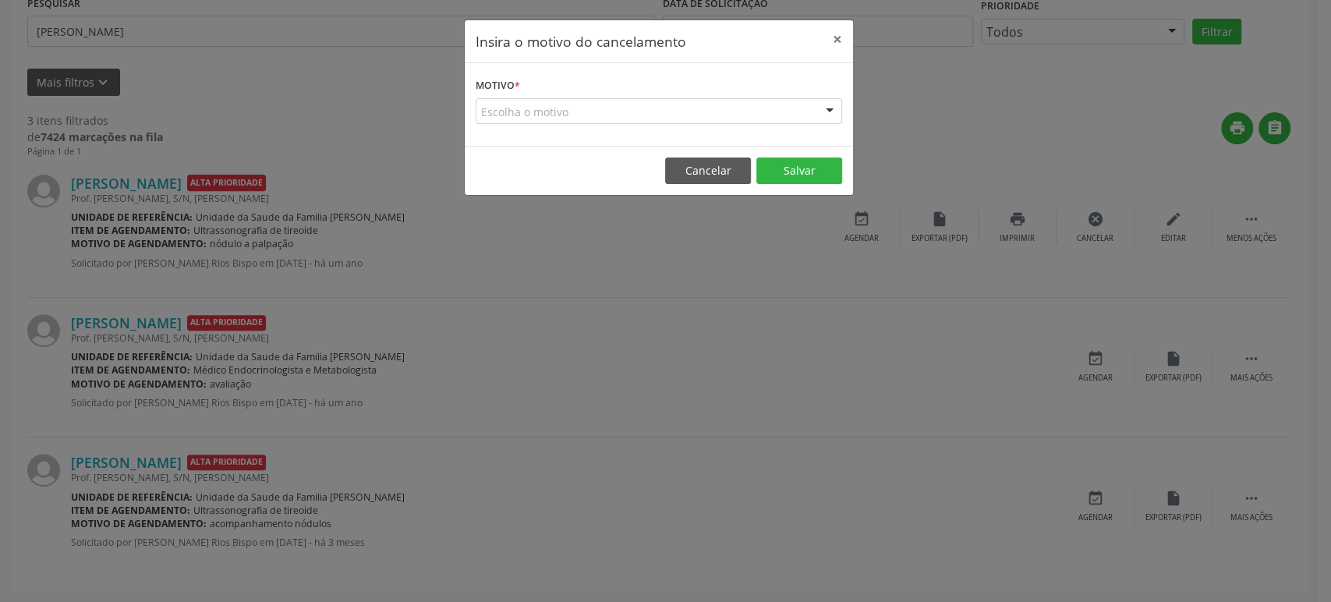
drag, startPoint x: 557, startPoint y: 109, endPoint x: 568, endPoint y: 122, distance: 17.1
click at [557, 110] on div "Escolha o motivo" at bounding box center [659, 111] width 366 height 27
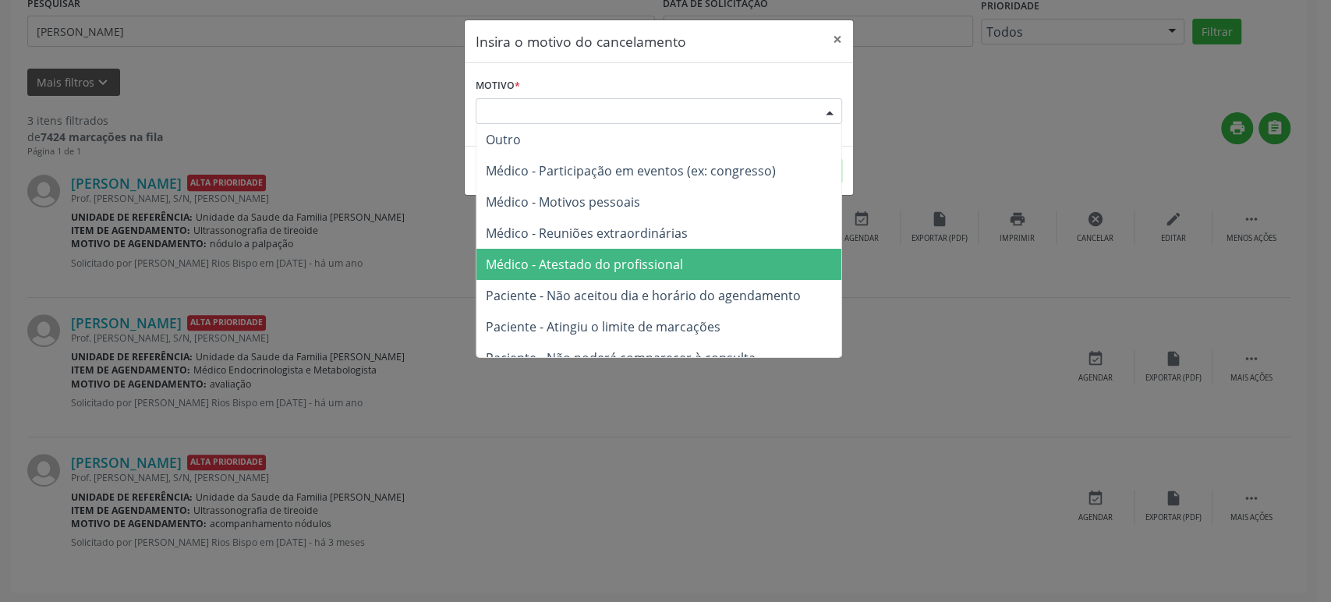
click at [630, 265] on span "Médico - Atestado do profissional" at bounding box center [584, 264] width 197 height 17
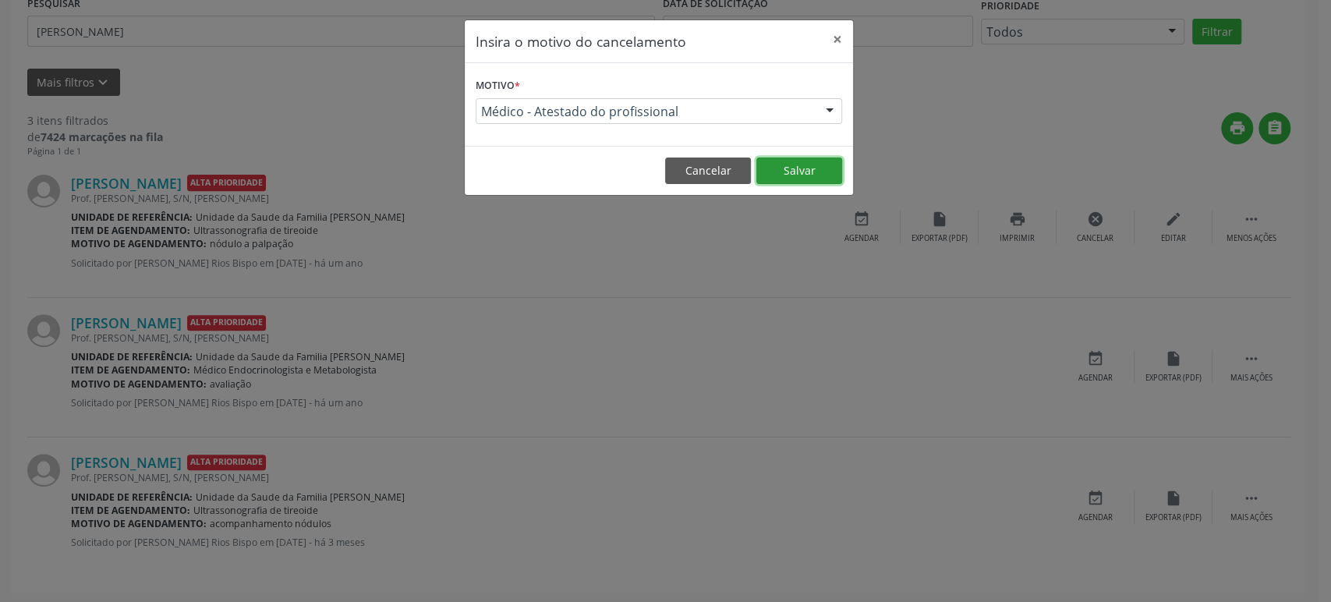
click at [791, 174] on button "Salvar" at bounding box center [799, 170] width 86 height 27
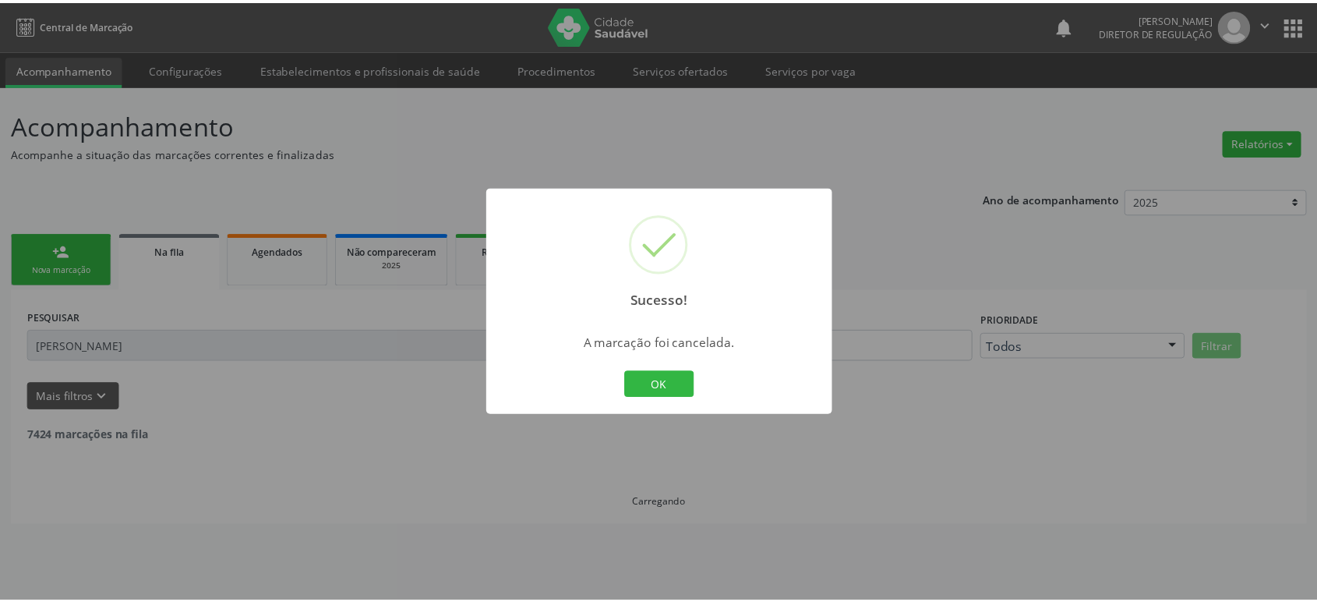
scroll to position [0, 0]
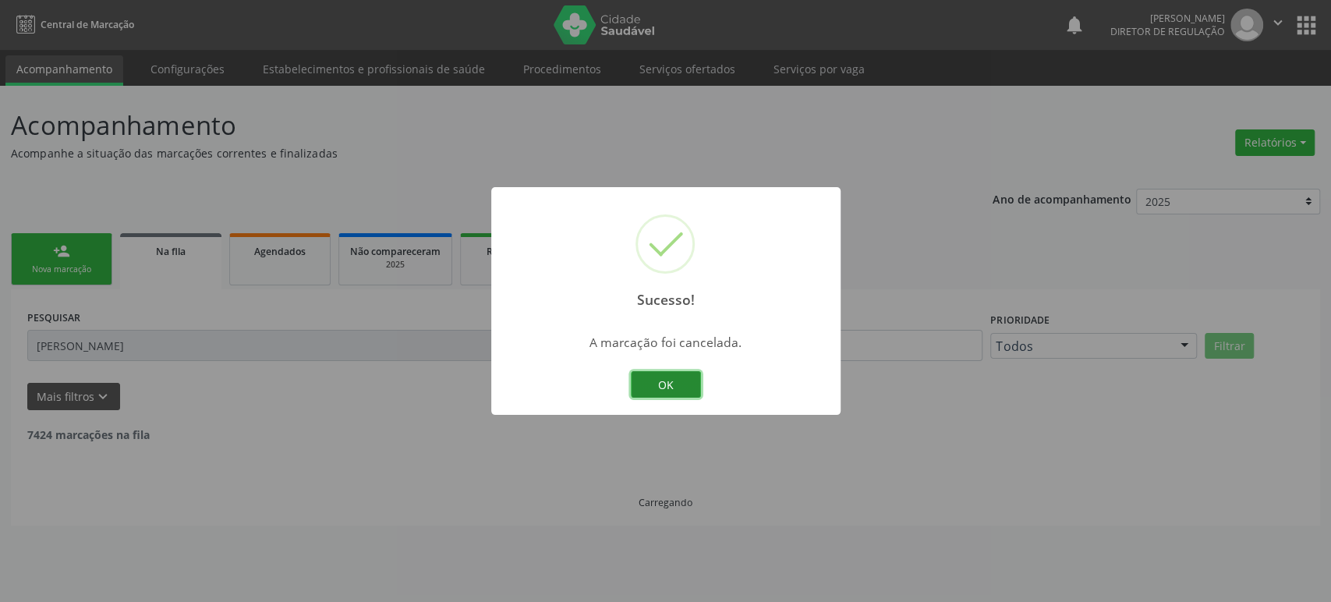
click at [669, 380] on button "OK" at bounding box center [666, 384] width 70 height 27
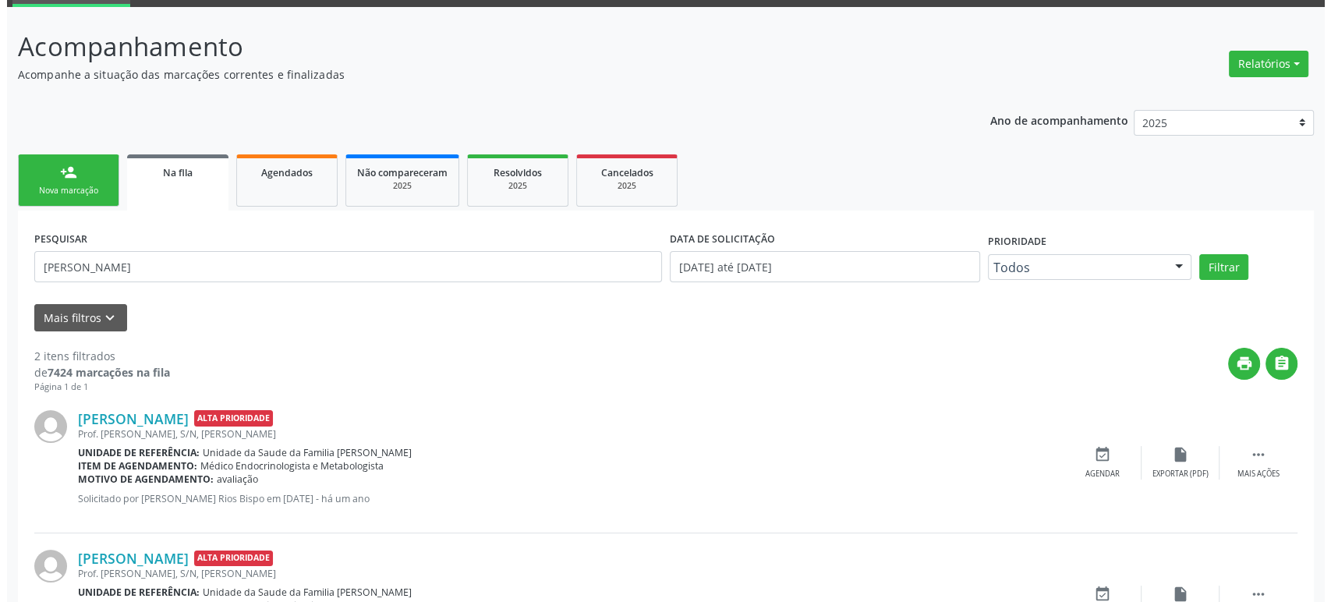
scroll to position [175, 0]
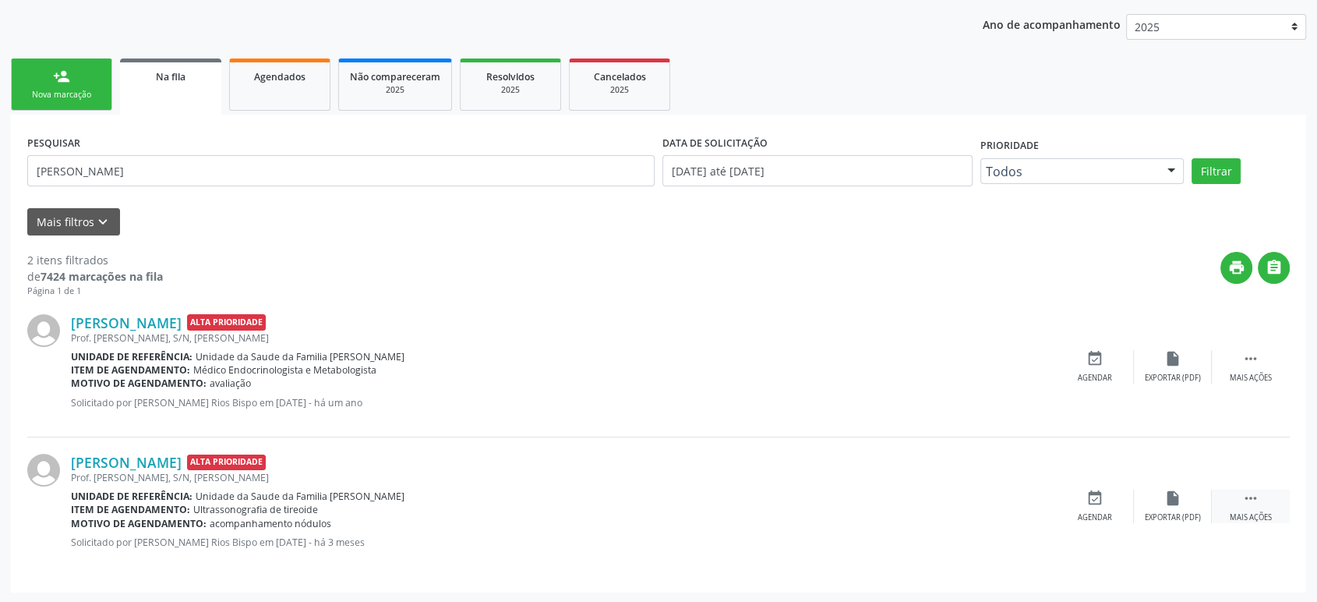
click at [1241, 498] on div " Mais ações" at bounding box center [1251, 507] width 78 height 34
click at [1098, 512] on div "Cancelar" at bounding box center [1095, 517] width 37 height 11
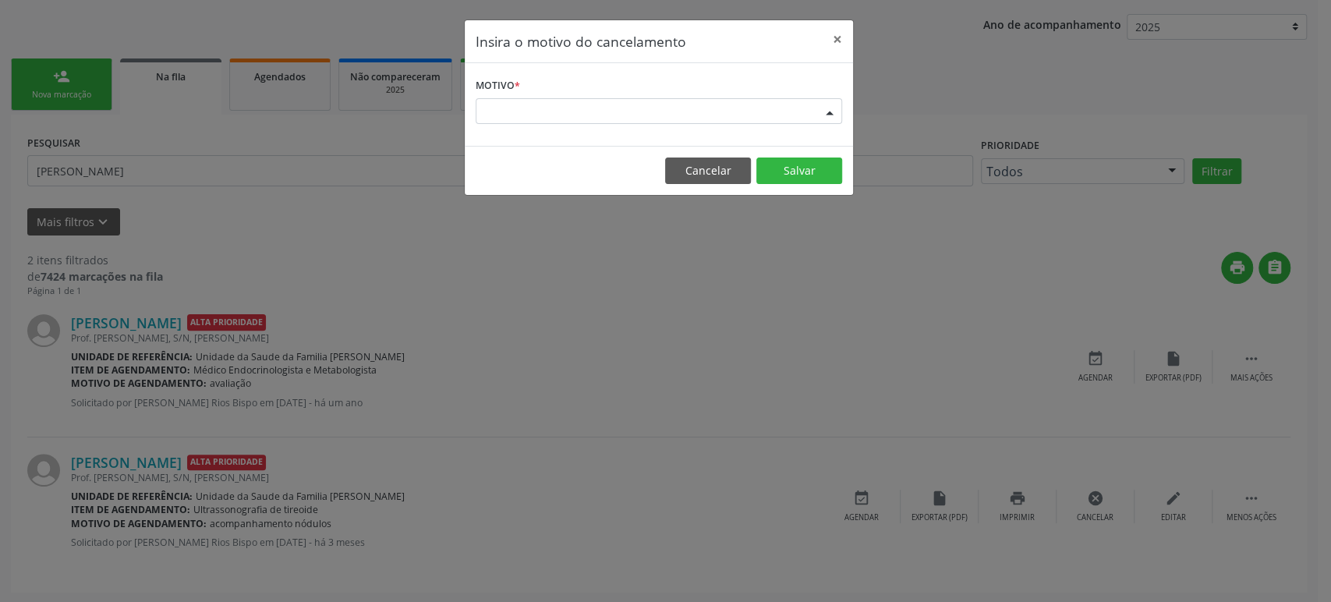
click at [498, 108] on div "Escolha o motivo" at bounding box center [659, 111] width 366 height 27
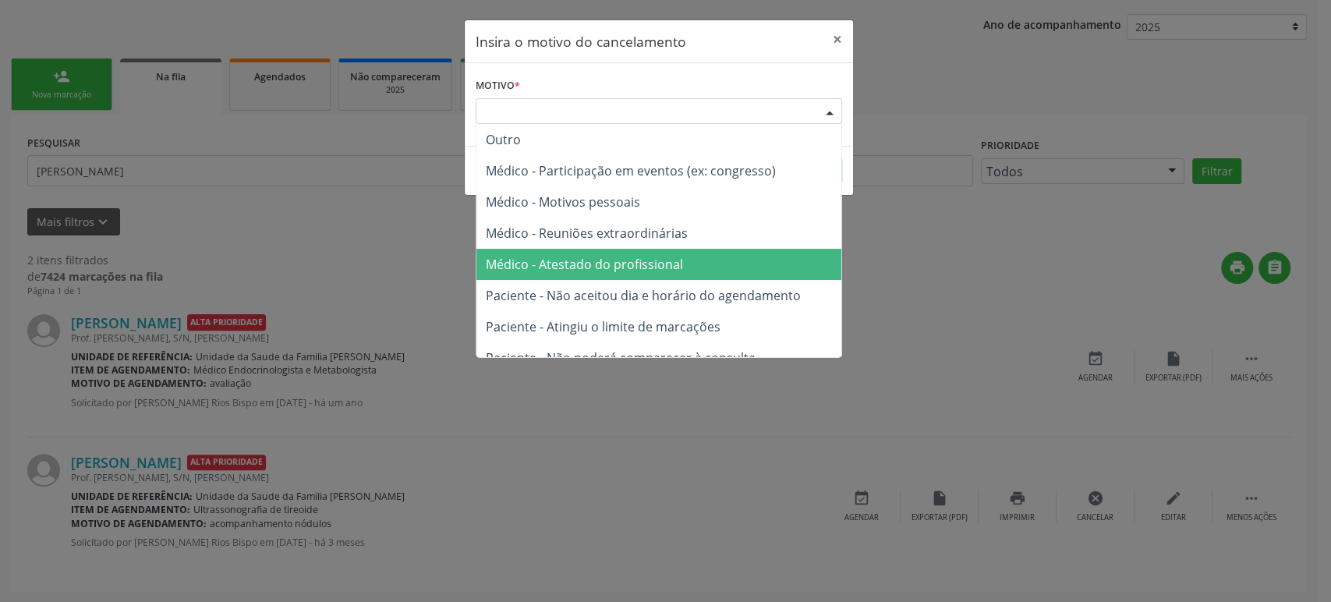
click at [577, 258] on span "Médico - Atestado do profissional" at bounding box center [584, 264] width 197 height 17
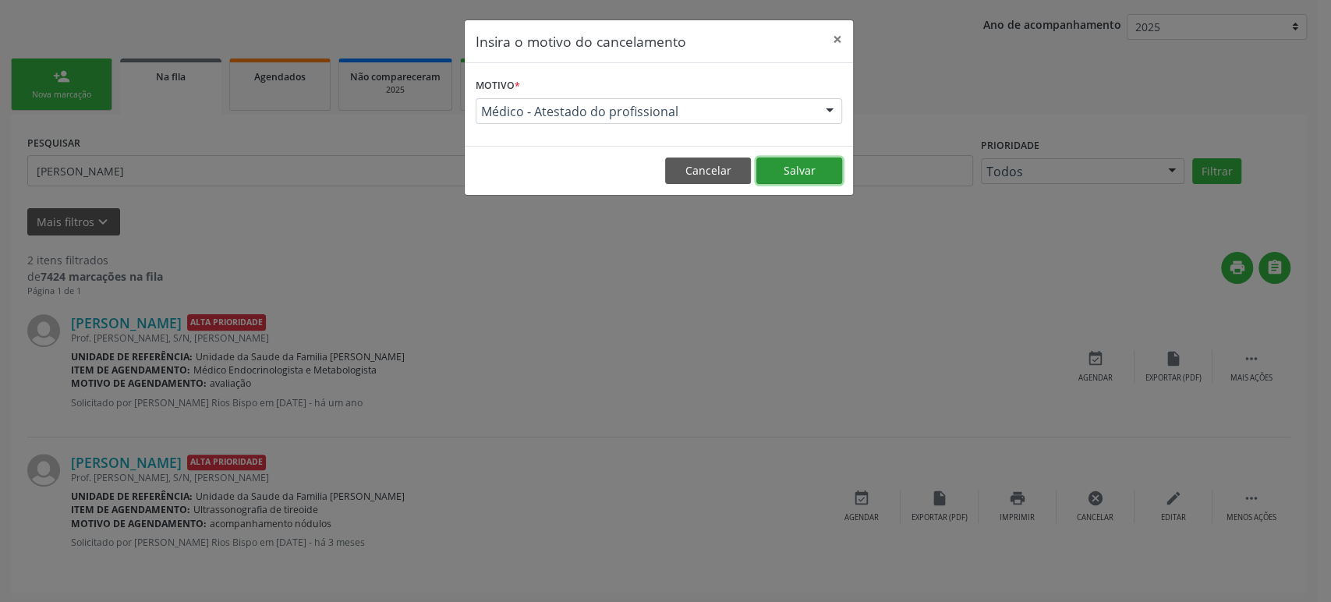
click at [799, 162] on button "Salvar" at bounding box center [799, 170] width 86 height 27
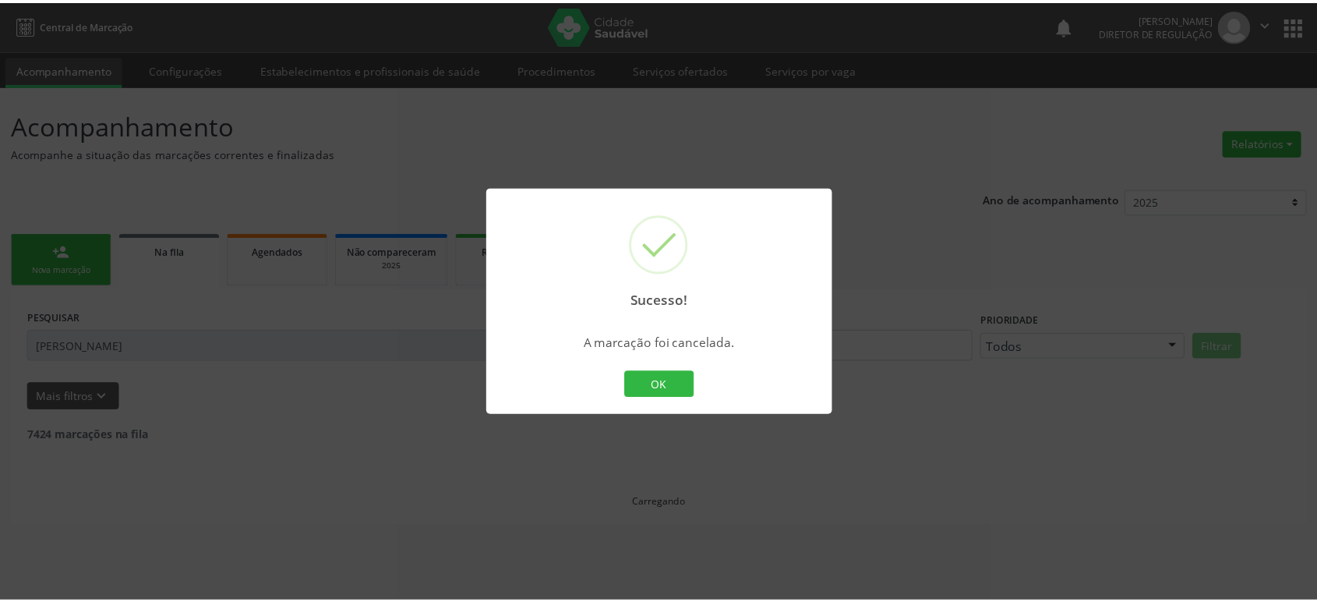
scroll to position [0, 0]
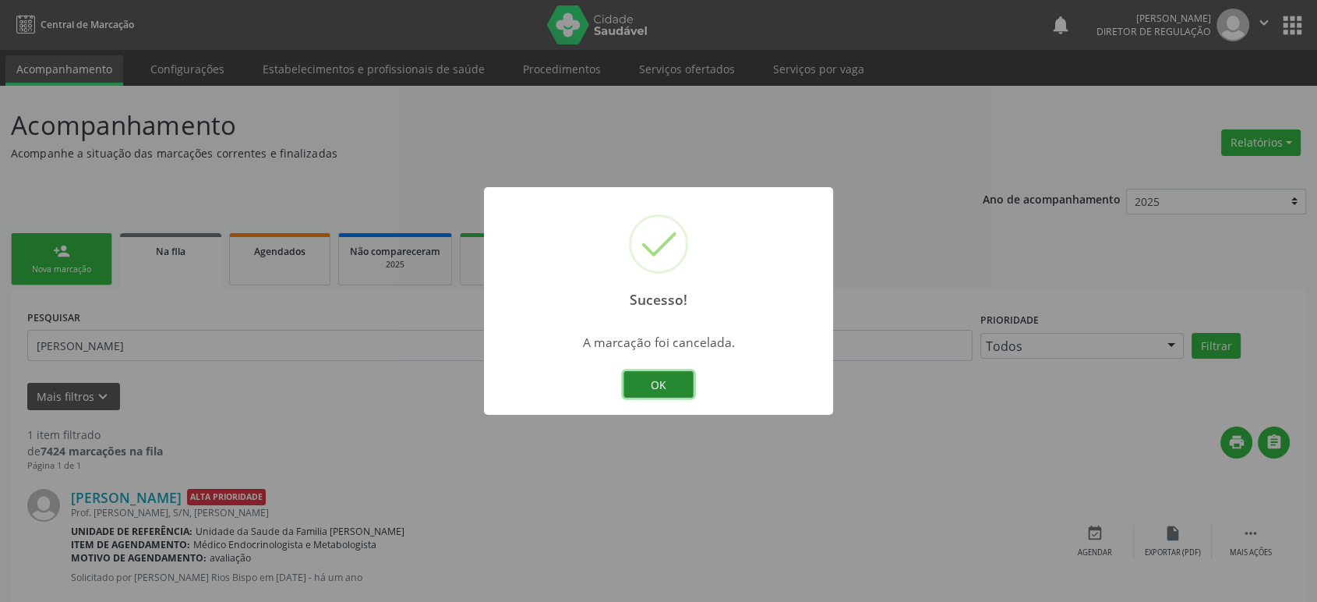
click at [680, 383] on button "OK" at bounding box center [659, 384] width 70 height 27
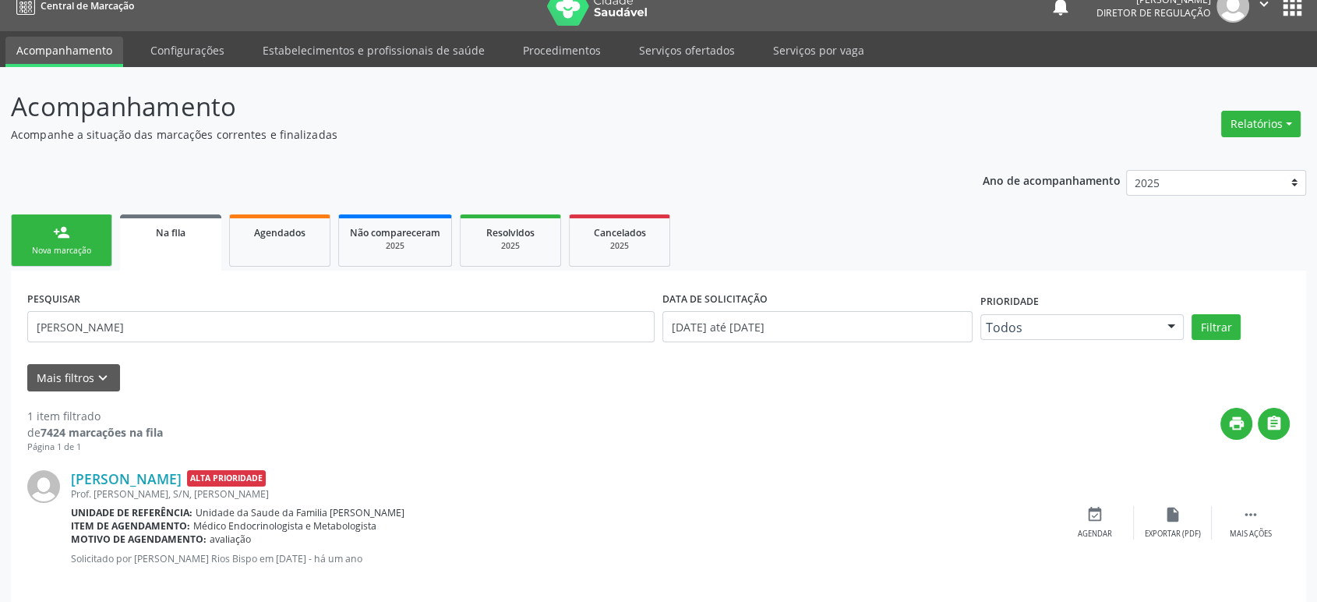
scroll to position [35, 0]
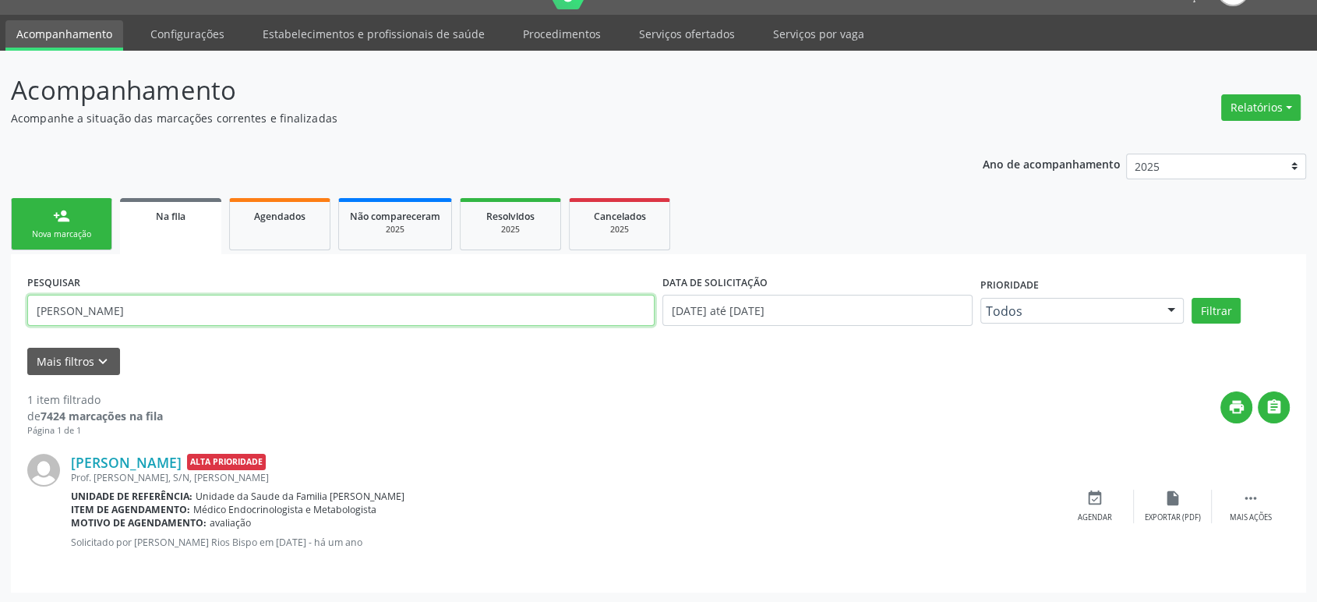
click at [81, 298] on input "[PERSON_NAME]" at bounding box center [341, 310] width 628 height 31
paste input "Edileide Alves Lima Nune"
click at [1192, 298] on button "Filtrar" at bounding box center [1216, 311] width 49 height 27
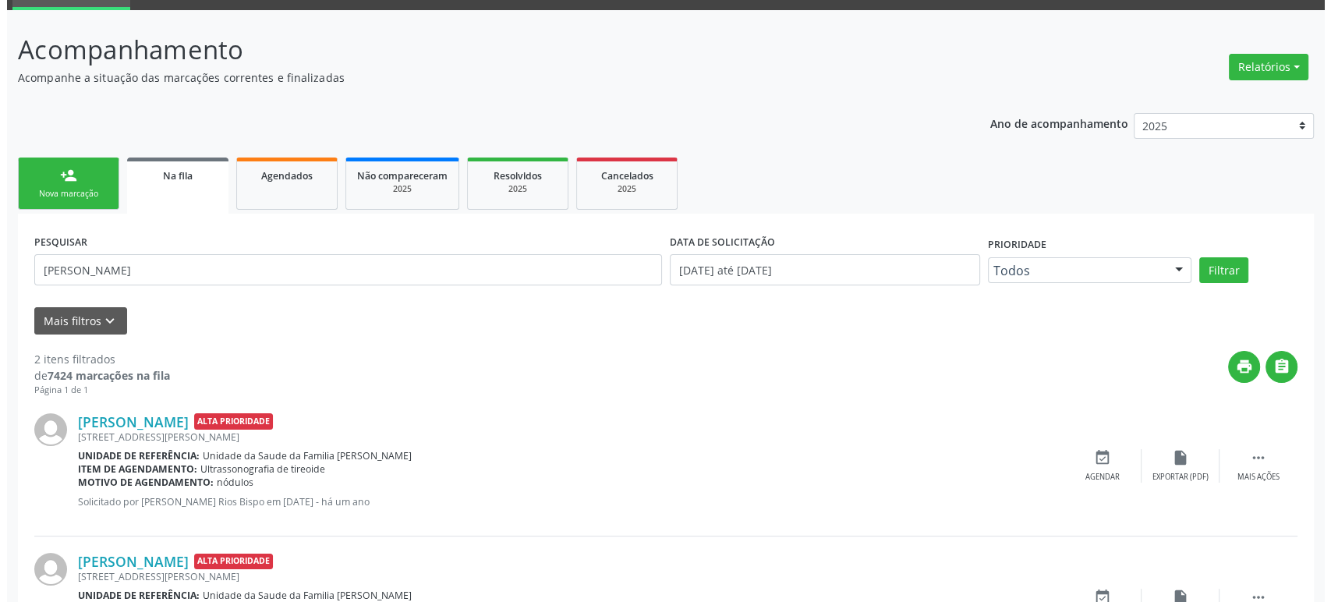
scroll to position [175, 0]
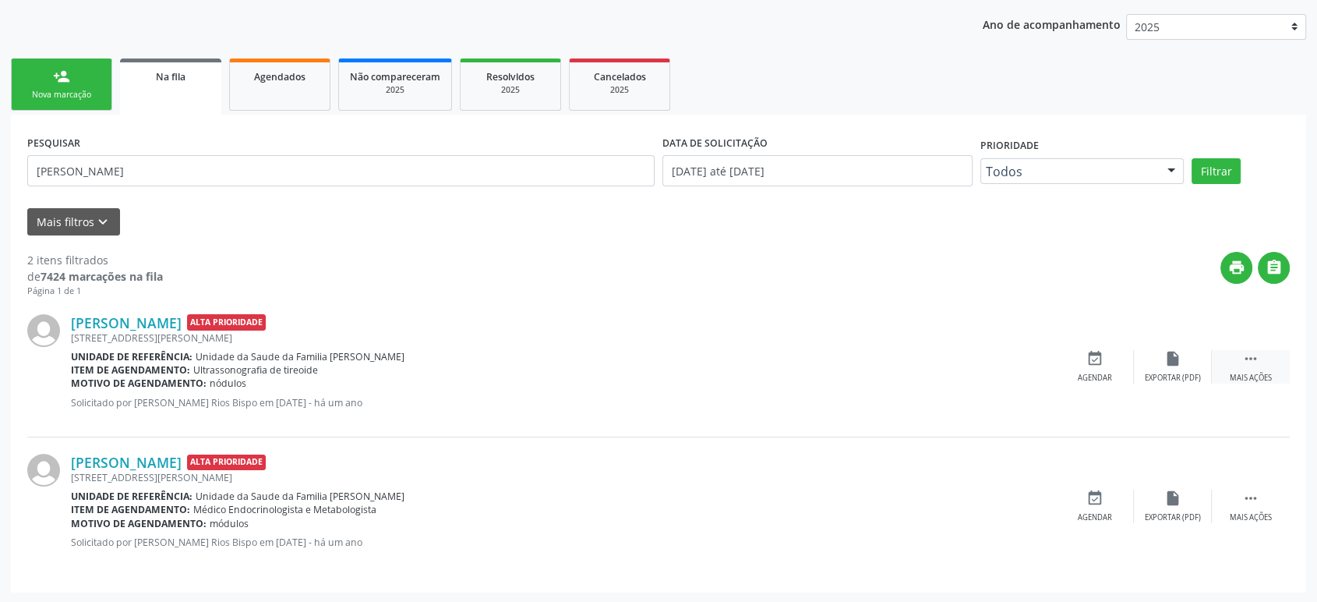
click at [1250, 362] on icon "" at bounding box center [1251, 358] width 17 height 17
click at [1102, 360] on icon "cancel" at bounding box center [1095, 358] width 17 height 17
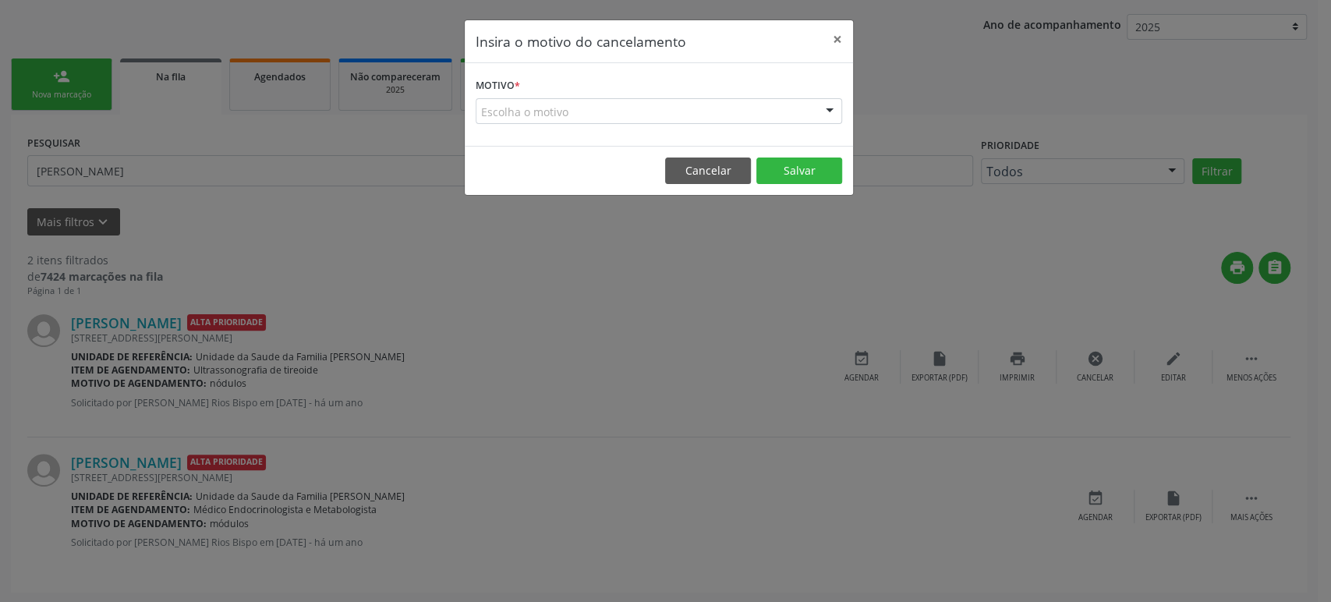
click at [592, 123] on div "Escolha o motivo" at bounding box center [659, 111] width 366 height 27
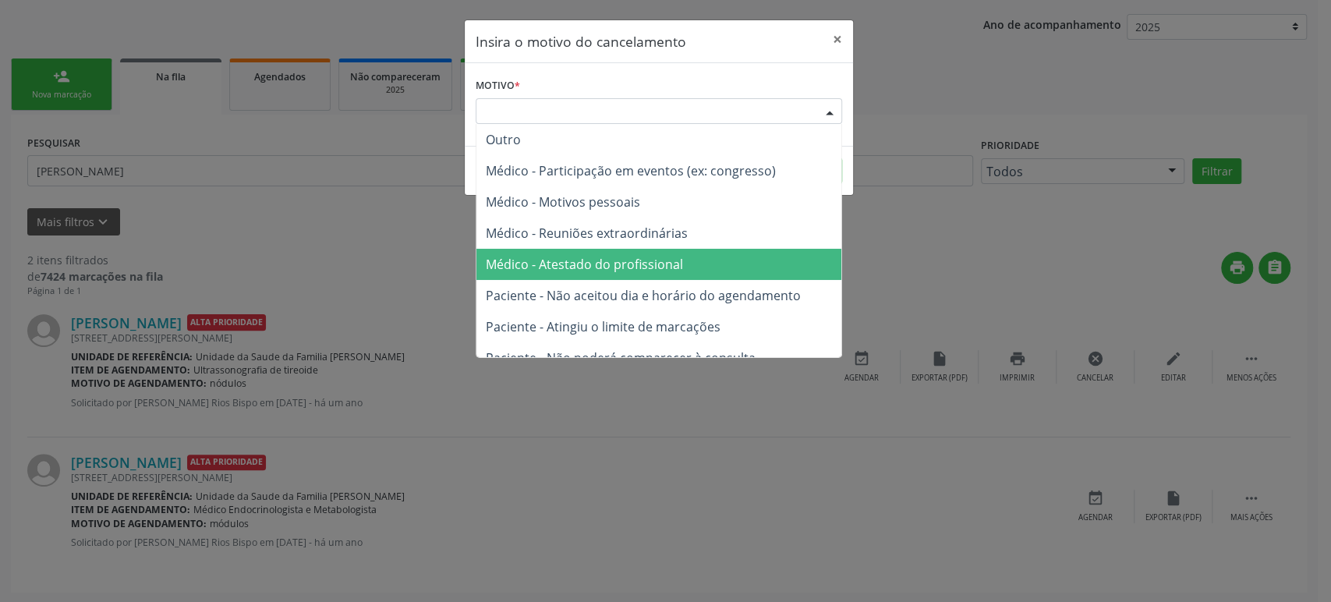
click at [592, 279] on span "Médico - Atestado do profissional" at bounding box center [658, 264] width 365 height 31
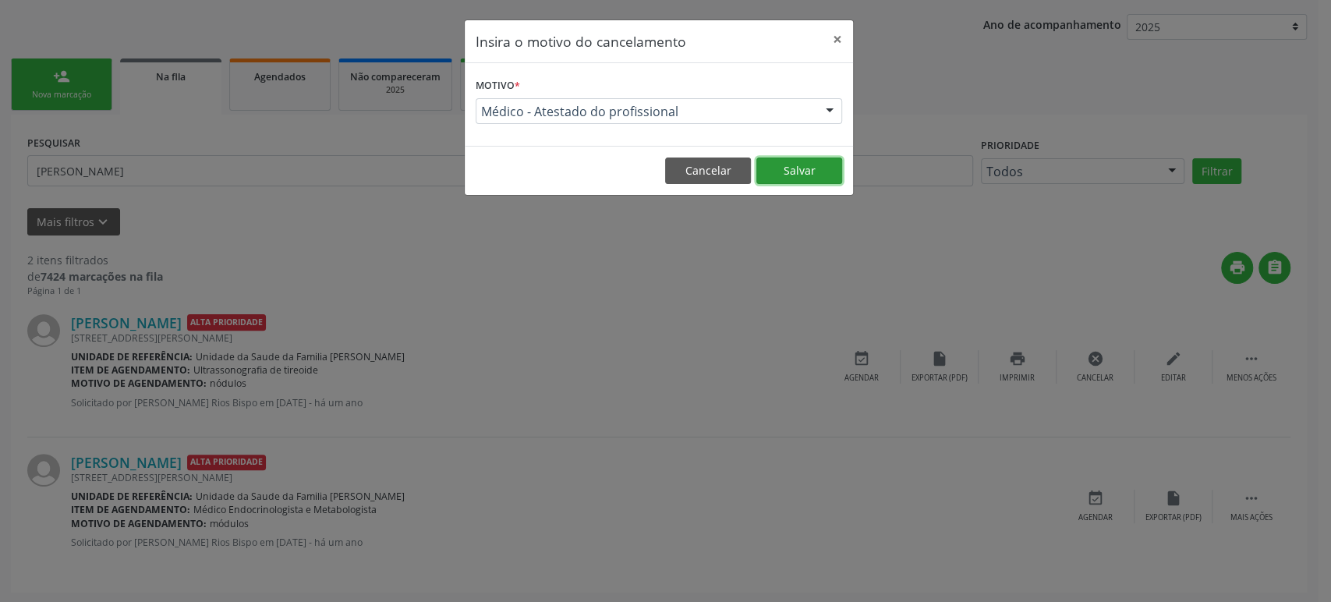
drag, startPoint x: 794, startPoint y: 170, endPoint x: 801, endPoint y: 182, distance: 14.3
click at [794, 170] on button "Salvar" at bounding box center [799, 170] width 86 height 27
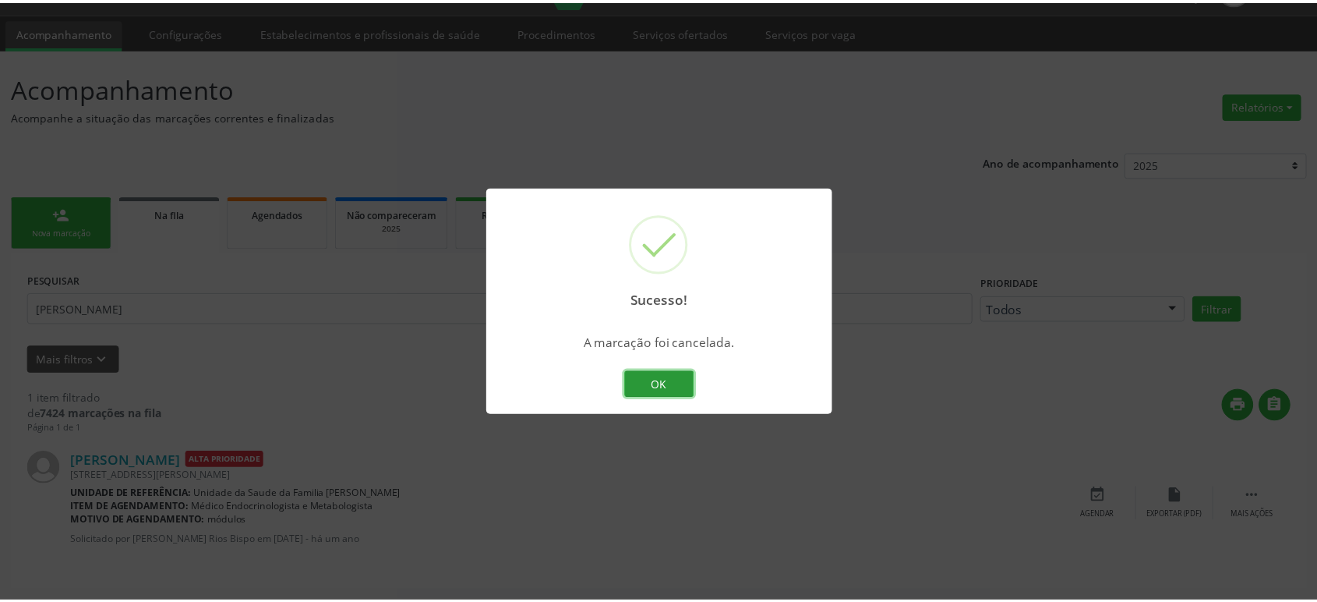
scroll to position [0, 0]
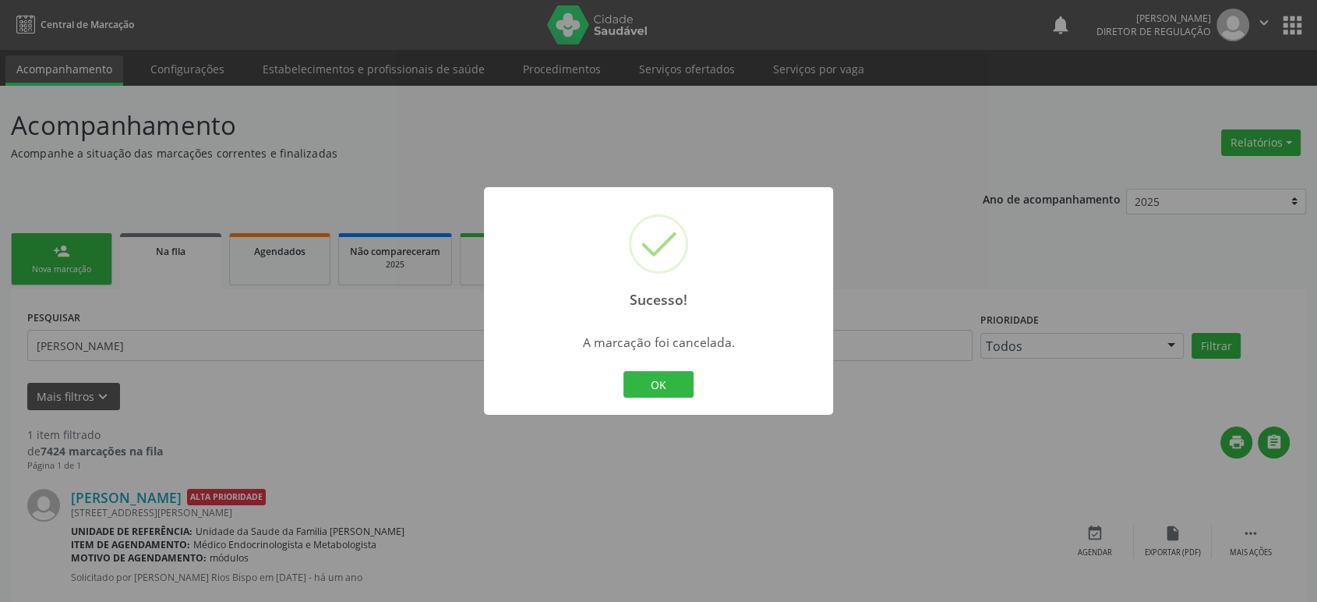
click at [118, 348] on div "Sucesso! × A marcação foi cancelada. OK Cancel" at bounding box center [658, 301] width 1317 height 602
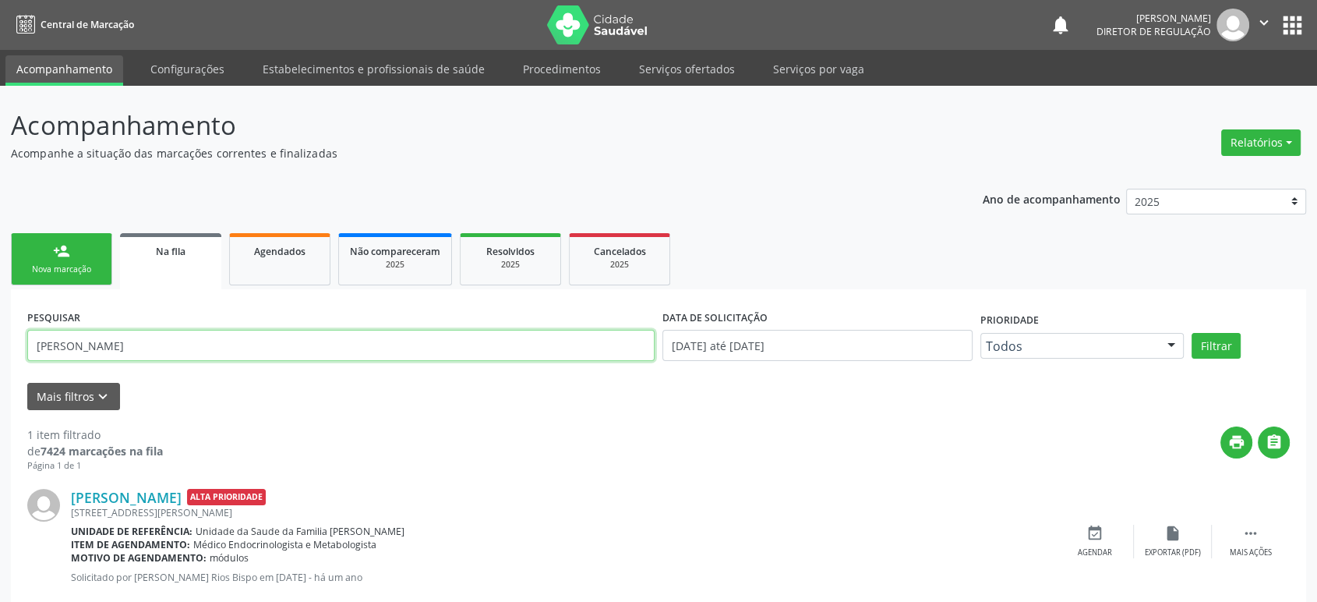
click at [130, 348] on input "[PERSON_NAME]" at bounding box center [341, 345] width 628 height 31
paste input "Joselito Ribeiro dos Santo"
click at [1192, 333] on button "Filtrar" at bounding box center [1216, 346] width 49 height 27
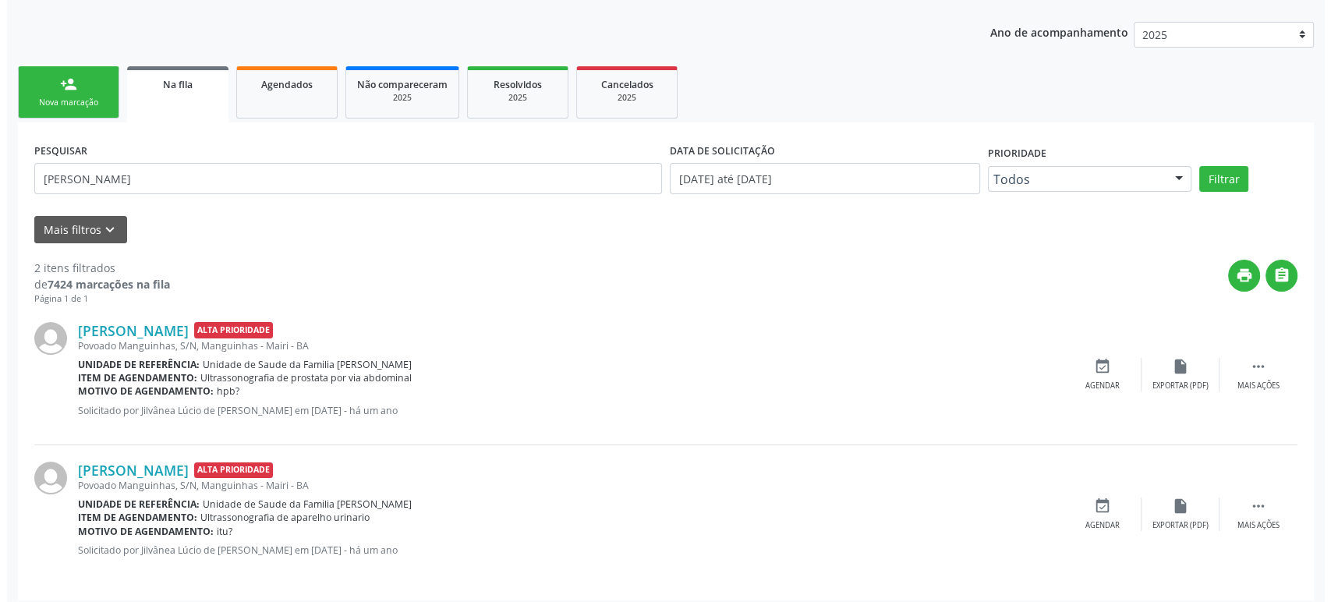
scroll to position [175, 0]
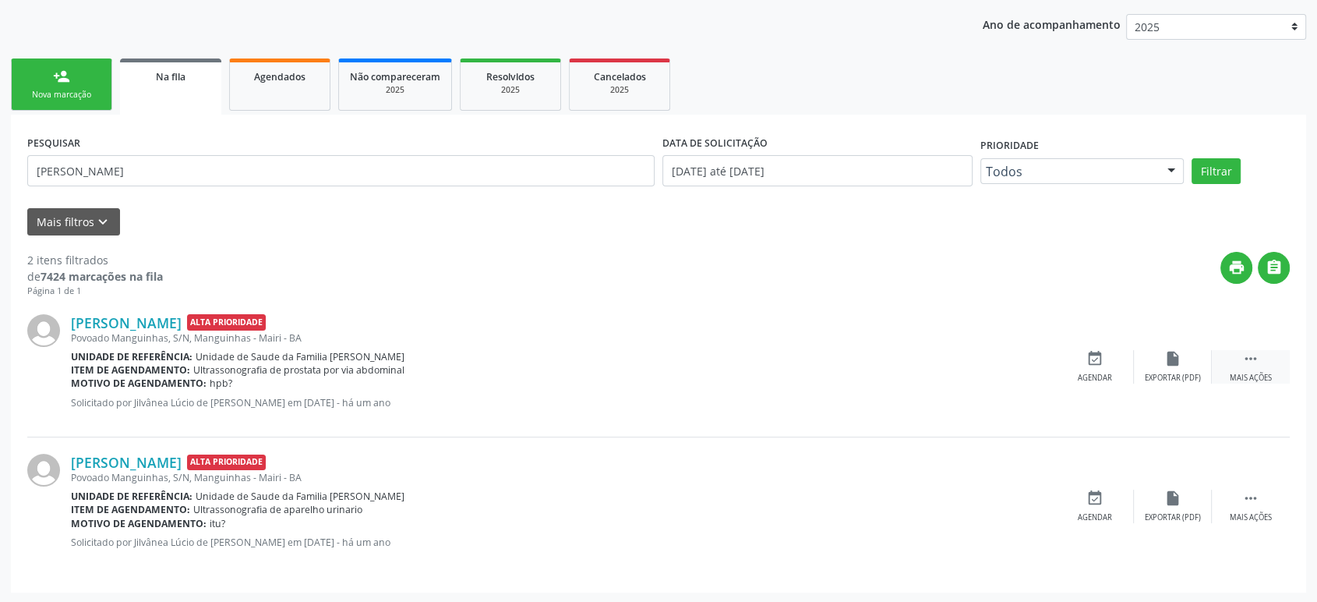
click at [1255, 358] on icon "" at bounding box center [1251, 358] width 17 height 17
click at [1092, 367] on div "cancel Cancelar" at bounding box center [1095, 367] width 78 height 34
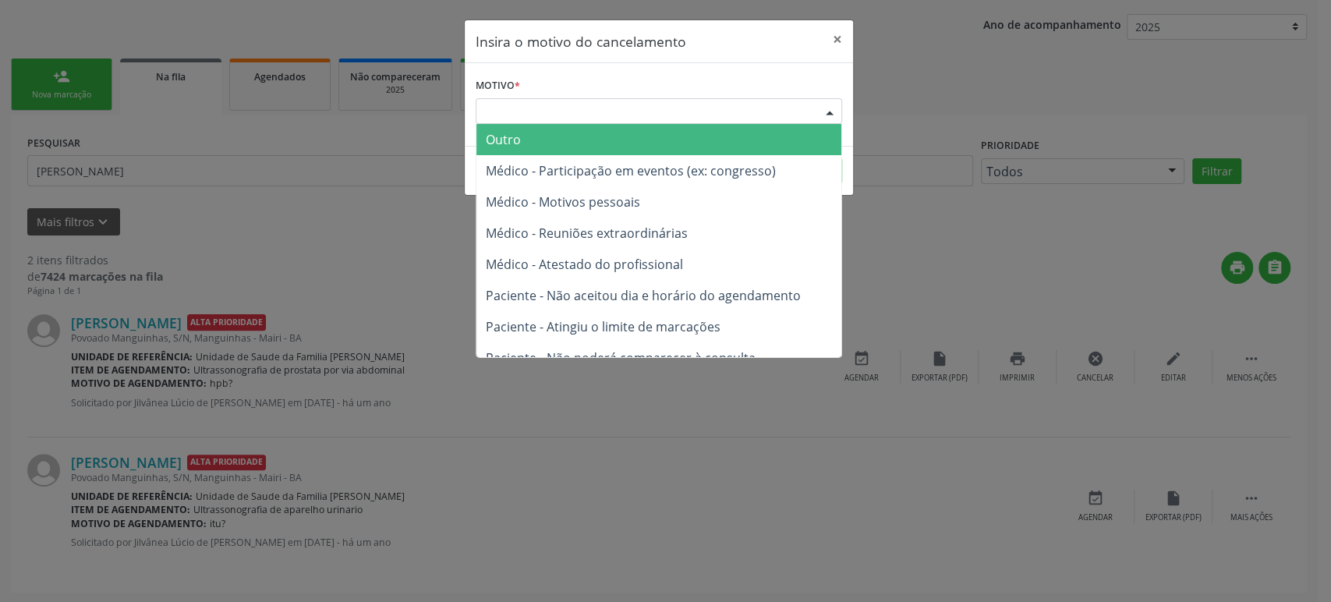
click at [620, 111] on div "Escolha o motivo" at bounding box center [659, 111] width 366 height 27
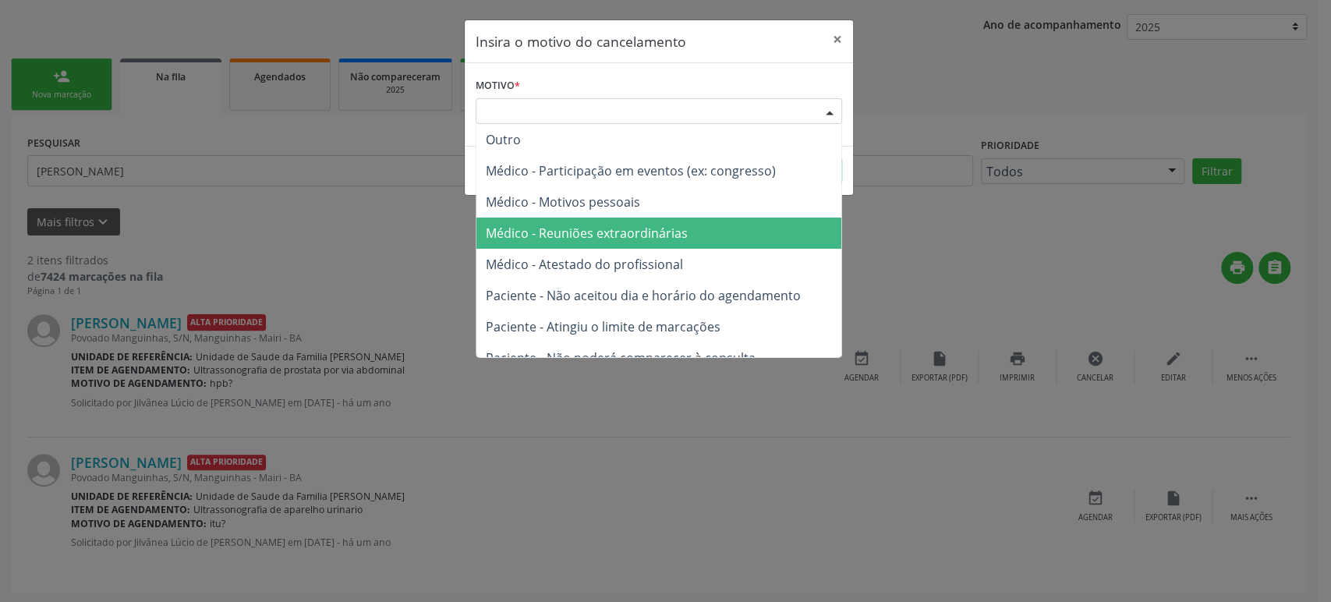
click at [624, 241] on span "Médico - Reuniões extraordinárias" at bounding box center [587, 233] width 202 height 17
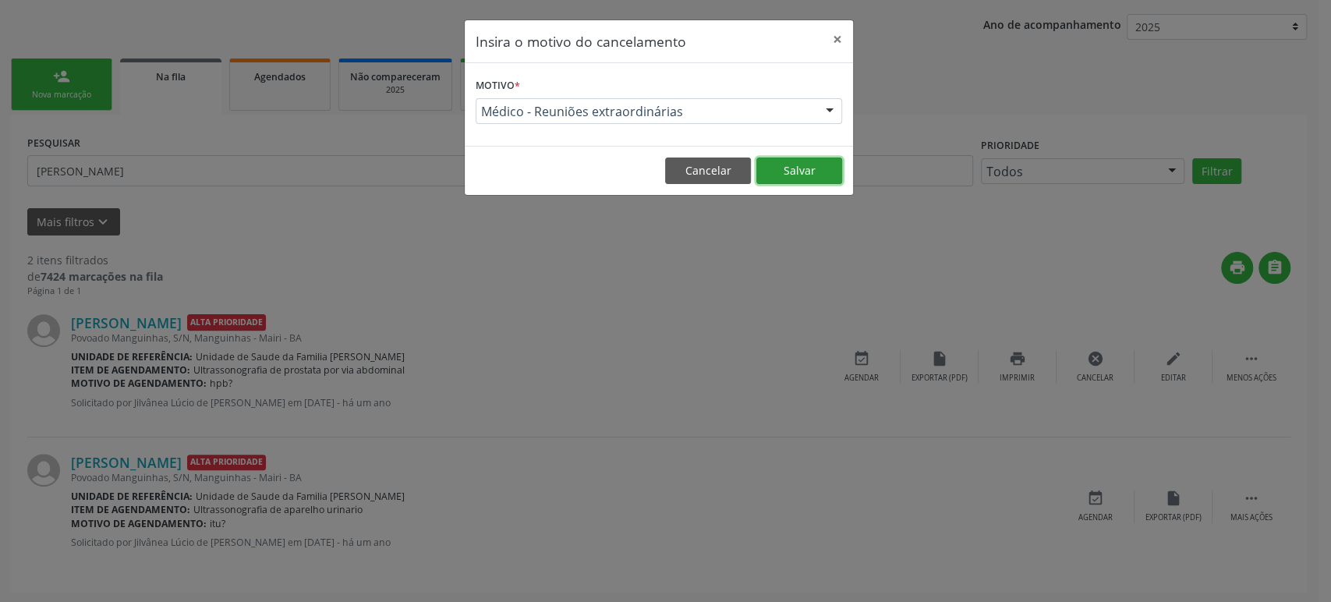
click at [797, 168] on button "Salvar" at bounding box center [799, 170] width 86 height 27
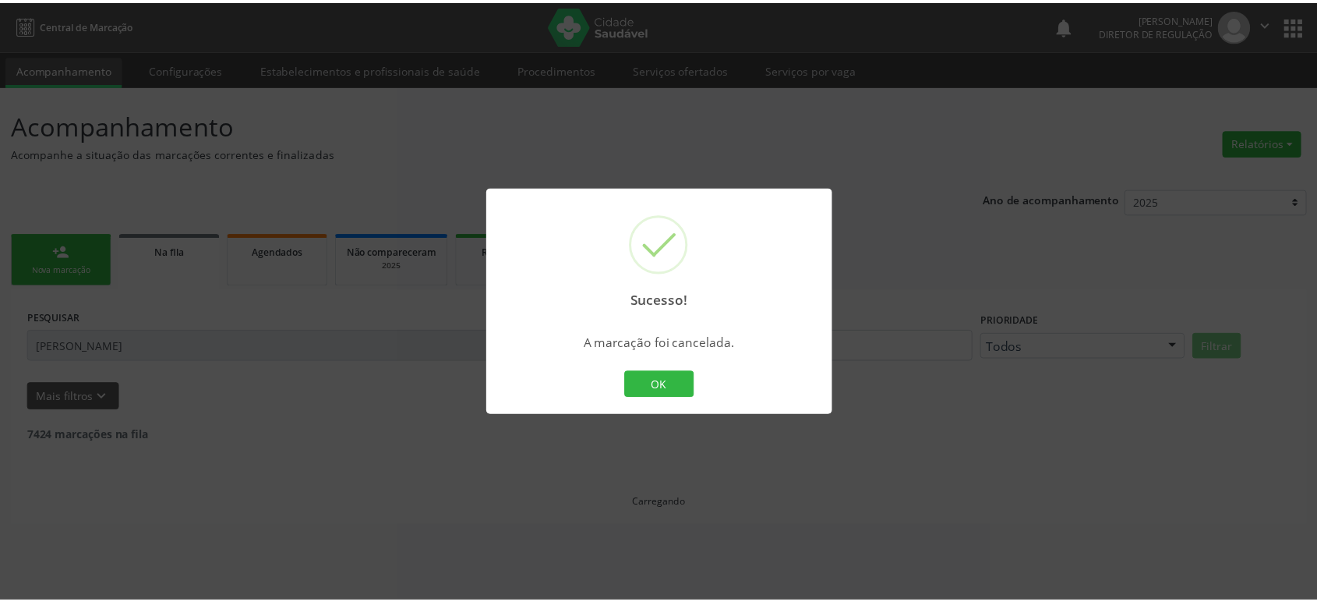
scroll to position [0, 0]
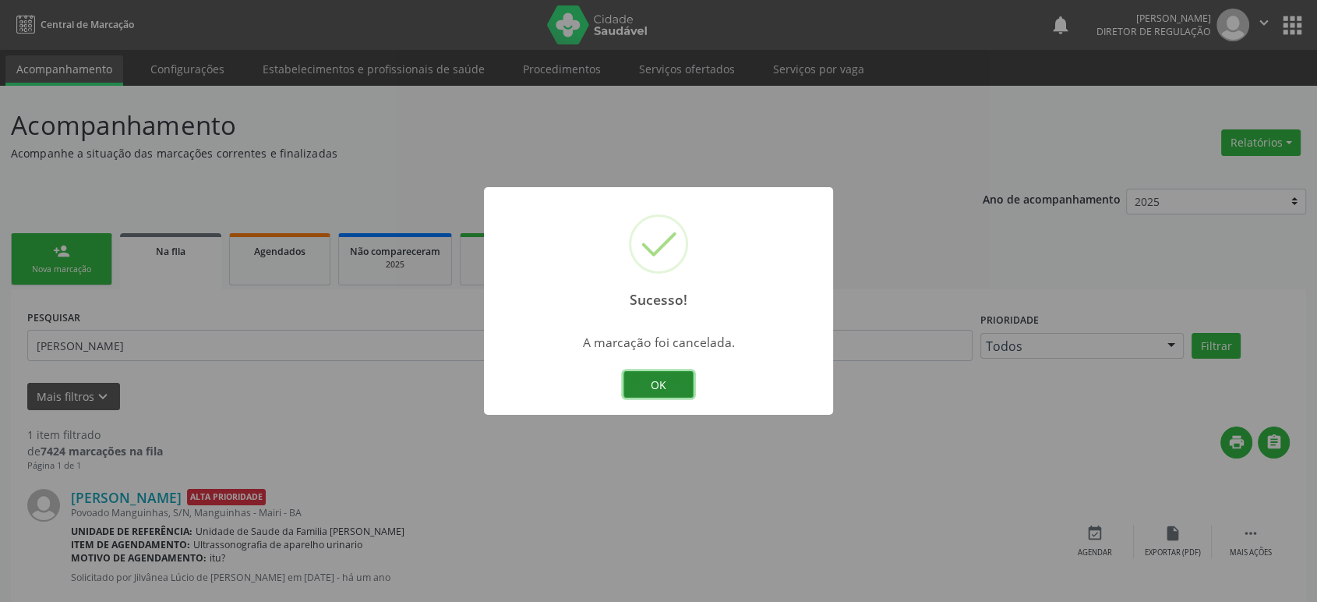
click at [685, 384] on button "OK" at bounding box center [659, 384] width 70 height 27
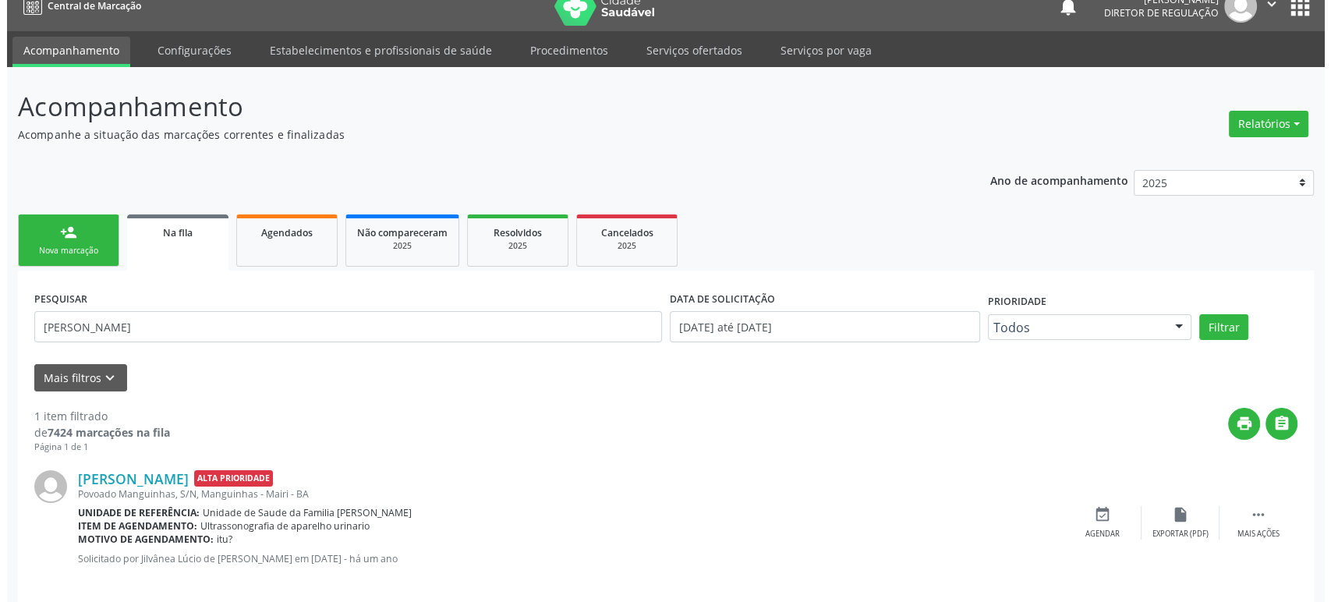
scroll to position [35, 0]
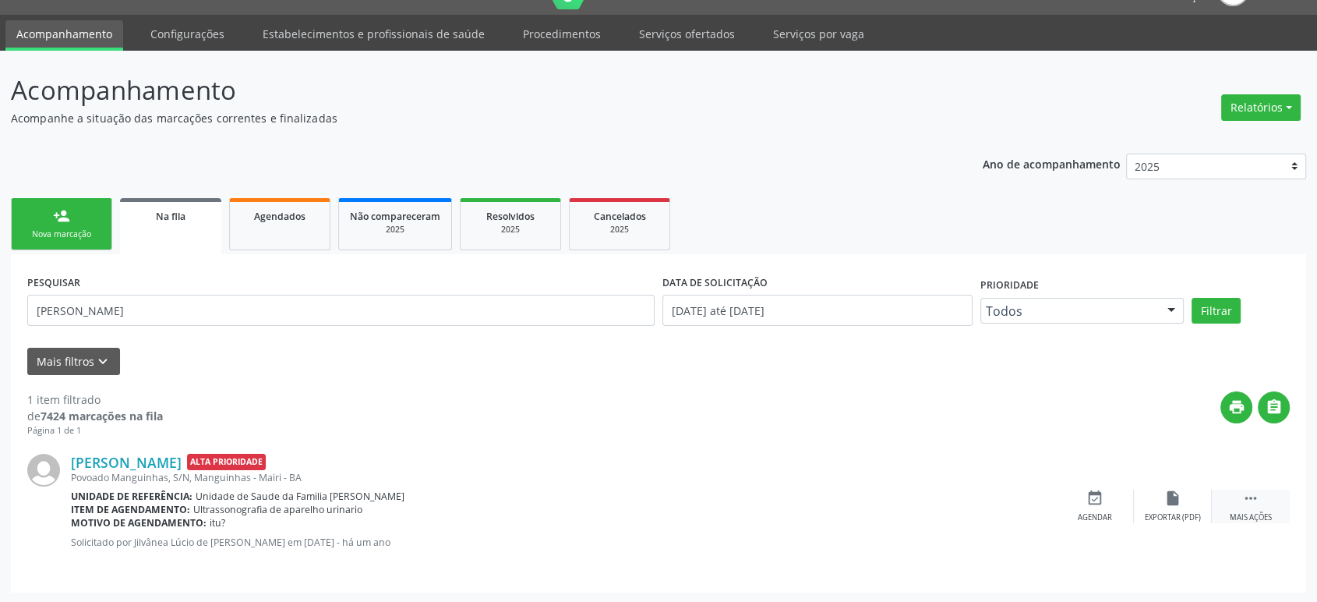
click at [1249, 495] on icon "" at bounding box center [1251, 498] width 17 height 17
click at [1091, 493] on icon "cancel" at bounding box center [1095, 498] width 17 height 17
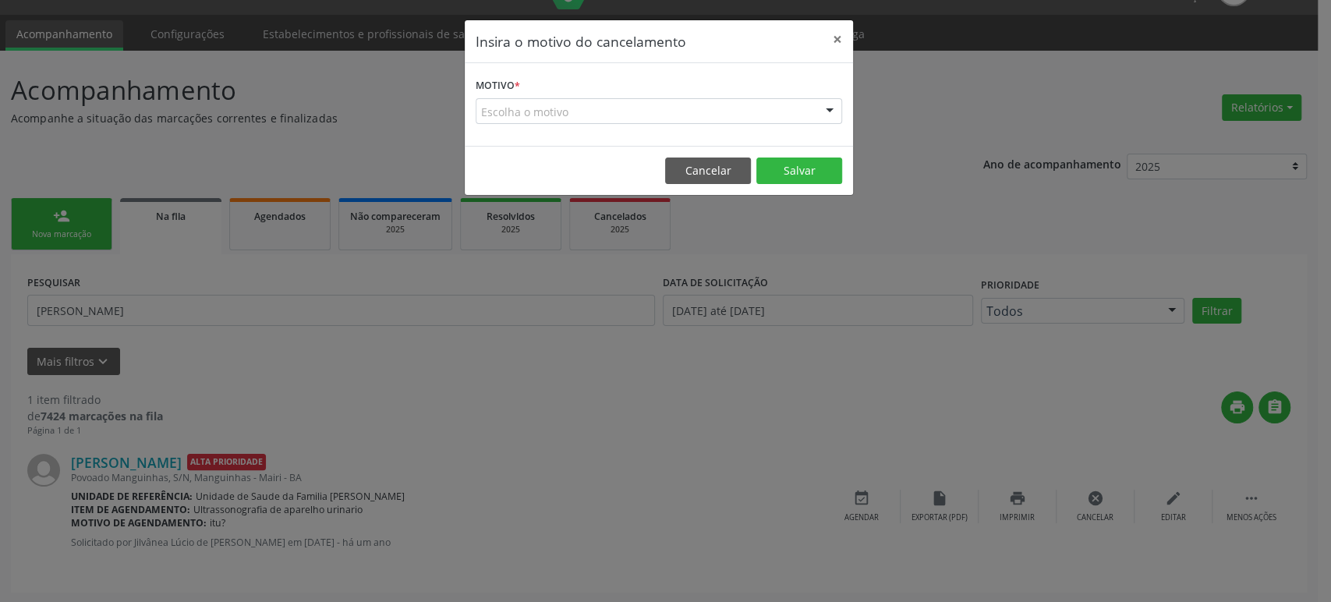
drag, startPoint x: 520, startPoint y: 98, endPoint x: 542, endPoint y: 140, distance: 47.4
click at [520, 100] on div "Escolha o motivo" at bounding box center [659, 111] width 366 height 27
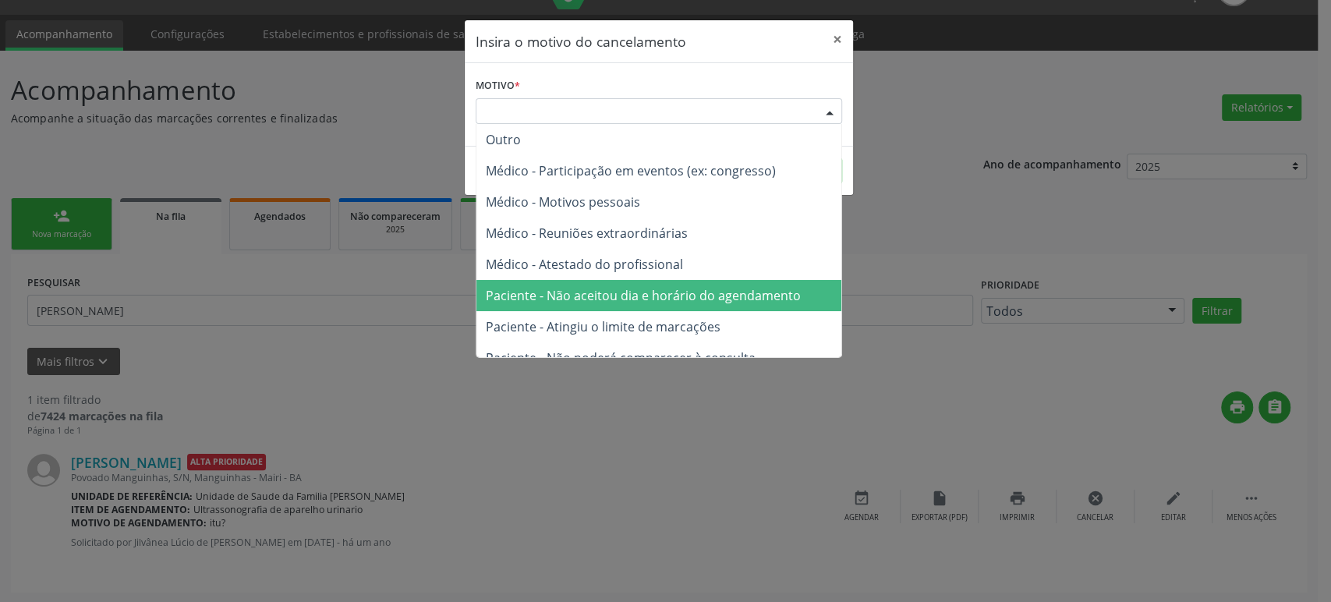
click at [624, 295] on span "Paciente - Não aceitou dia e horário do agendamento" at bounding box center [643, 295] width 315 height 17
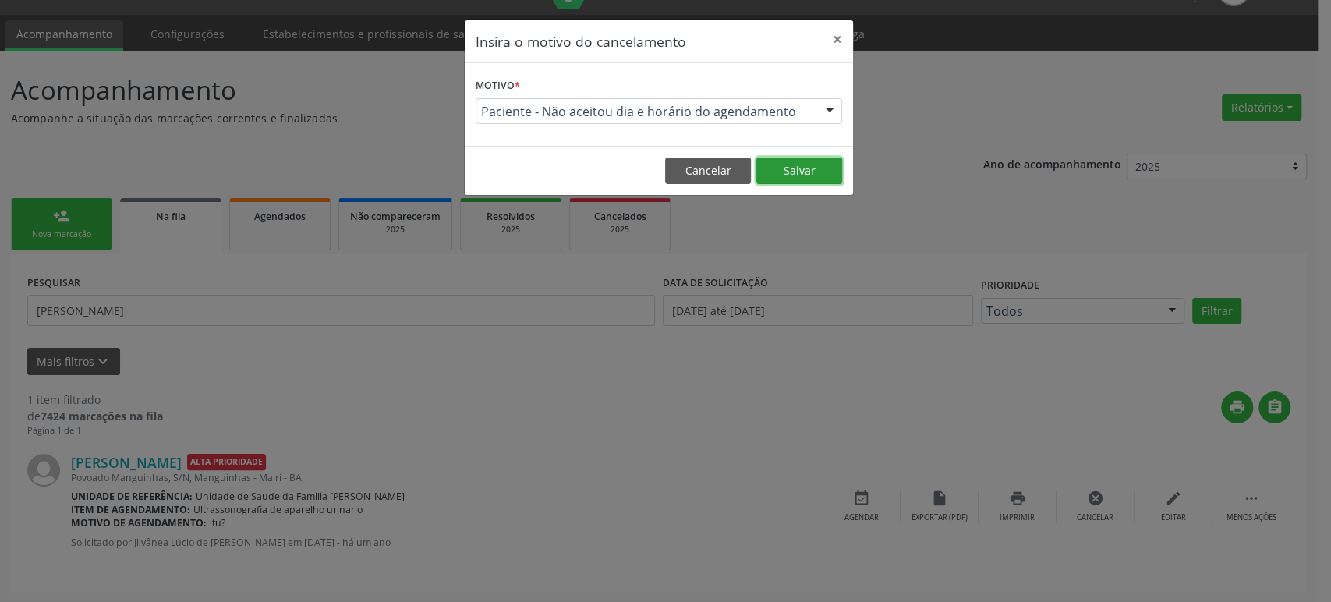
click at [798, 172] on button "Salvar" at bounding box center [799, 170] width 86 height 27
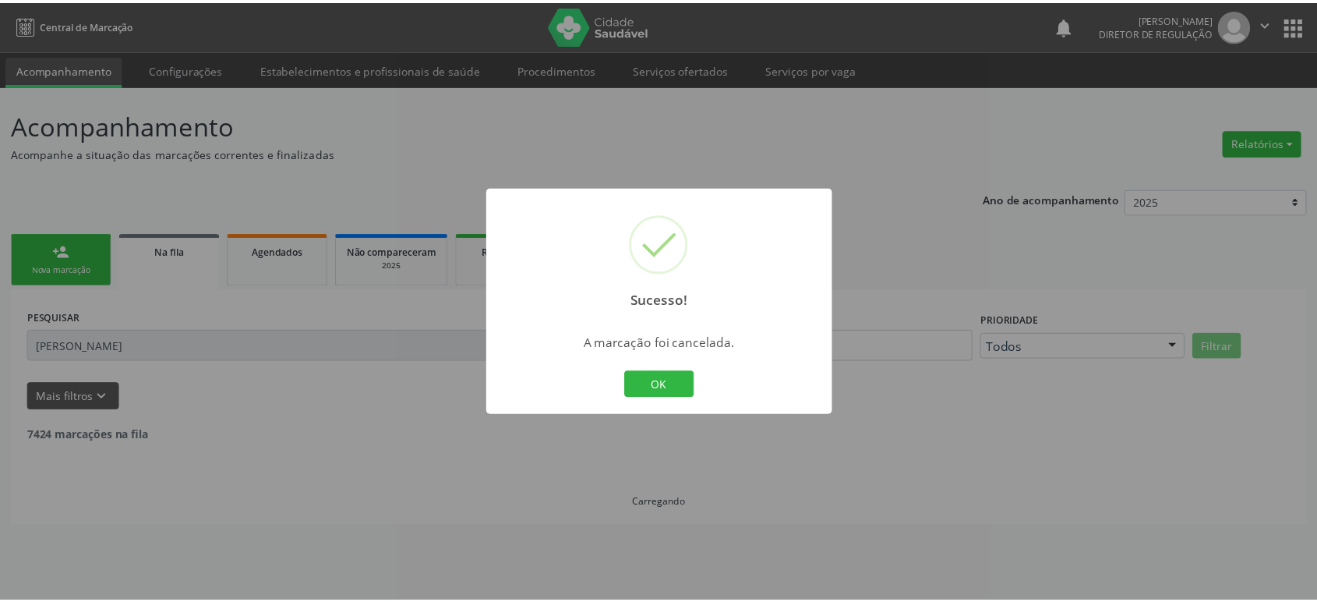
scroll to position [0, 0]
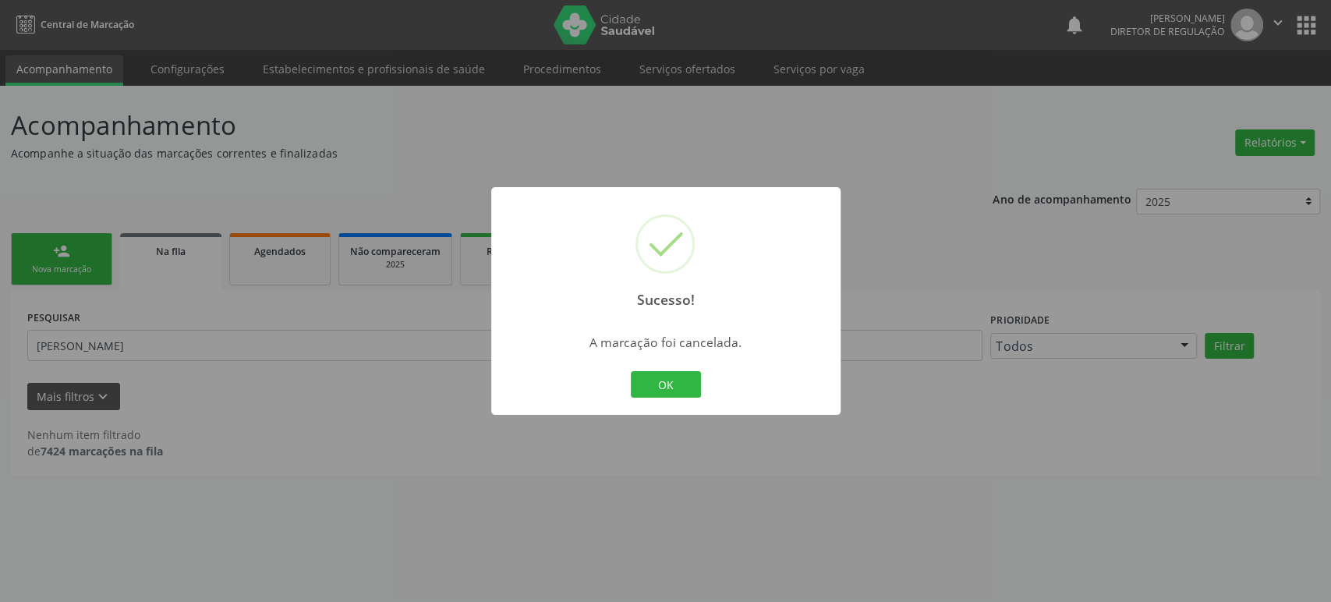
click at [379, 478] on div "Sucesso! × A marcação foi cancelada. OK Cancel" at bounding box center [665, 301] width 1331 height 602
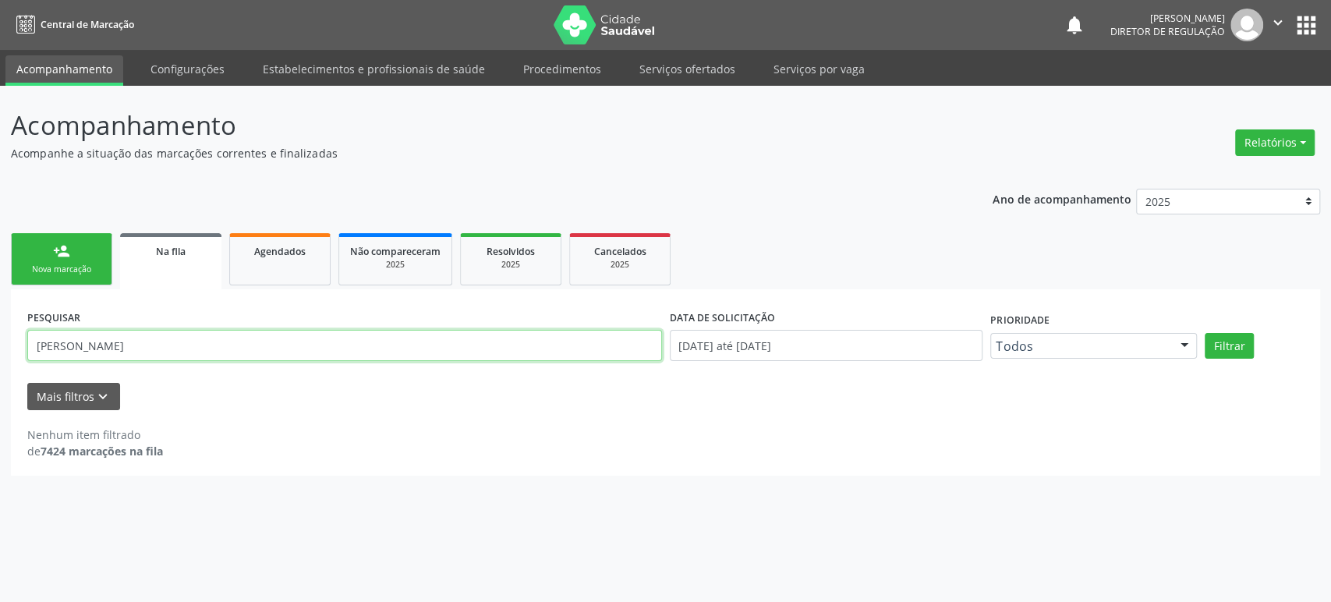
click at [147, 352] on input "[PERSON_NAME]" at bounding box center [344, 345] width 635 height 31
paste input "[DEMOGRAPHIC_DATA][PERSON_NAME]"
click at [1204, 333] on button "Filtrar" at bounding box center [1228, 346] width 49 height 27
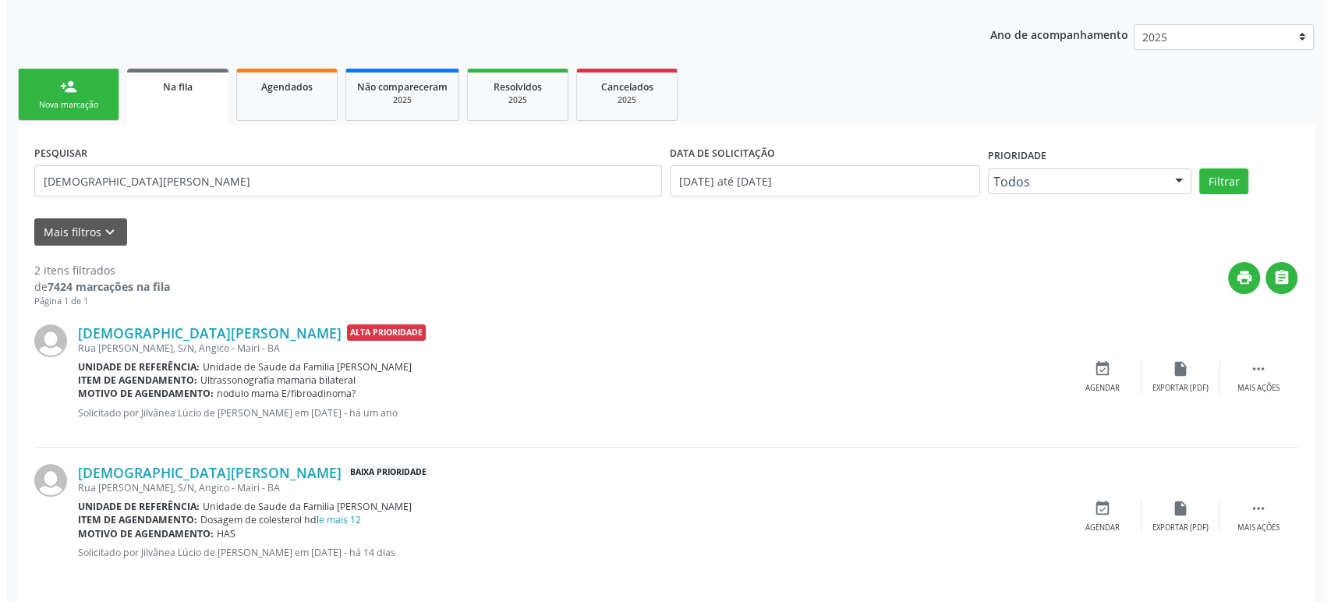
scroll to position [175, 0]
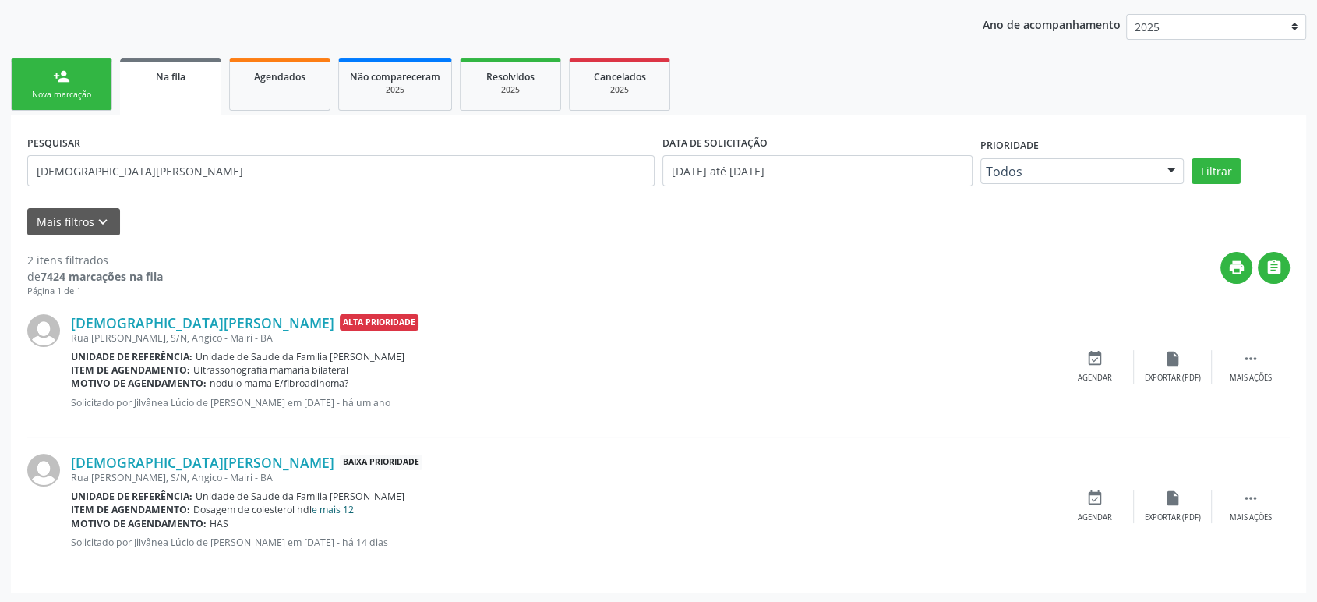
click at [354, 510] on link "e mais 12" at bounding box center [333, 509] width 42 height 13
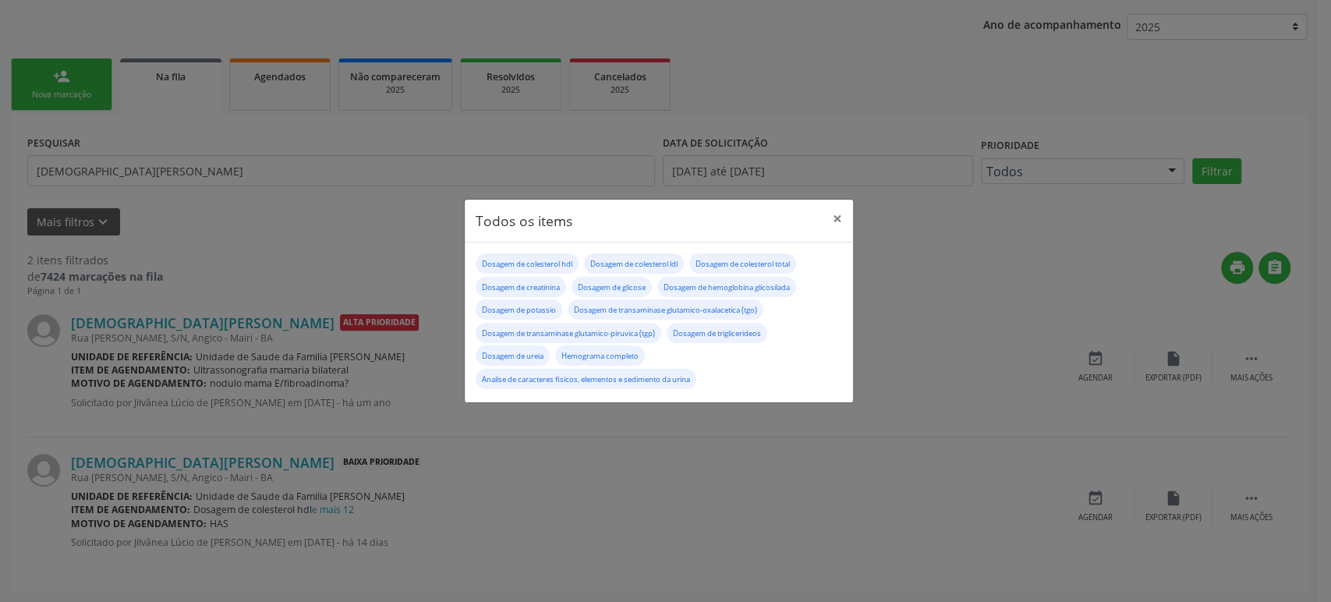
click at [650, 498] on div "Todos os items × Dosagem de colesterol hdl Dosagem de colesterol ldl Dosagem de…" at bounding box center [665, 301] width 1331 height 602
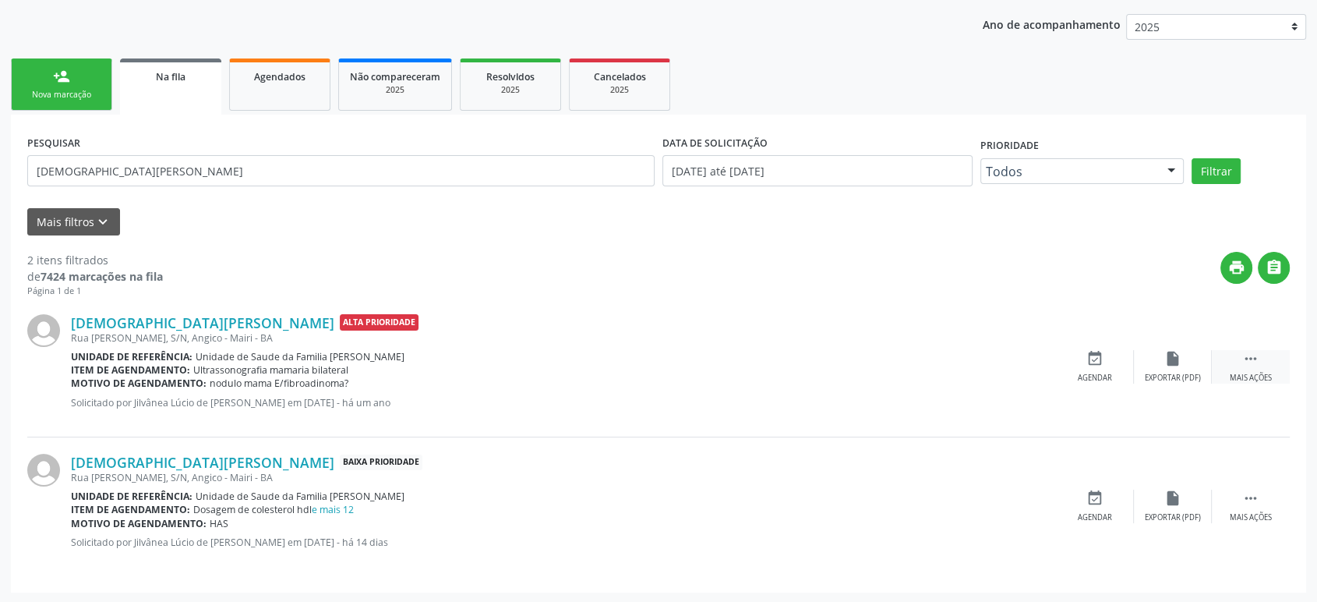
click at [1253, 355] on icon "" at bounding box center [1251, 358] width 17 height 17
click at [1087, 356] on icon "cancel" at bounding box center [1095, 358] width 17 height 17
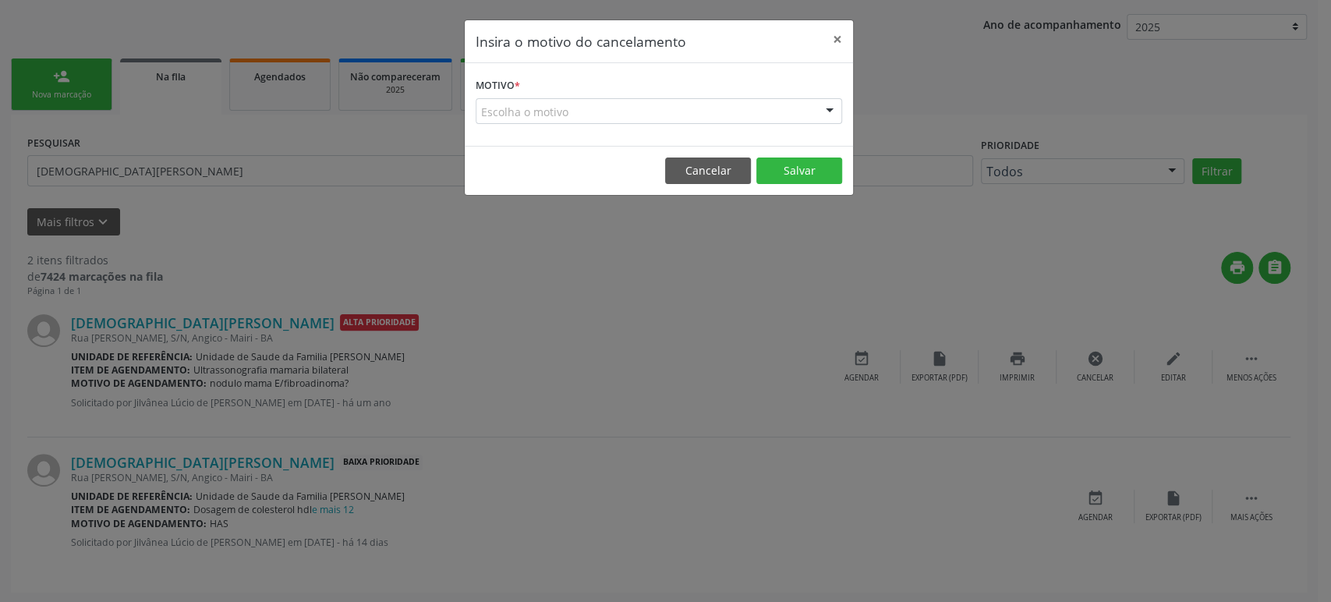
click at [630, 115] on div "Escolha o motivo" at bounding box center [659, 111] width 366 height 27
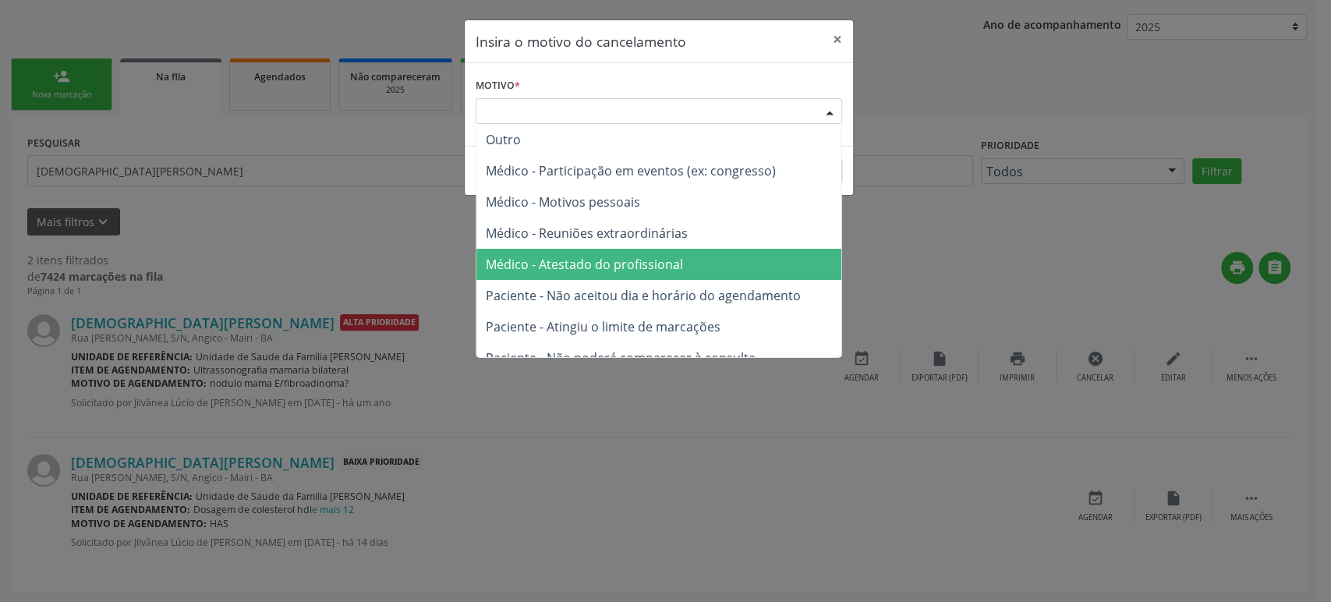
drag, startPoint x: 611, startPoint y: 252, endPoint x: 640, endPoint y: 249, distance: 28.9
click at [611, 253] on span "Médico - Atestado do profissional" at bounding box center [658, 264] width 365 height 31
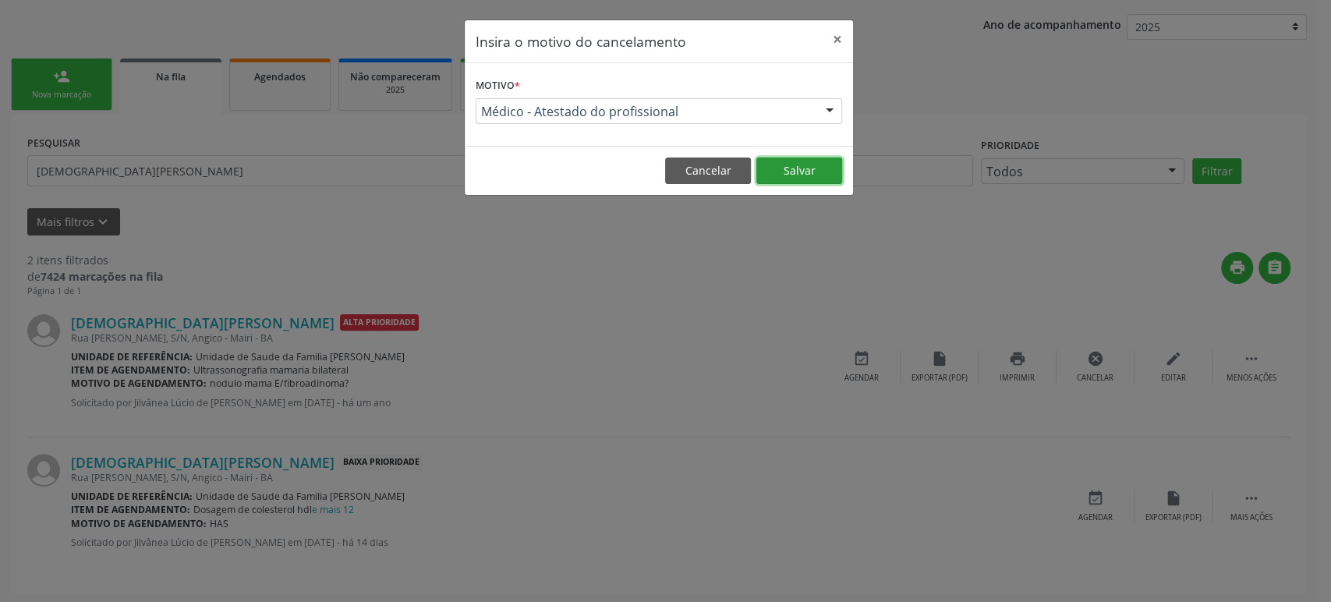
click at [805, 164] on button "Salvar" at bounding box center [799, 170] width 86 height 27
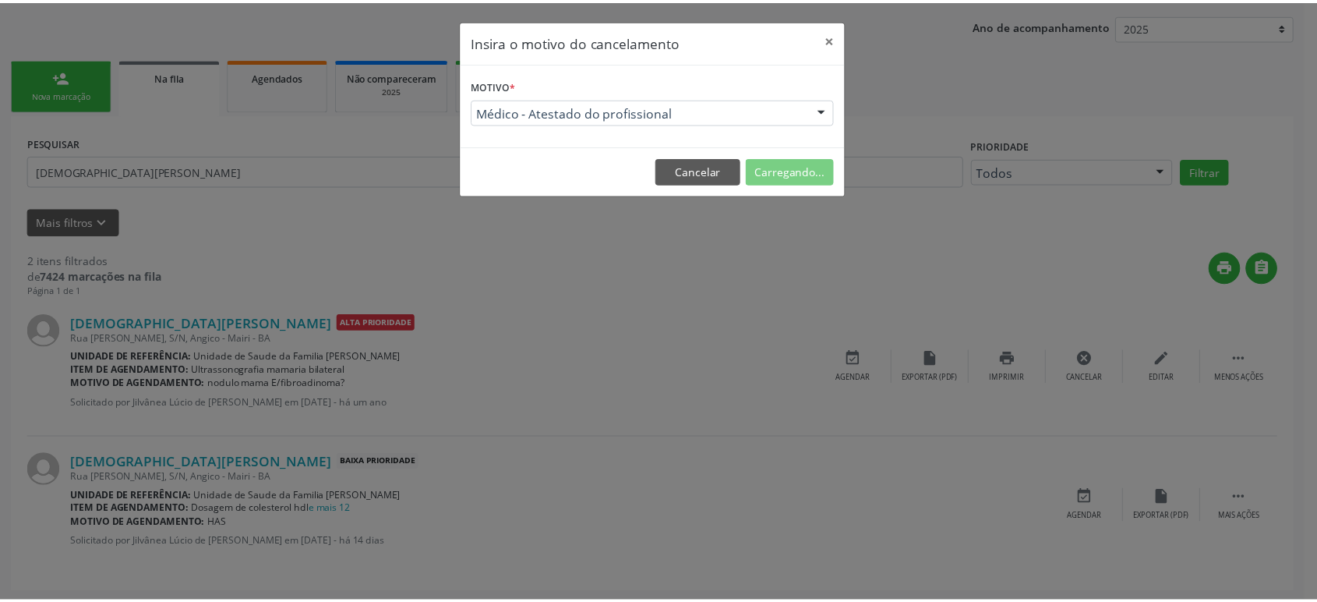
scroll to position [0, 0]
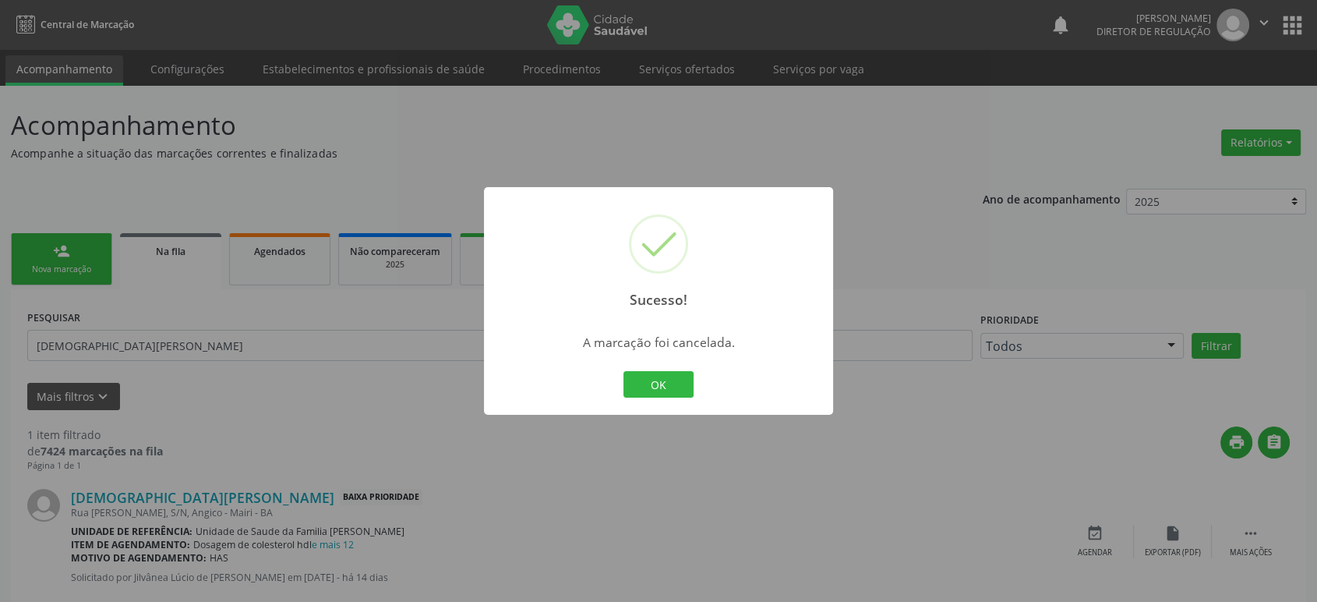
drag, startPoint x: 256, startPoint y: 383, endPoint x: 268, endPoint y: 395, distance: 17.1
click at [256, 384] on div "Sucesso! × A marcação foi cancelada. OK Cancel" at bounding box center [658, 301] width 1317 height 602
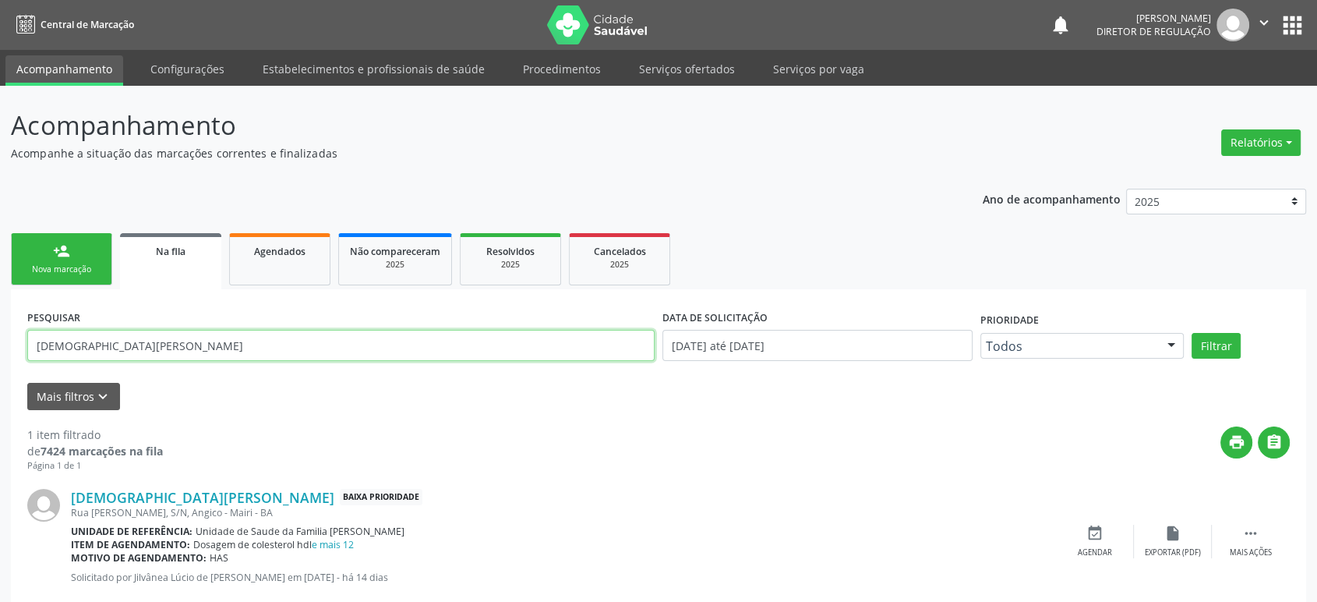
click at [80, 348] on input "[DEMOGRAPHIC_DATA][PERSON_NAME]" at bounding box center [341, 345] width 628 height 31
paste input "[PERSON_NAME]"
type input "[PERSON_NAME]"
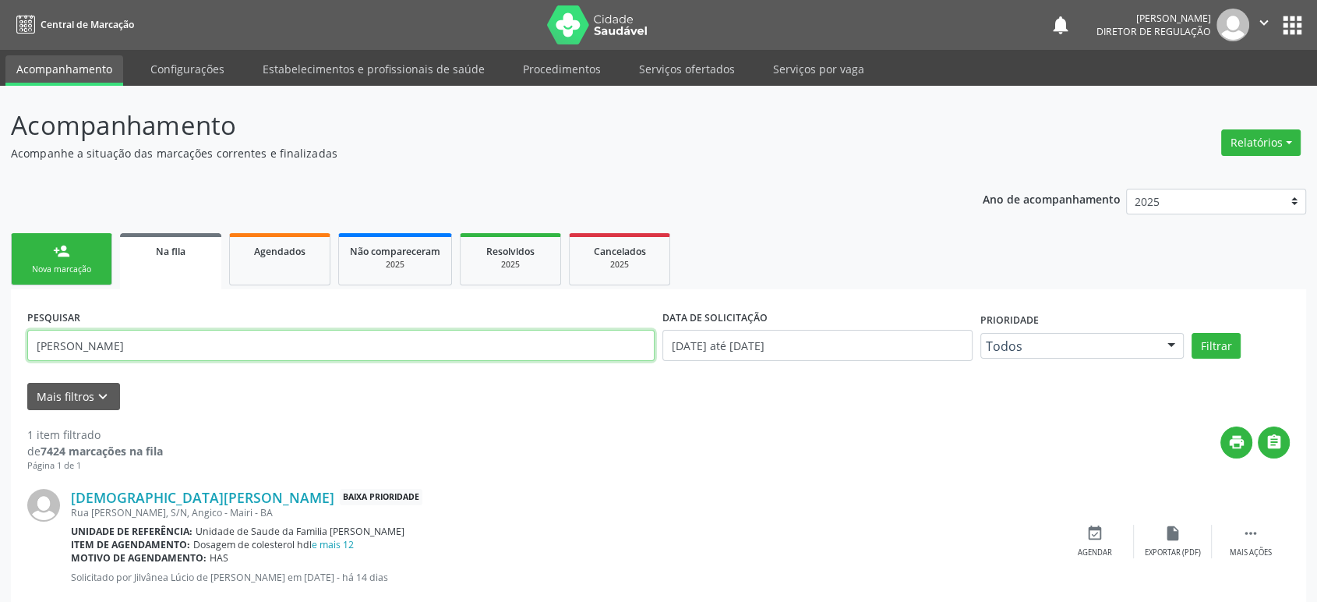
click at [1192, 333] on button "Filtrar" at bounding box center [1216, 346] width 49 height 27
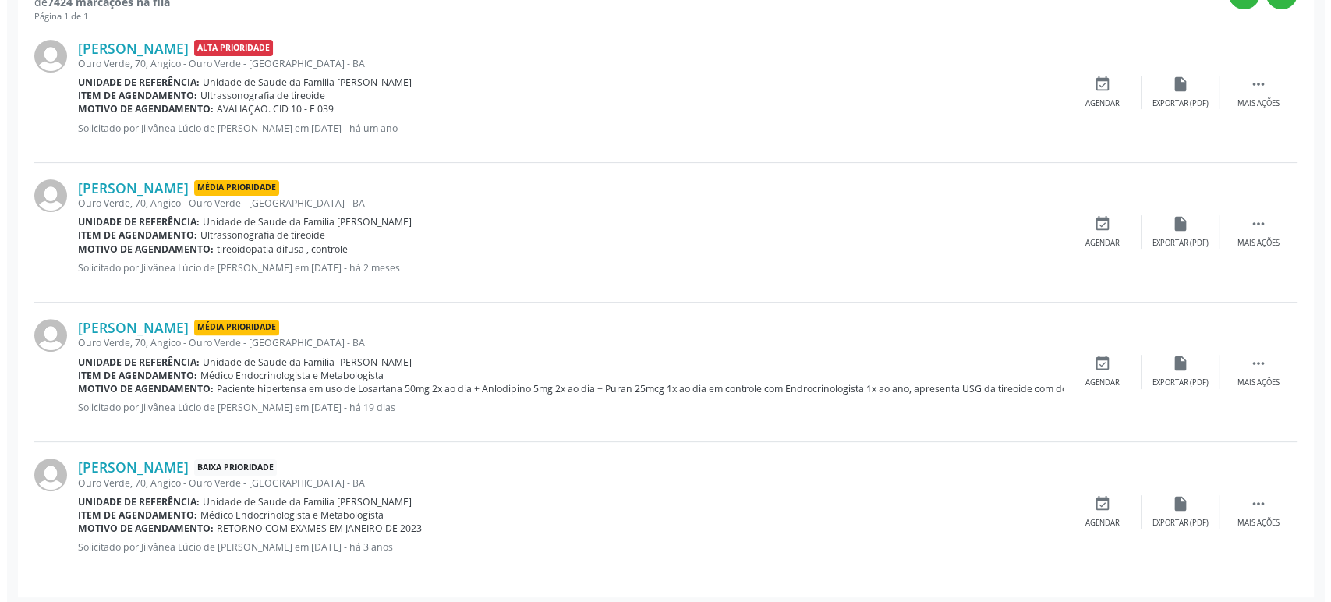
scroll to position [454, 0]
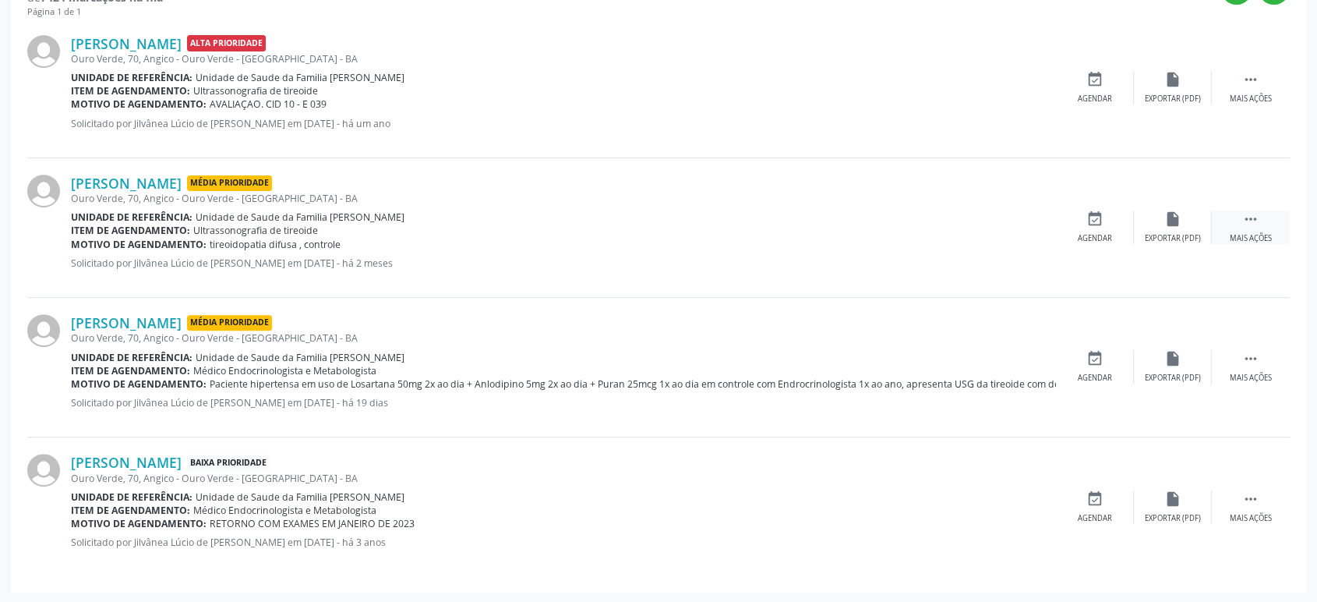
click at [1264, 213] on div " Mais ações" at bounding box center [1251, 227] width 78 height 34
click at [1107, 223] on div "cancel Cancelar" at bounding box center [1095, 227] width 78 height 34
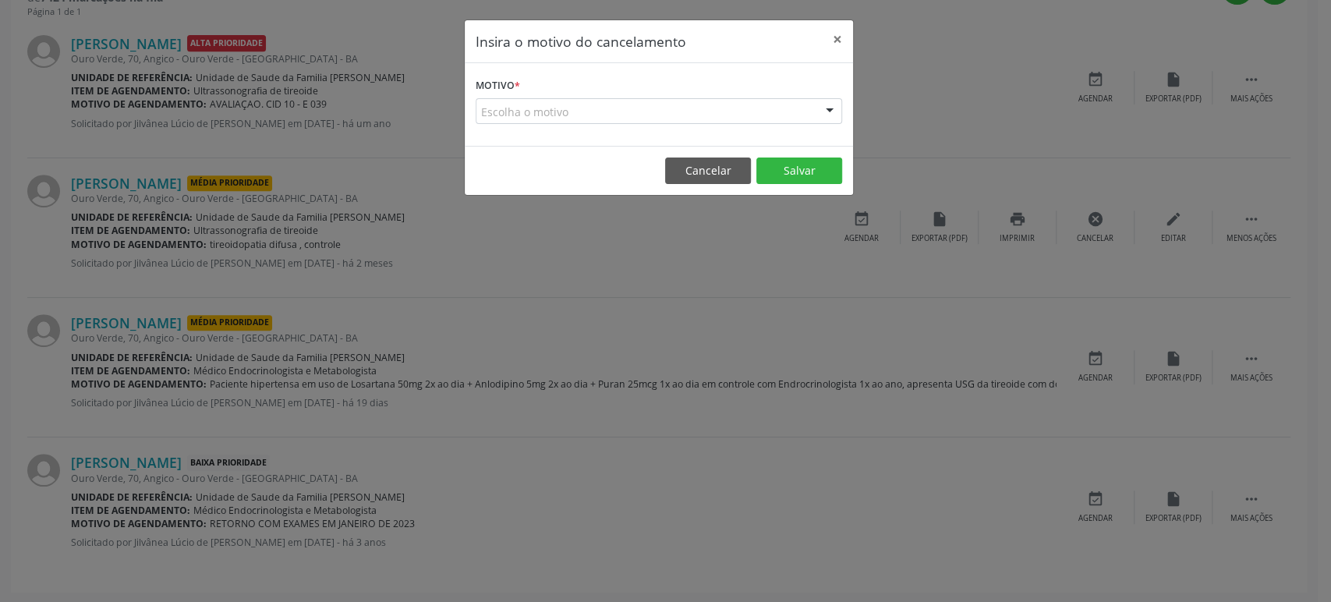
click at [571, 106] on div "Escolha o motivo" at bounding box center [659, 111] width 366 height 27
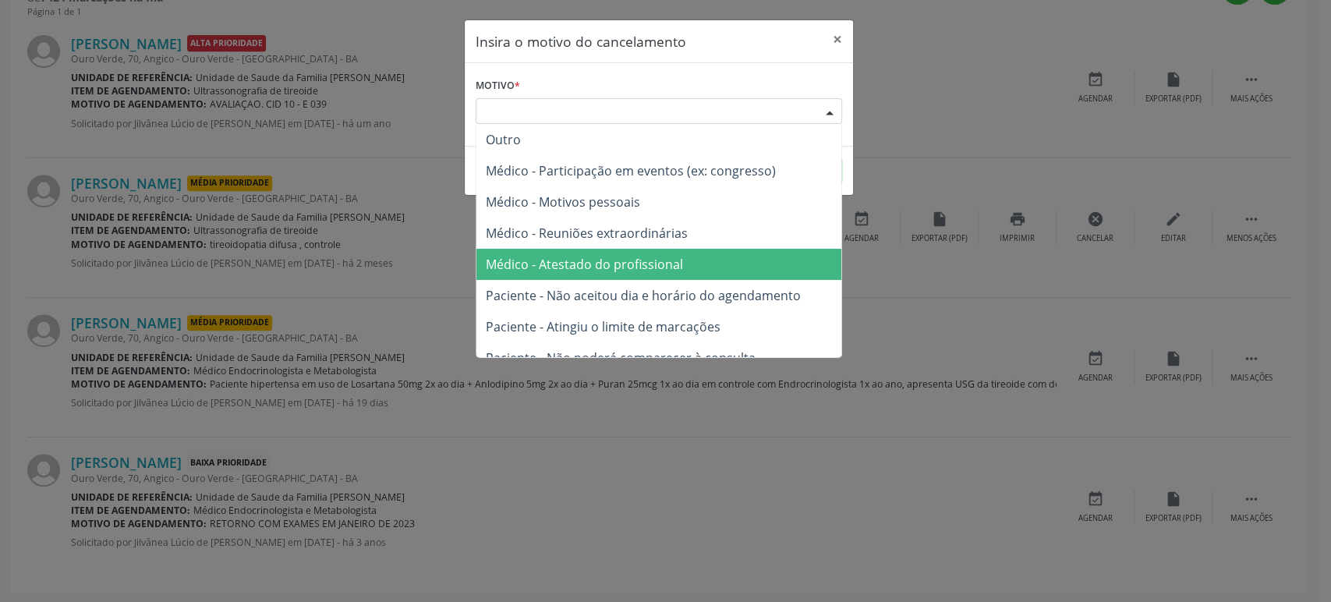
click at [603, 272] on span "Médico - Atestado do profissional" at bounding box center [584, 264] width 197 height 17
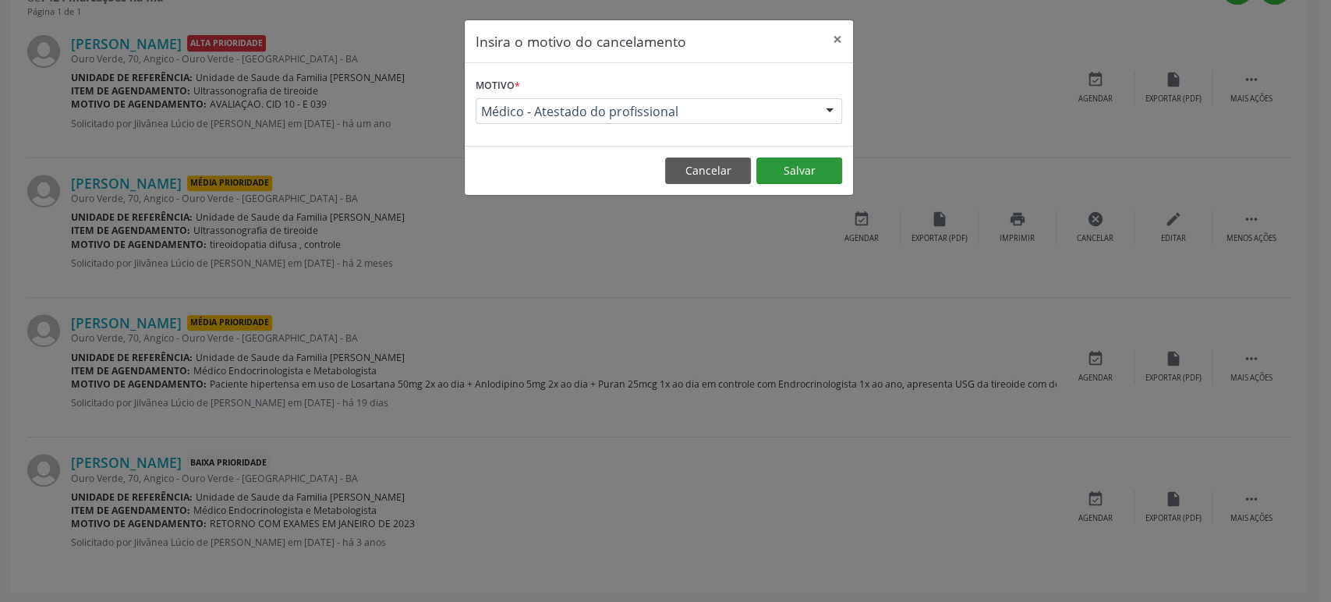
drag, startPoint x: 798, startPoint y: 154, endPoint x: 799, endPoint y: 167, distance: 12.5
click at [799, 164] on footer "Cancelar Salvar" at bounding box center [659, 170] width 388 height 49
click at [799, 168] on button "Salvar" at bounding box center [799, 170] width 86 height 27
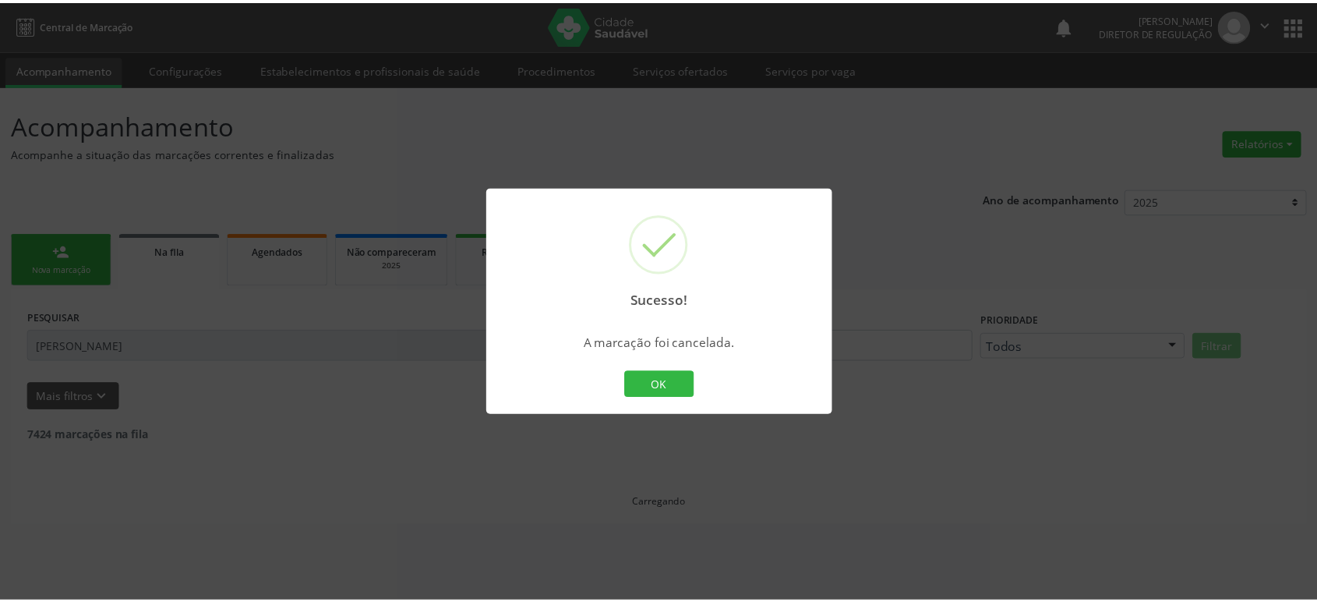
scroll to position [0, 0]
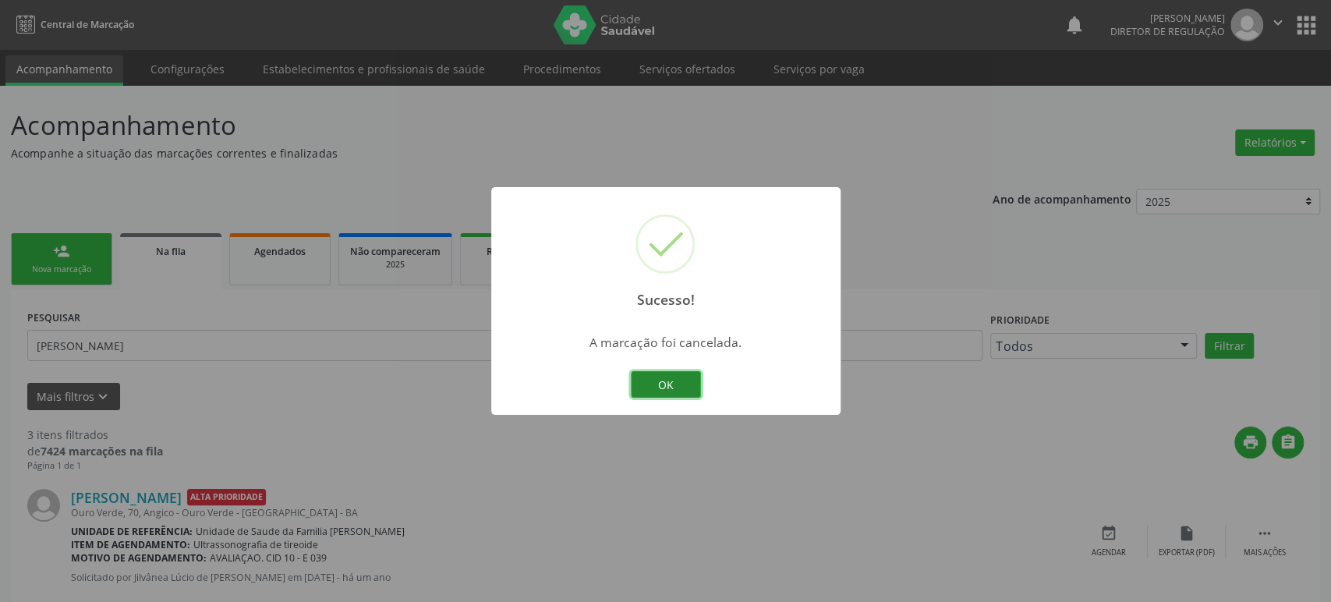
click at [682, 387] on button "OK" at bounding box center [666, 384] width 70 height 27
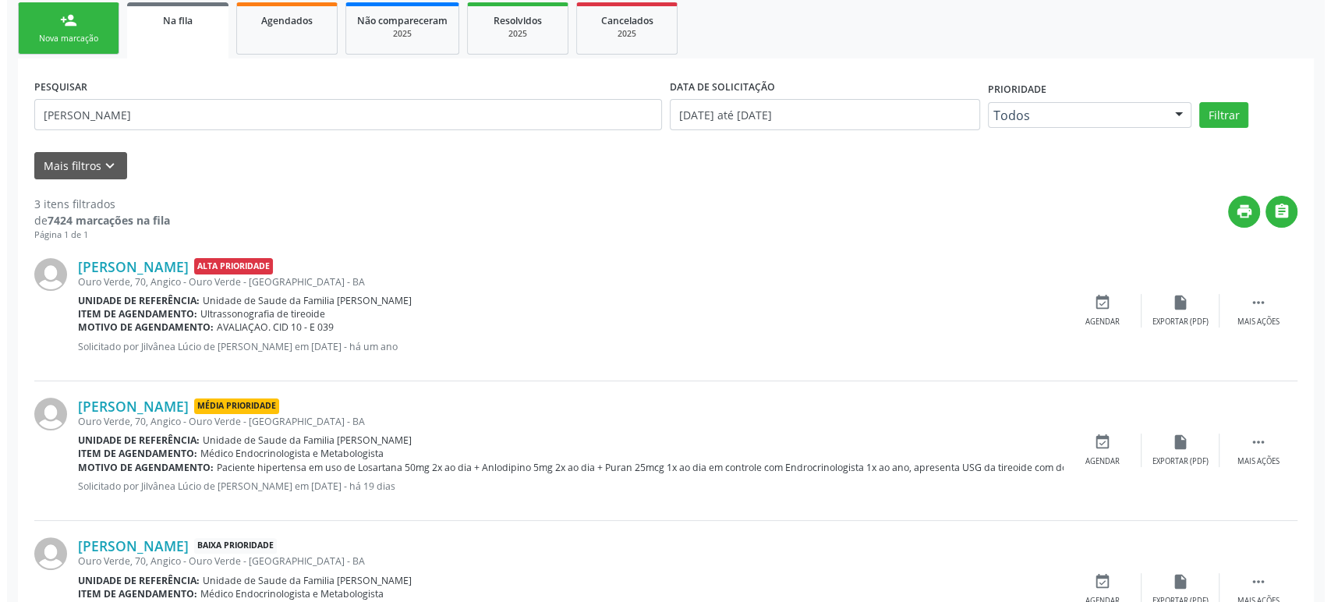
scroll to position [260, 0]
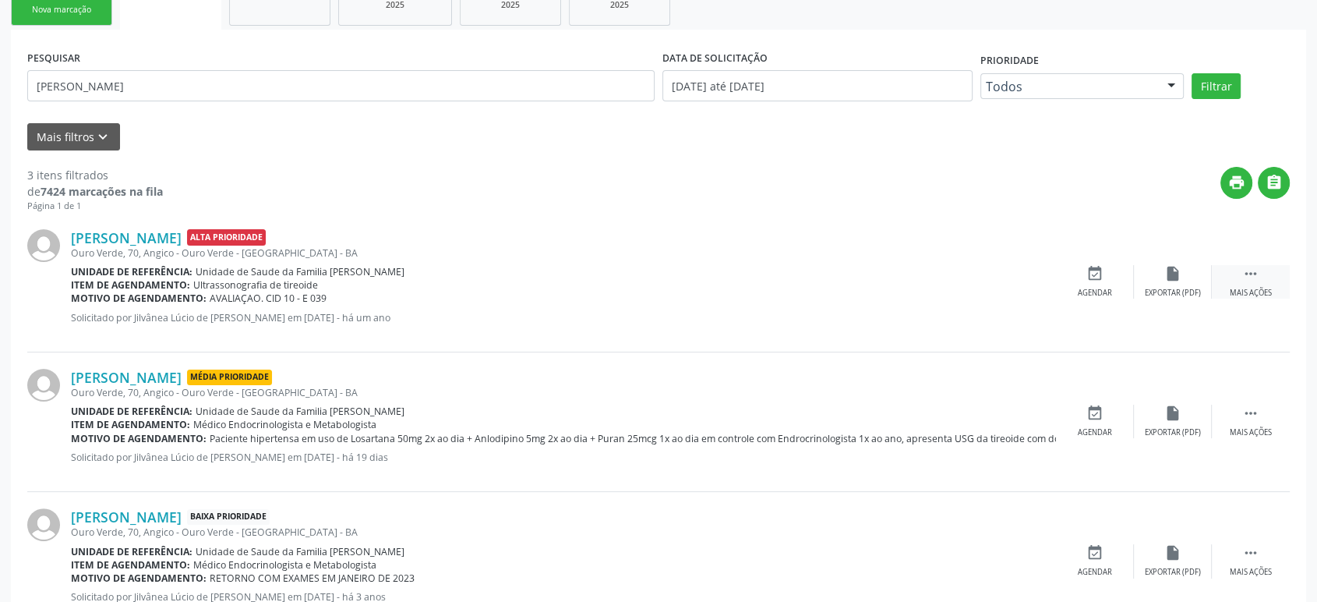
click at [1250, 278] on icon "" at bounding box center [1251, 273] width 17 height 17
click at [1105, 284] on div "cancel Cancelar" at bounding box center [1095, 282] width 78 height 34
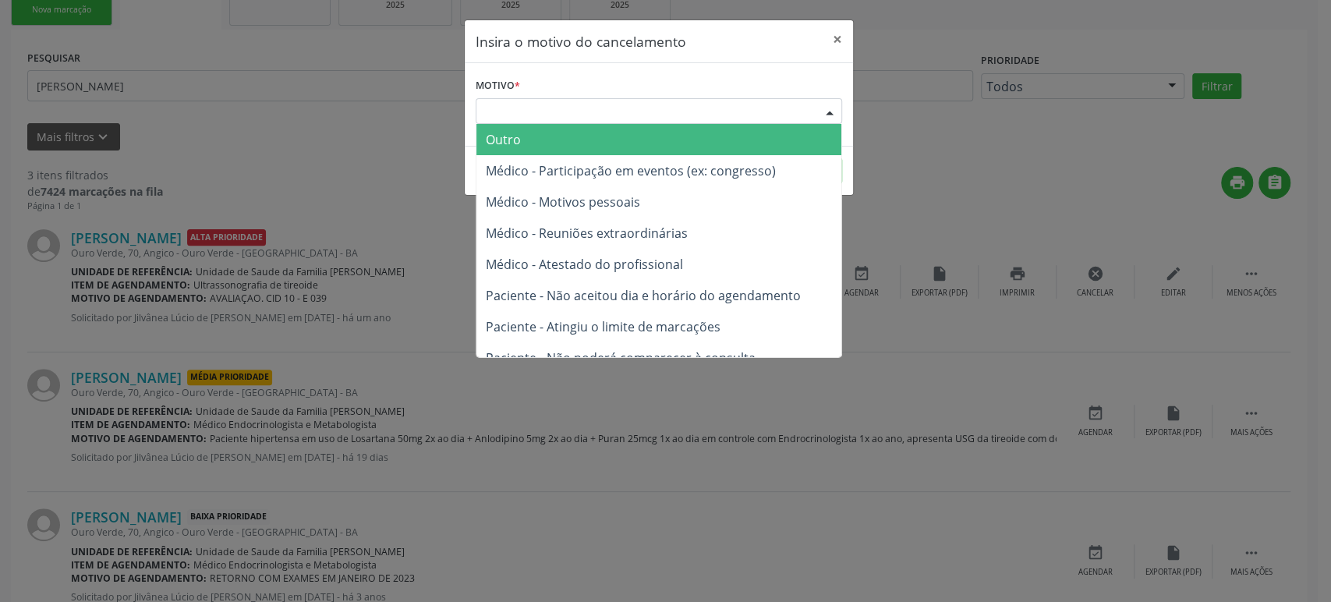
drag, startPoint x: 612, startPoint y: 100, endPoint x: 594, endPoint y: 154, distance: 57.4
click at [611, 103] on div "Escolha o motivo" at bounding box center [659, 111] width 366 height 27
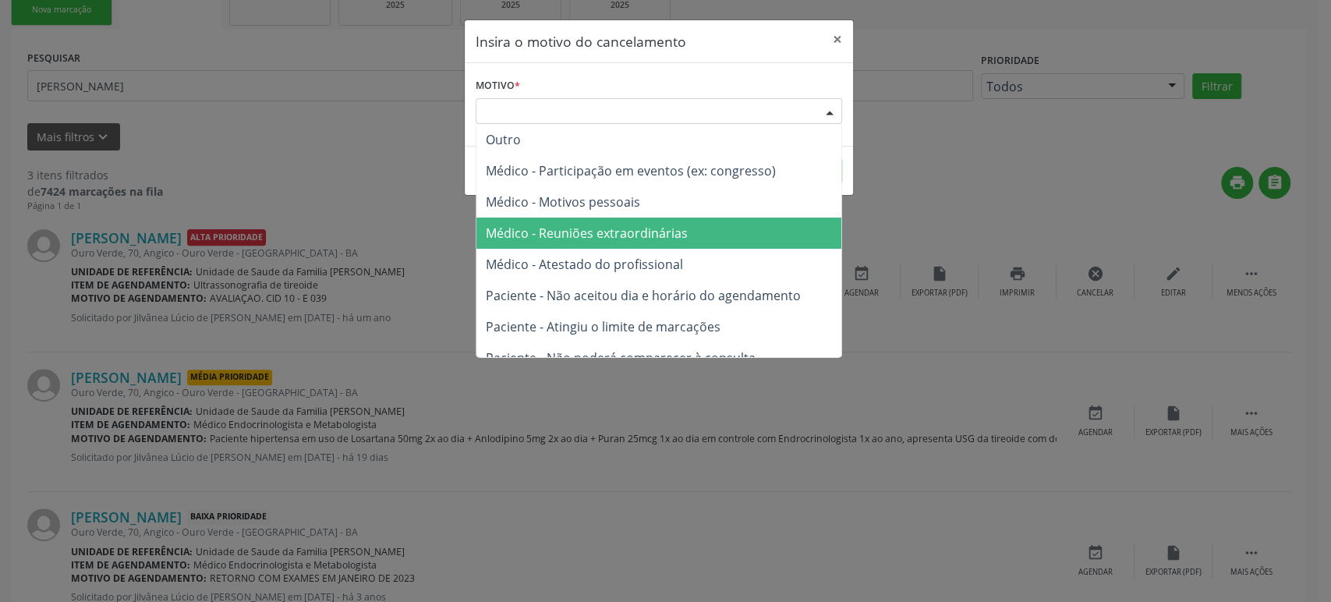
click at [574, 260] on span "Médico - Atestado do profissional" at bounding box center [584, 264] width 197 height 17
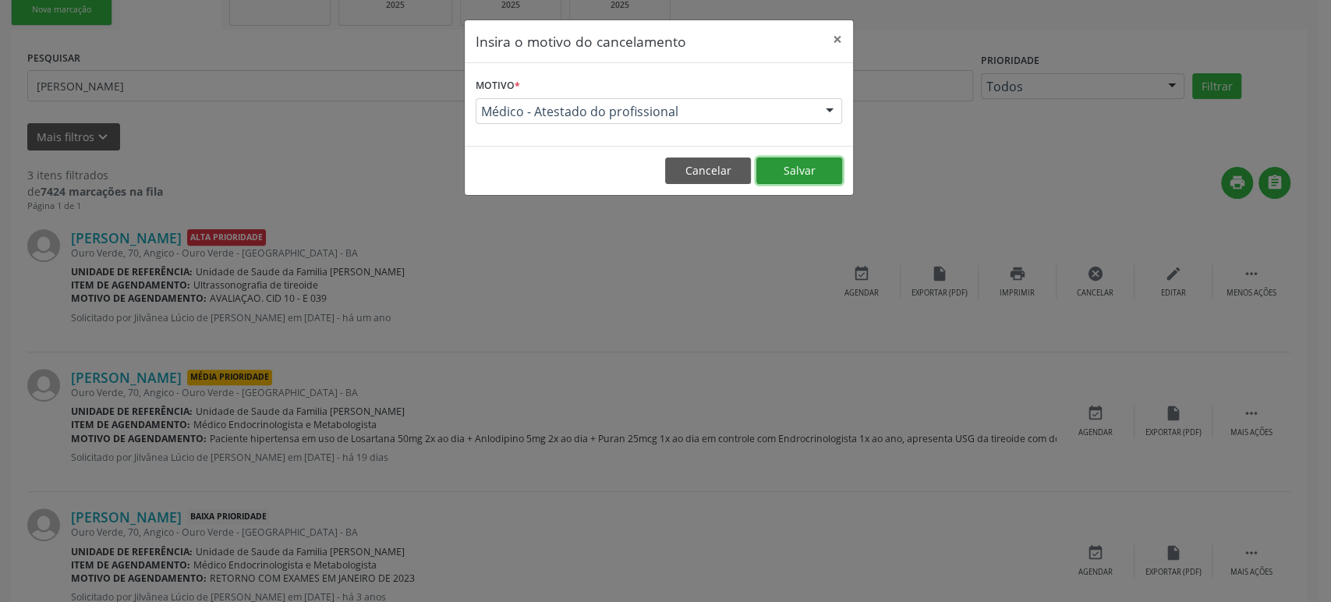
click at [801, 161] on button "Salvar" at bounding box center [799, 170] width 86 height 27
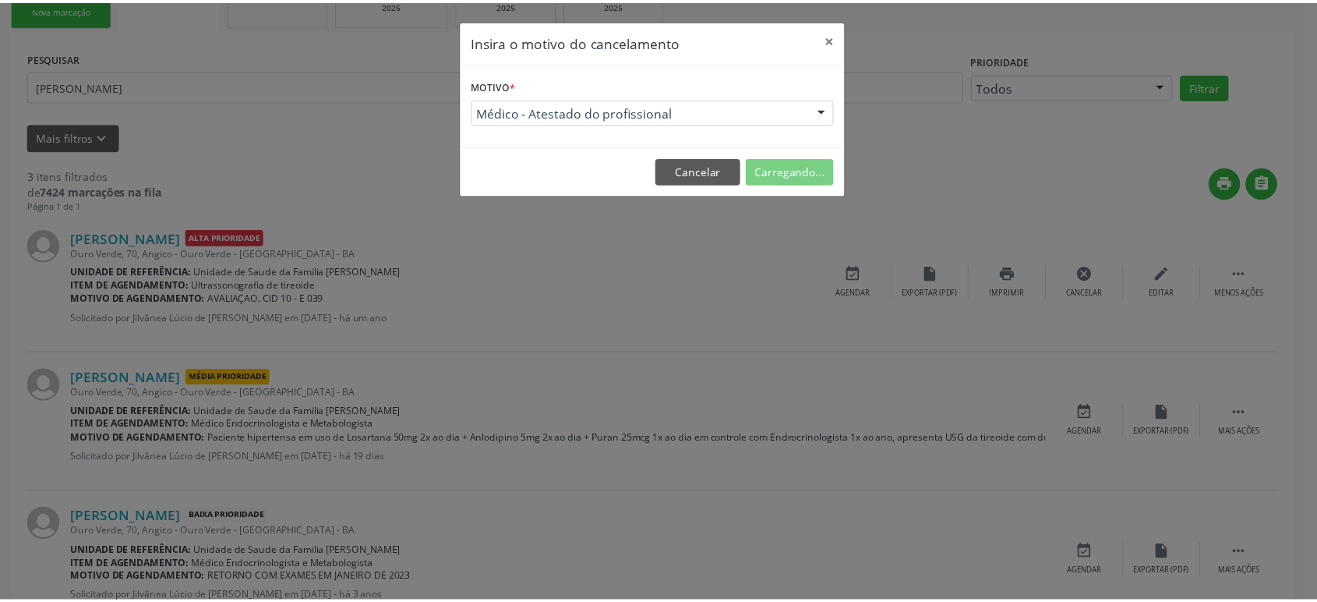
scroll to position [0, 0]
